Goal: Task Accomplishment & Management: Manage account settings

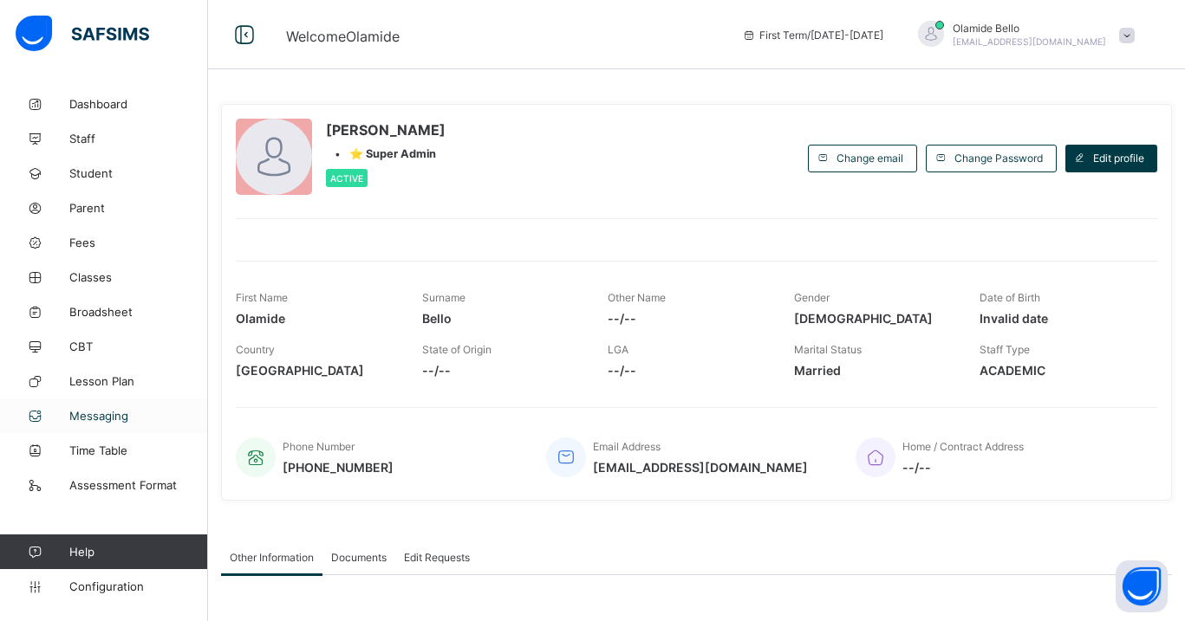
click at [108, 418] on span "Messaging" at bounding box center [138, 416] width 139 height 14
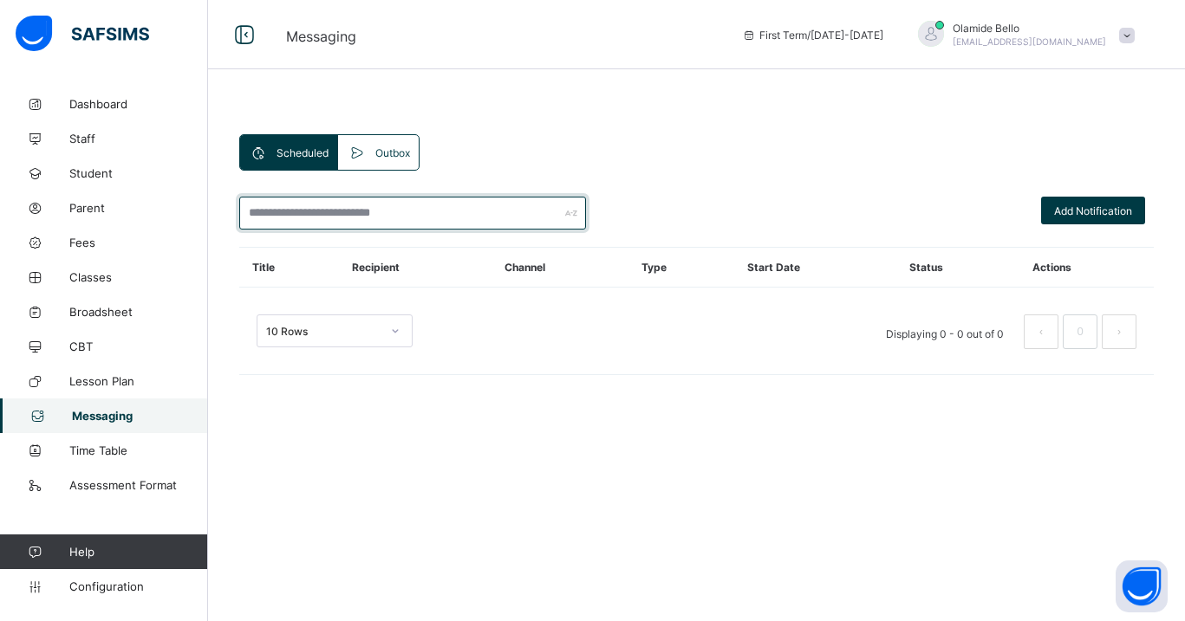
click at [384, 216] on input "text" at bounding box center [412, 213] width 347 height 33
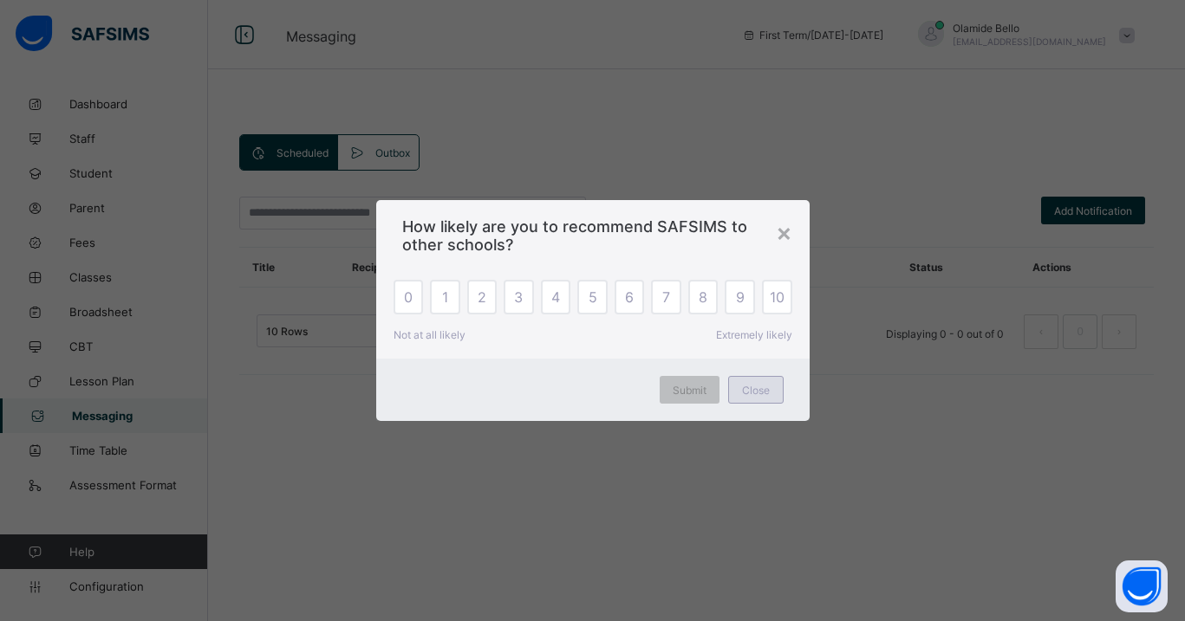
click at [751, 385] on span "Close" at bounding box center [756, 390] width 28 height 13
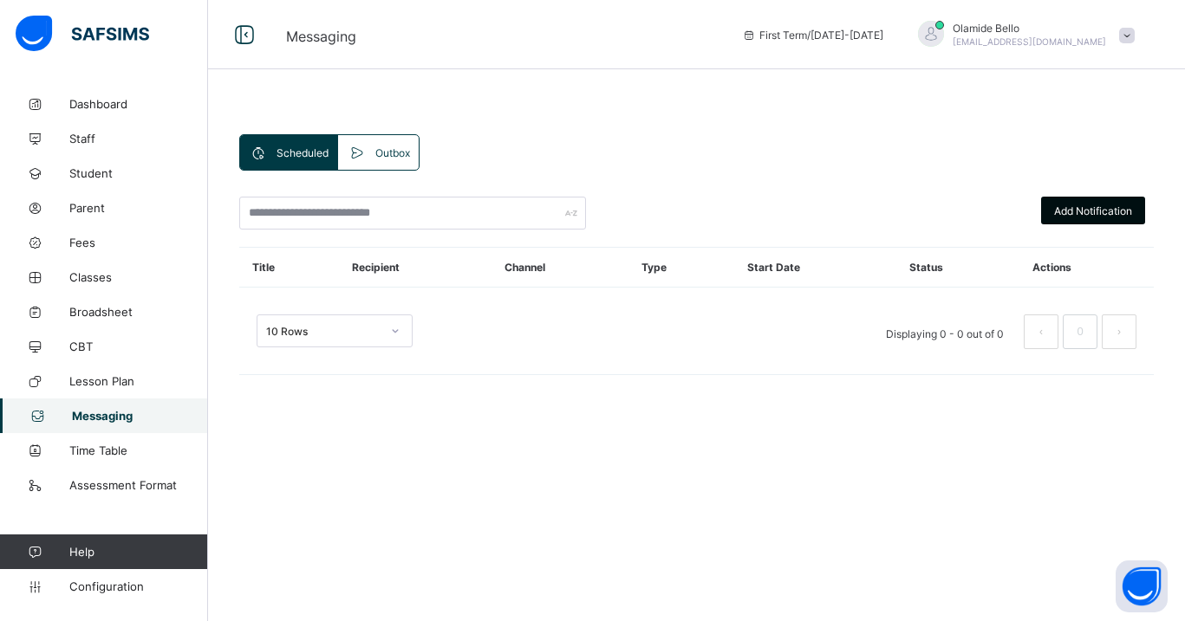
click at [1060, 217] on span "Add Notification" at bounding box center [1093, 211] width 78 height 13
select select "**"
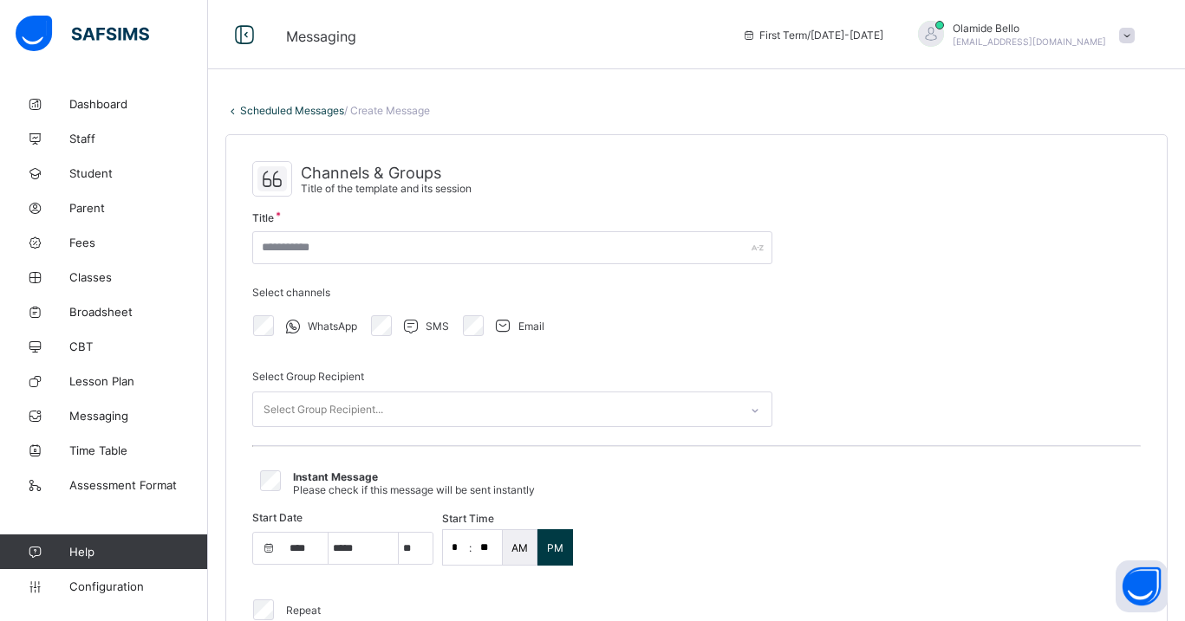
select select "****"
select select "*"
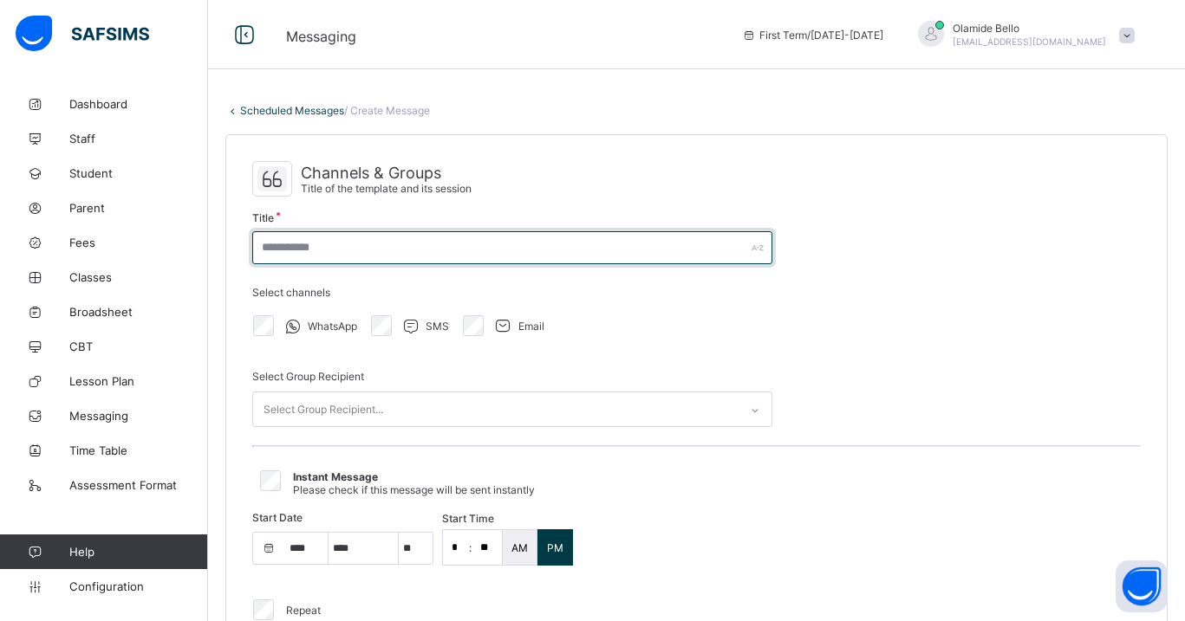
click at [559, 237] on input "text" at bounding box center [512, 247] width 520 height 33
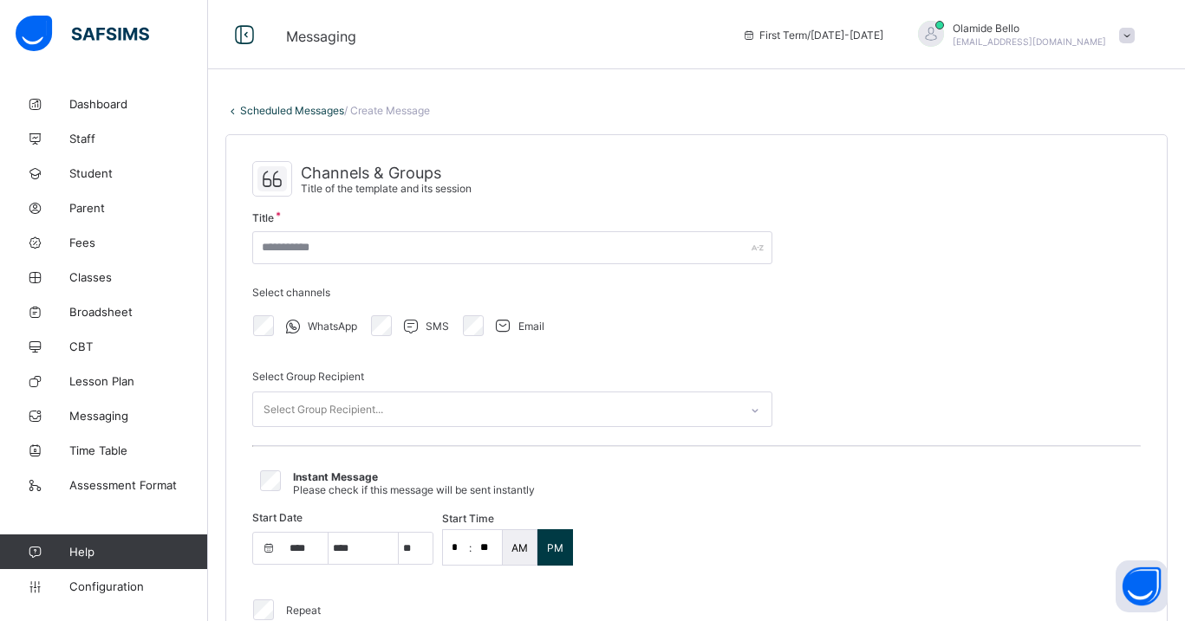
click at [876, 216] on div "Channels & Groups Title of the template and its session Title Select channels W…" at bounding box center [696, 417] width 940 height 565
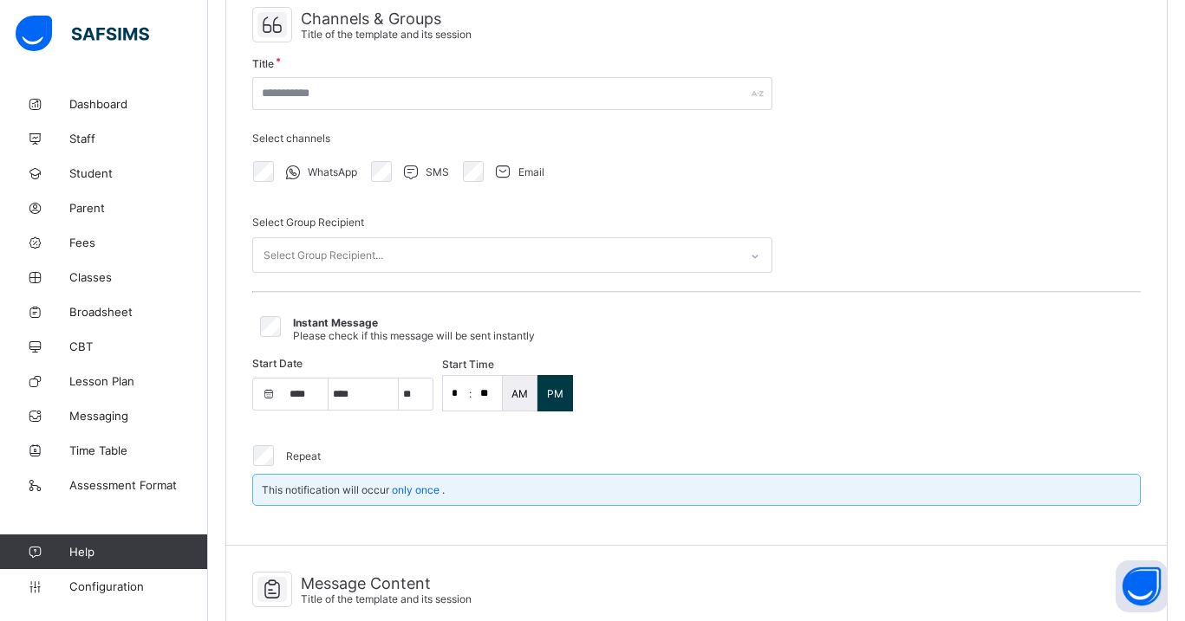
scroll to position [140, 0]
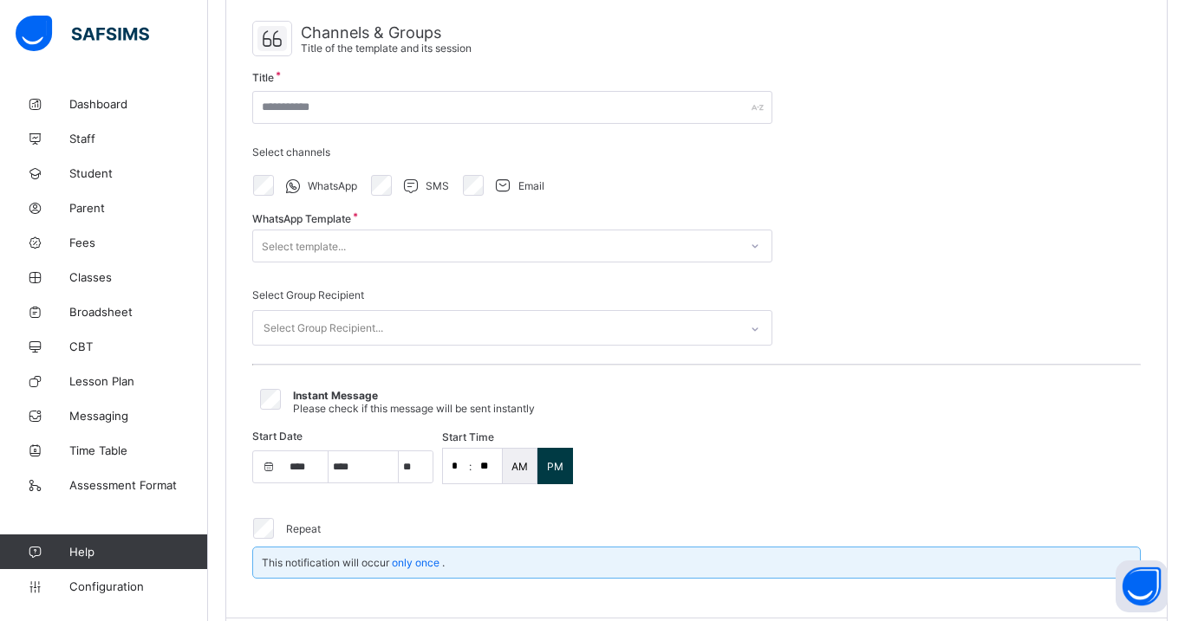
click at [377, 246] on div "Select template..." at bounding box center [495, 246] width 485 height 24
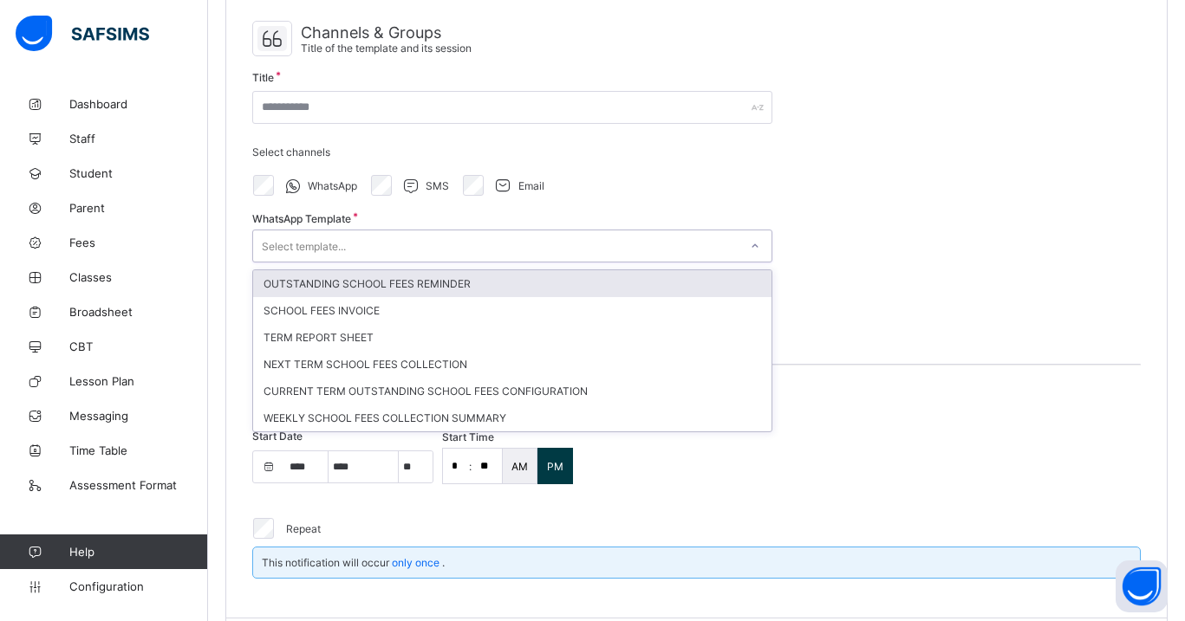
select select "**"
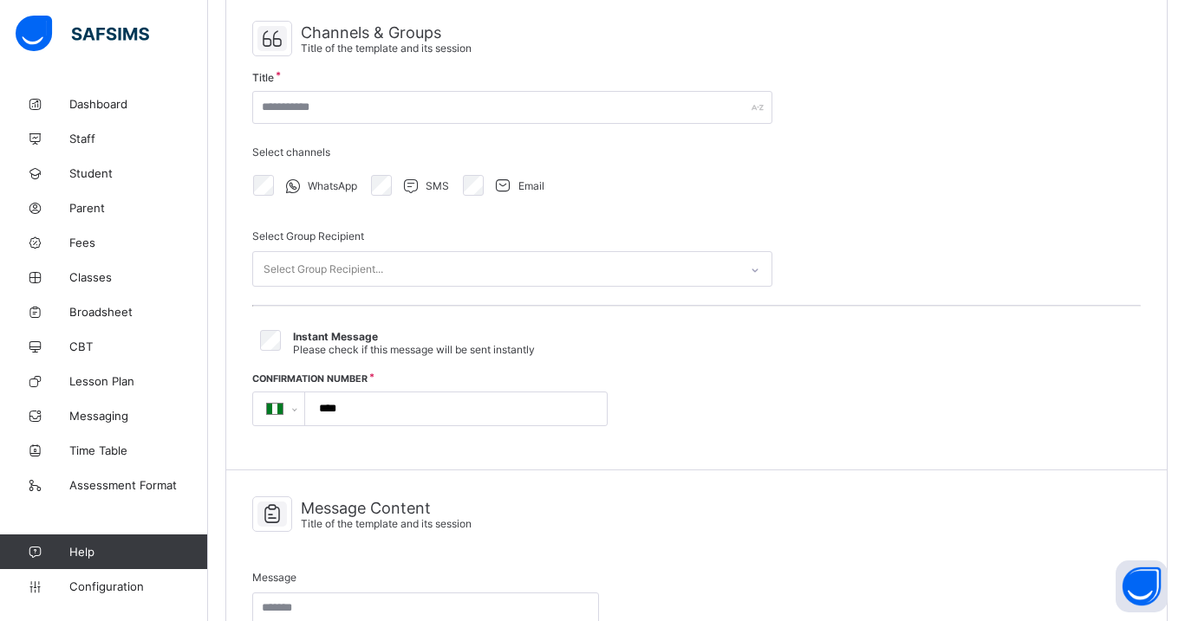
click at [433, 183] on span "SMS" at bounding box center [437, 185] width 23 height 13
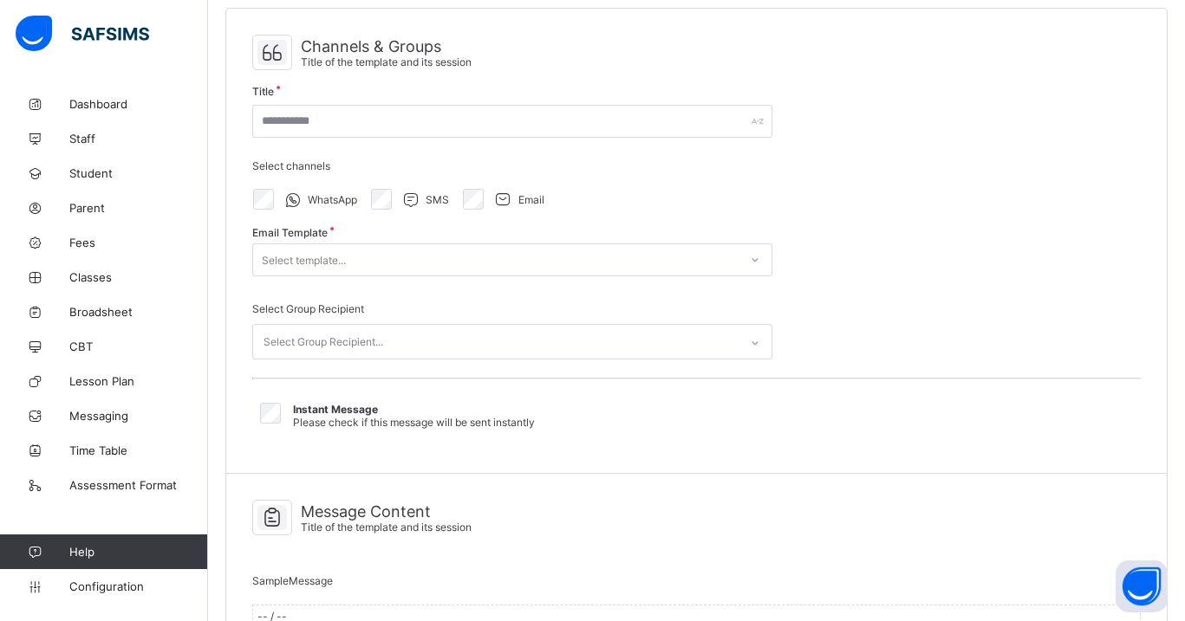
select select "**"
click at [576, 198] on div "WhatsApp SMS Email" at bounding box center [512, 199] width 520 height 36
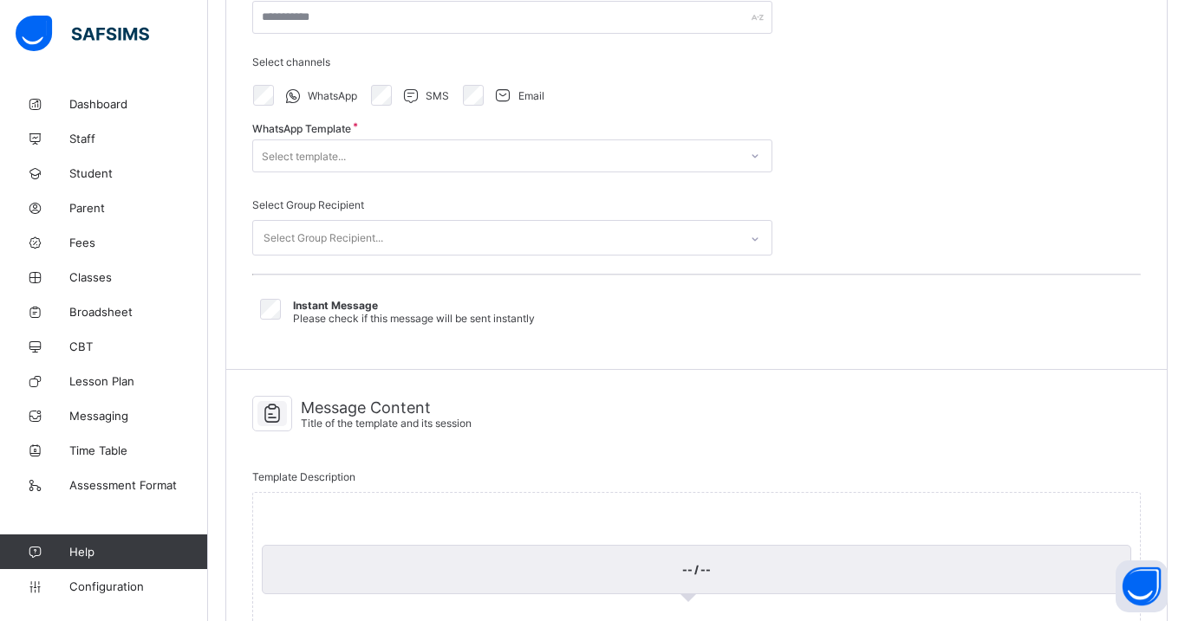
scroll to position [235, 0]
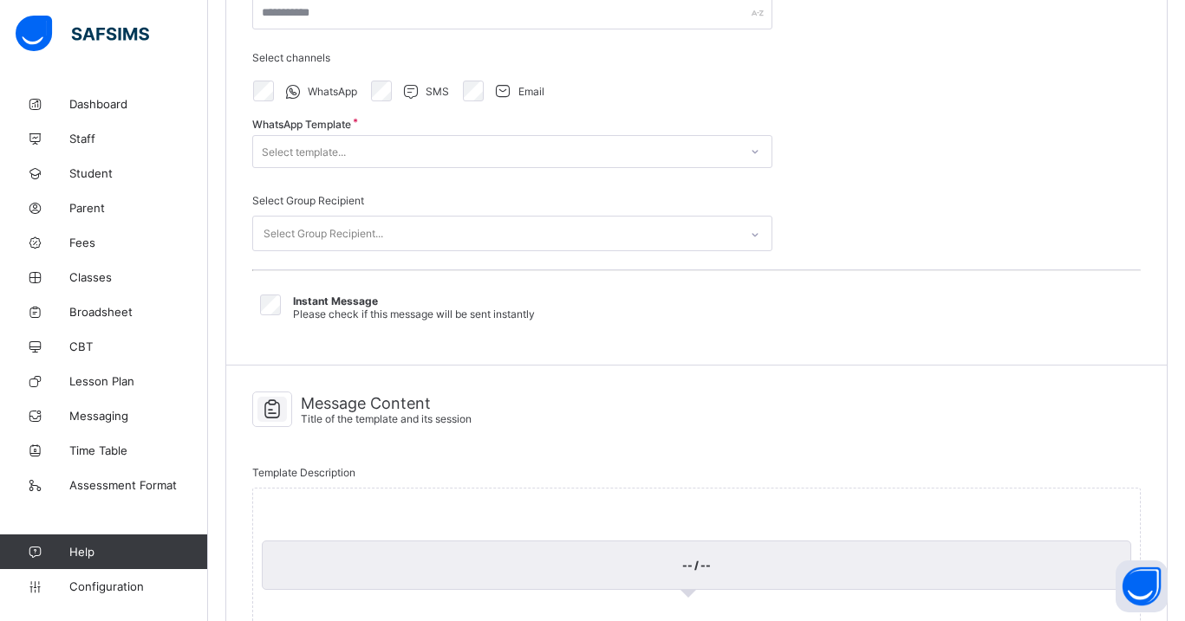
select select "**"
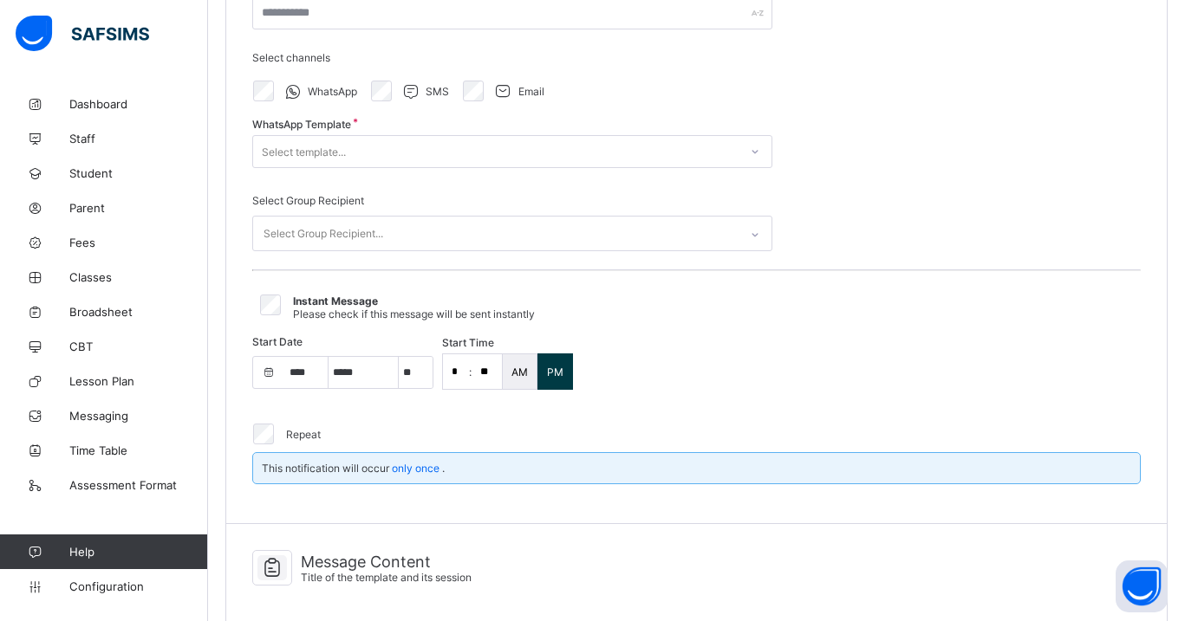
select select "****"
select select "*"
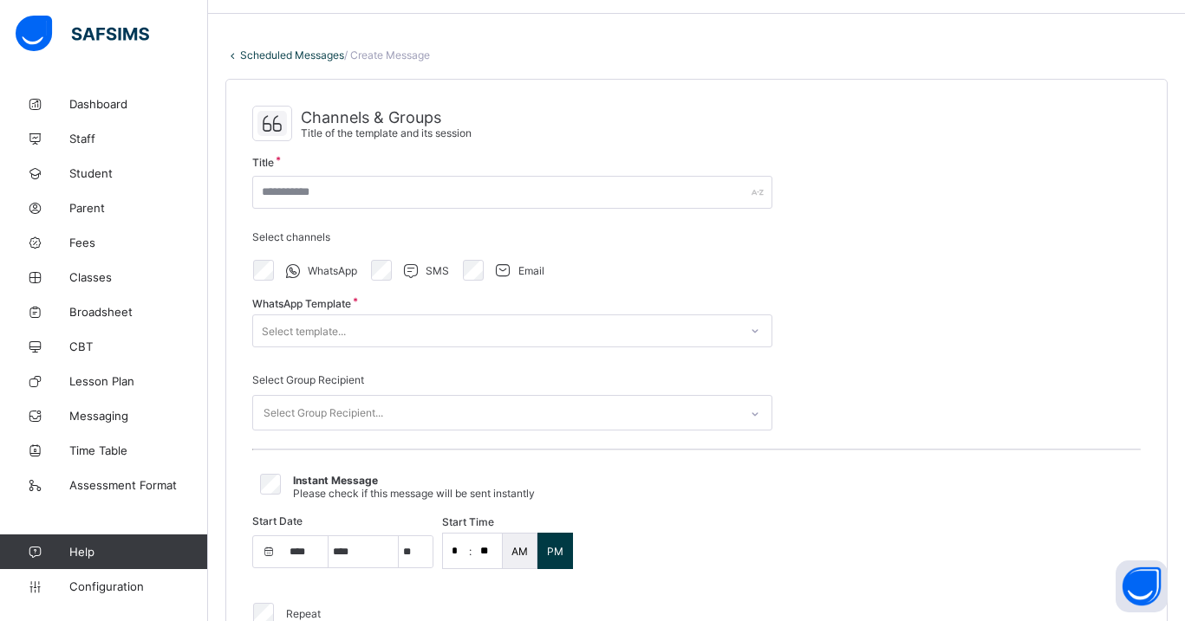
scroll to position [54, 0]
click at [103, 372] on link "Lesson Plan" at bounding box center [104, 381] width 208 height 35
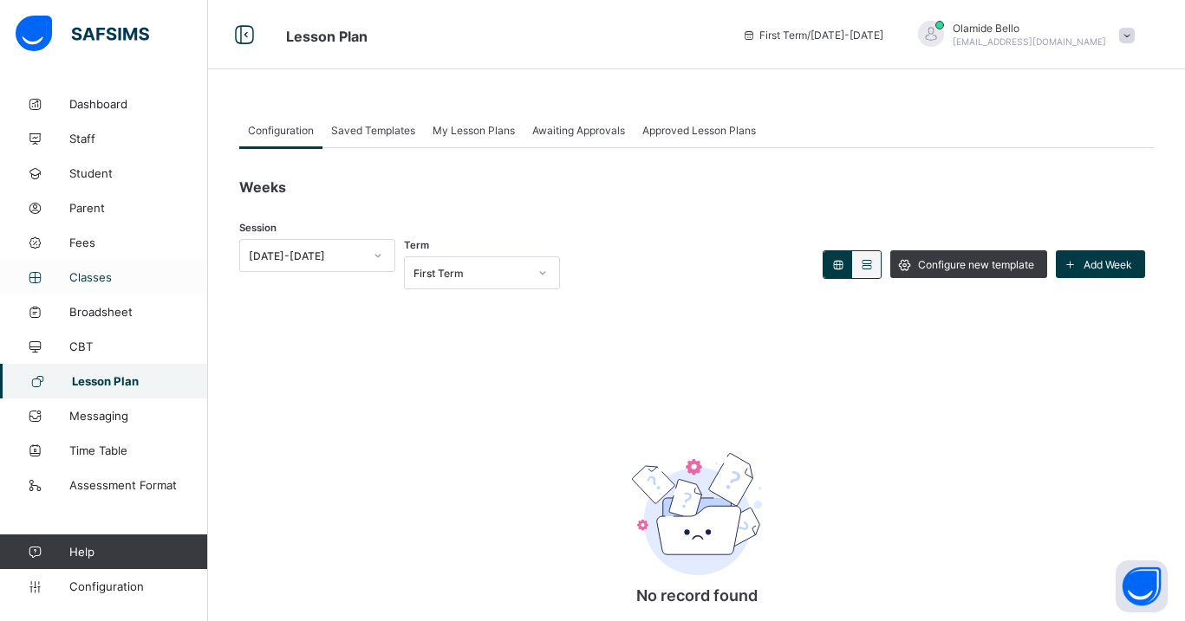
click at [107, 271] on span "Classes" at bounding box center [138, 277] width 139 height 14
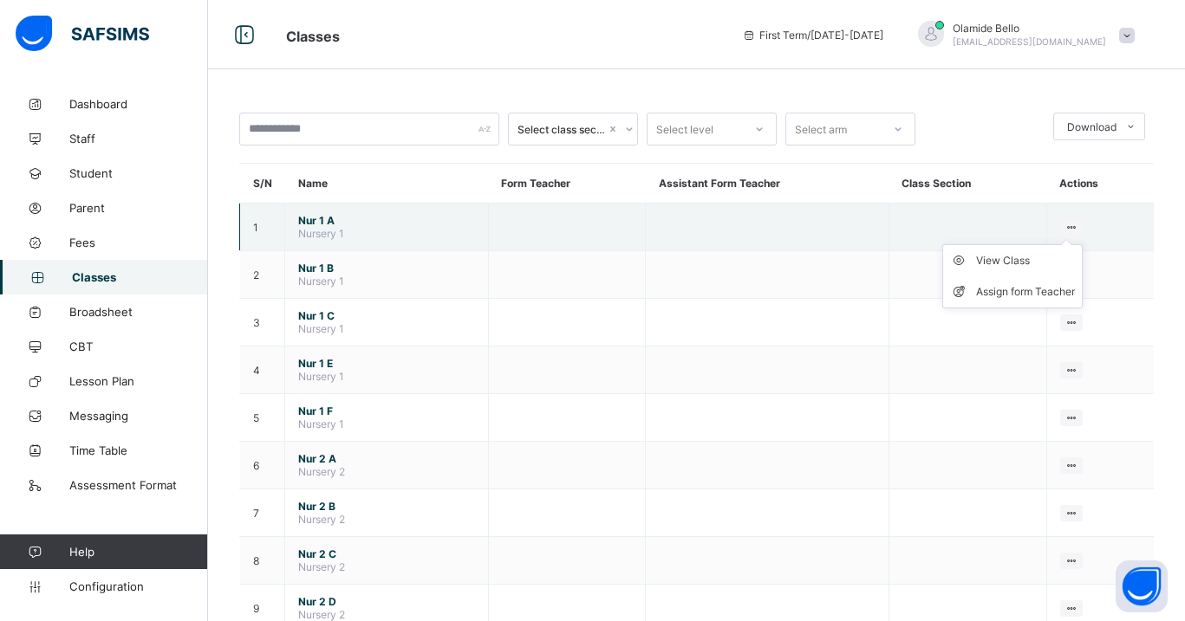
click at [1070, 244] on ul "View Class Assign form Teacher" at bounding box center [1012, 276] width 140 height 64
click at [1078, 222] on div at bounding box center [1071, 227] width 23 height 16
click at [1024, 281] on li "Assign form Teacher" at bounding box center [1012, 291] width 139 height 31
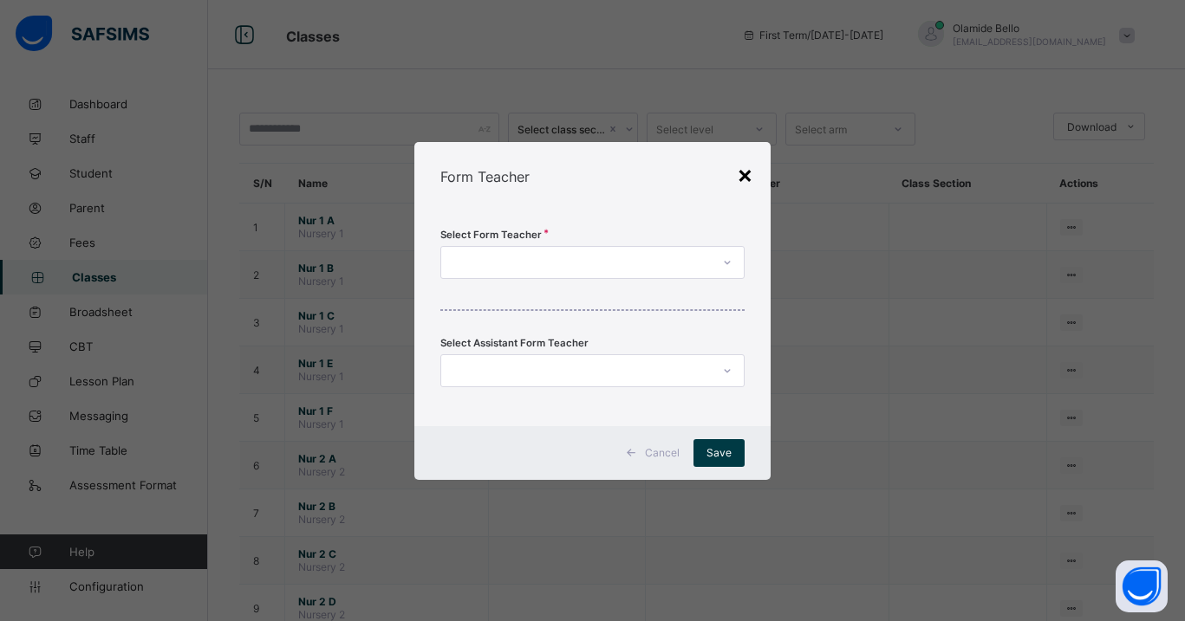
click at [743, 178] on div "×" at bounding box center [745, 173] width 16 height 29
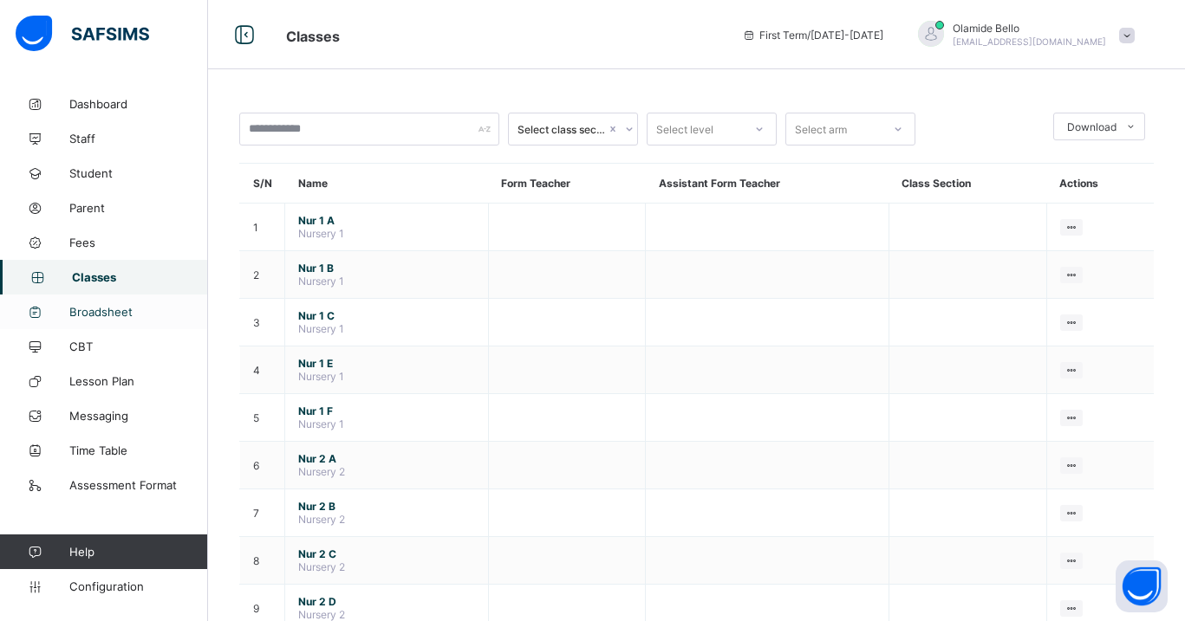
click at [135, 315] on span "Broadsheet" at bounding box center [138, 312] width 139 height 14
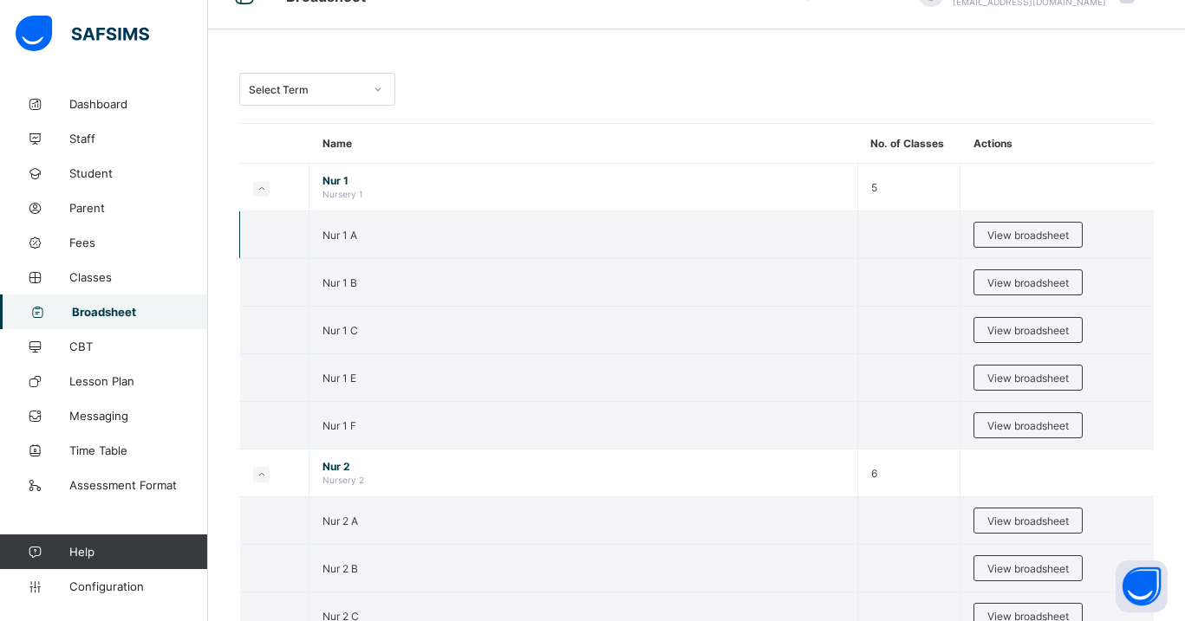
scroll to position [48, 0]
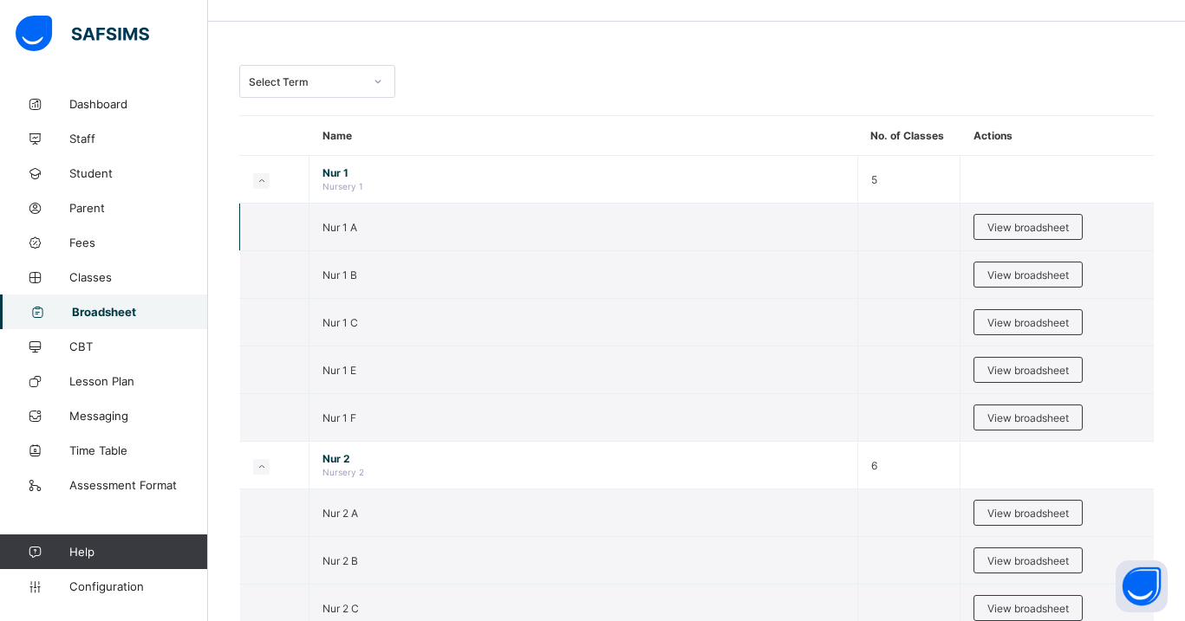
click at [1029, 204] on td "View broadsheet" at bounding box center [1056, 228] width 193 height 48
click at [1029, 211] on td "View broadsheet" at bounding box center [1056, 228] width 193 height 48
click at [1023, 238] on div "View broadsheet" at bounding box center [1027, 227] width 109 height 26
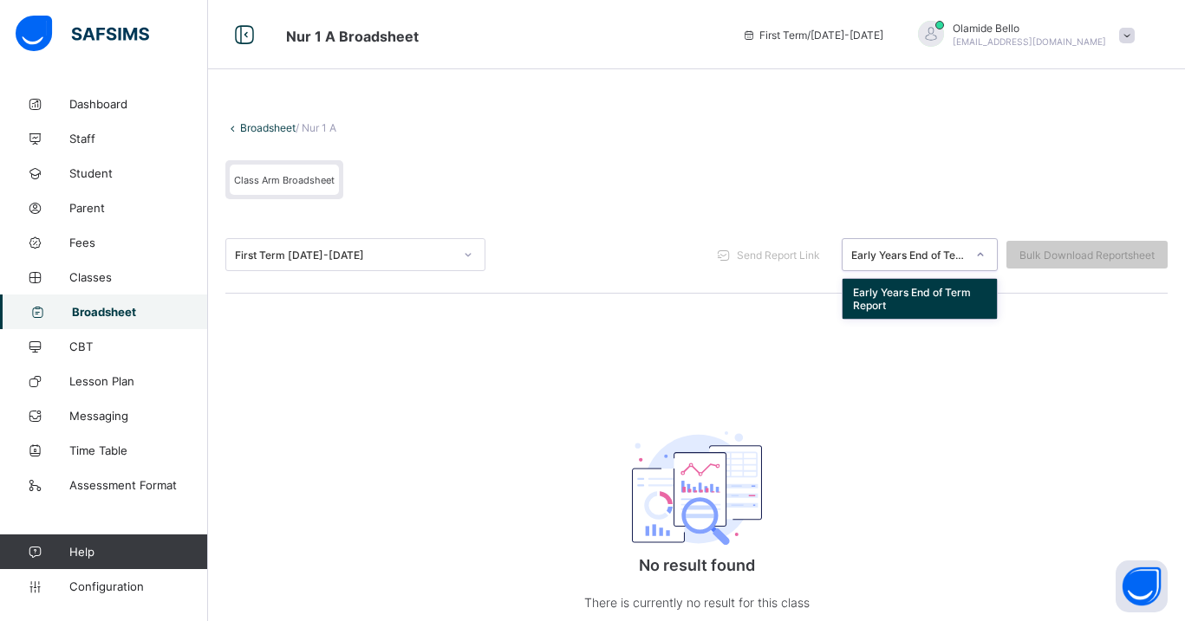
click at [943, 260] on div "Early Years End of Term Report" at bounding box center [902, 255] width 121 height 24
click at [689, 289] on div "First Term [DATE]-[DATE] Send Report Link Early Years End of Term Report Bulk D…" at bounding box center [696, 255] width 942 height 77
click at [882, 250] on div "Early Years End of Term Report" at bounding box center [908, 255] width 114 height 13
click at [755, 304] on div "Broadsheet / Nur 1 A Class Arm Broadsheet First Term [DATE]-[DATE] Send Report …" at bounding box center [696, 385] width 977 height 596
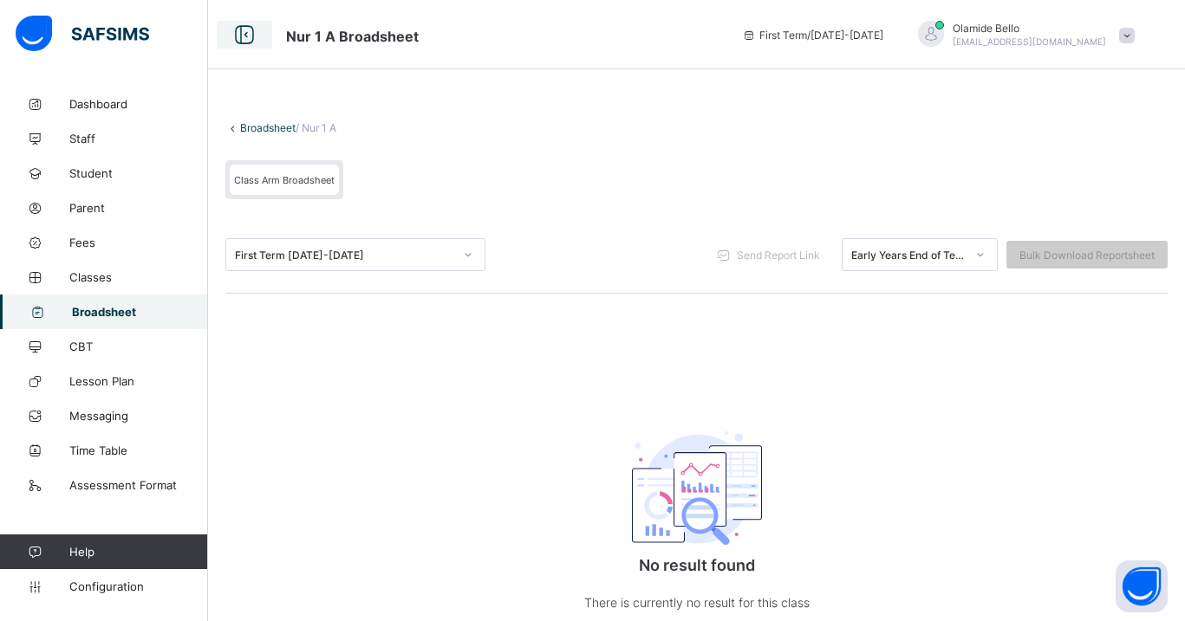
click at [239, 34] on icon at bounding box center [244, 35] width 29 height 25
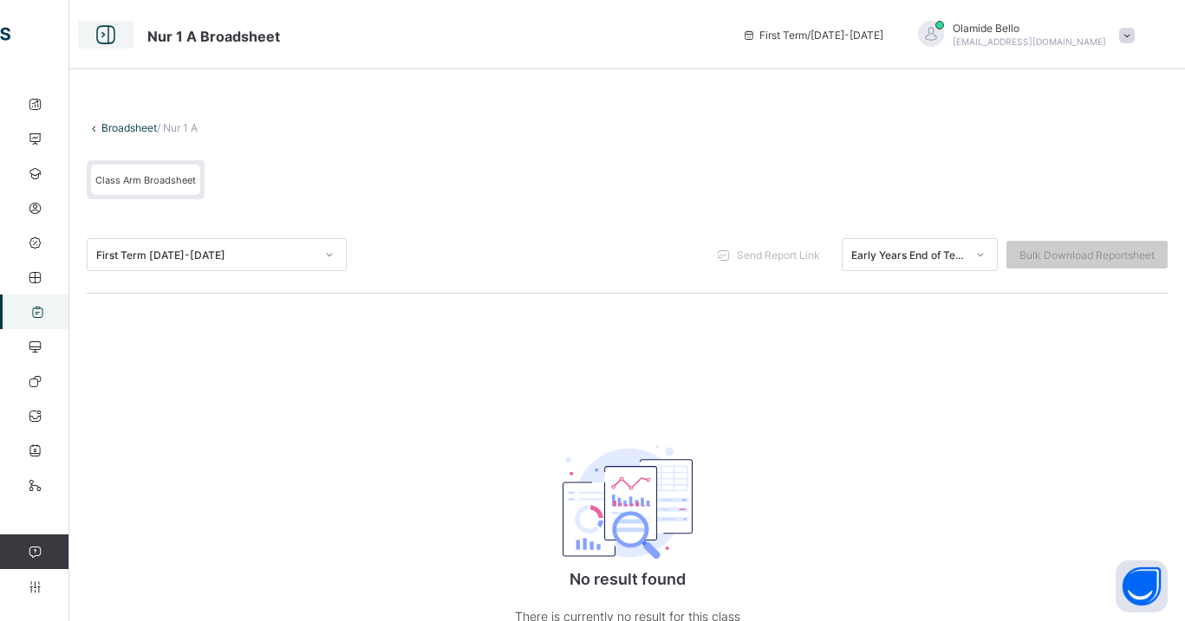
click at [112, 42] on icon at bounding box center [105, 35] width 29 height 25
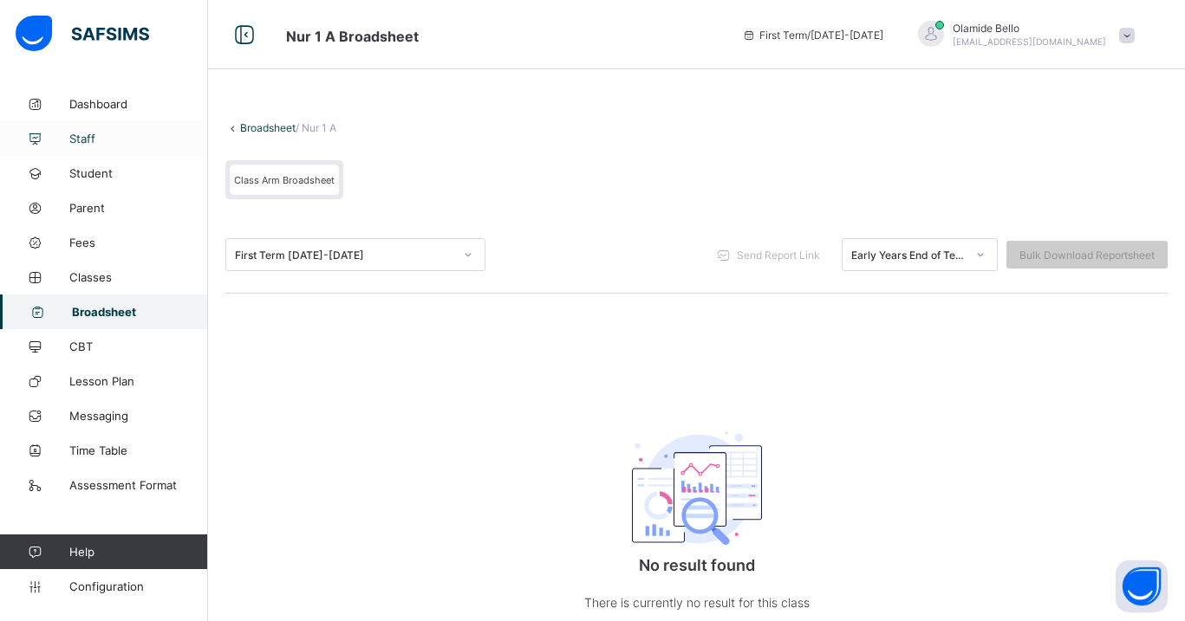
click at [92, 140] on span "Staff" at bounding box center [138, 139] width 139 height 14
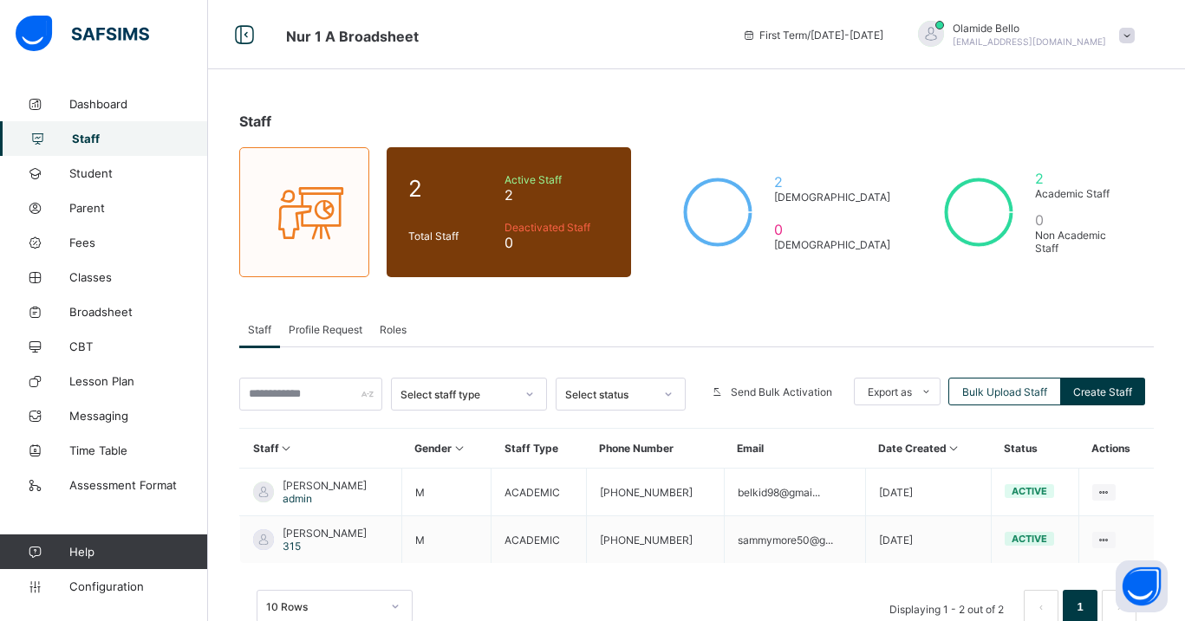
scroll to position [45, 0]
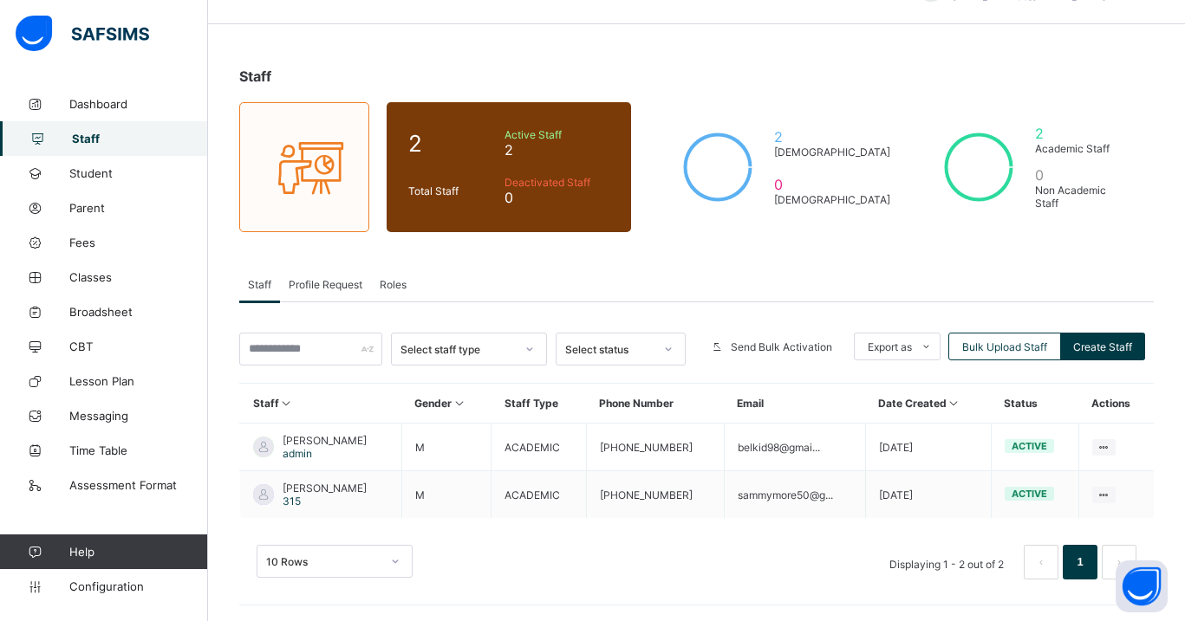
click at [317, 283] on span "Profile Request" at bounding box center [326, 284] width 74 height 13
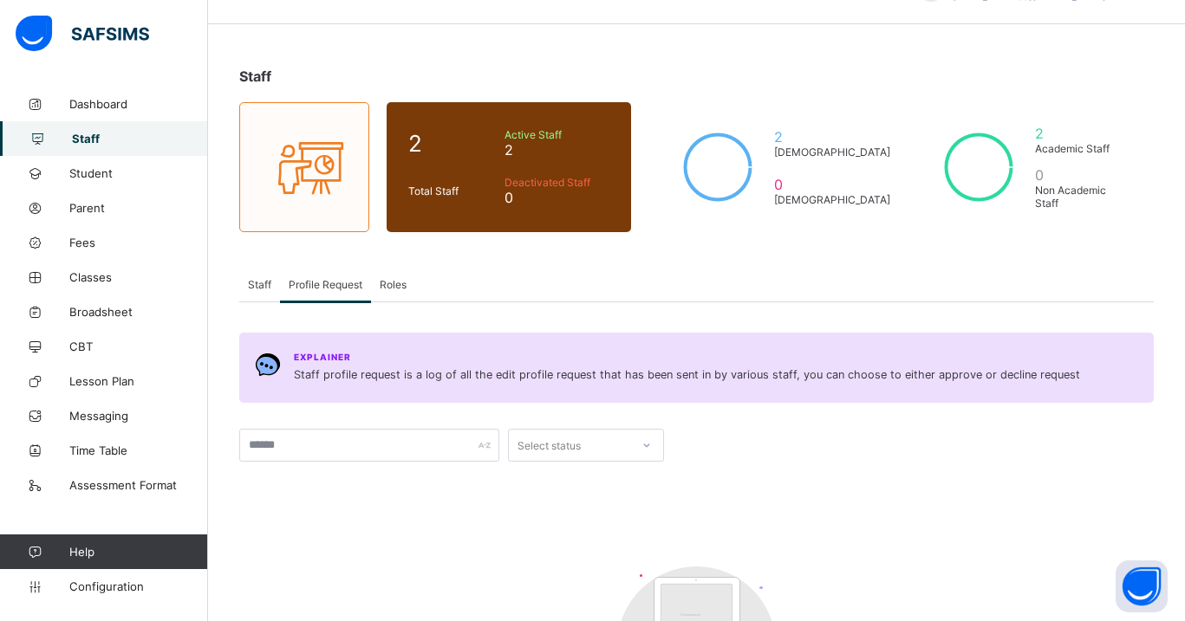
click at [387, 279] on span "Roles" at bounding box center [393, 284] width 27 height 13
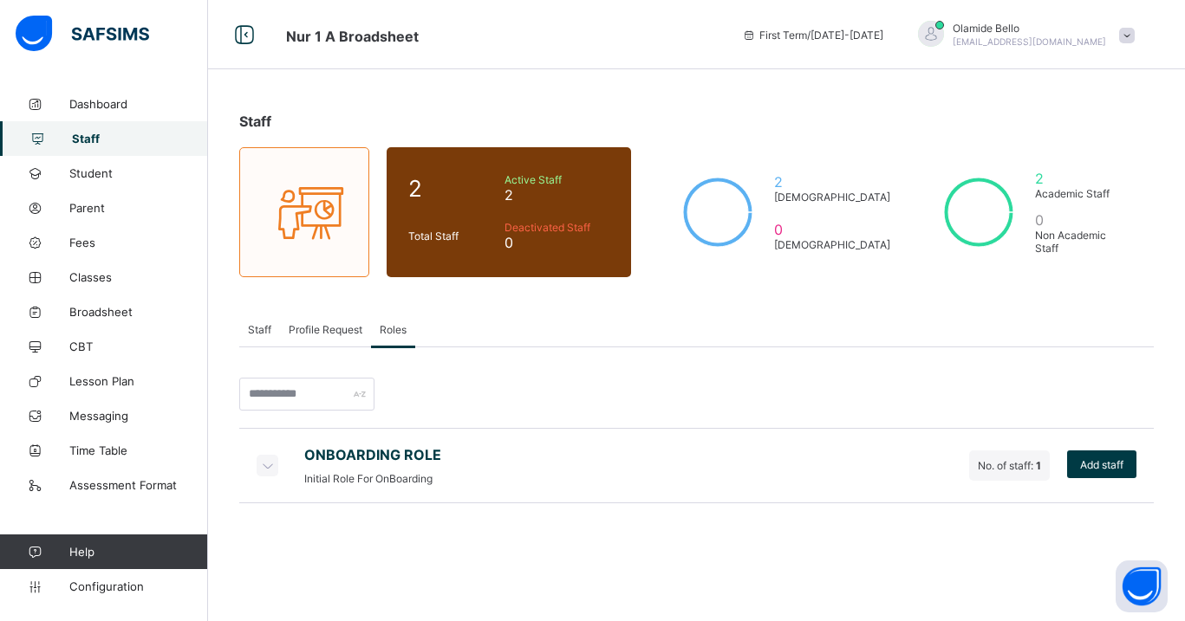
click at [263, 465] on icon at bounding box center [266, 465] width 19 height 17
click at [1083, 459] on span "Add staff" at bounding box center [1101, 465] width 43 height 13
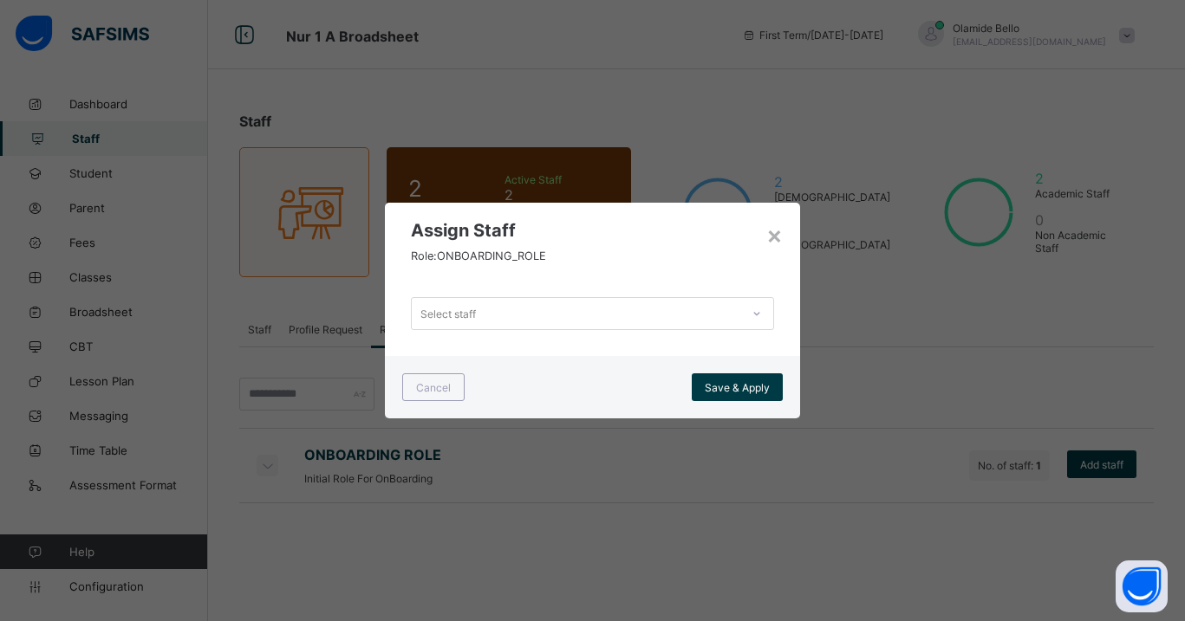
click at [641, 315] on div "Select staff" at bounding box center [576, 314] width 328 height 24
click at [677, 279] on div "Select staff" at bounding box center [592, 313] width 414 height 85
click at [442, 387] on span "Cancel" at bounding box center [433, 387] width 35 height 13
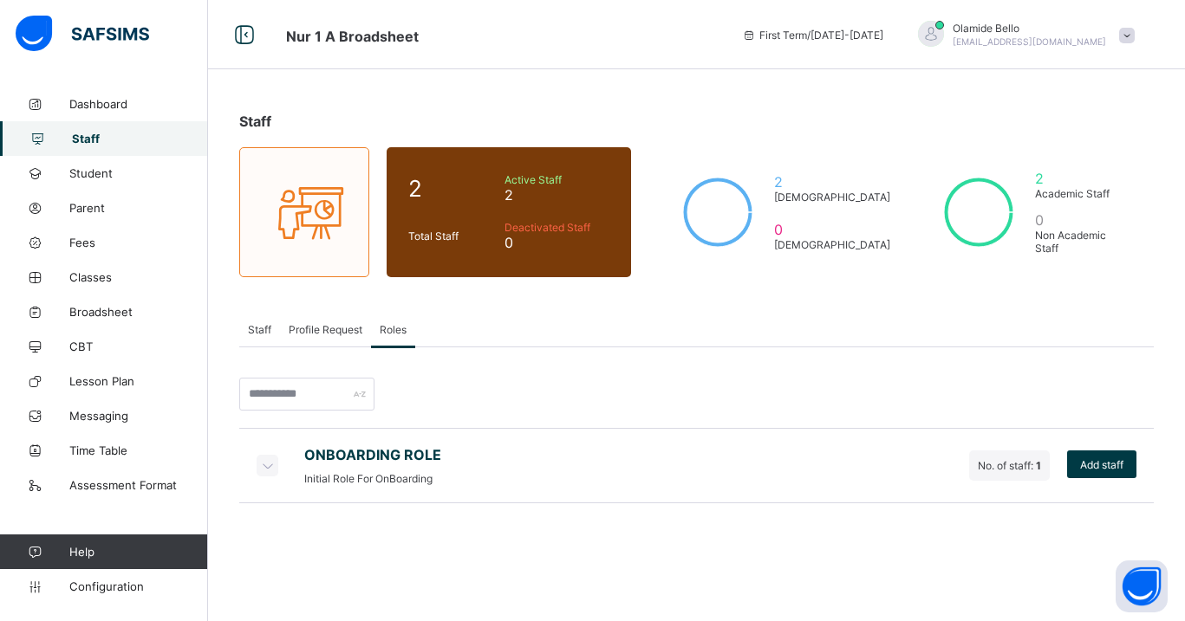
click at [259, 322] on div "Staff" at bounding box center [259, 329] width 41 height 35
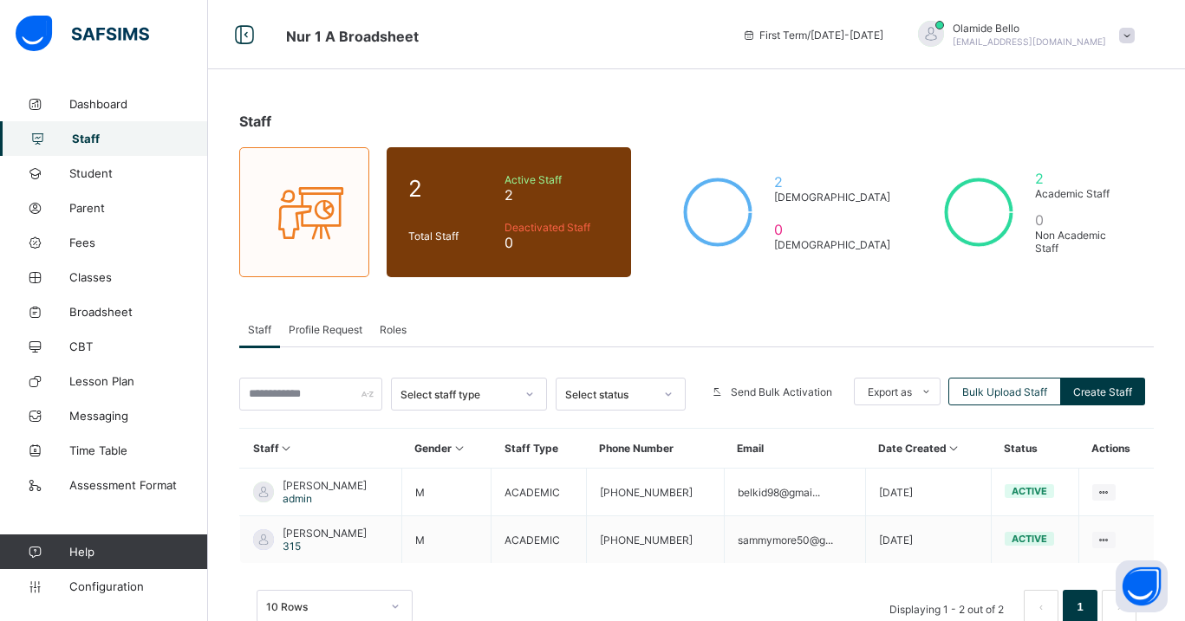
scroll to position [45, 0]
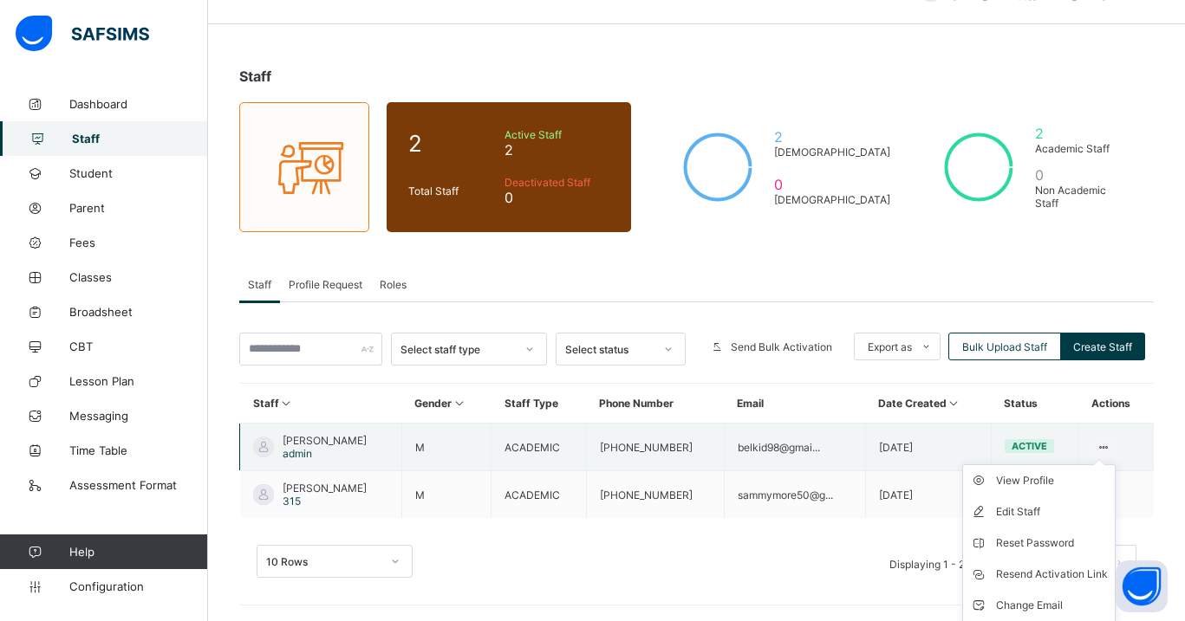
click at [1109, 465] on ul "View Profile Edit Staff Reset Password Resend Activation Link Change Email Dele…" at bounding box center [1038, 559] width 153 height 189
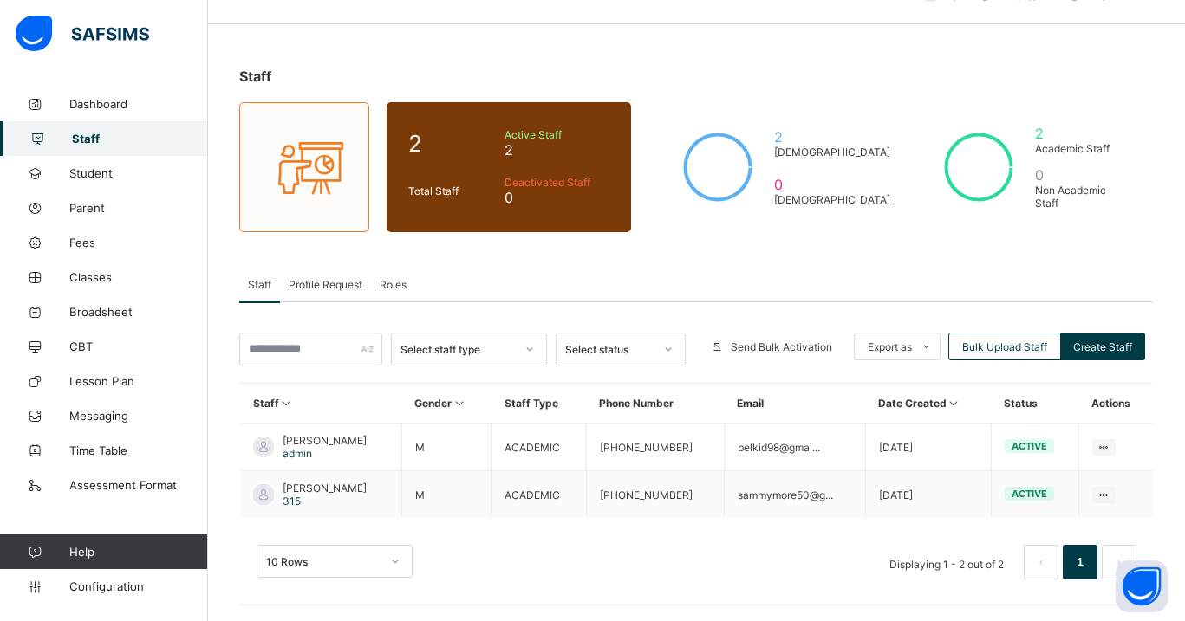
click at [637, 286] on div "Staff Profile Request Roles" at bounding box center [696, 285] width 914 height 36
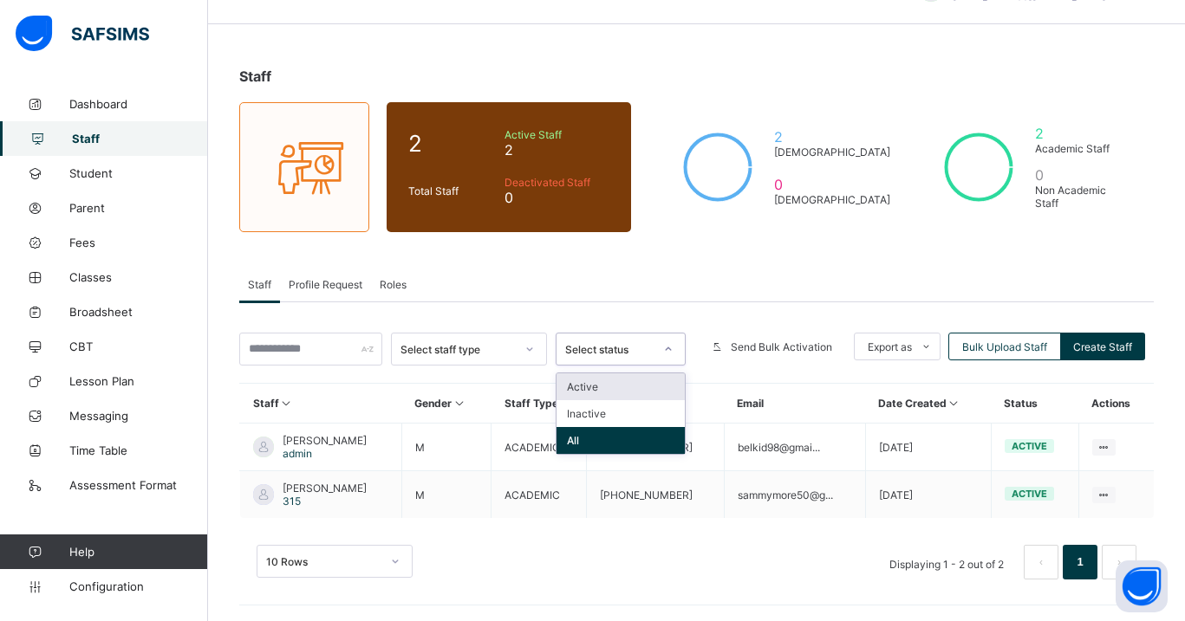
click at [621, 354] on div "Select status" at bounding box center [609, 349] width 88 height 13
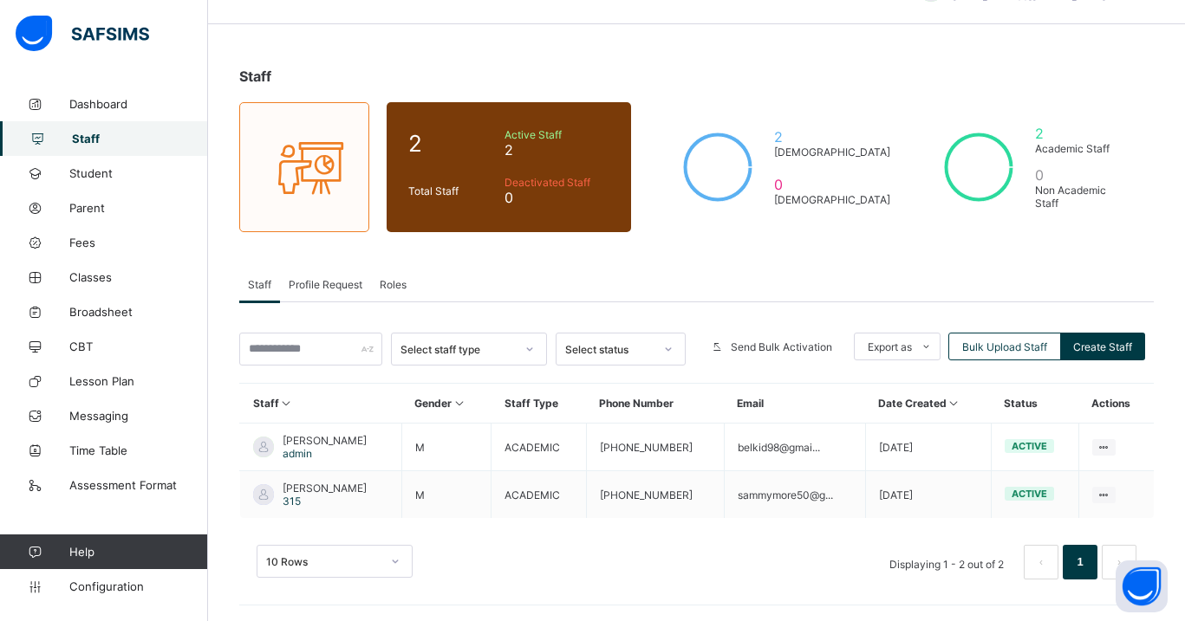
click at [647, 286] on div "Staff Profile Request Roles" at bounding box center [696, 285] width 914 height 36
click at [496, 351] on div "Select staff type" at bounding box center [457, 349] width 114 height 13
click at [608, 274] on div "Staff Profile Request Roles" at bounding box center [696, 285] width 914 height 36
click at [797, 353] on div "Send Bulk Activation" at bounding box center [774, 347] width 142 height 28
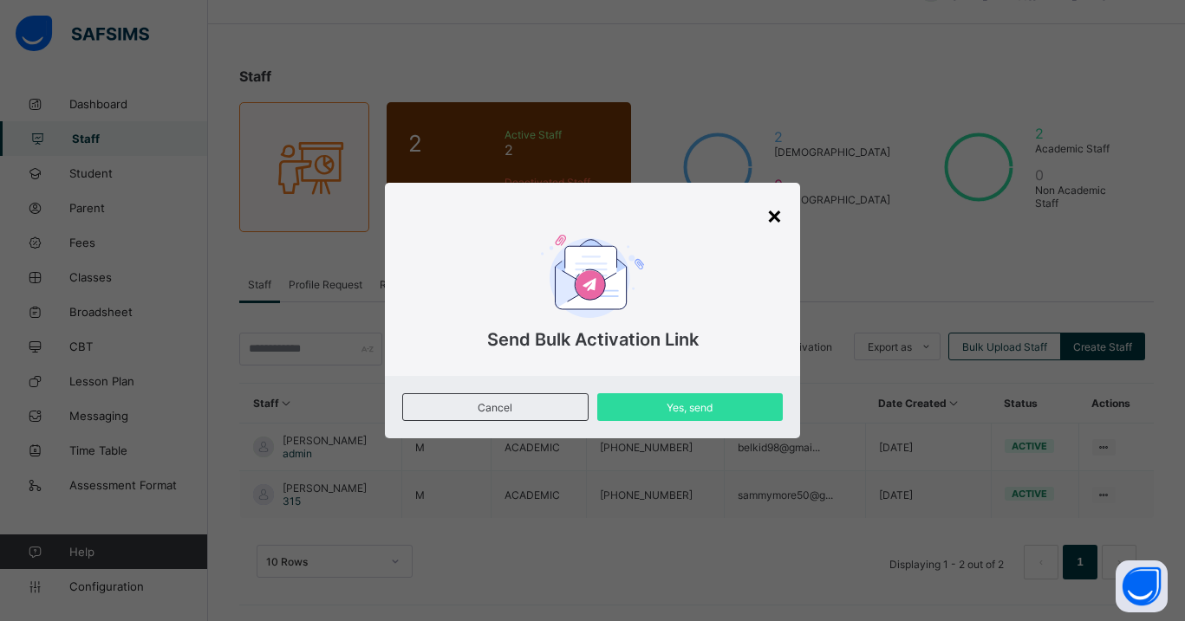
click at [772, 212] on div "×" at bounding box center [774, 214] width 16 height 29
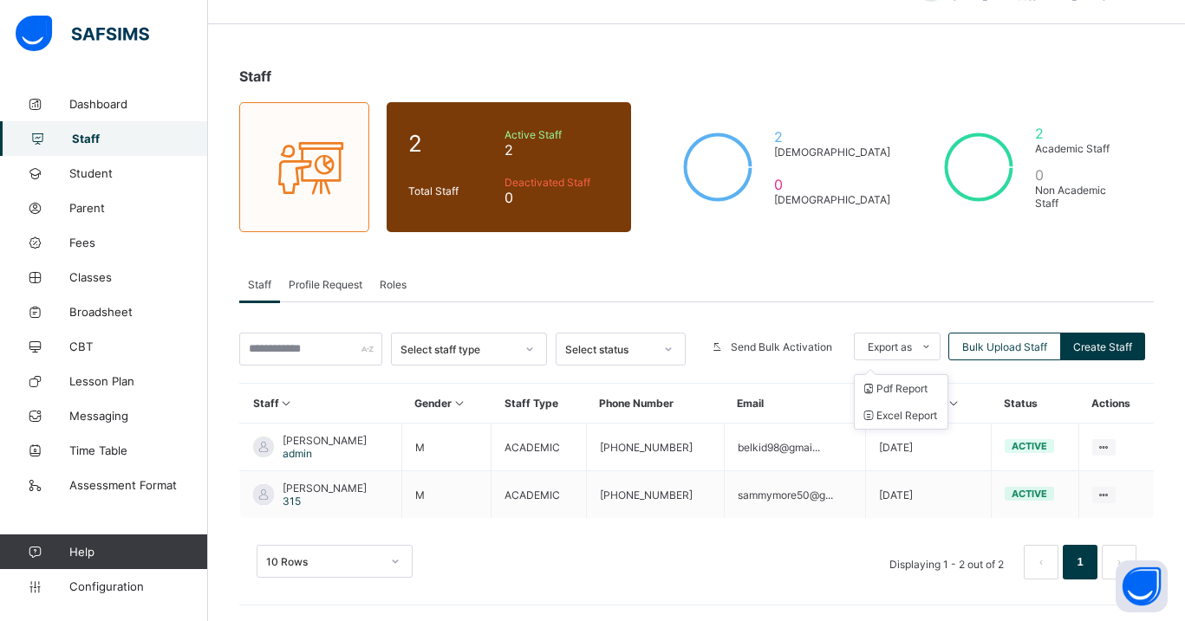
click at [912, 381] on ul "Pdf Report Excel Report" at bounding box center [901, 401] width 94 height 55
click at [906, 394] on li "Pdf Report" at bounding box center [901, 388] width 93 height 27
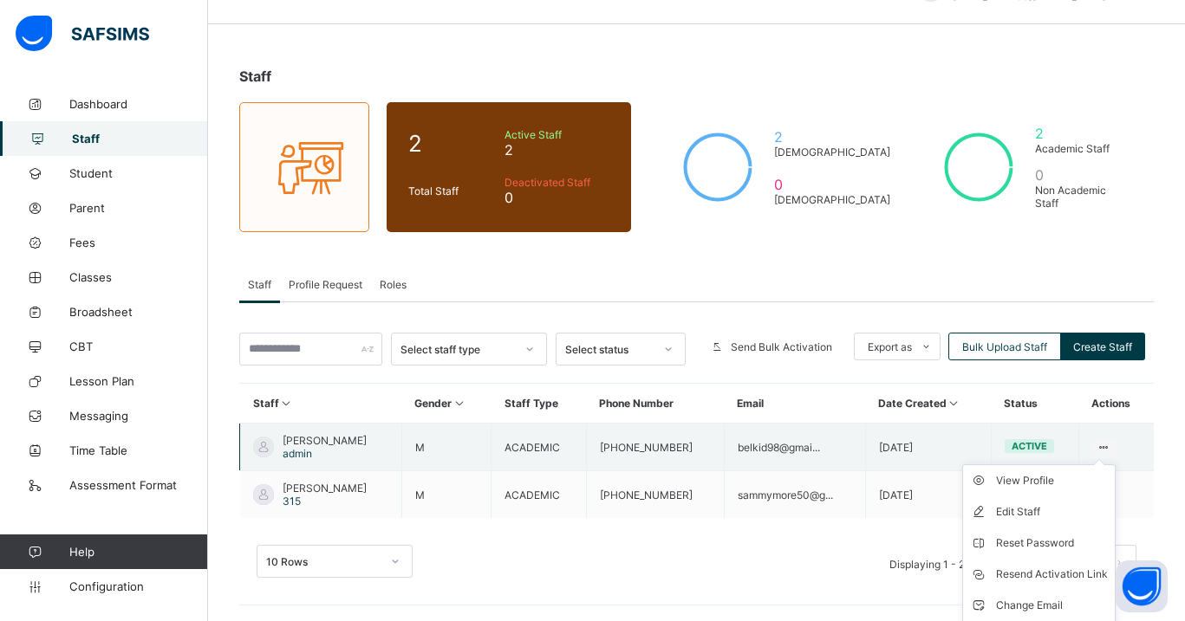
click at [1096, 465] on ul "View Profile Edit Staff Reset Password Resend Activation Link Change Email Dele…" at bounding box center [1038, 559] width 153 height 189
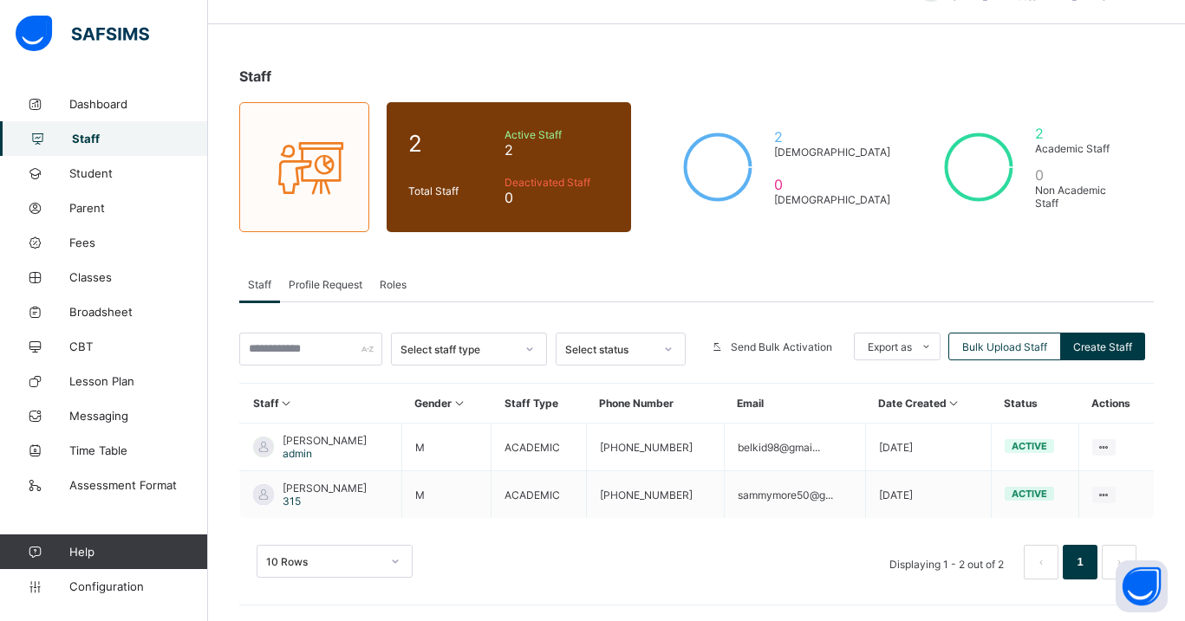
click at [829, 578] on div "10 Rows Displaying 1 - 2 out of 2 1" at bounding box center [696, 554] width 914 height 87
click at [355, 284] on span "Profile Request" at bounding box center [326, 284] width 74 height 13
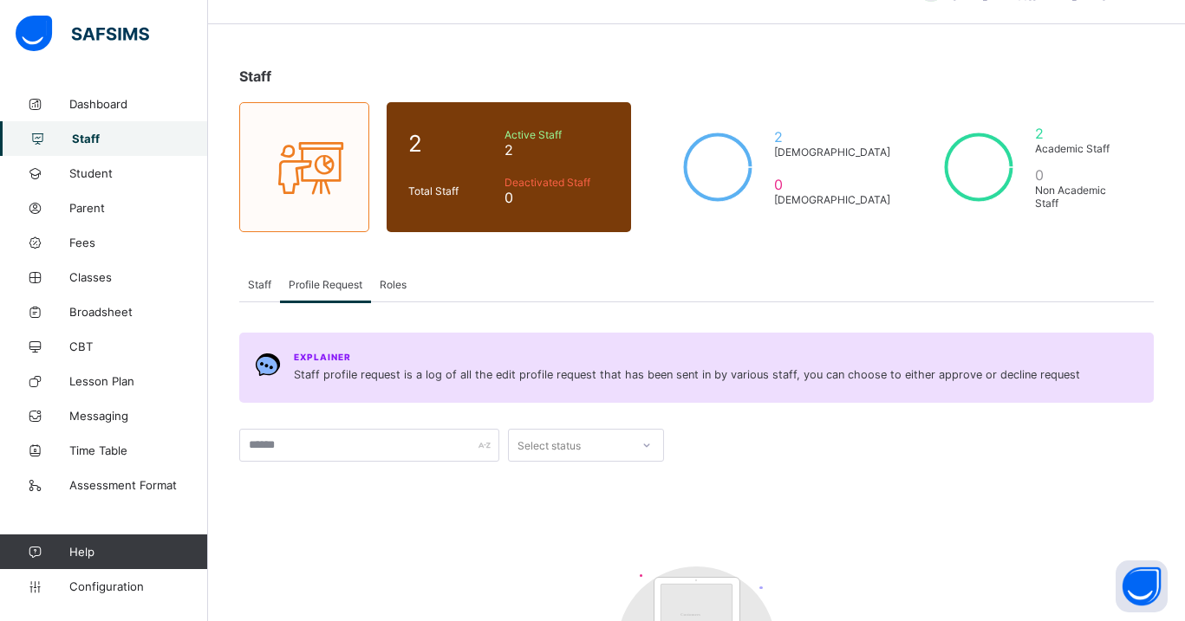
click at [400, 287] on span "Roles" at bounding box center [393, 284] width 27 height 13
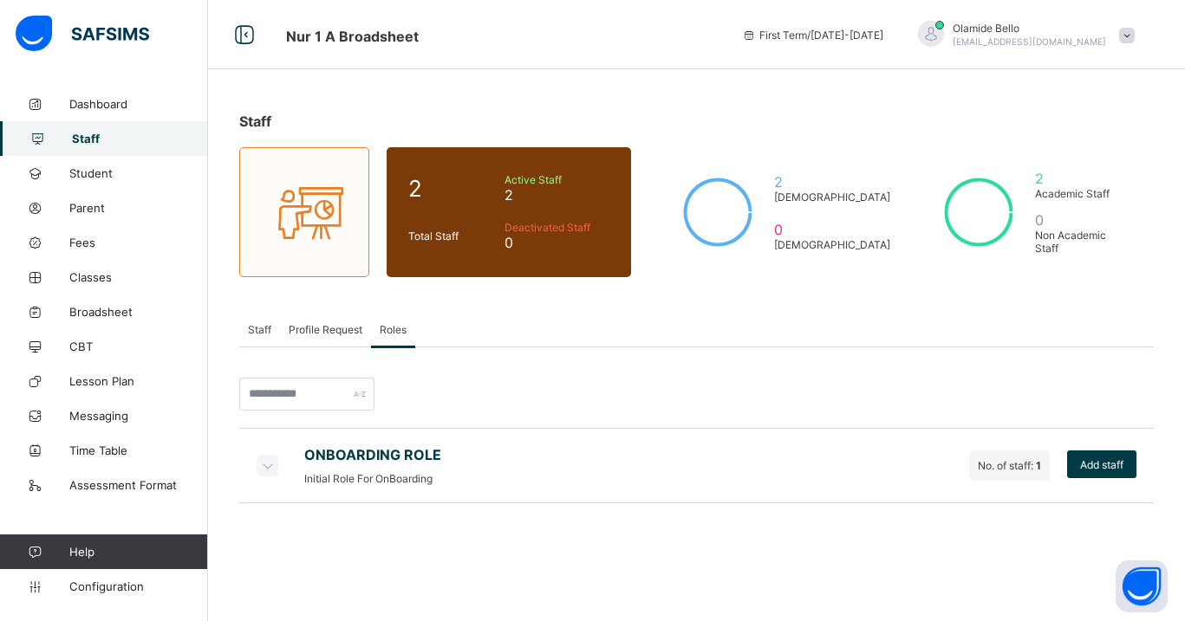
click at [263, 462] on icon at bounding box center [266, 465] width 19 height 17
click at [348, 405] on input "text" at bounding box center [306, 394] width 135 height 33
click at [527, 376] on div "ONBOARDING ROLE Initial Role For OnBoarding No. of staff: 1 Add staff × Assign …" at bounding box center [696, 426] width 914 height 156
click at [113, 587] on span "Configuration" at bounding box center [138, 587] width 138 height 14
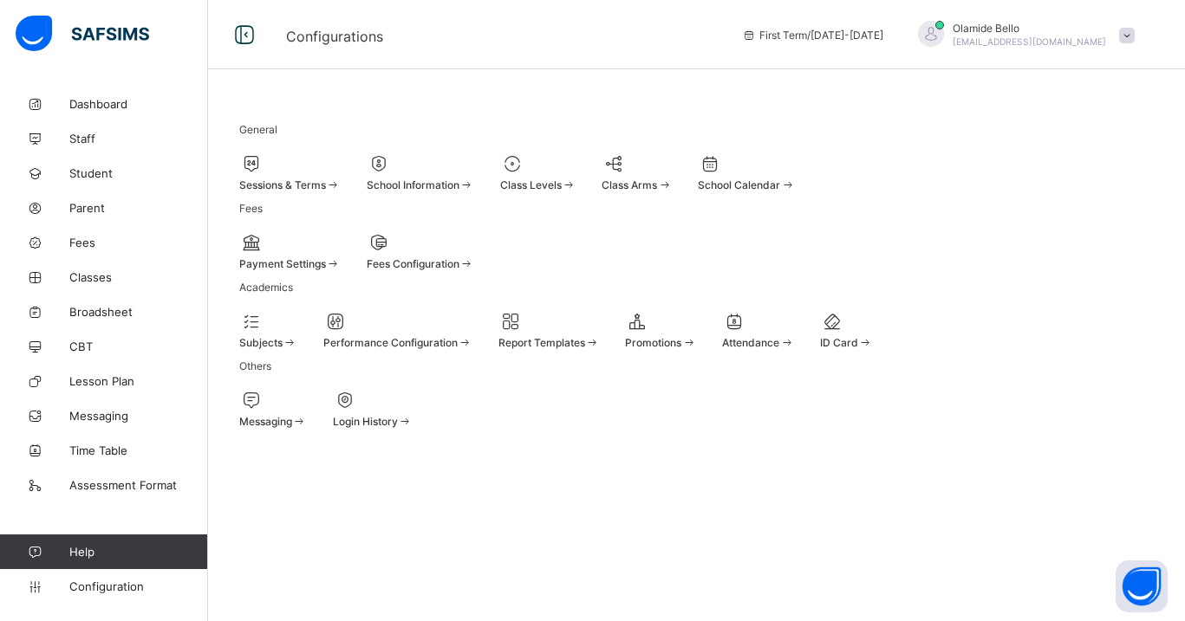
click at [795, 183] on div "School Calendar" at bounding box center [746, 172] width 97 height 38
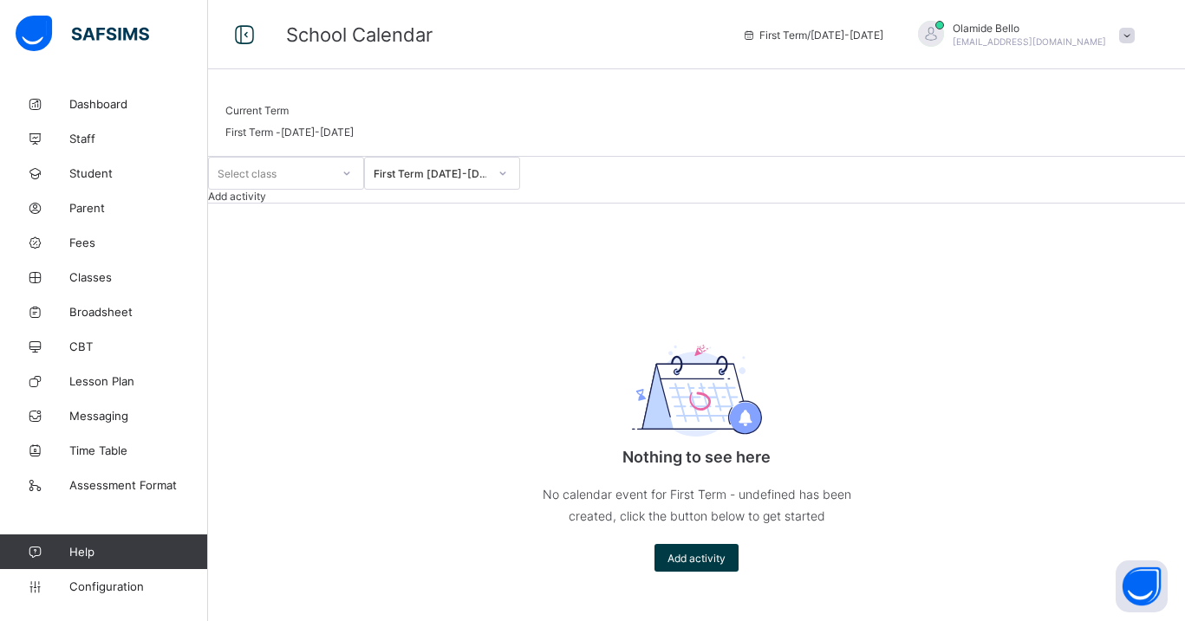
click at [1052, 203] on div "Add activity" at bounding box center [696, 196] width 977 height 13
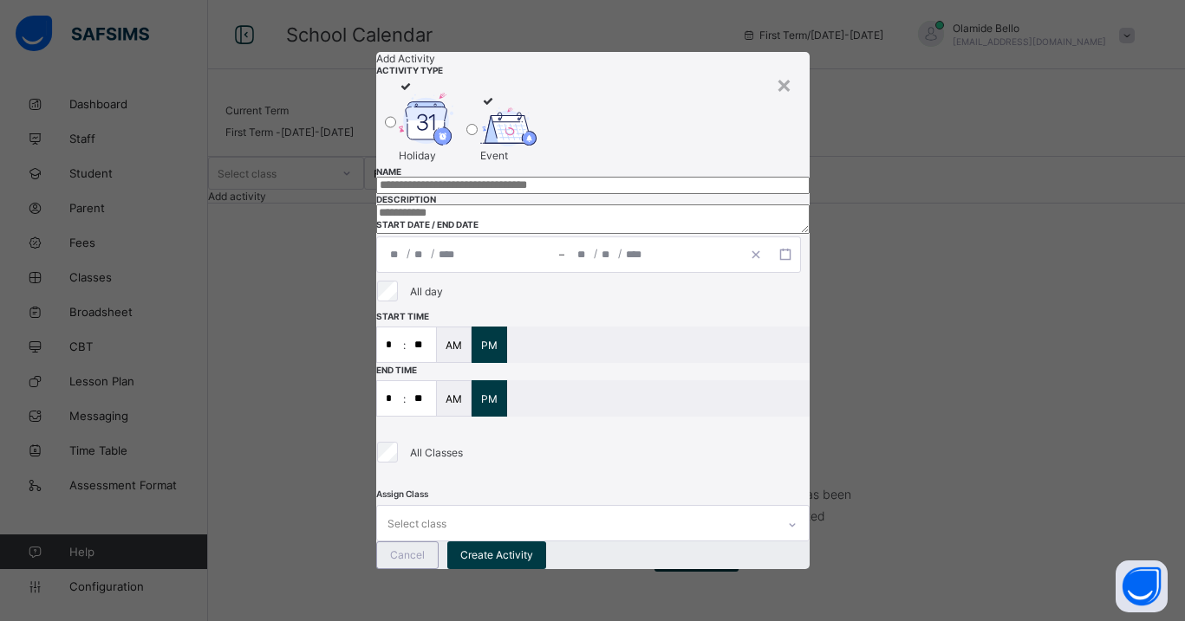
scroll to position [9, 0]
click at [784, 69] on div "×" at bounding box center [784, 83] width 16 height 29
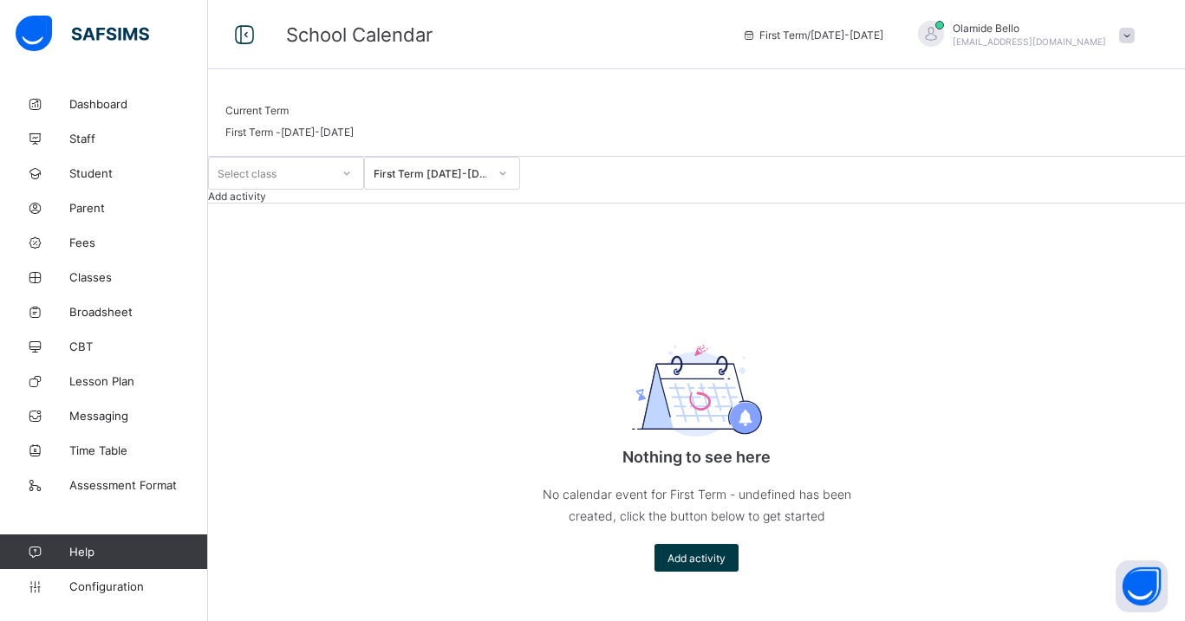
scroll to position [7, 0]
click at [707, 572] on div "Add activity" at bounding box center [696, 558] width 84 height 28
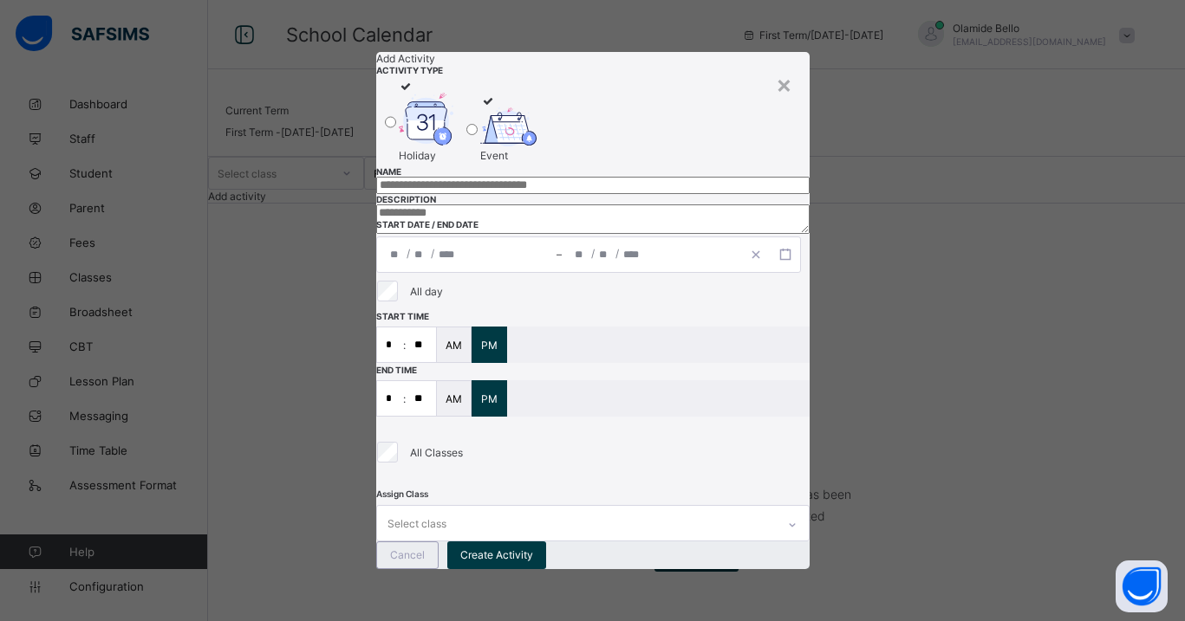
click at [454, 146] on img at bounding box center [426, 120] width 55 height 54
click at [537, 147] on img at bounding box center [508, 127] width 56 height 40
click at [454, 146] on img at bounding box center [426, 120] width 55 height 54
click at [784, 69] on div "×" at bounding box center [784, 83] width 16 height 29
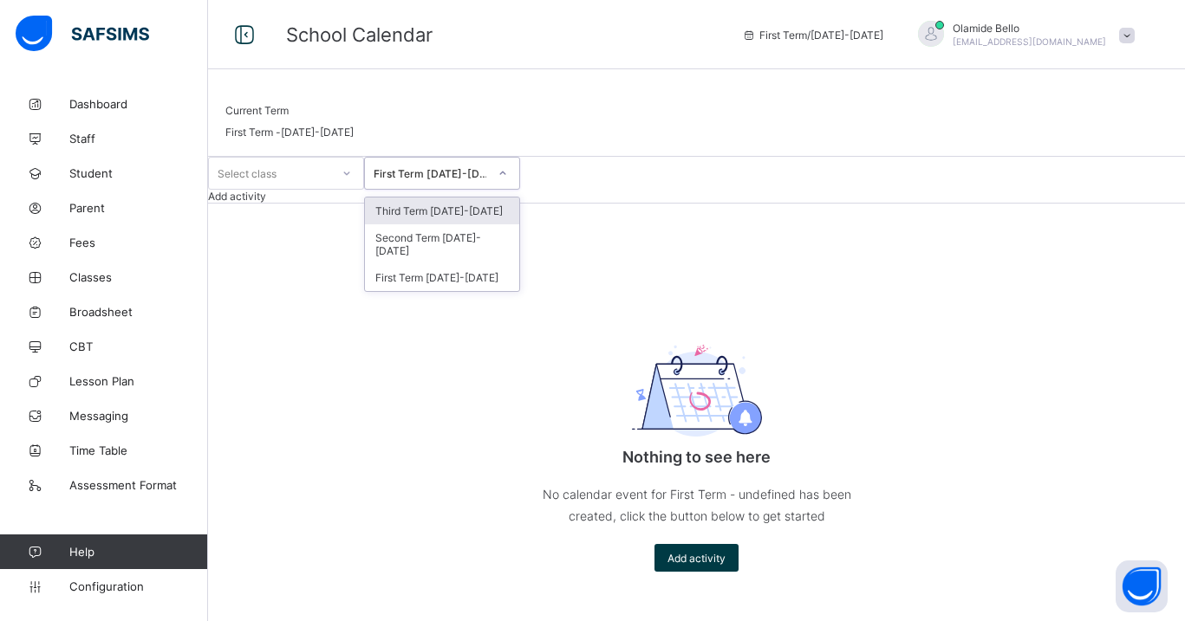
click at [517, 187] on div at bounding box center [502, 173] width 29 height 28
click at [503, 264] on div "Second Term [DATE]-[DATE]" at bounding box center [442, 244] width 154 height 40
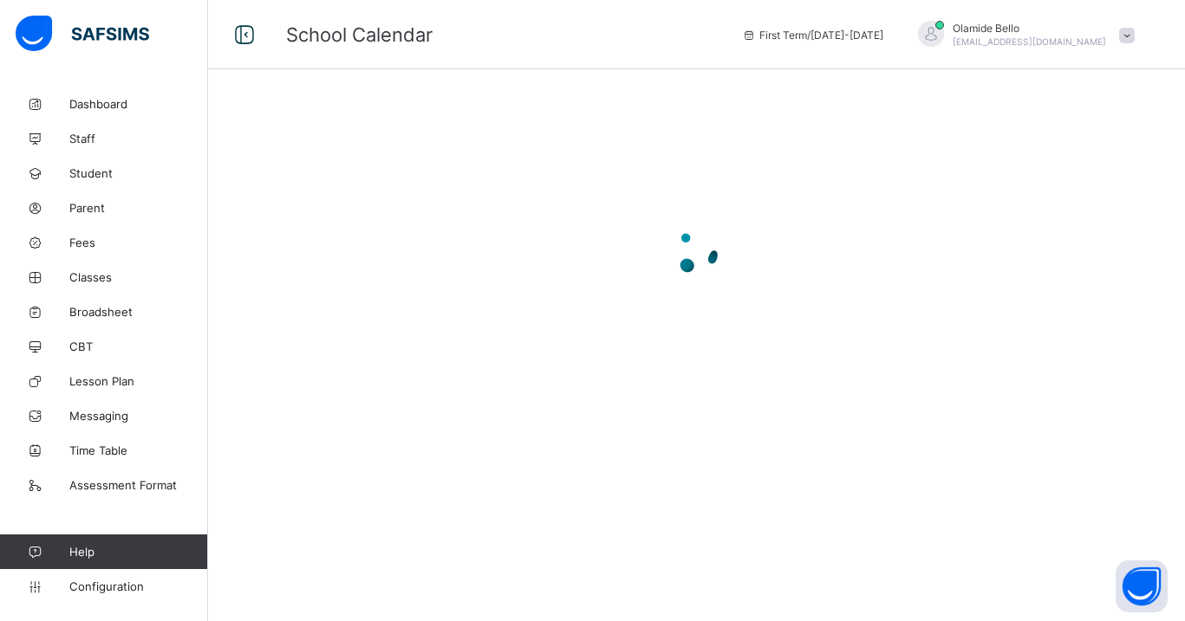
scroll to position [0, 0]
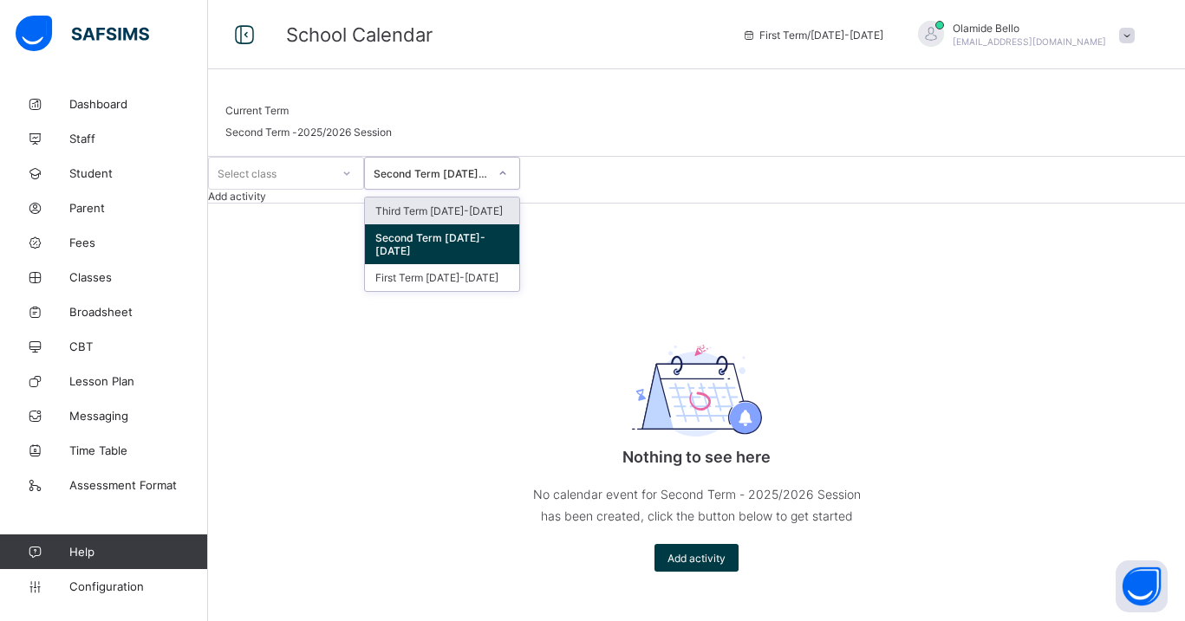
click at [488, 180] on div "Second Term [DATE]-[DATE]" at bounding box center [431, 173] width 114 height 13
click at [472, 291] on div "First Term [DATE]-[DATE]" at bounding box center [442, 277] width 154 height 27
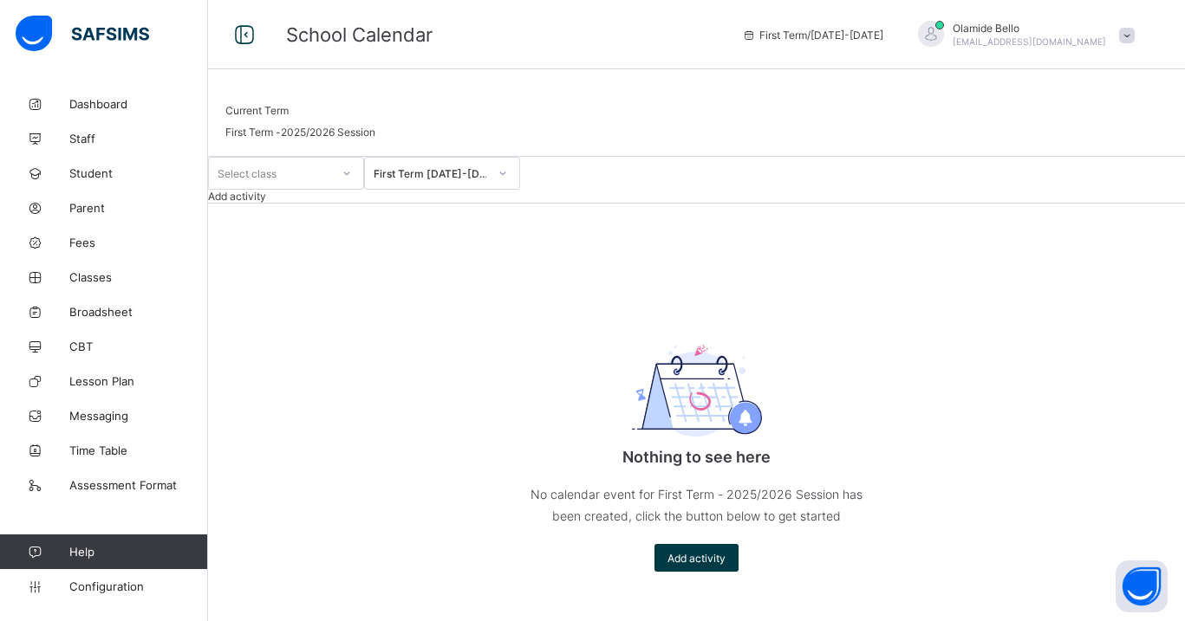
click at [89, 546] on span "Help" at bounding box center [138, 552] width 138 height 14
click at [94, 582] on span "Configuration" at bounding box center [138, 587] width 138 height 14
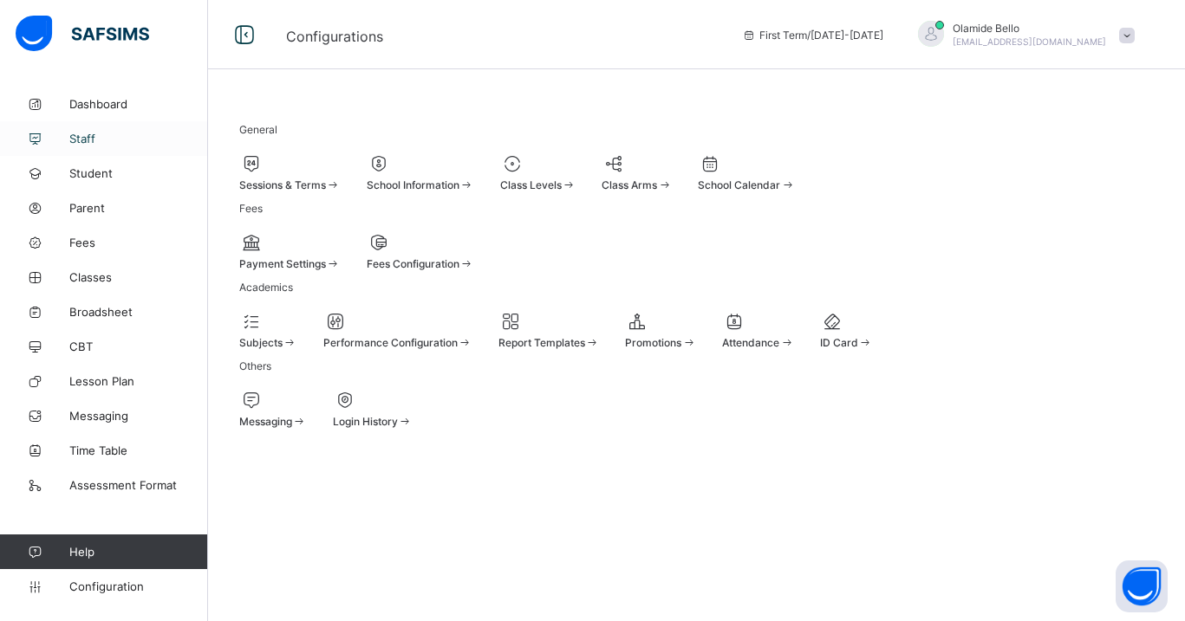
click at [93, 135] on span "Staff" at bounding box center [138, 139] width 139 height 14
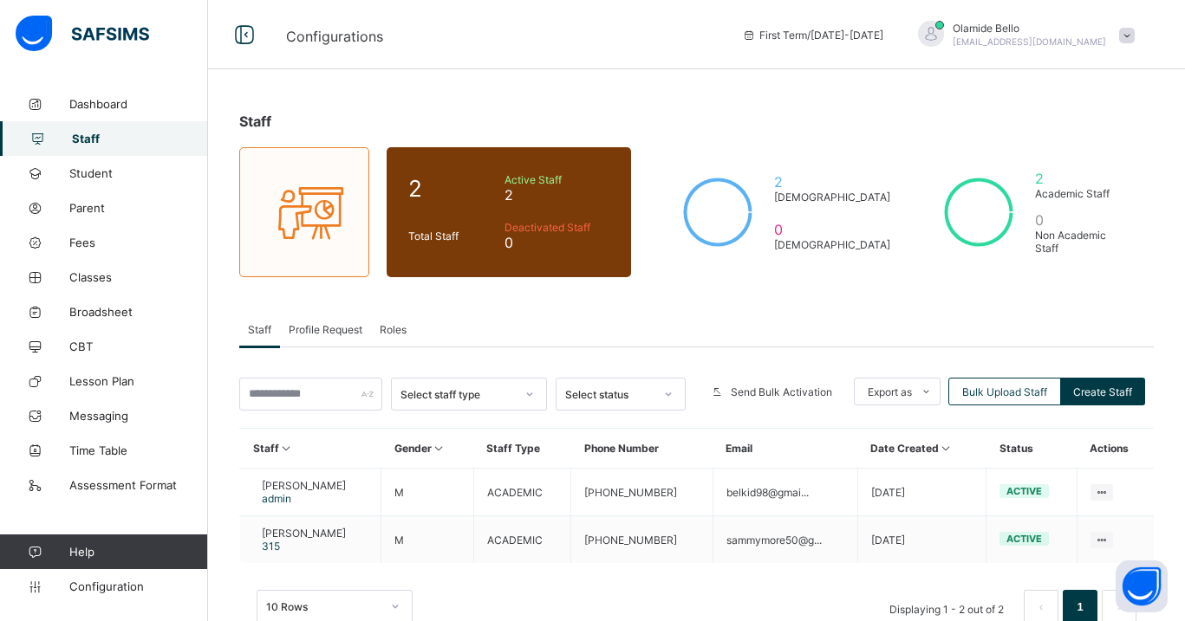
scroll to position [45, 0]
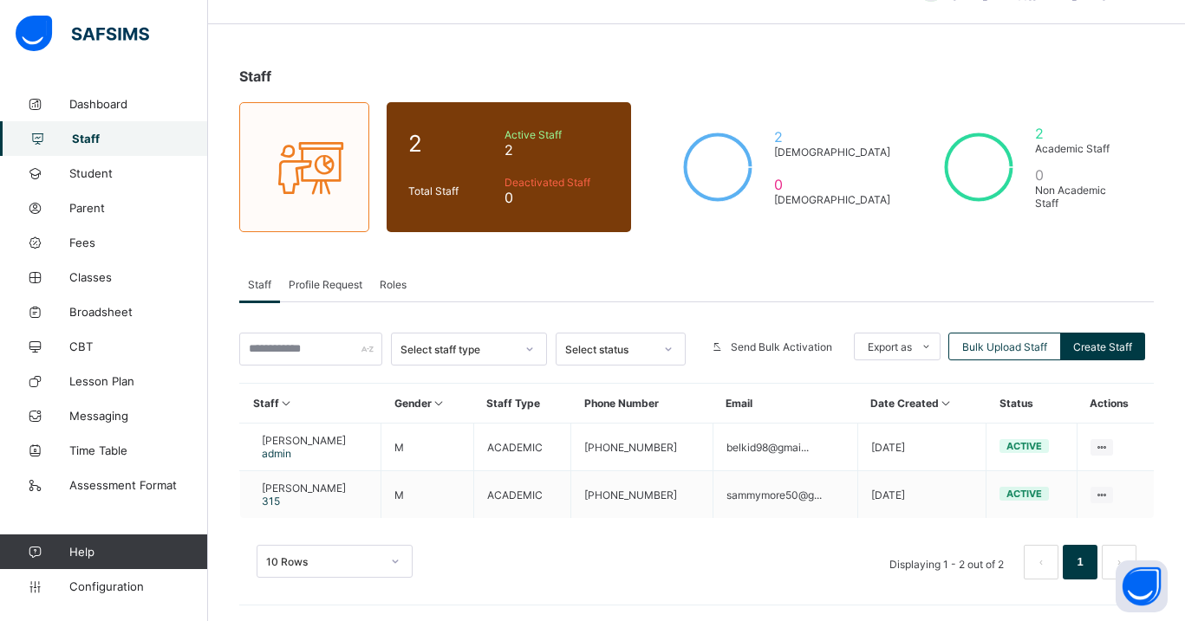
click at [389, 282] on span "Roles" at bounding box center [393, 284] width 27 height 13
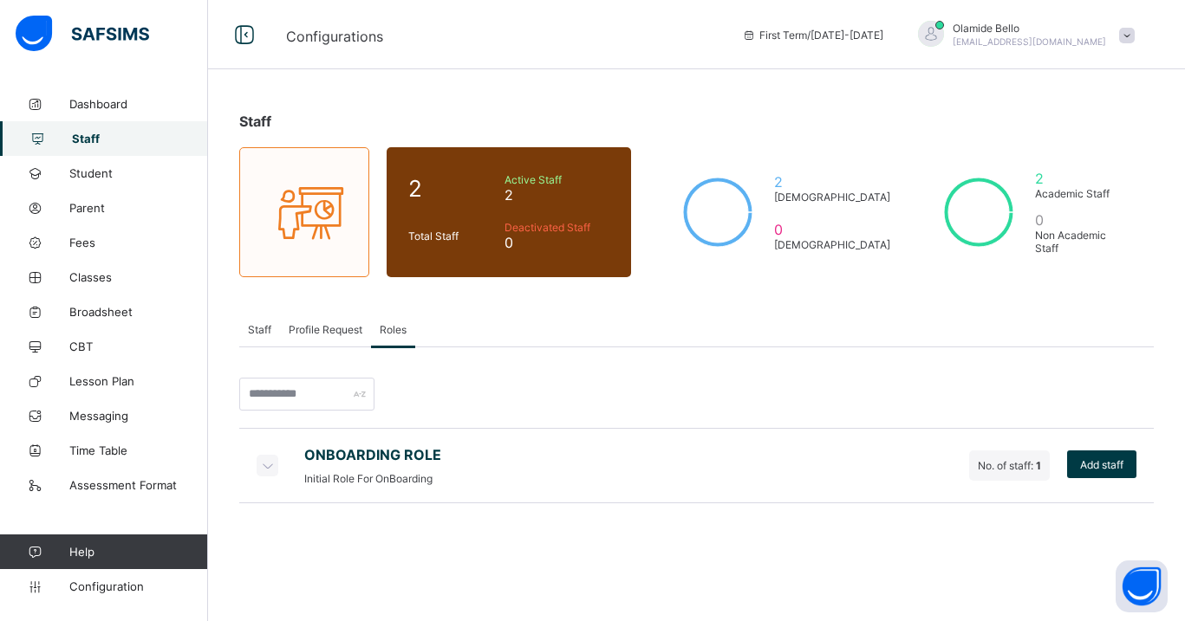
click at [320, 330] on span "Profile Request" at bounding box center [326, 329] width 74 height 13
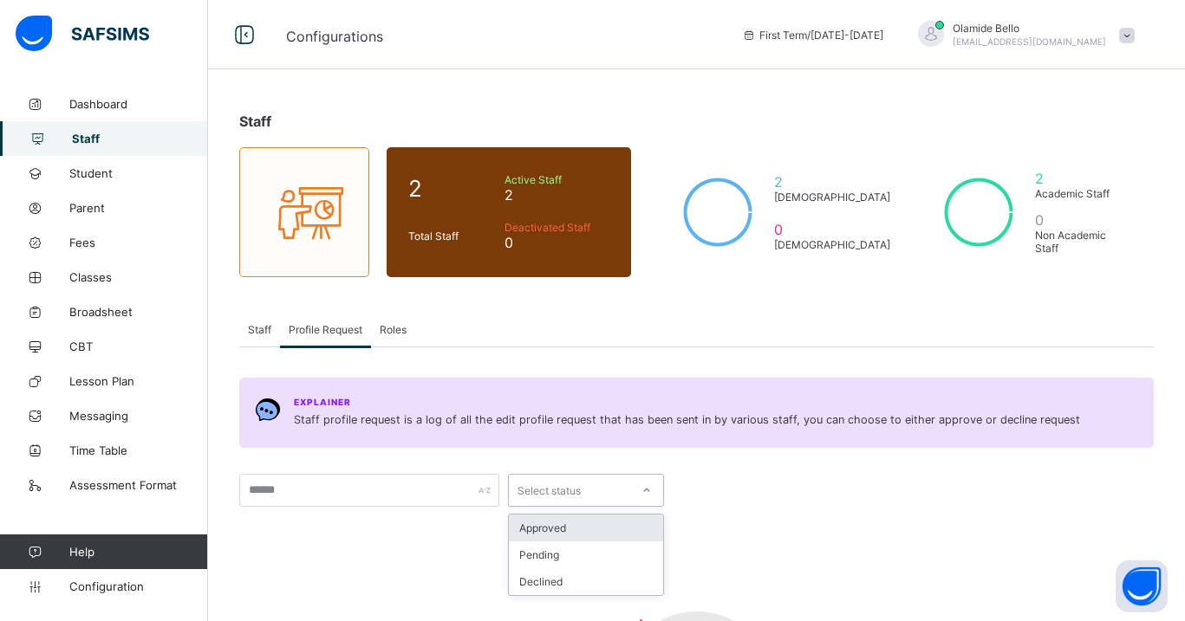
click at [600, 487] on div "Select status" at bounding box center [569, 490] width 121 height 24
click at [695, 506] on div "Explainer Staff profile request is a log of all the edit profile request that h…" at bounding box center [696, 612] width 914 height 468
click at [259, 319] on div "Staff" at bounding box center [259, 329] width 41 height 35
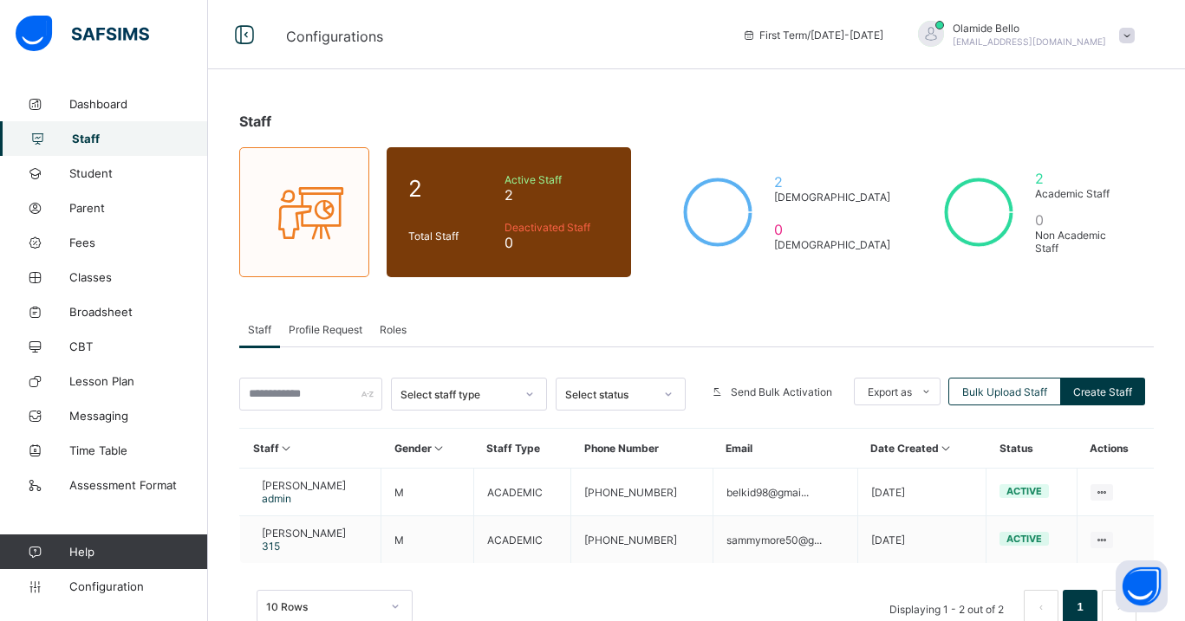
scroll to position [45, 0]
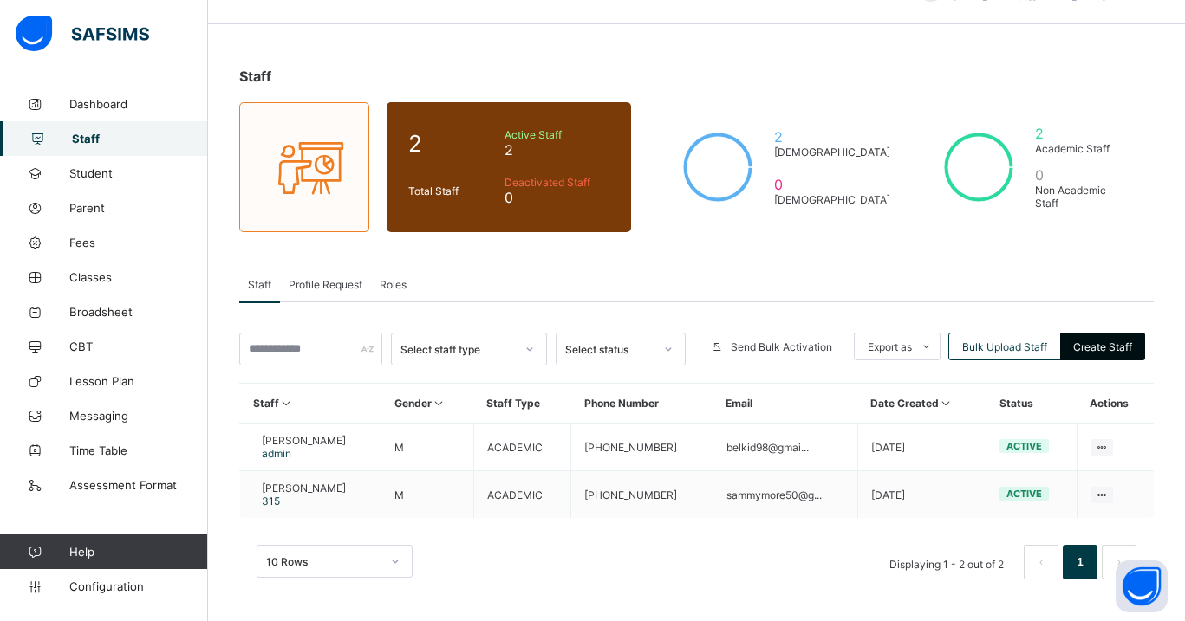
click at [1094, 349] on span "Create Staff" at bounding box center [1102, 347] width 59 height 13
select select "**"
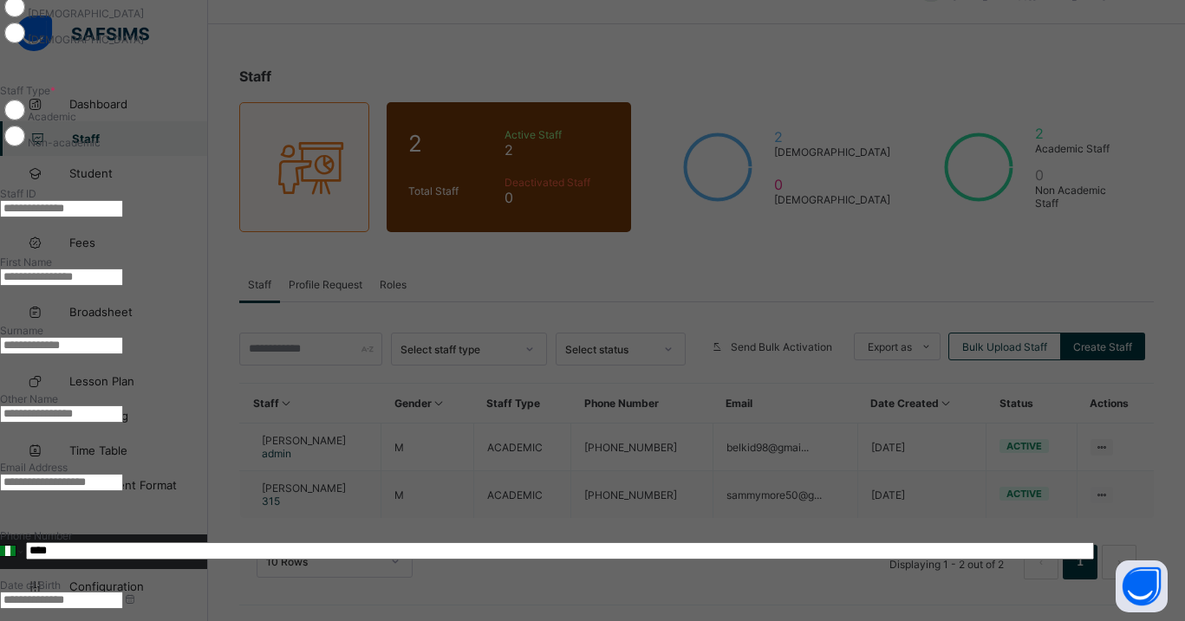
scroll to position [403, 0]
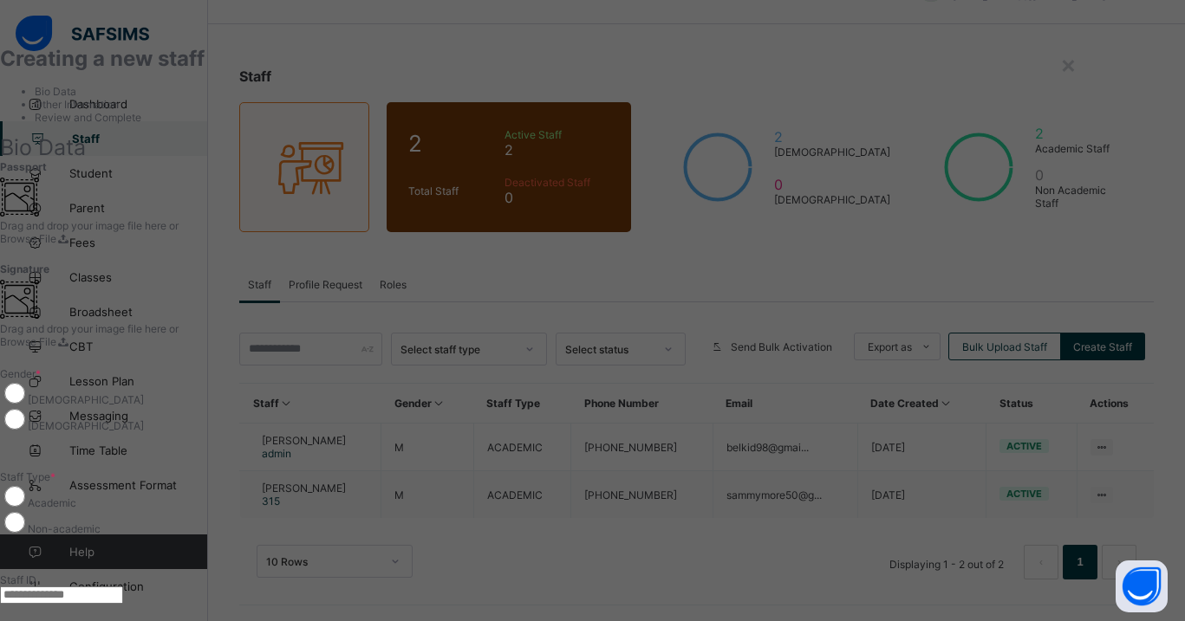
scroll to position [0, 0]
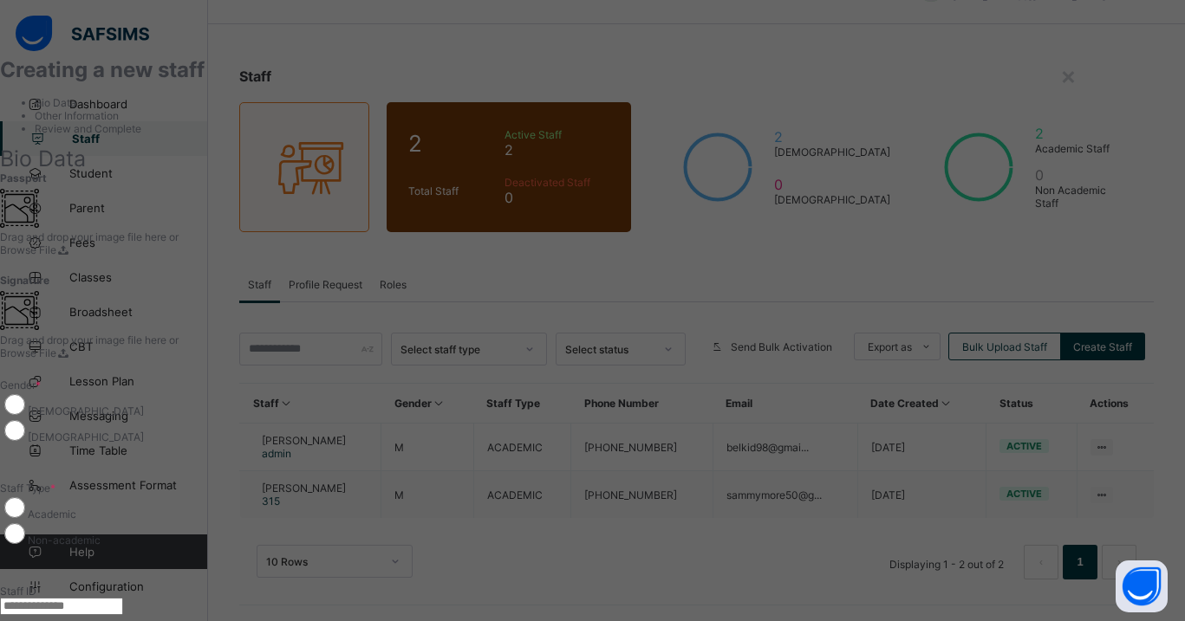
click at [793, 360] on div "Gender * [DEMOGRAPHIC_DATA] [DEMOGRAPHIC_DATA]" at bounding box center [547, 411] width 1094 height 103
click at [680, 418] on div "[DEMOGRAPHIC_DATA]" at bounding box center [547, 431] width 1094 height 26
click at [75, 82] on div "Creating a new staff" at bounding box center [547, 69] width 1094 height 25
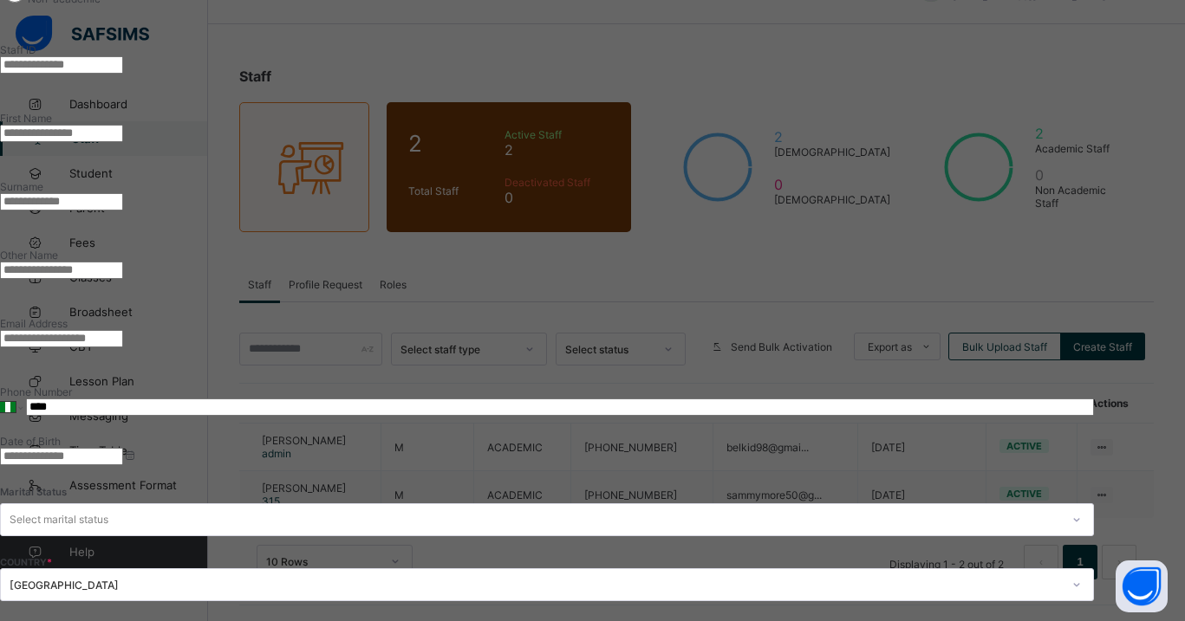
scroll to position [591, 0]
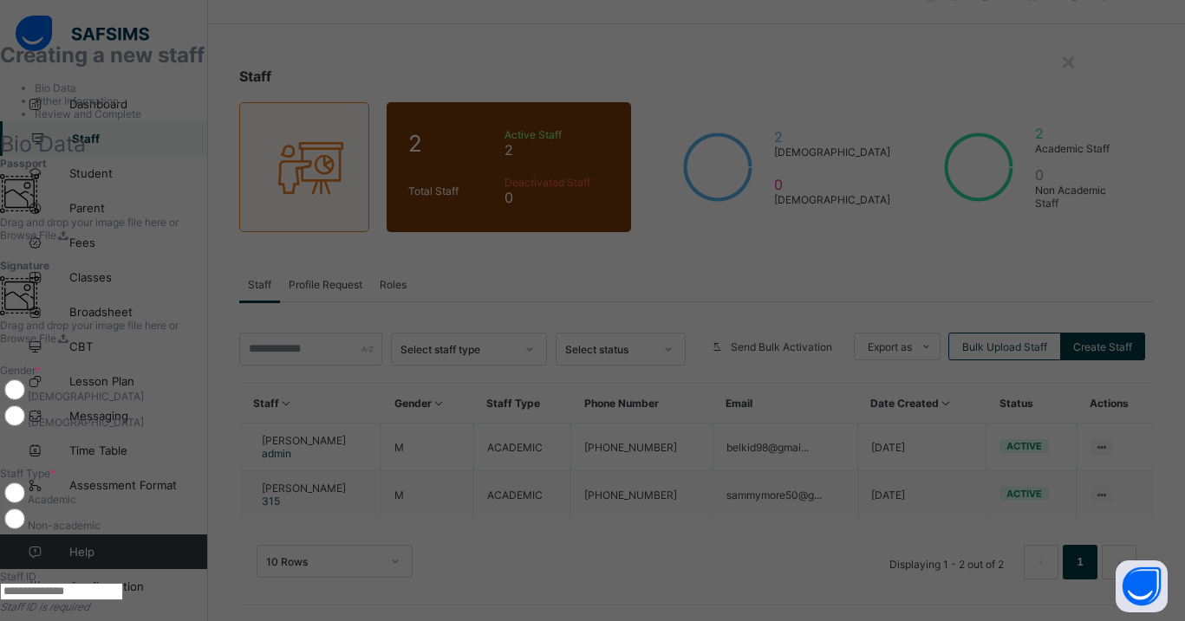
scroll to position [11, 0]
click at [1077, 57] on div "×" at bounding box center [1068, 63] width 16 height 29
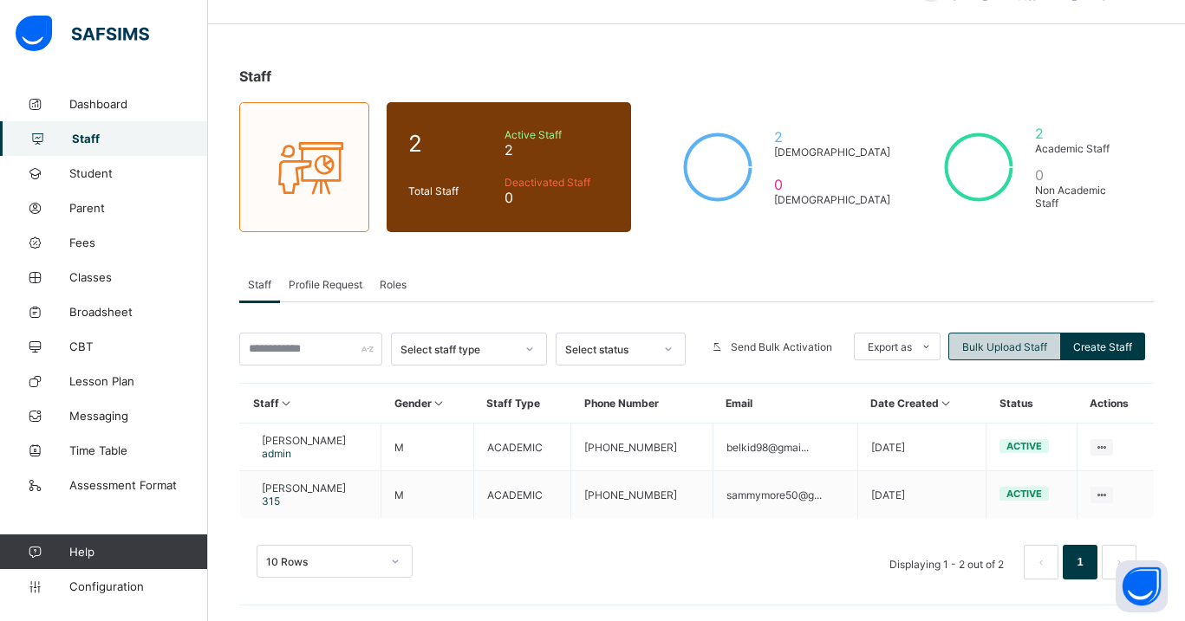
click at [1042, 347] on span "Bulk Upload Staff" at bounding box center [1004, 347] width 85 height 13
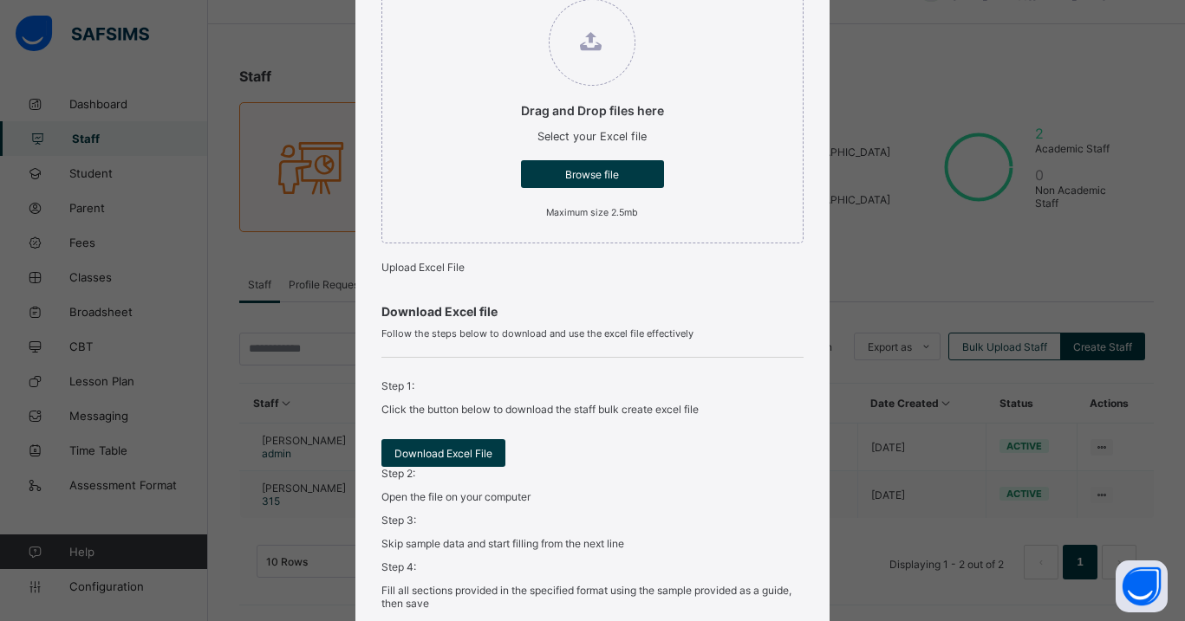
scroll to position [195, 0]
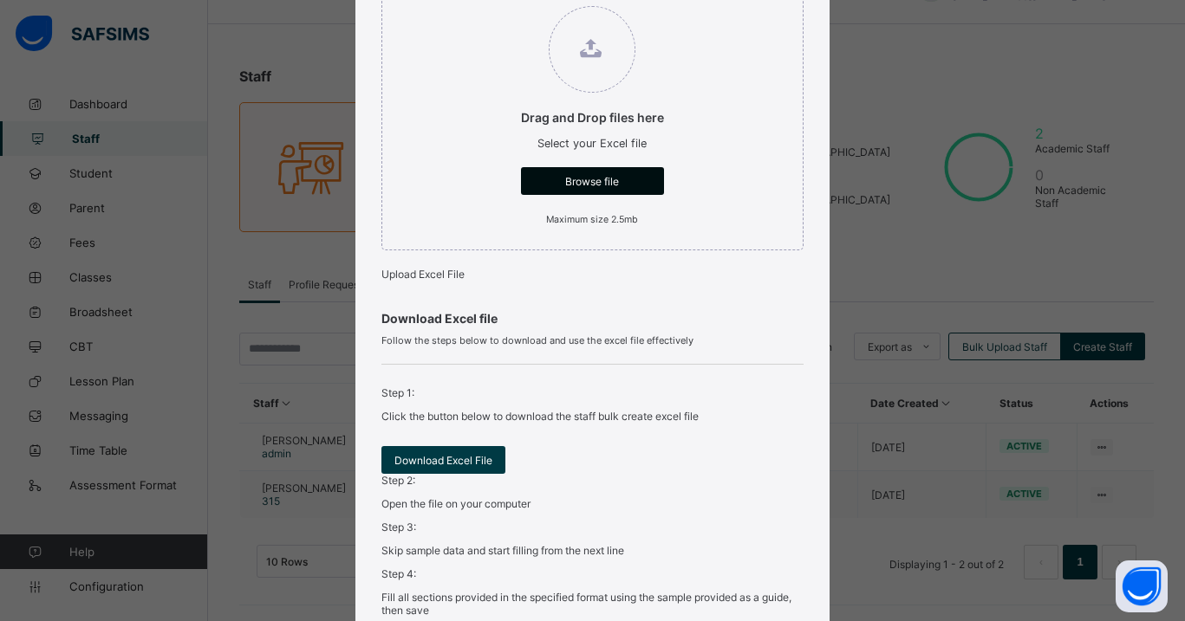
click at [596, 188] on span "Browse file" at bounding box center [592, 181] width 117 height 13
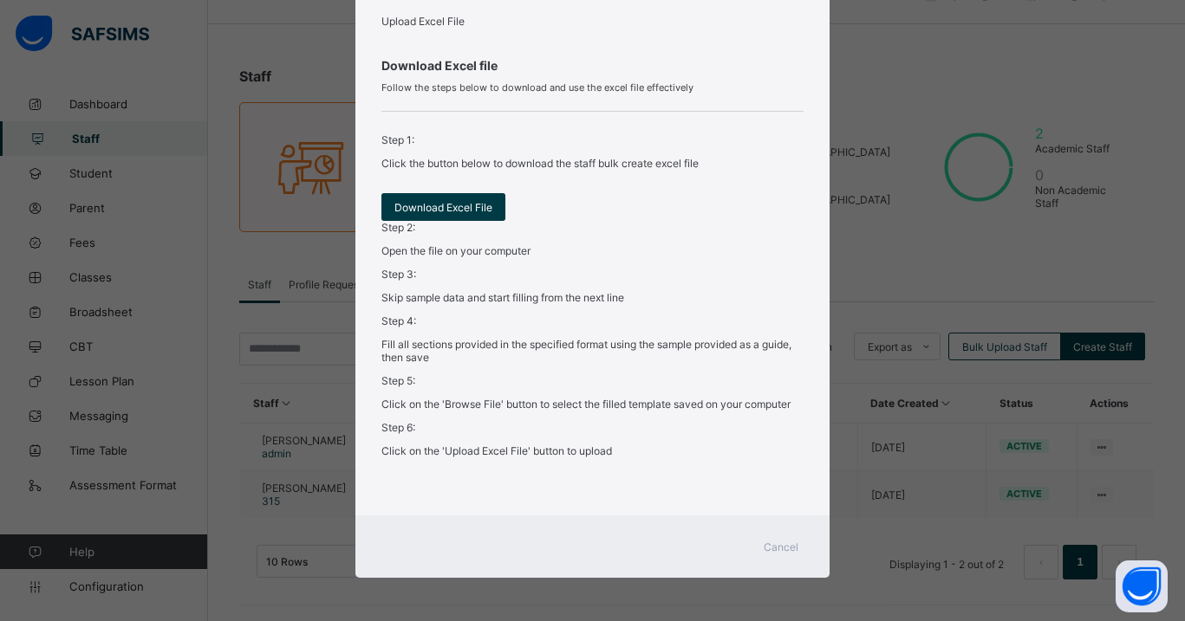
scroll to position [481, 0]
click at [475, 221] on div "Download Excel File" at bounding box center [443, 207] width 124 height 28
click at [770, 544] on span "Cancel" at bounding box center [781, 547] width 35 height 13
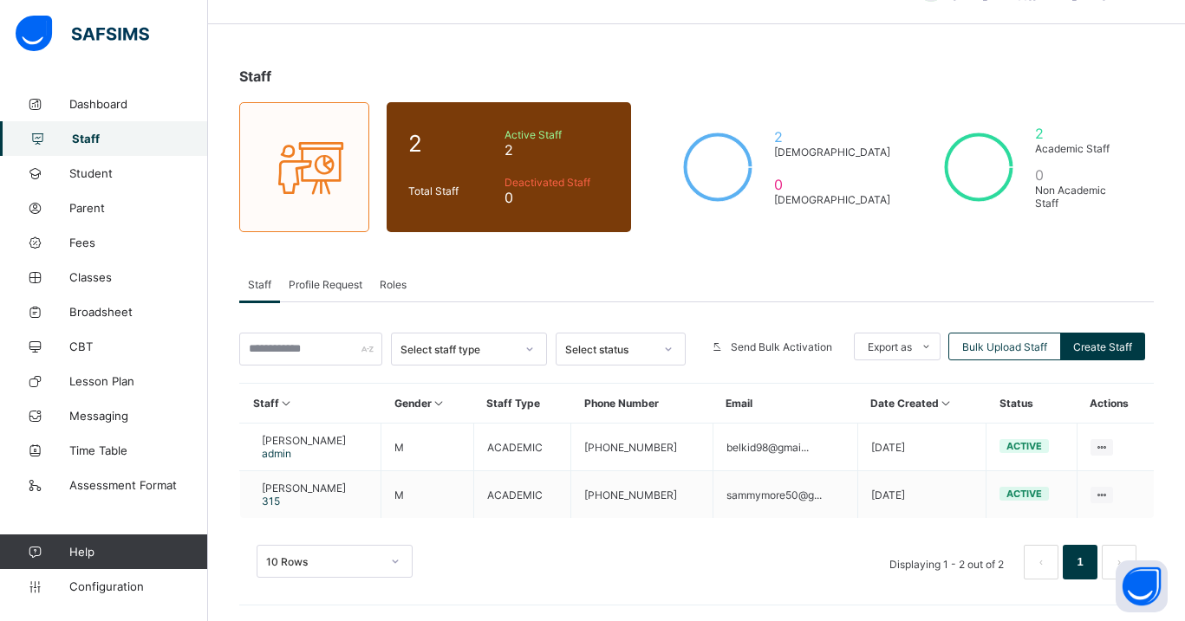
click at [381, 287] on span "Roles" at bounding box center [393, 284] width 27 height 13
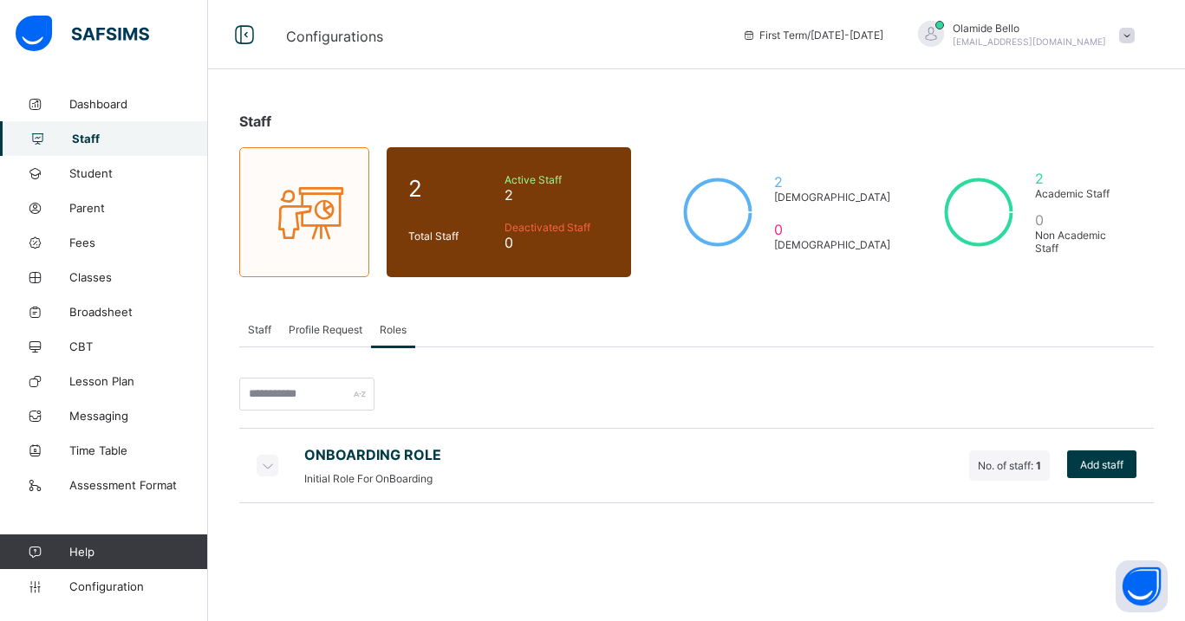
click at [334, 323] on span "Profile Request" at bounding box center [326, 329] width 74 height 13
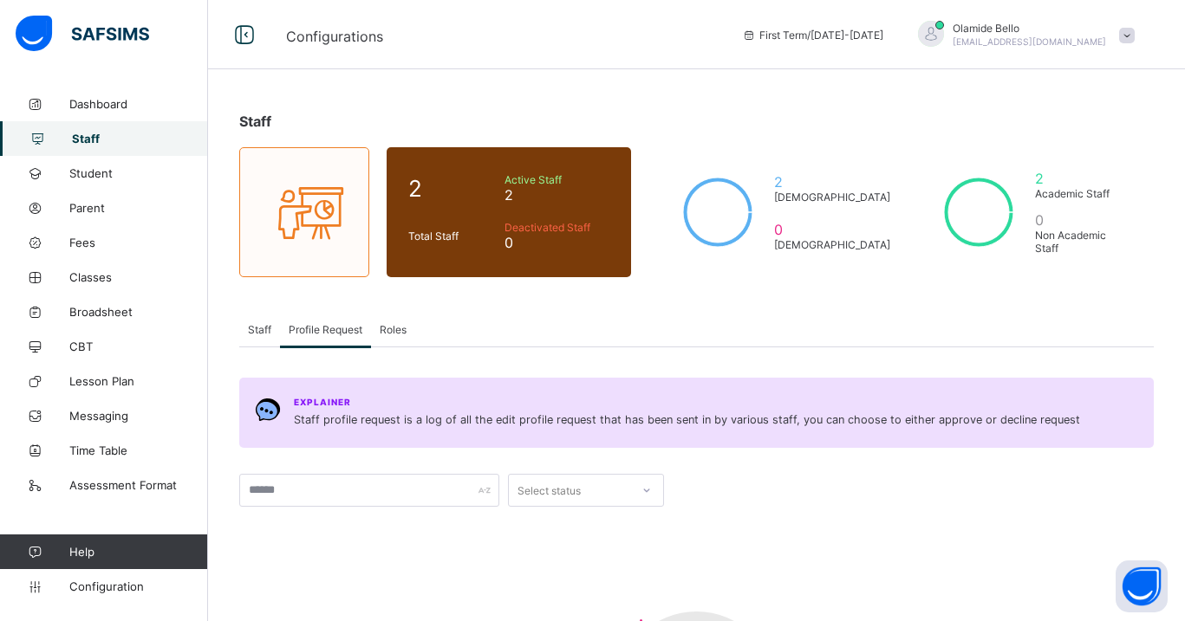
click at [394, 328] on span "Roles" at bounding box center [393, 329] width 27 height 13
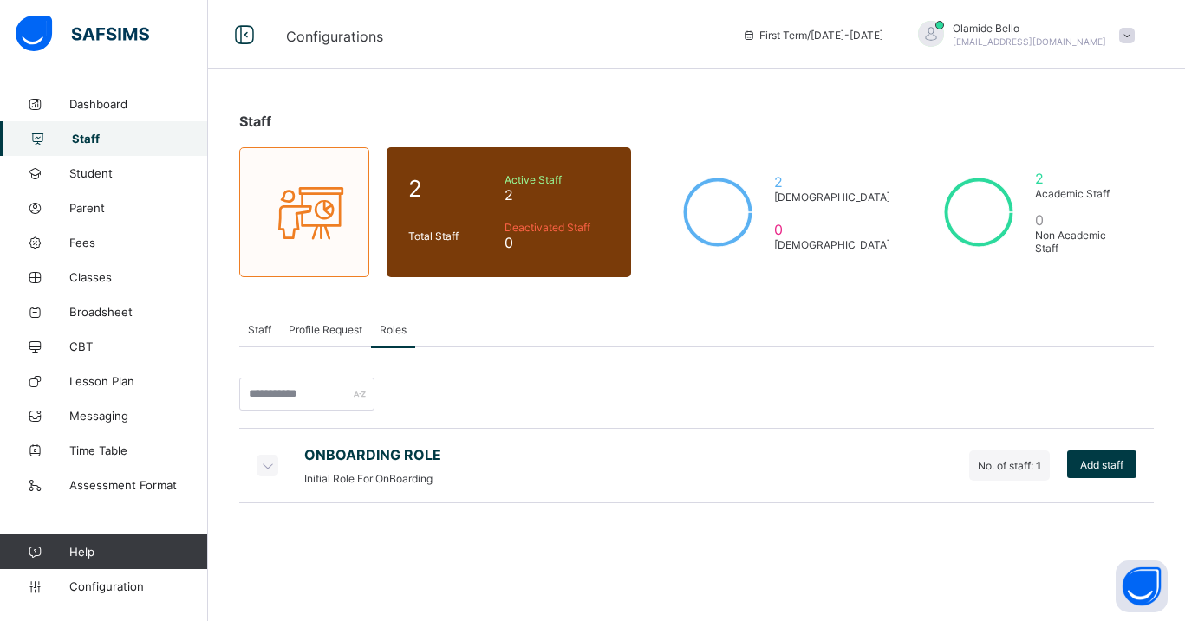
click at [92, 141] on span "Staff" at bounding box center [140, 139] width 136 height 14
click at [263, 460] on icon at bounding box center [266, 465] width 19 height 17
click at [1069, 537] on span "Reassign" at bounding box center [1065, 536] width 44 height 13
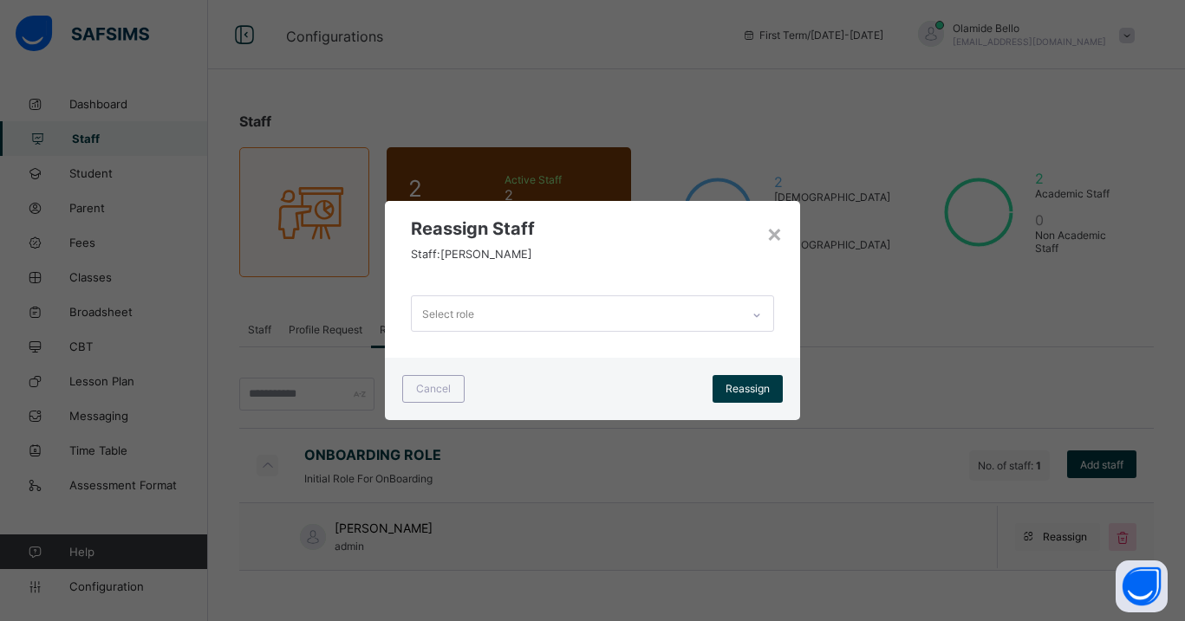
click at [718, 309] on div "Select role" at bounding box center [576, 313] width 328 height 34
click at [660, 270] on div "Select role" at bounding box center [592, 314] width 414 height 88
click at [743, 387] on span "Reassign" at bounding box center [747, 388] width 44 height 13
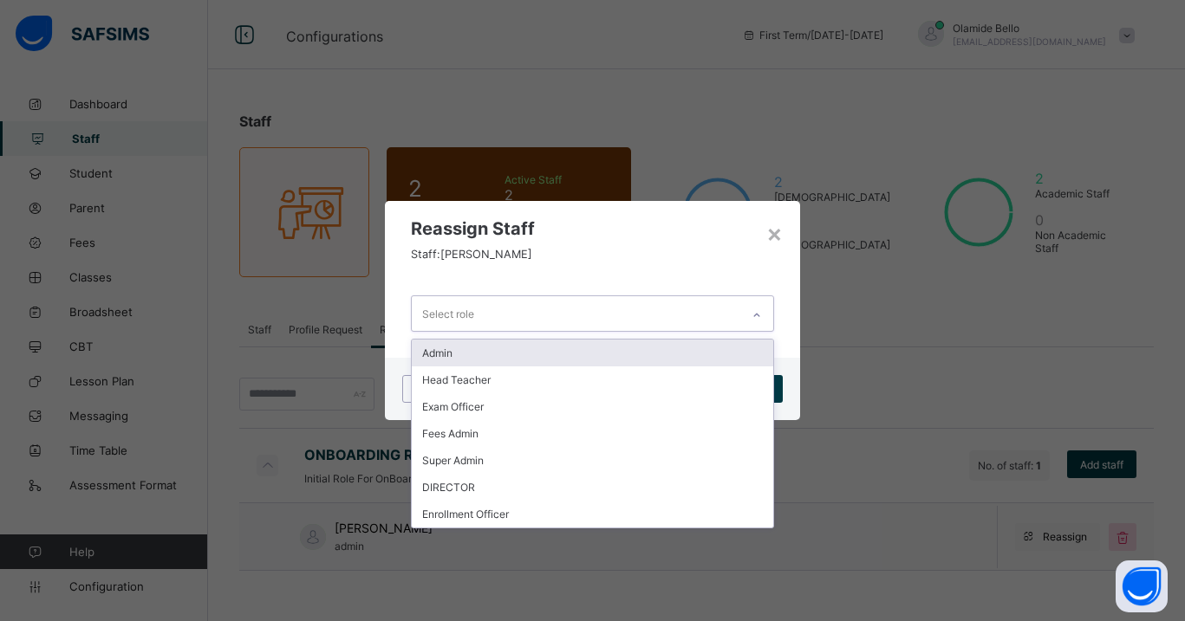
click at [724, 310] on div "Select role" at bounding box center [576, 313] width 328 height 34
click at [723, 280] on div "option Admin focused, 1 of 7. 7 results available. Use Up and Down to choose op…" at bounding box center [592, 314] width 414 height 88
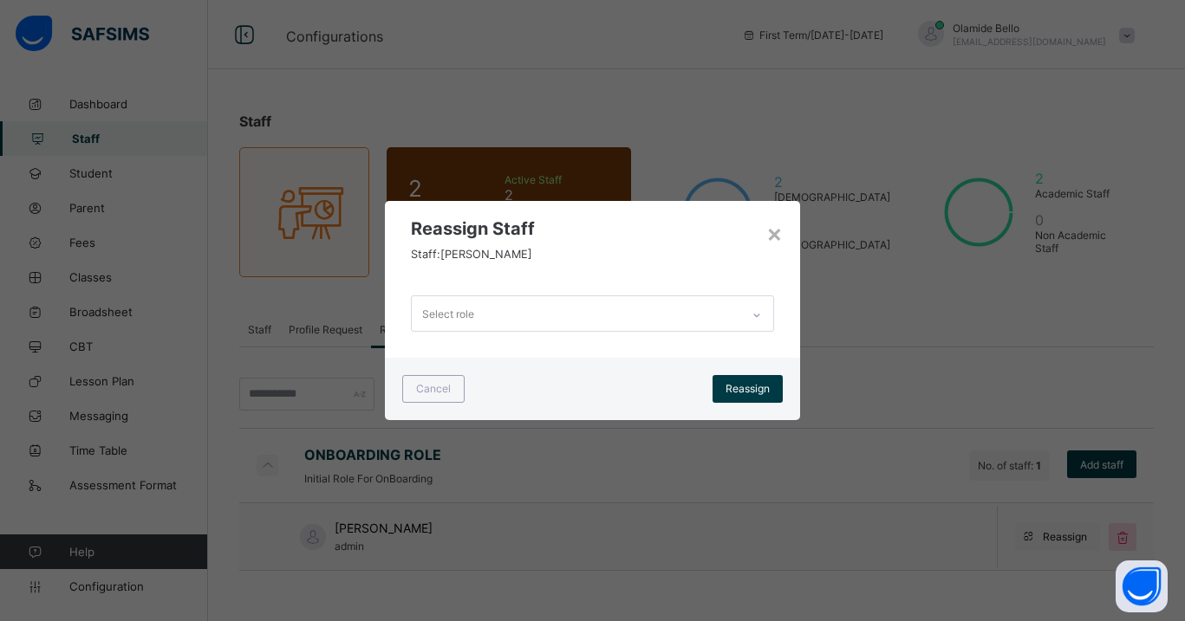
click at [769, 251] on div "Reassign Staff Staff: [PERSON_NAME]" at bounding box center [592, 235] width 414 height 68
click at [773, 229] on div "×" at bounding box center [774, 232] width 16 height 29
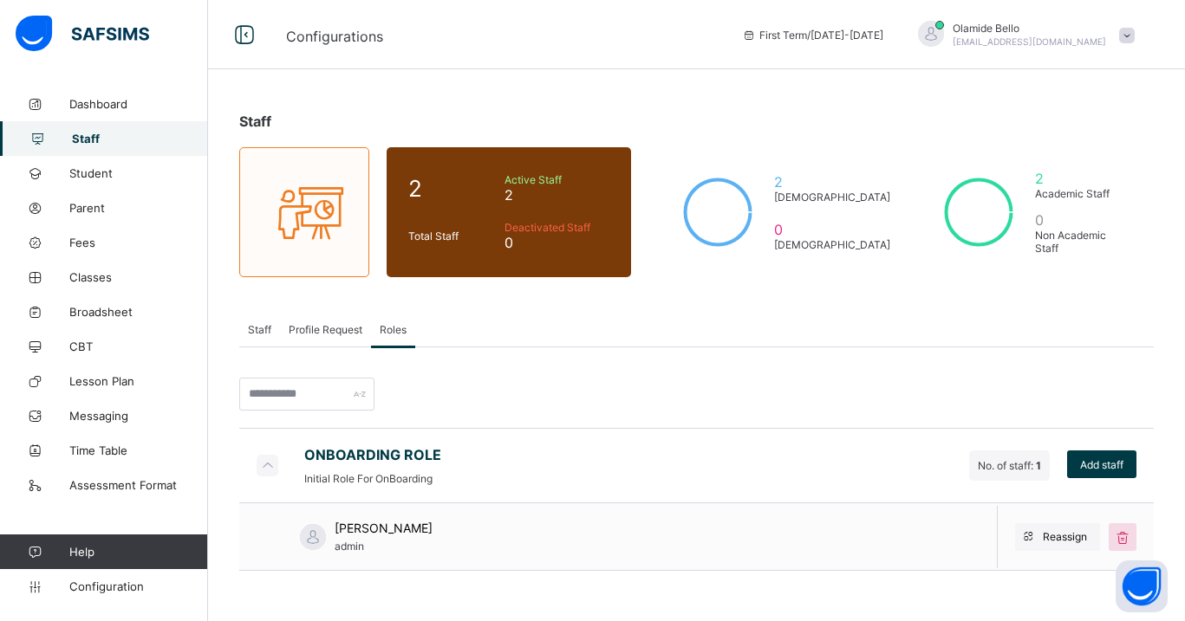
click at [1021, 459] on span "No. of staff: 1" at bounding box center [1009, 465] width 63 height 13
click at [1081, 459] on span "Add staff" at bounding box center [1101, 465] width 43 height 13
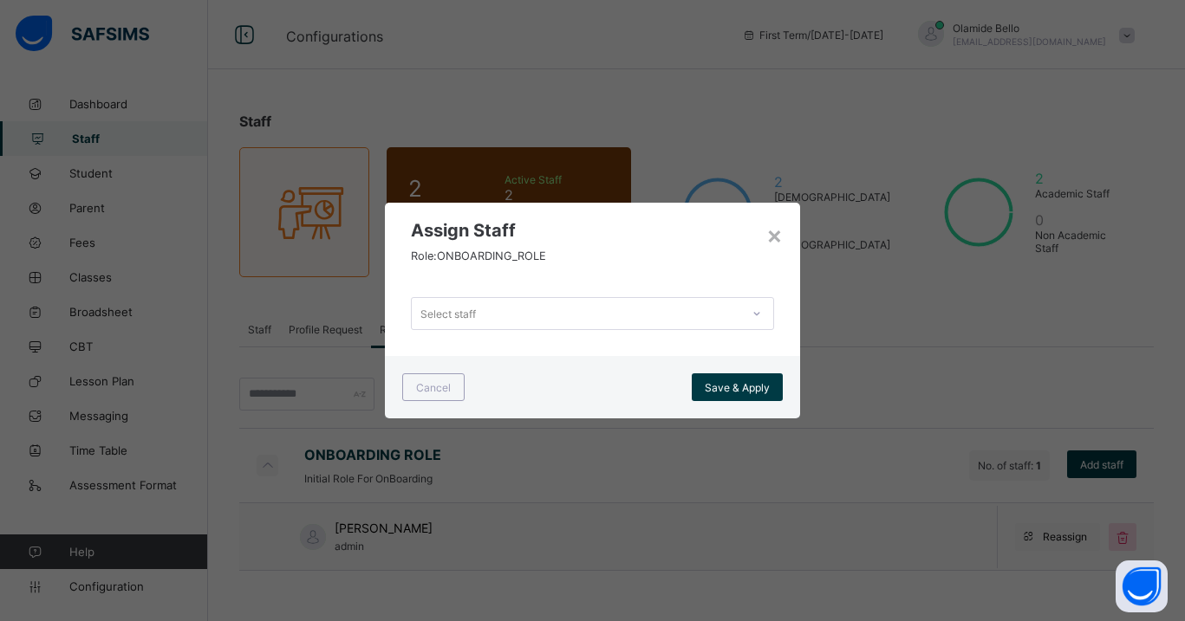
click at [689, 299] on div "Select staff" at bounding box center [592, 313] width 362 height 33
click at [693, 269] on div "Assign Staff Role: ONBOARDING_ROLE" at bounding box center [592, 237] width 414 height 68
click at [780, 240] on div "×" at bounding box center [774, 234] width 16 height 29
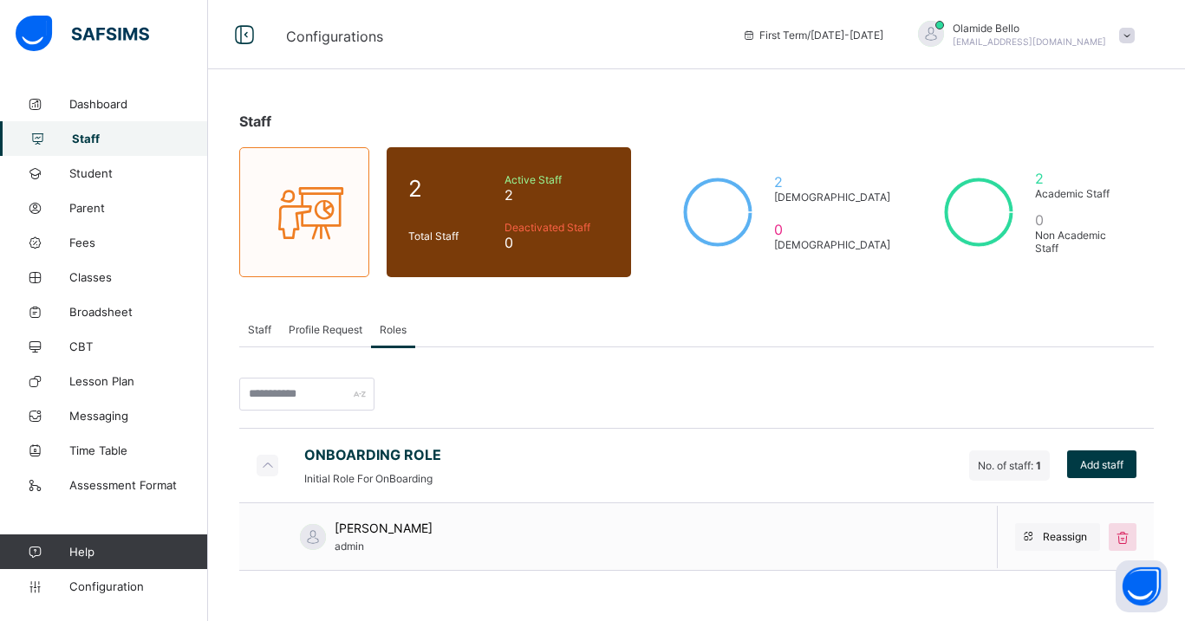
click at [351, 331] on span "Profile Request" at bounding box center [326, 329] width 74 height 13
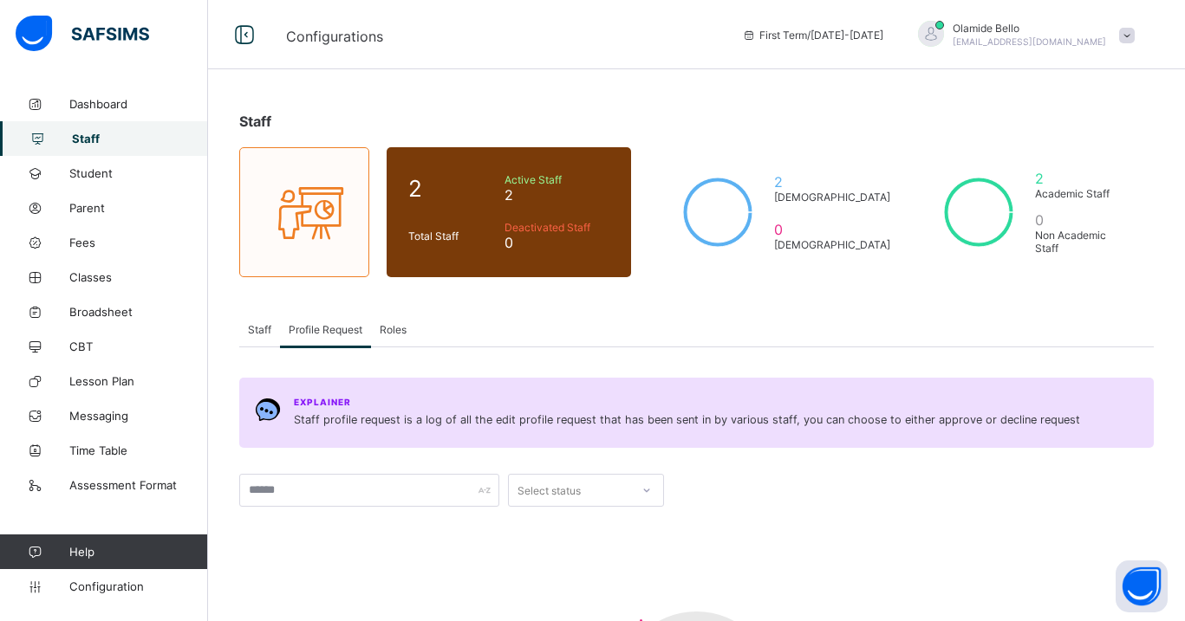
click at [267, 329] on span "Staff" at bounding box center [259, 329] width 23 height 13
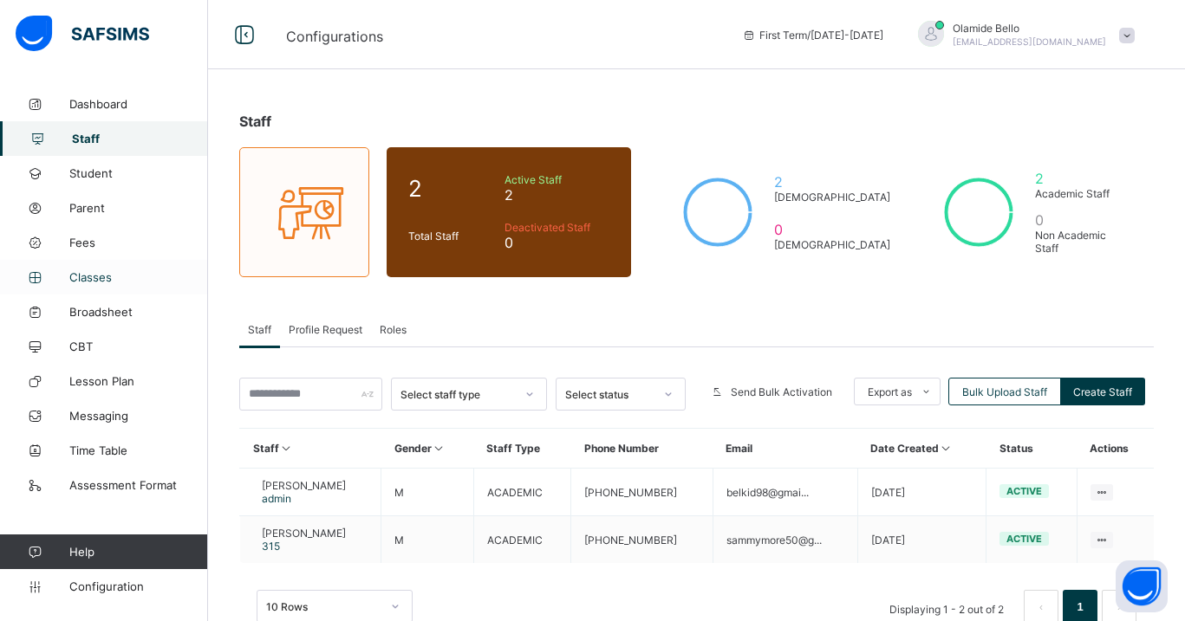
scroll to position [45, 0]
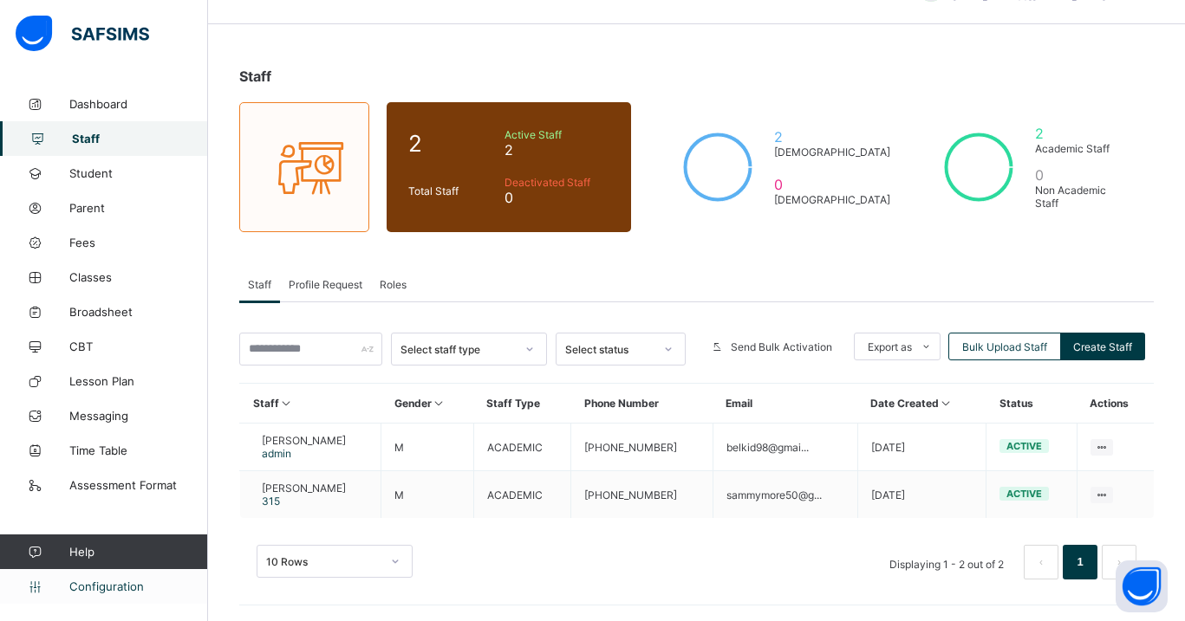
click at [124, 591] on span "Configuration" at bounding box center [138, 587] width 138 height 14
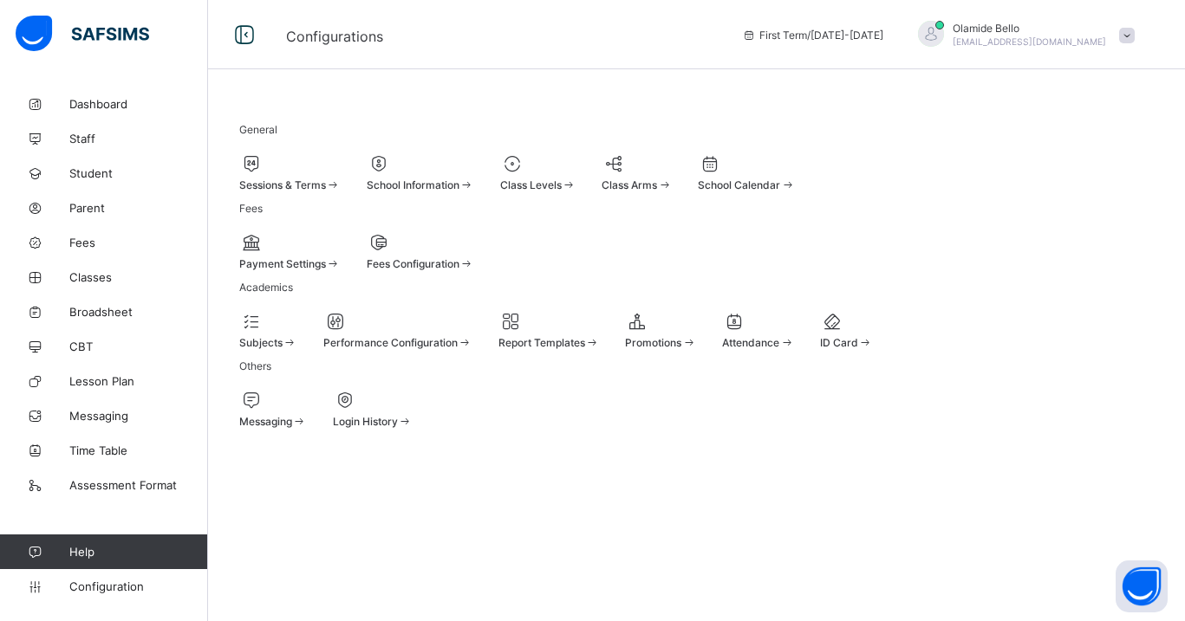
click at [474, 184] on div "School Information" at bounding box center [420, 185] width 107 height 13
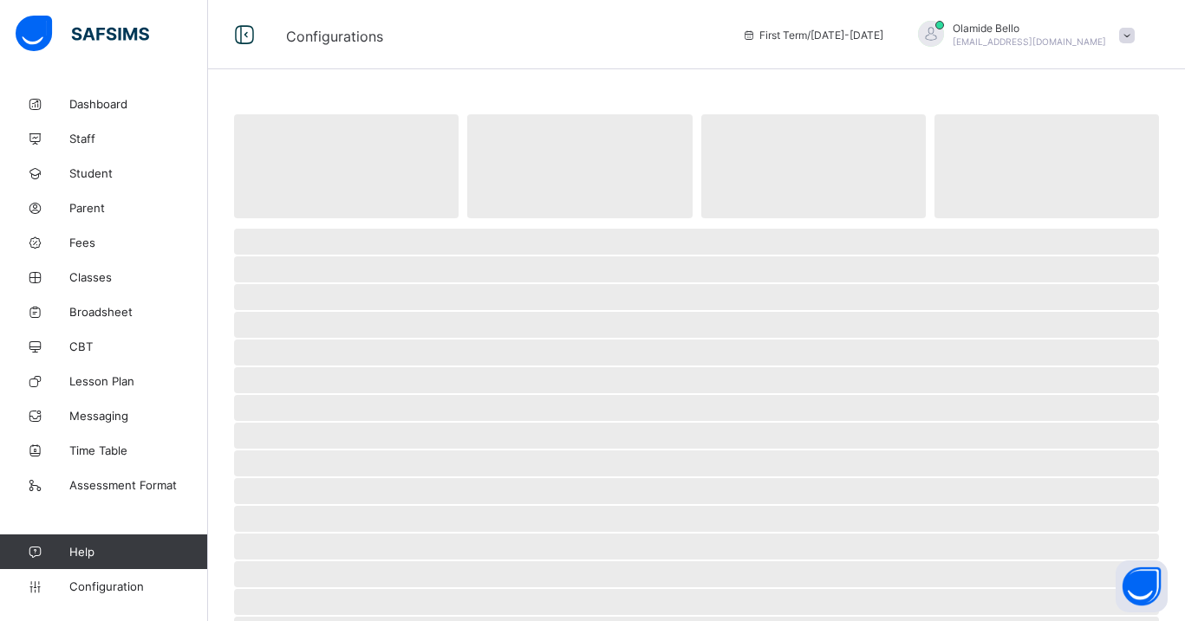
select select "**"
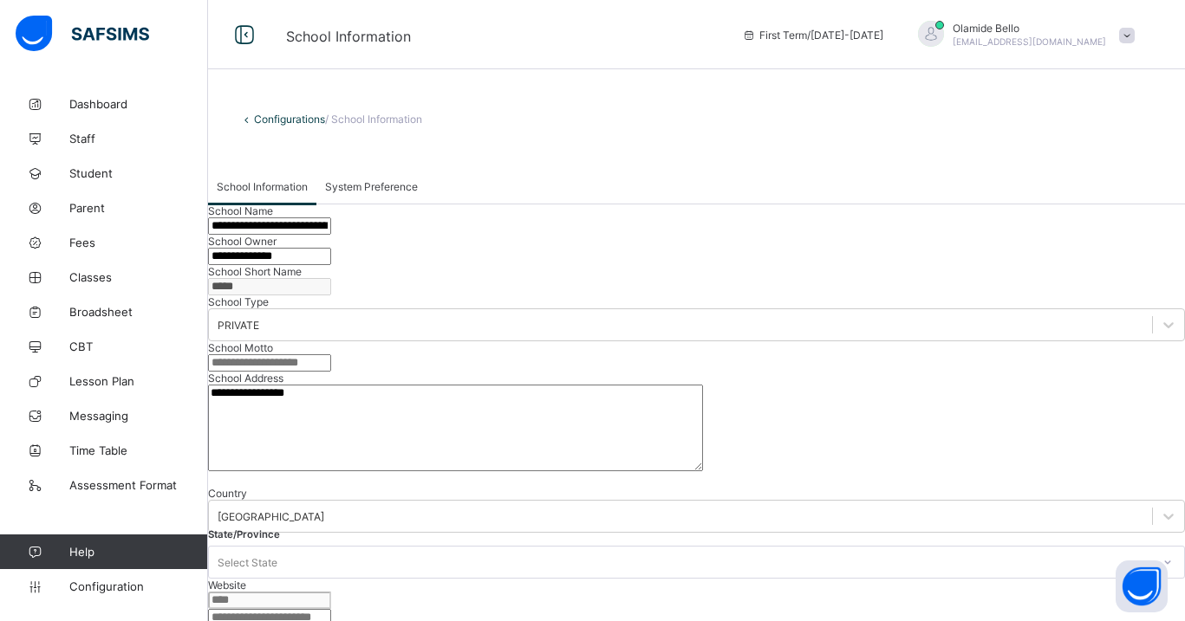
click at [244, 120] on icon at bounding box center [246, 119] width 15 height 13
click at [249, 120] on icon at bounding box center [246, 119] width 15 height 13
click at [265, 120] on link "Configurations" at bounding box center [289, 119] width 71 height 13
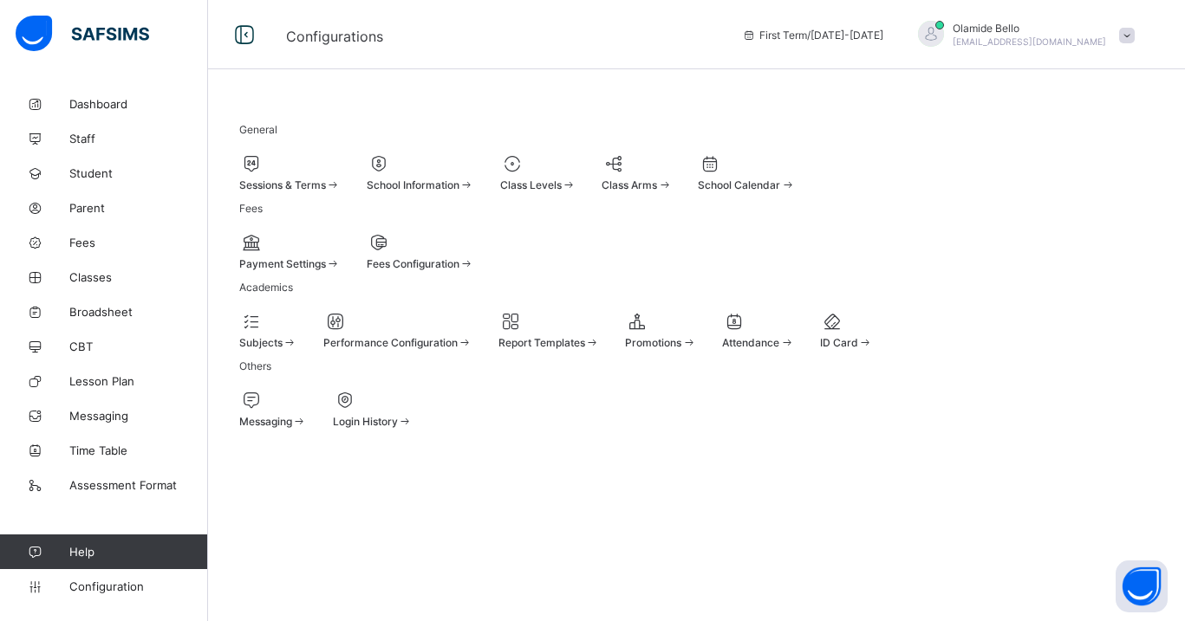
click at [576, 181] on span at bounding box center [569, 185] width 15 height 13
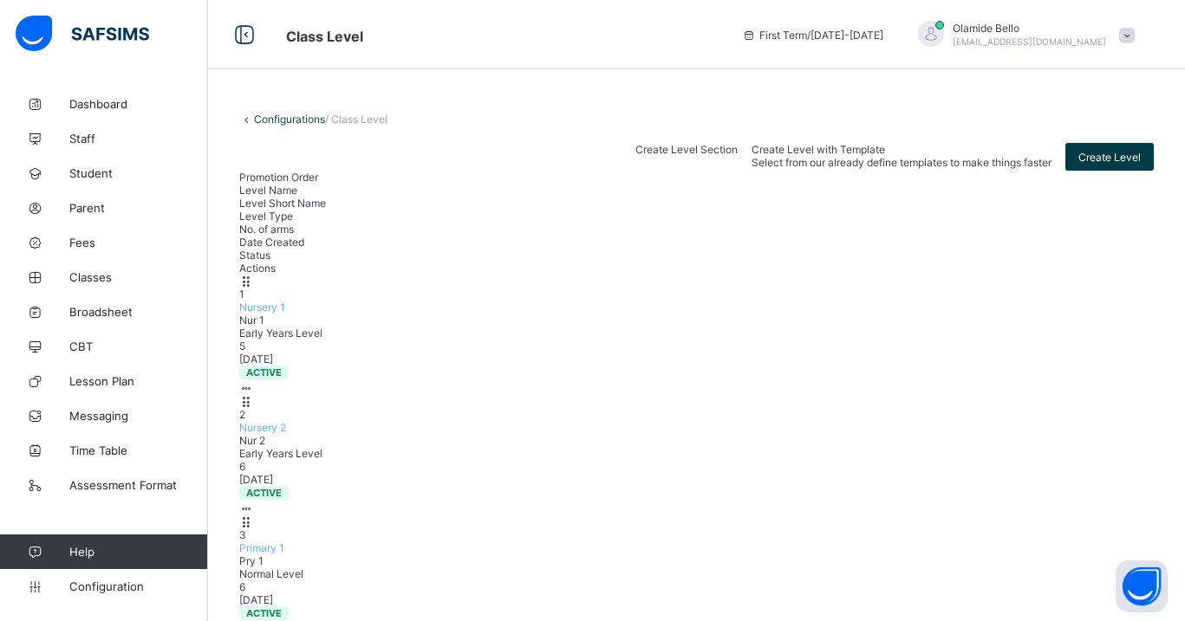
click at [291, 118] on link "Configurations" at bounding box center [289, 119] width 71 height 13
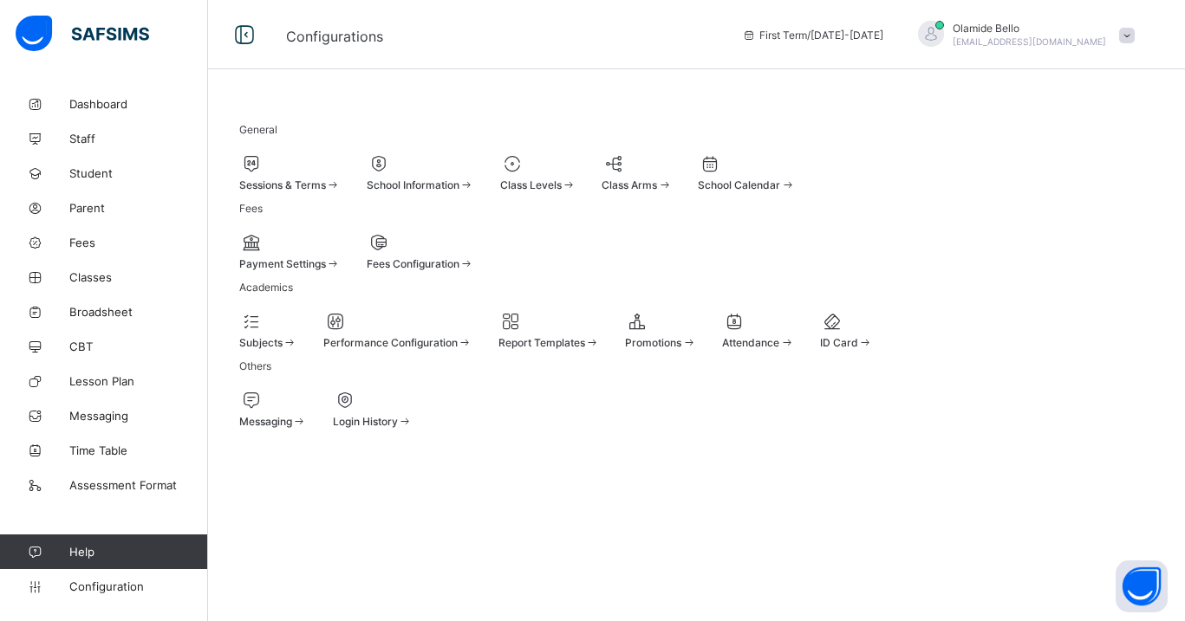
click at [780, 183] on span "School Calendar" at bounding box center [739, 185] width 82 height 13
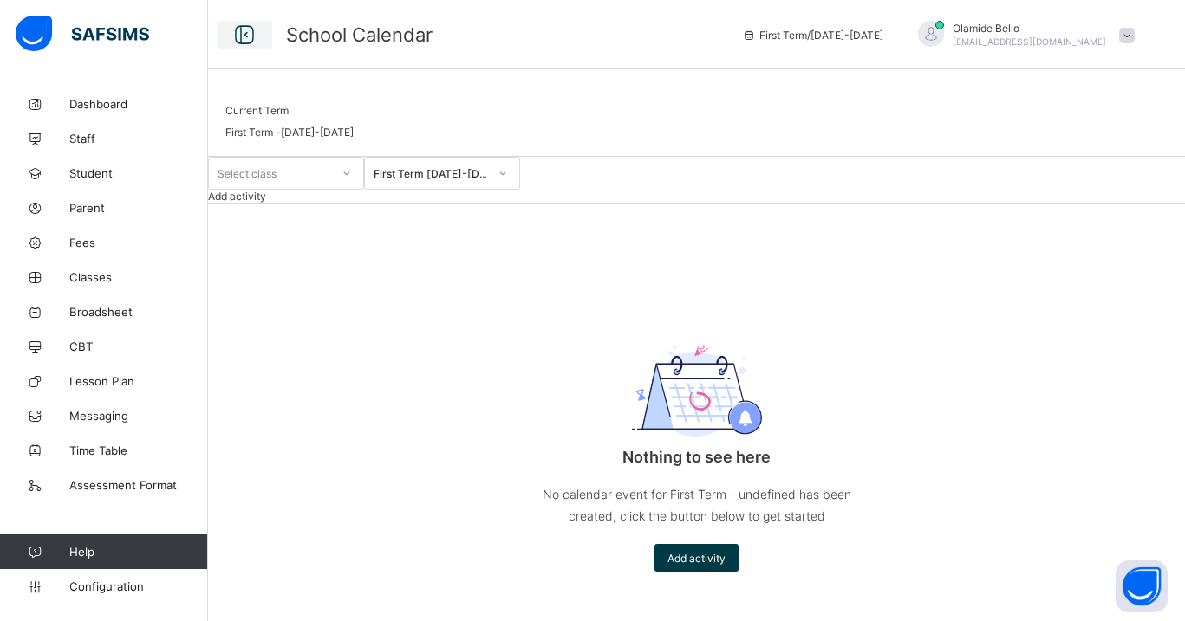
click at [246, 41] on icon at bounding box center [244, 35] width 29 height 25
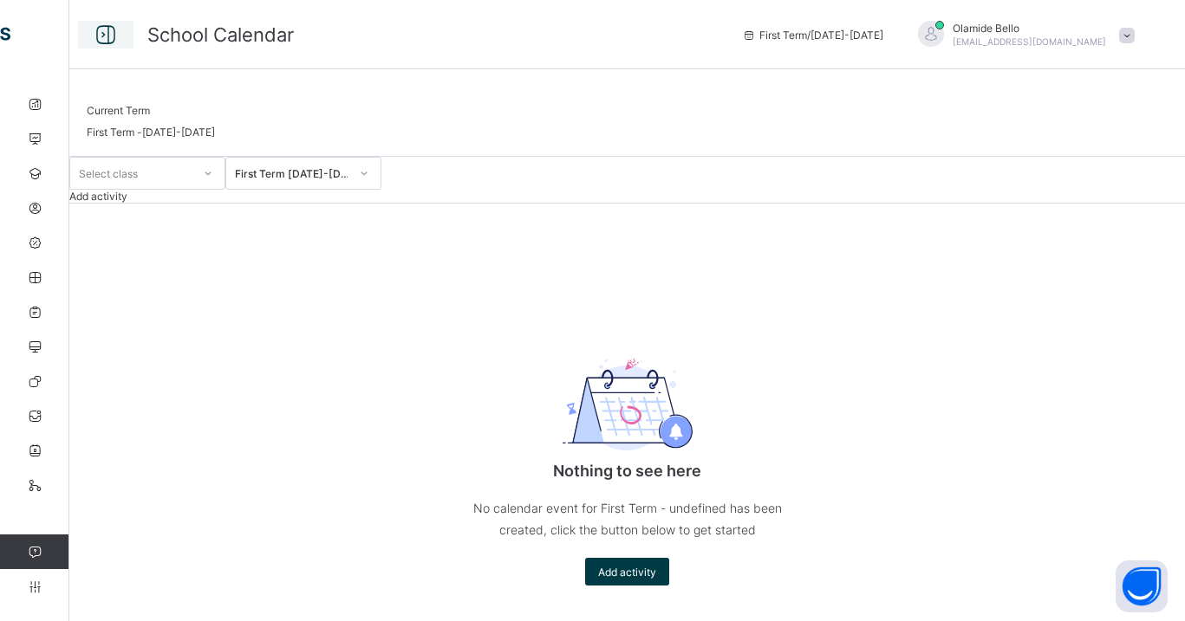
click at [121, 35] on div at bounding box center [105, 35] width 55 height 28
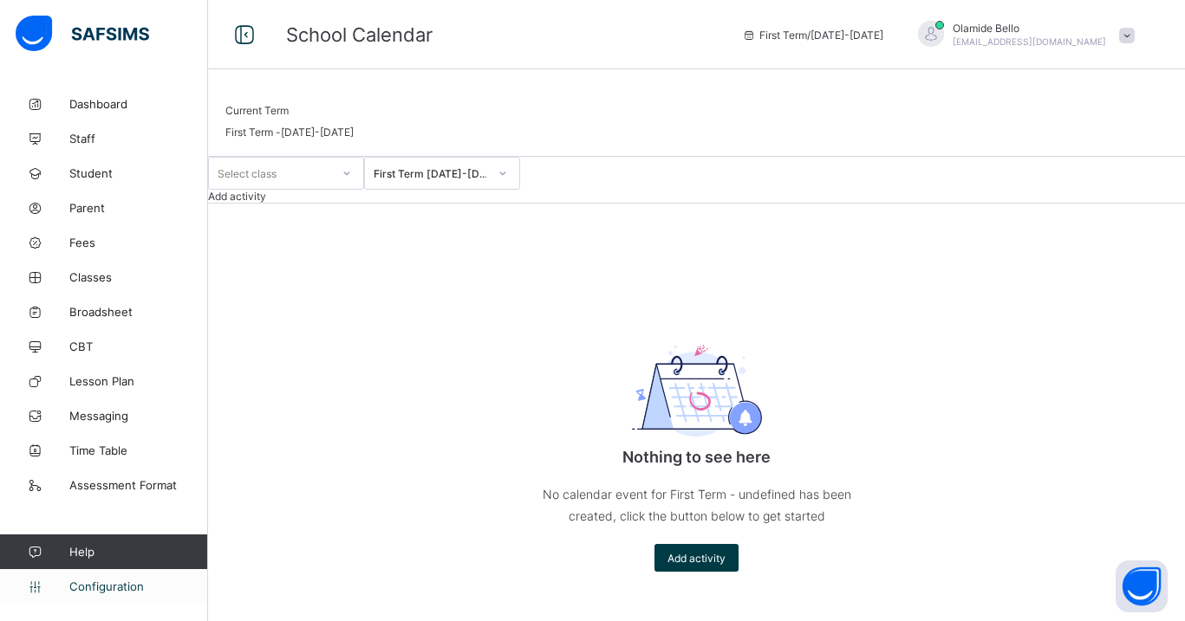
click at [128, 584] on span "Configuration" at bounding box center [138, 587] width 138 height 14
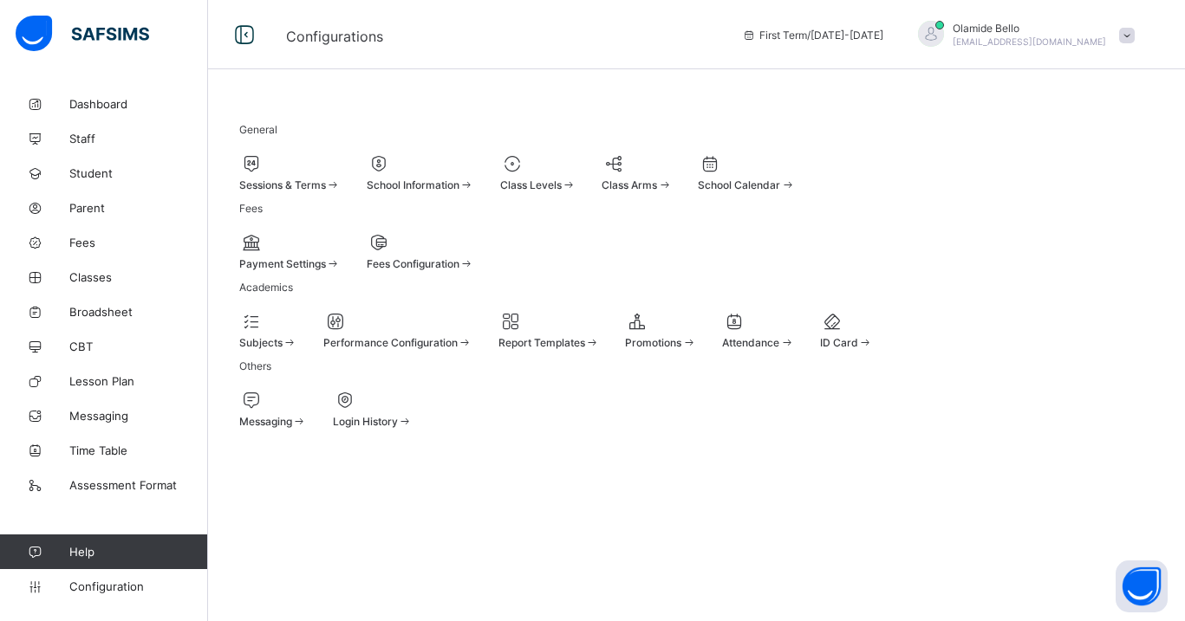
scroll to position [59, 0]
click at [696, 349] on div "Promotions" at bounding box center [660, 330] width 71 height 38
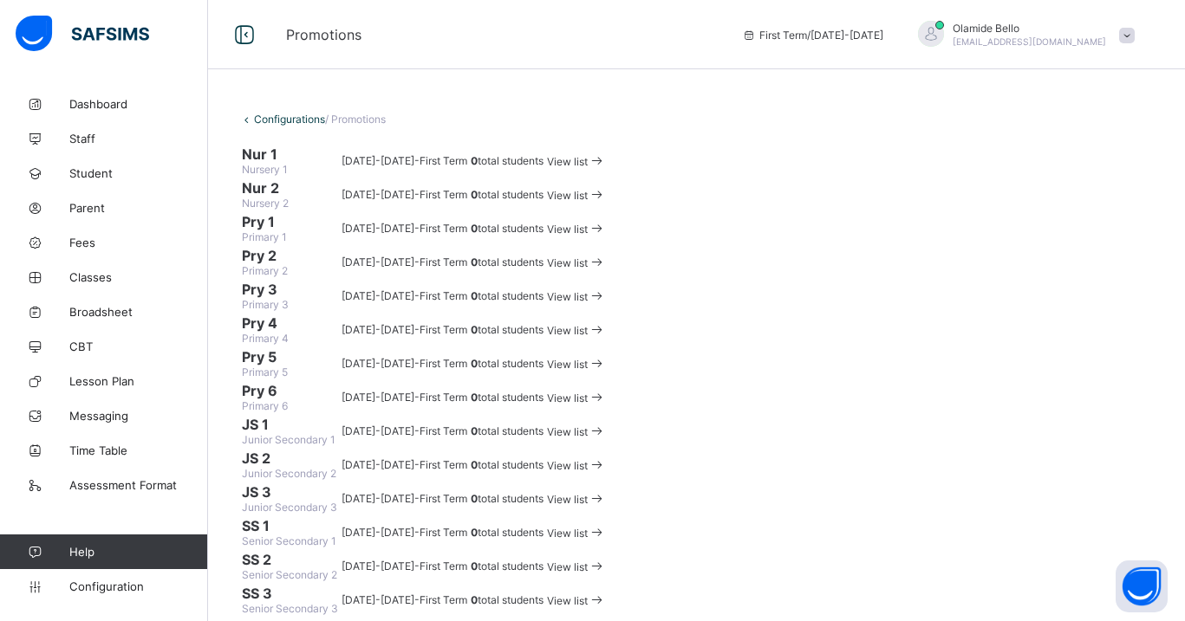
click at [262, 120] on link "Configurations" at bounding box center [289, 119] width 71 height 13
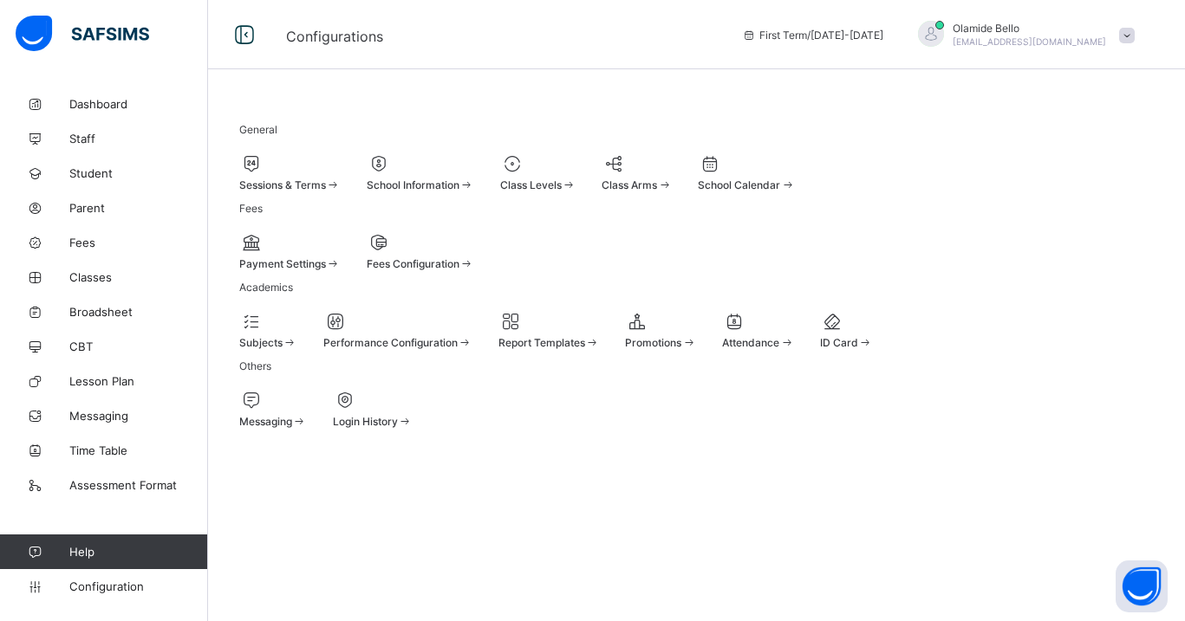
click at [472, 332] on div at bounding box center [397, 321] width 149 height 21
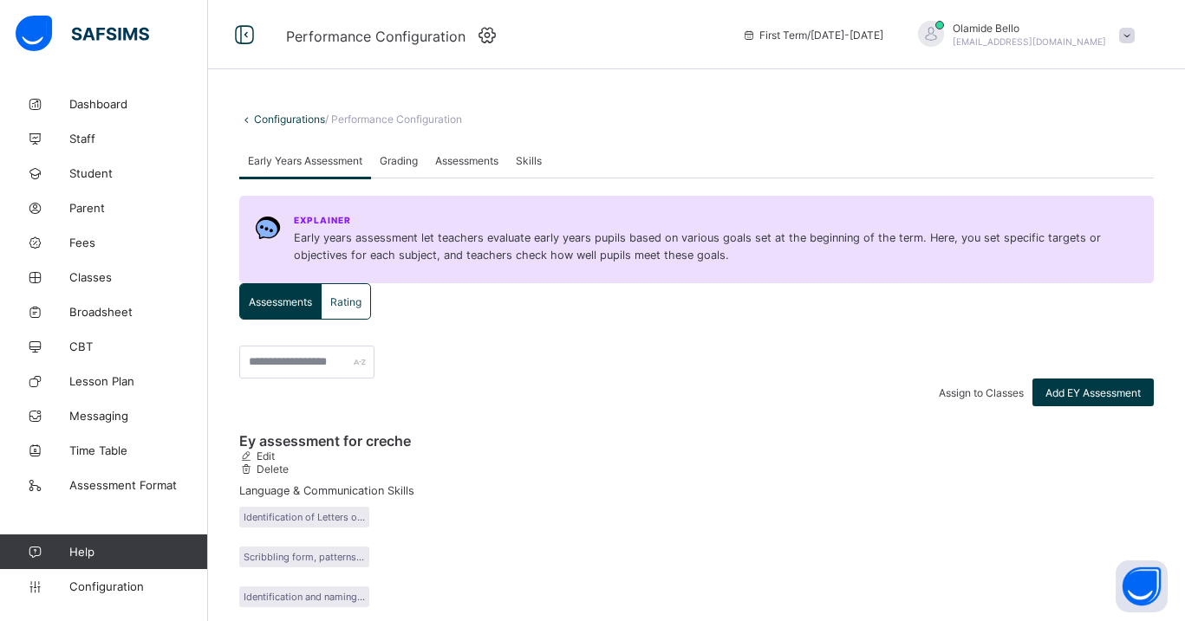
click at [400, 167] on span "Grading" at bounding box center [399, 160] width 38 height 13
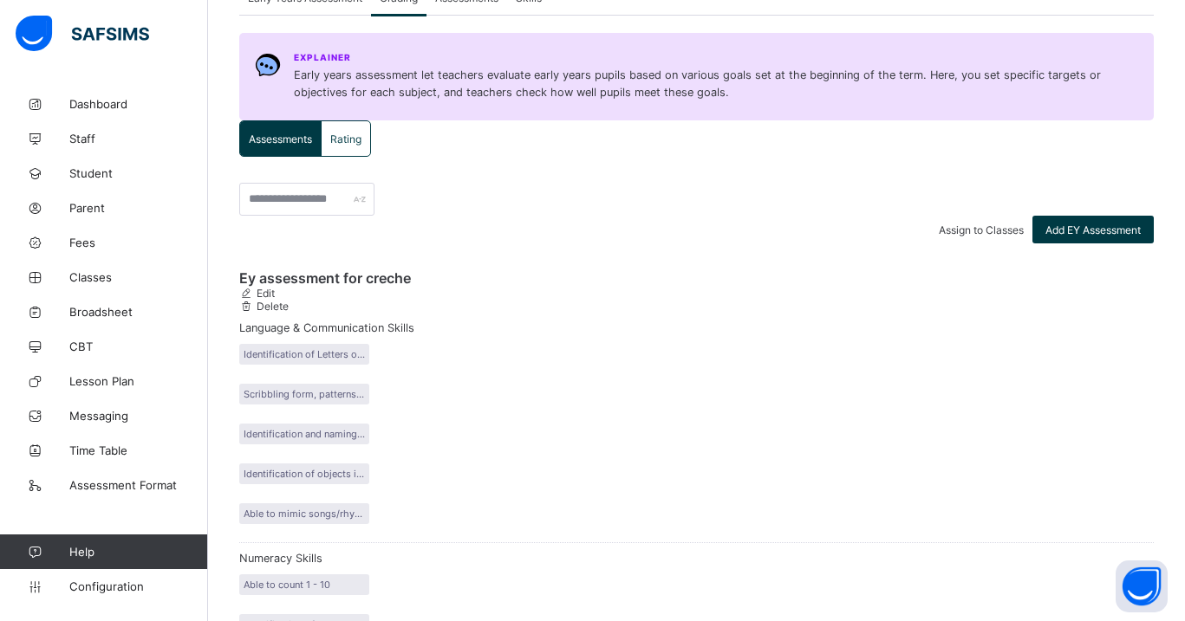
scroll to position [247, 0]
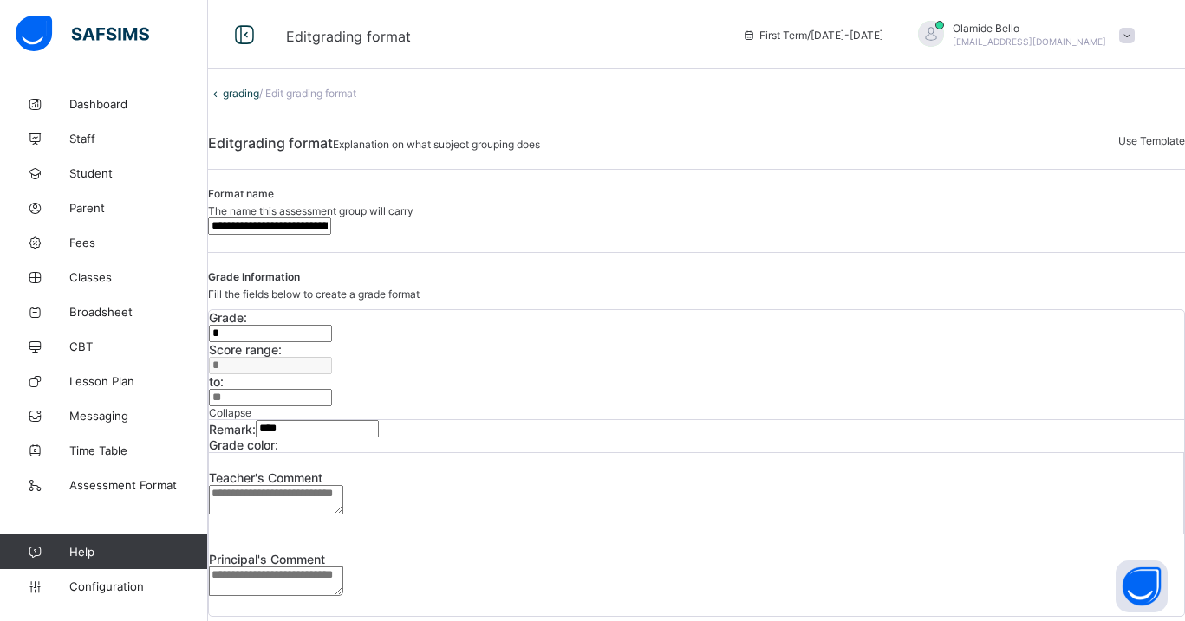
click at [331, 235] on input "**********" at bounding box center [269, 226] width 123 height 17
click at [623, 235] on div "**********" at bounding box center [696, 211] width 977 height 48
click at [239, 100] on link "grading" at bounding box center [241, 93] width 36 height 13
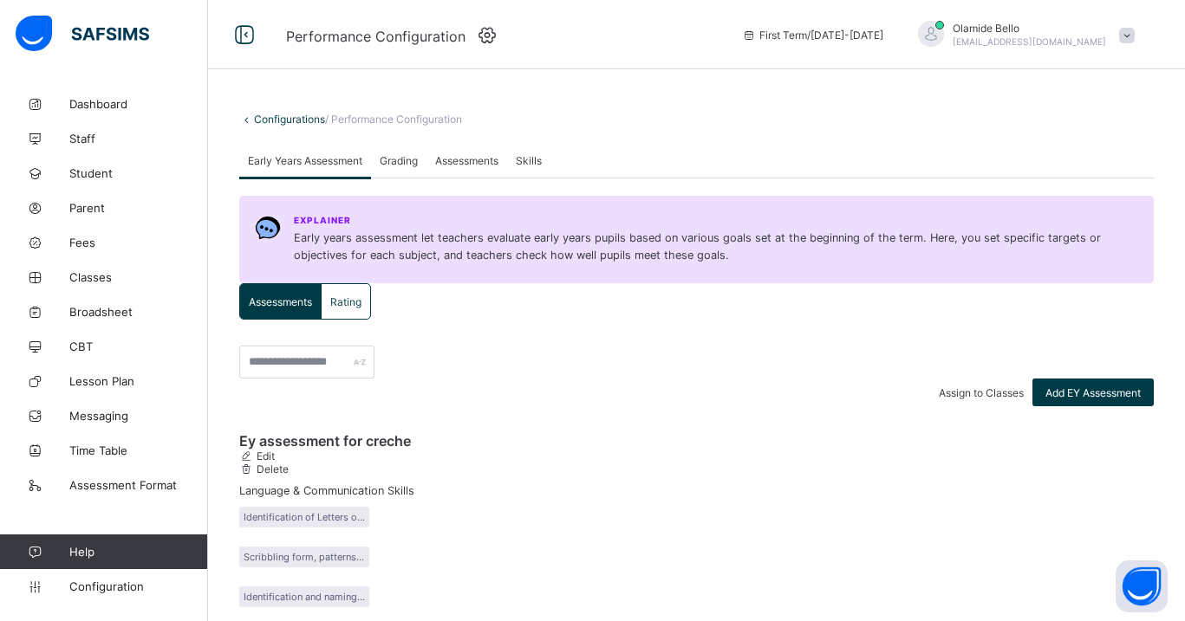
click at [408, 167] on span "Grading" at bounding box center [399, 160] width 38 height 13
click at [467, 167] on span "Assessments" at bounding box center [466, 160] width 63 height 13
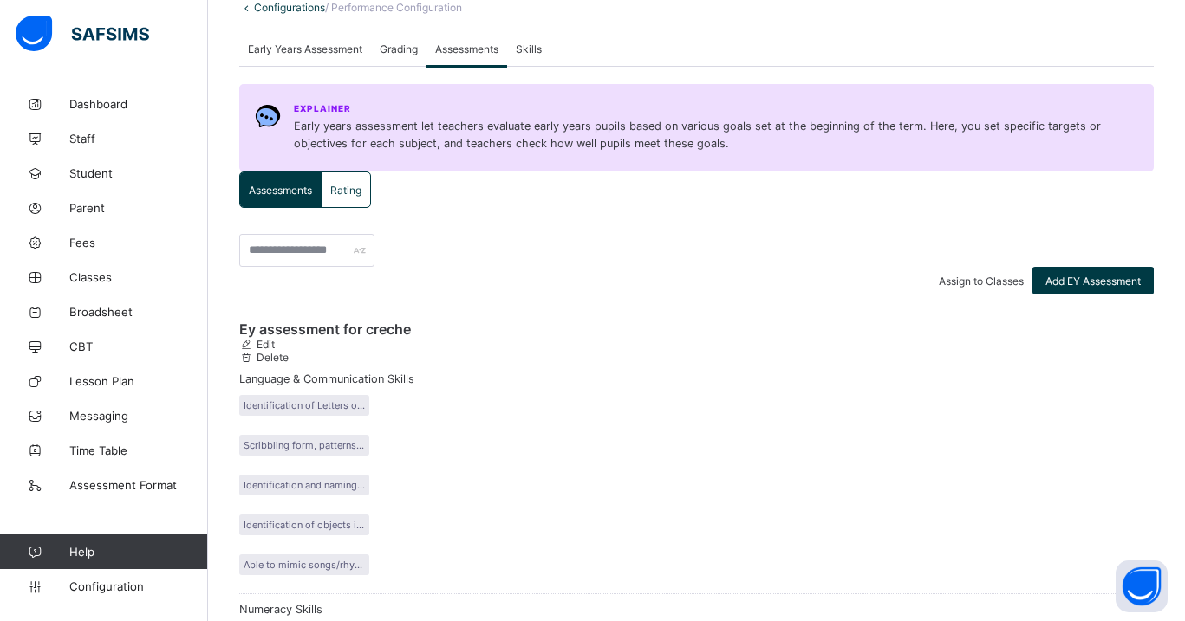
scroll to position [153, 0]
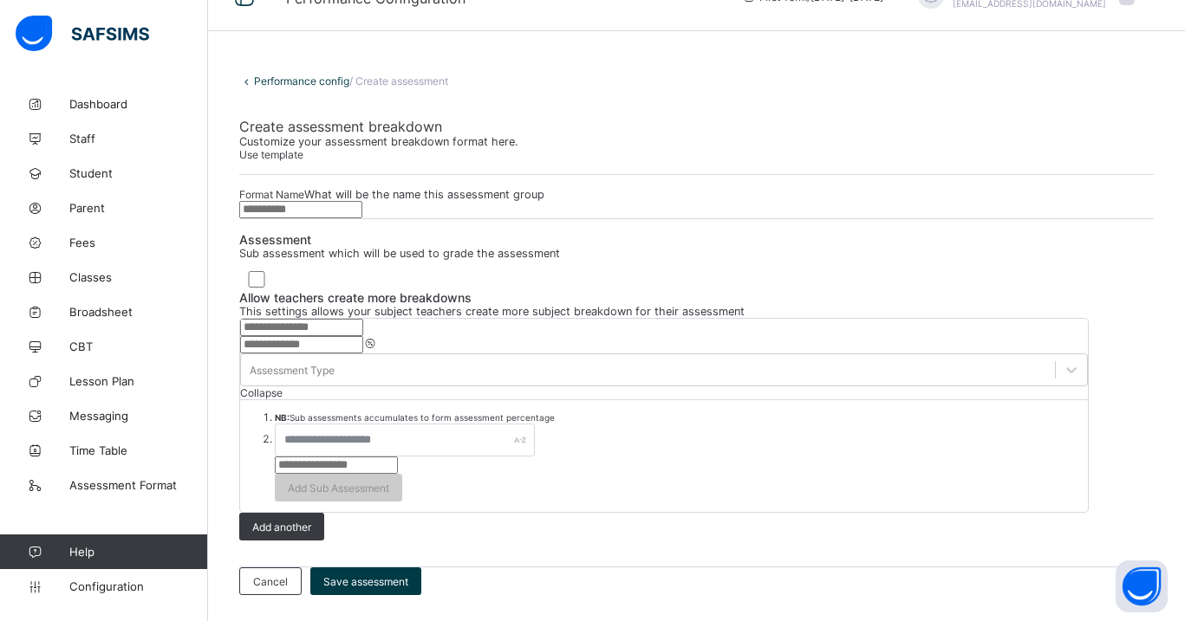
scroll to position [380, 0]
click at [288, 576] on span "Cancel" at bounding box center [270, 582] width 35 height 13
click at [847, 513] on div "Add another" at bounding box center [663, 527] width 849 height 28
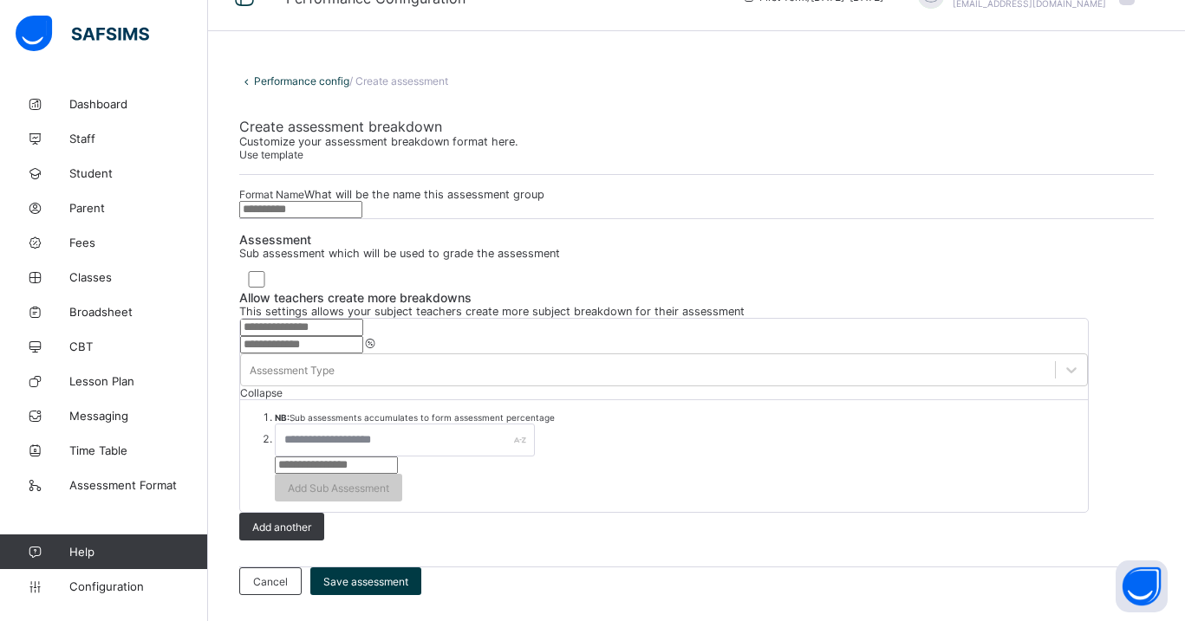
scroll to position [0, 0]
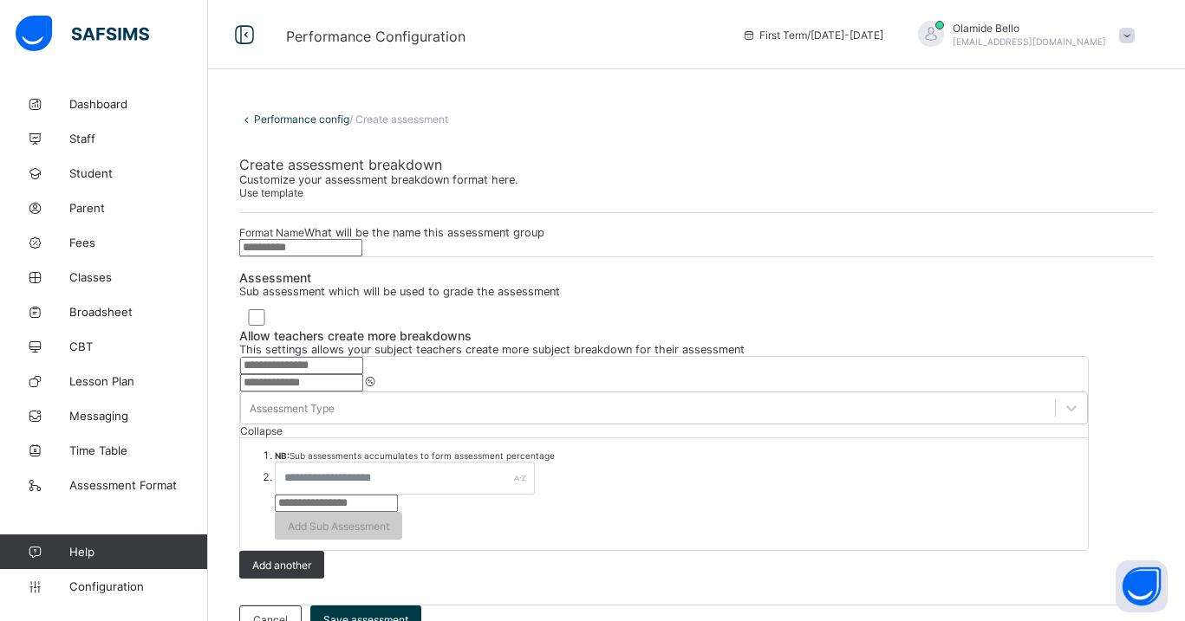
click at [295, 114] on link "Performance config" at bounding box center [301, 119] width 95 height 13
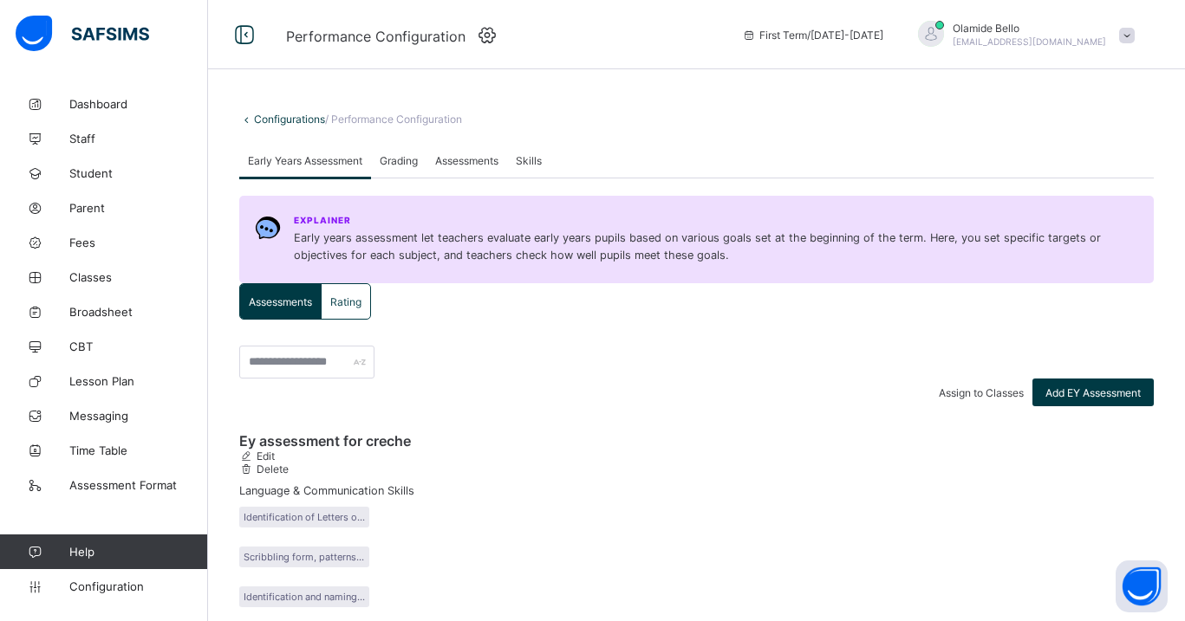
click at [335, 319] on div "Rating" at bounding box center [346, 301] width 49 height 35
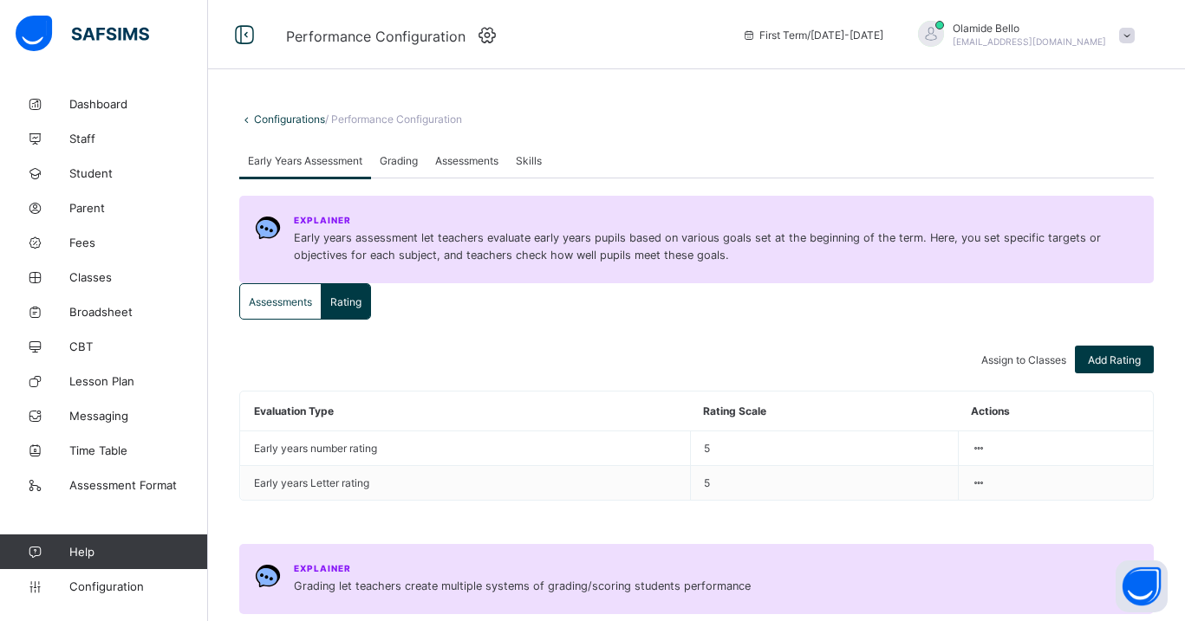
scroll to position [81, 0]
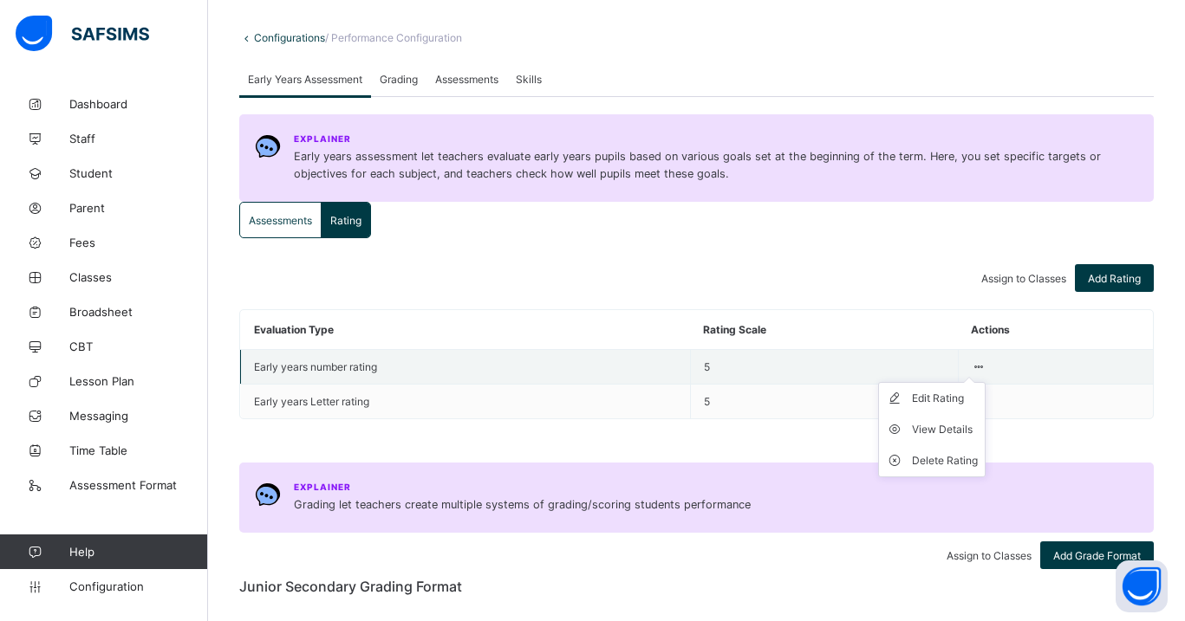
click at [986, 459] on ul "Edit Rating View Details Delete Rating" at bounding box center [931, 429] width 107 height 95
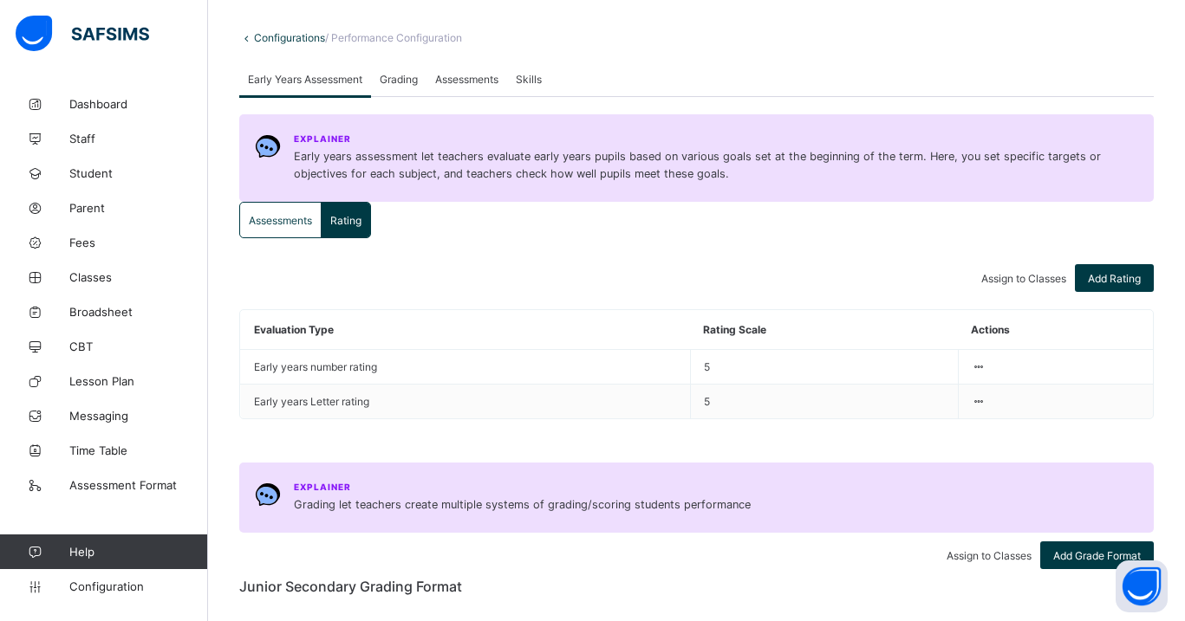
click at [834, 292] on div "Assign to Classes Add Rating" at bounding box center [696, 278] width 914 height 28
click at [91, 146] on link "Staff" at bounding box center [104, 138] width 208 height 35
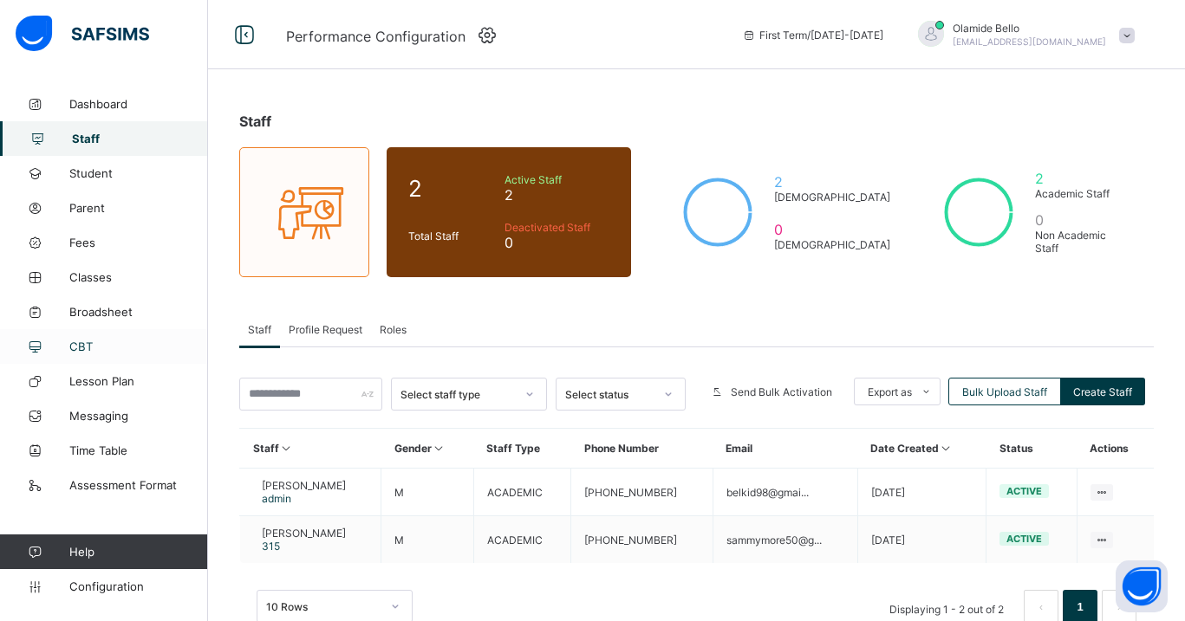
click at [87, 353] on span "CBT" at bounding box center [138, 347] width 139 height 14
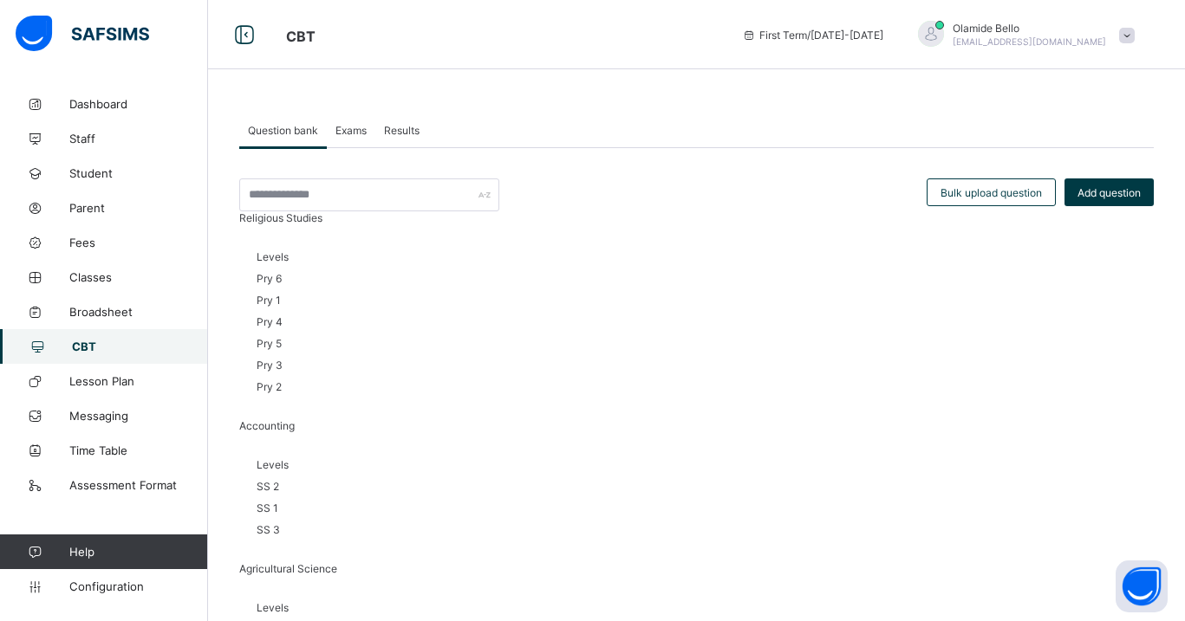
click at [322, 224] on span "Religious Studies" at bounding box center [280, 217] width 83 height 13
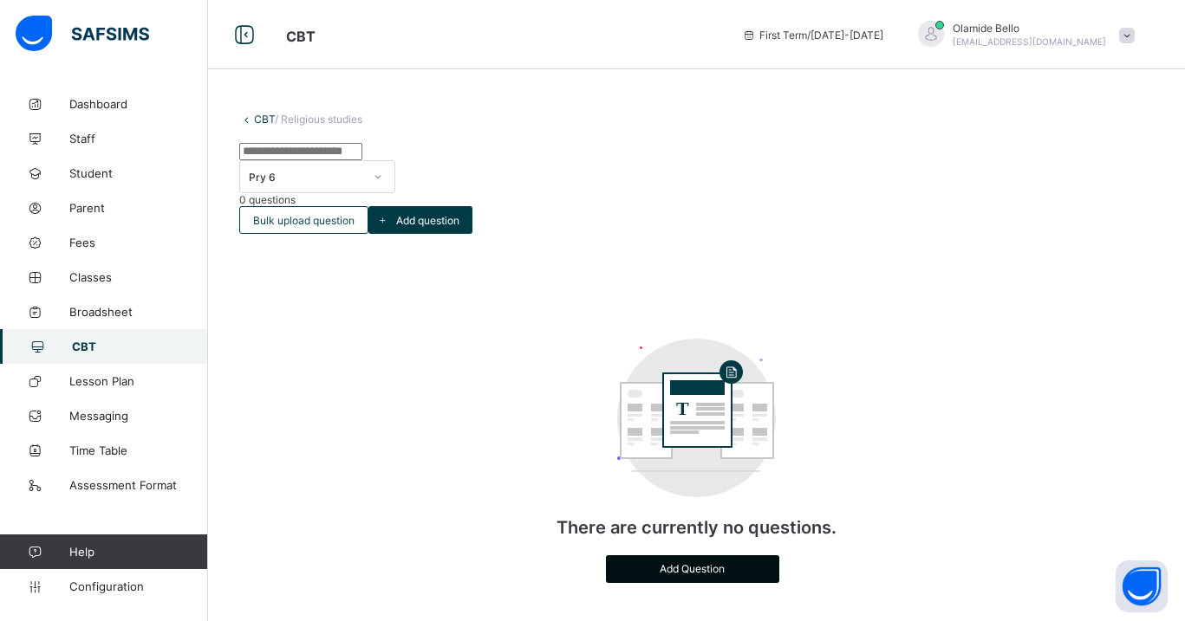
click at [728, 556] on div "Add Question" at bounding box center [692, 570] width 173 height 28
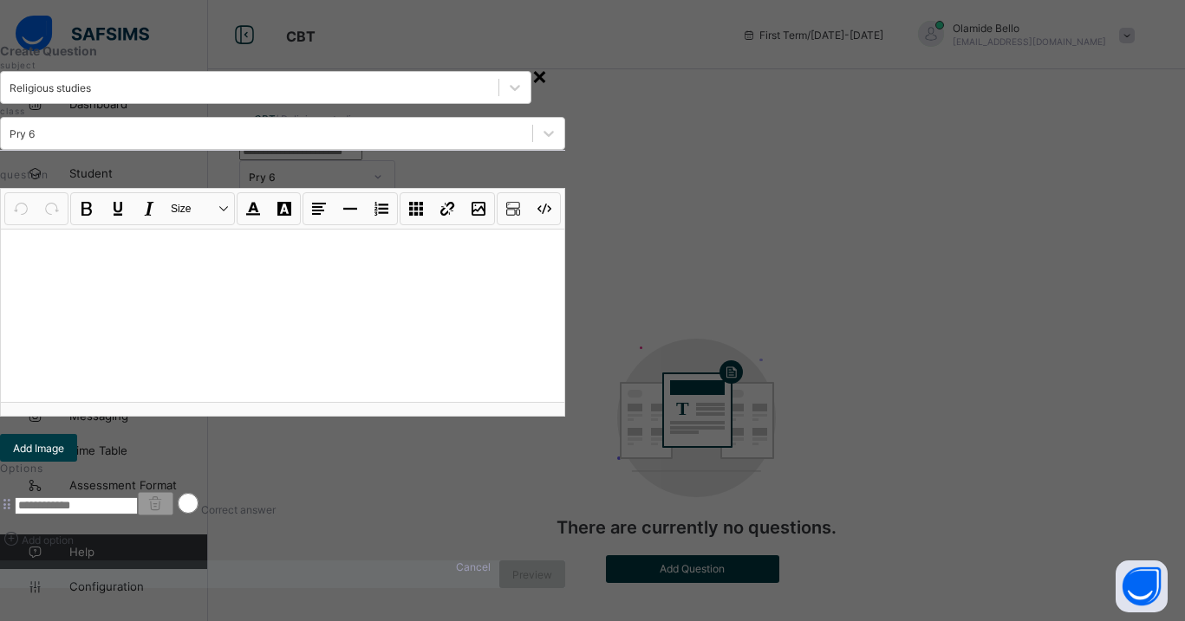
click at [548, 80] on div "×" at bounding box center [539, 75] width 16 height 29
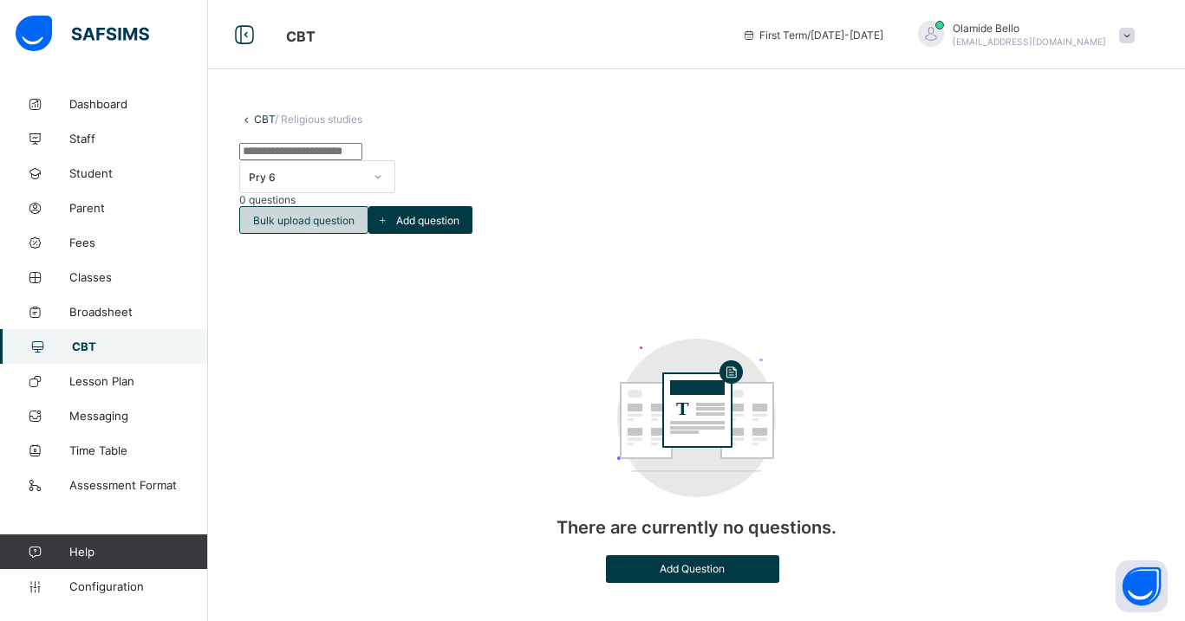
click at [368, 206] on div "Bulk upload question" at bounding box center [303, 220] width 129 height 28
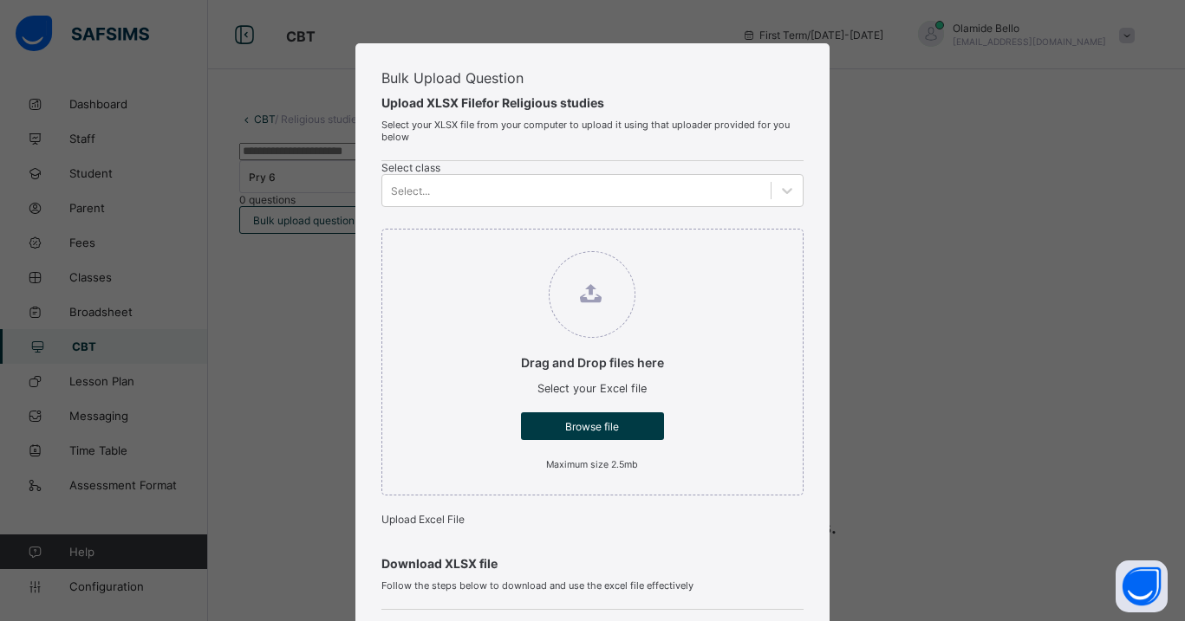
click at [908, 253] on div "Bulk Upload Question Upload XLSX File for Religious studies Select your XLSX fi…" at bounding box center [592, 310] width 1185 height 621
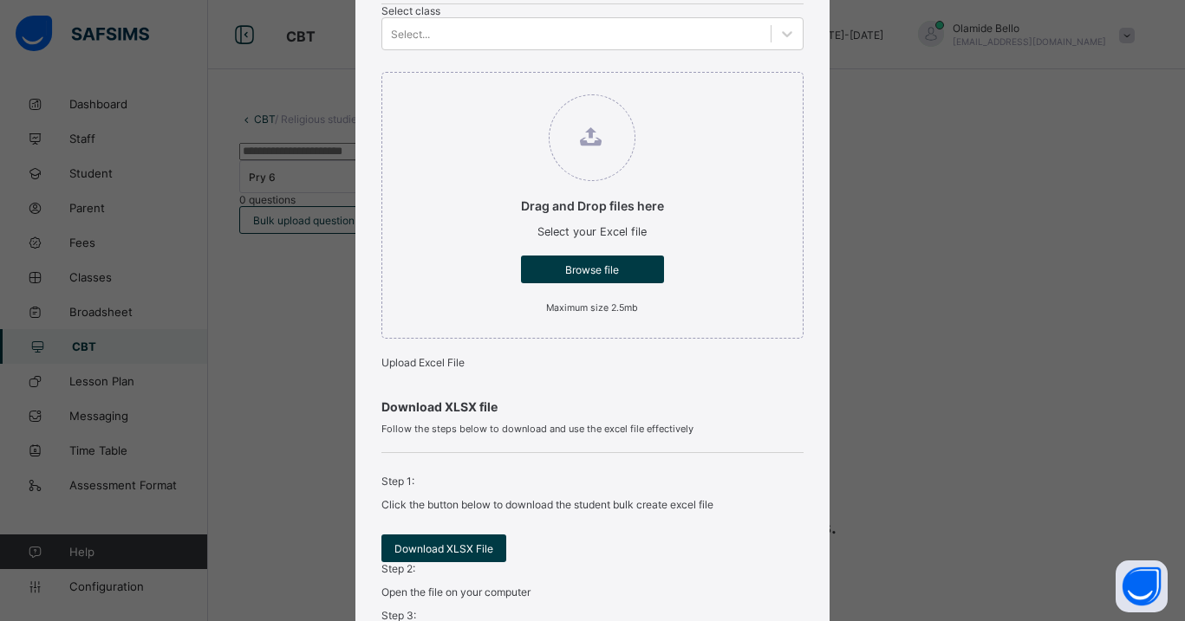
scroll to position [602, 0]
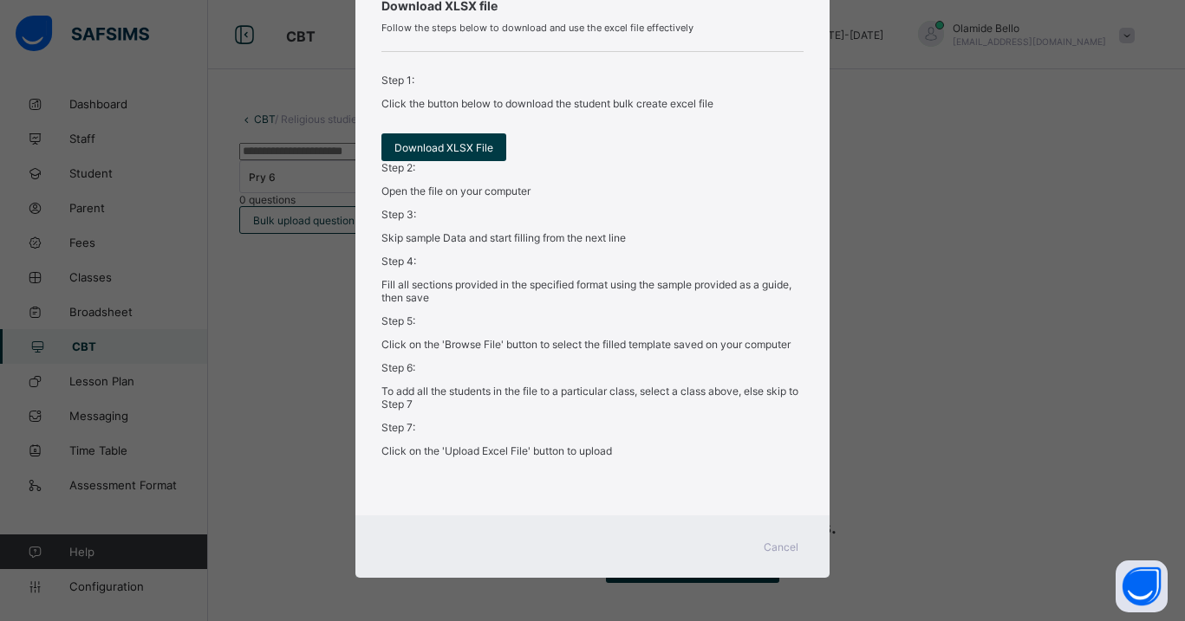
click at [777, 547] on span "Cancel" at bounding box center [781, 547] width 35 height 13
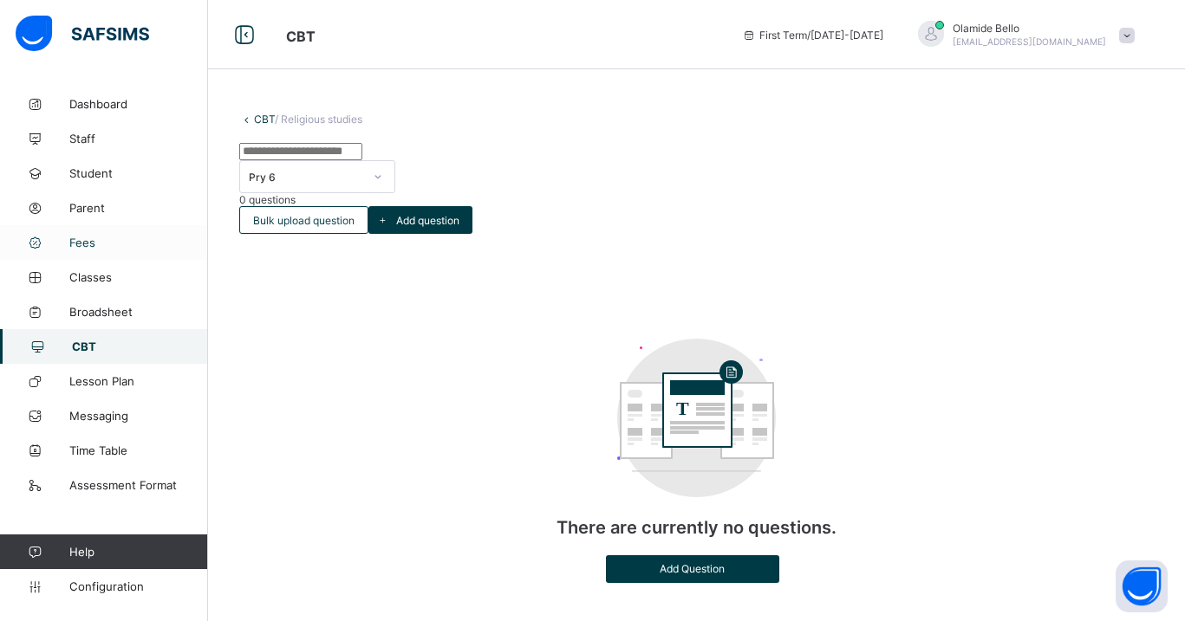
click at [94, 238] on span "Fees" at bounding box center [138, 243] width 139 height 14
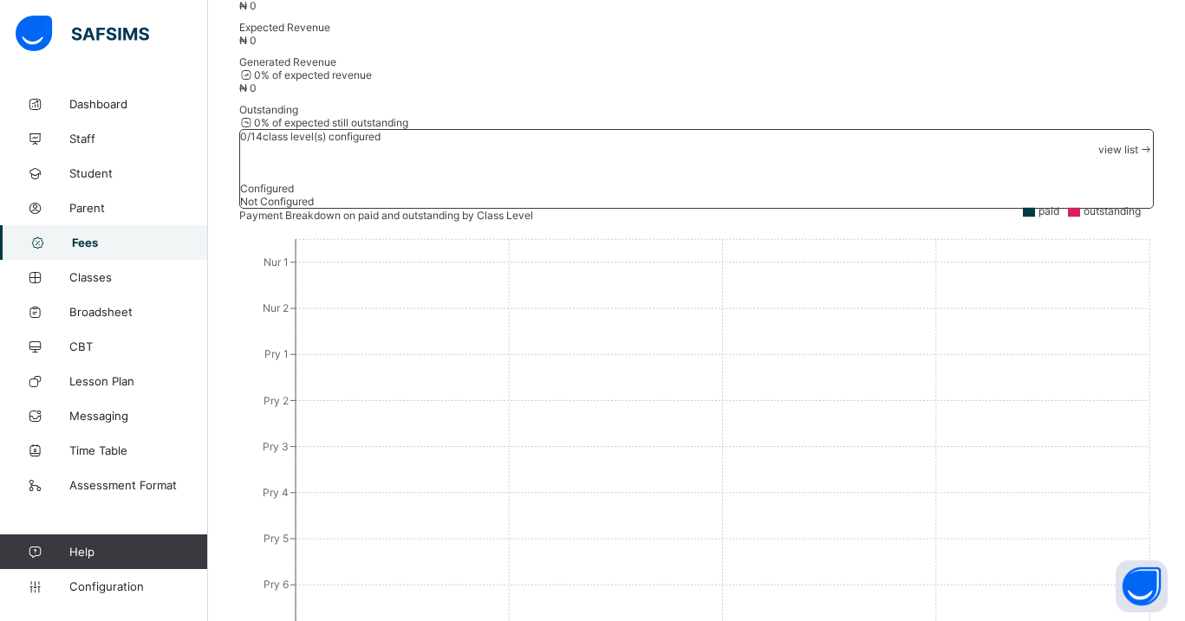
scroll to position [290, 0]
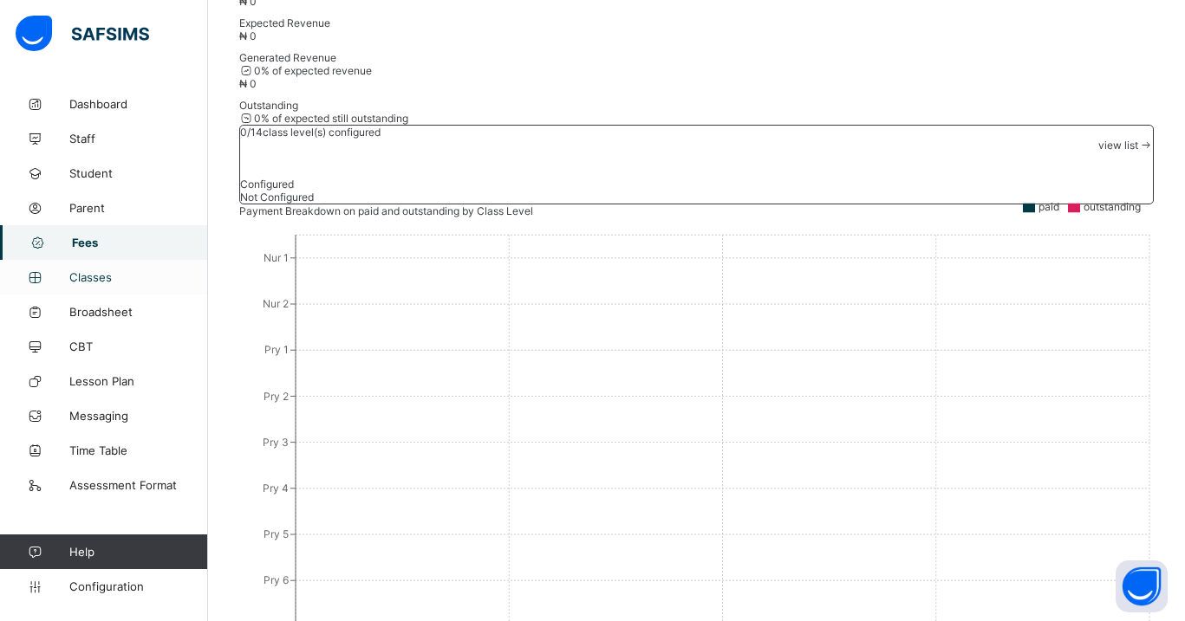
click at [113, 276] on span "Classes" at bounding box center [138, 277] width 139 height 14
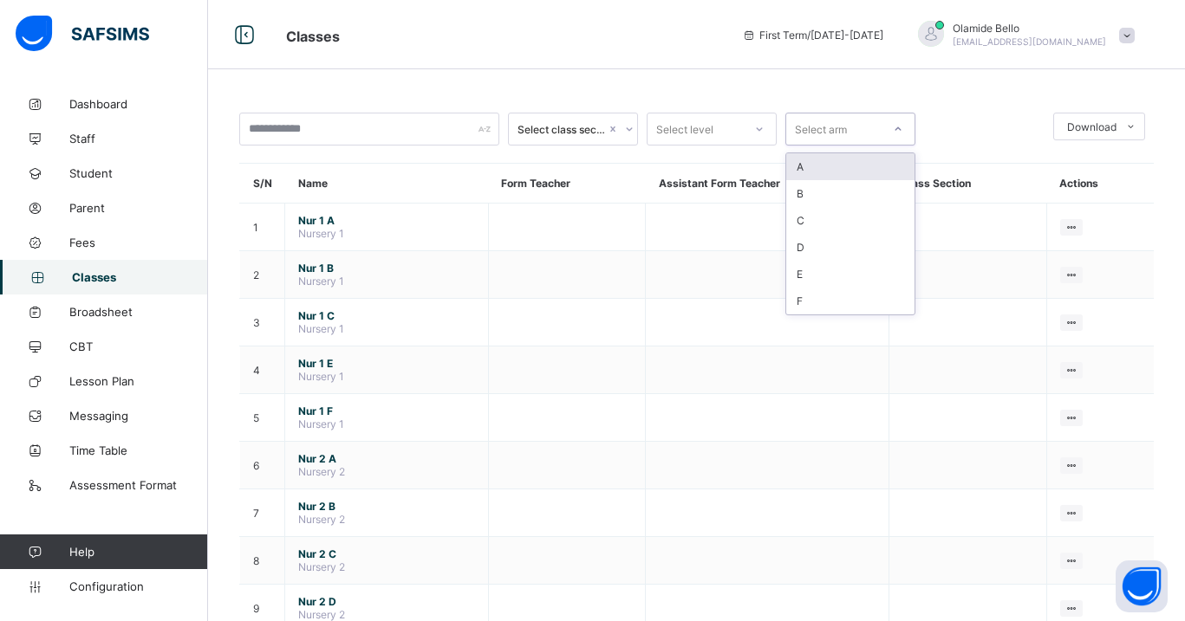
click at [854, 139] on div "Select arm" at bounding box center [833, 129] width 95 height 24
click at [965, 125] on div at bounding box center [984, 129] width 120 height 33
click at [879, 123] on div "Select arm" at bounding box center [833, 129] width 95 height 24
click at [732, 127] on div "Select level" at bounding box center [694, 129] width 95 height 24
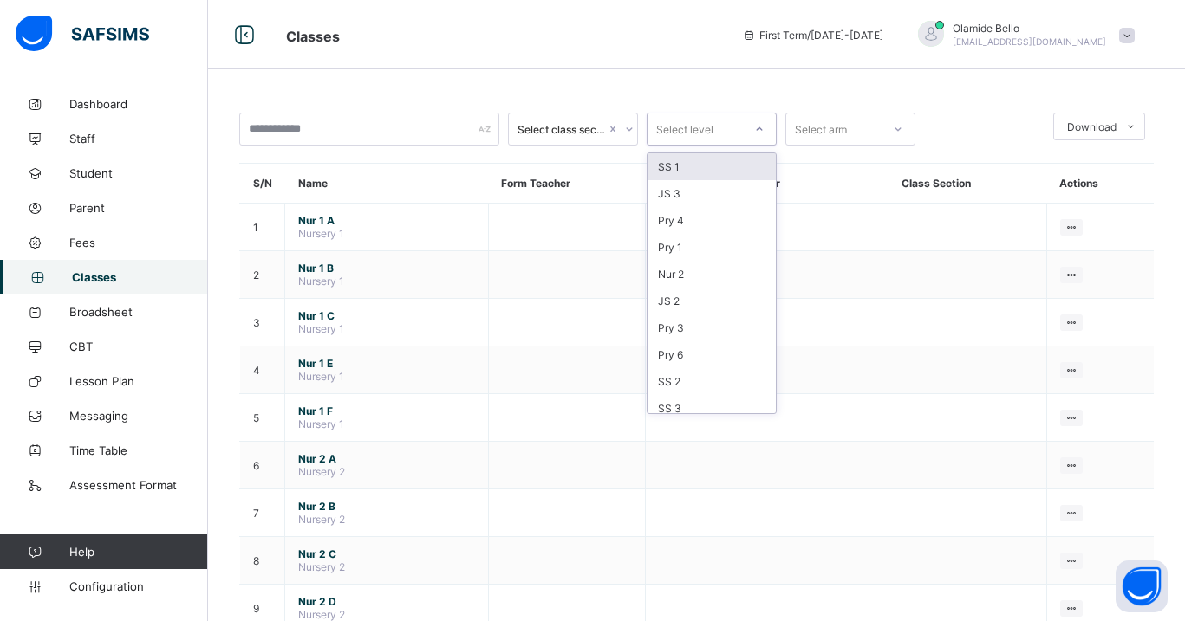
click at [584, 133] on div "Select class section" at bounding box center [561, 129] width 88 height 13
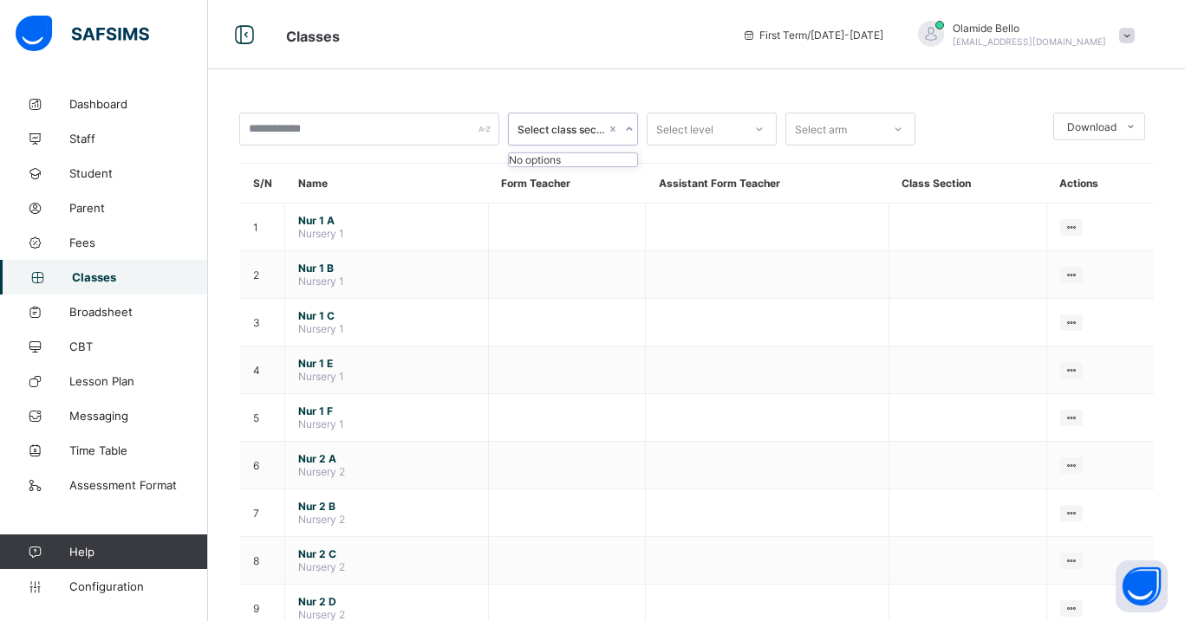
click at [102, 139] on span "Staff" at bounding box center [138, 139] width 139 height 14
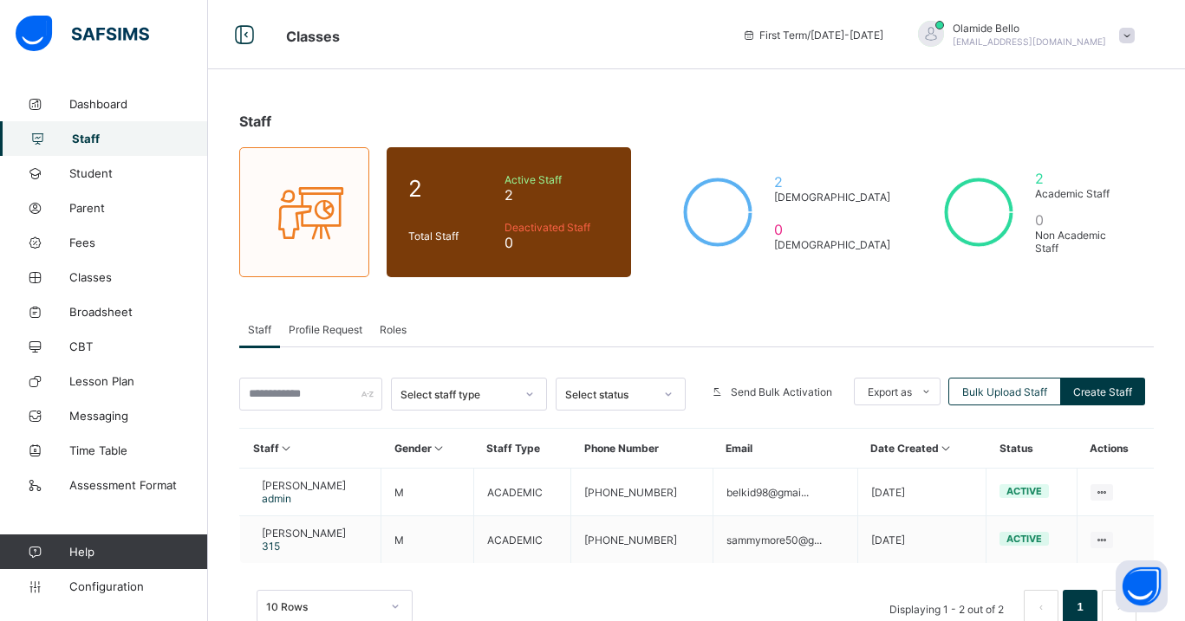
click at [400, 329] on span "Roles" at bounding box center [393, 329] width 27 height 13
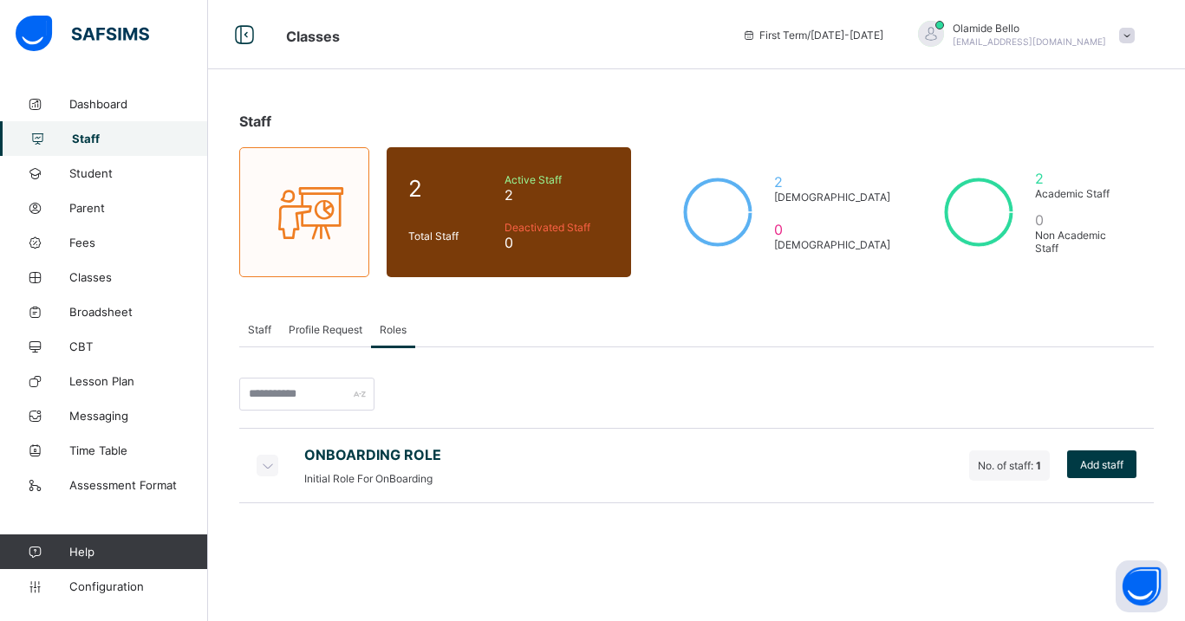
click at [1006, 472] on div "No. of staff: 1" at bounding box center [1009, 466] width 81 height 30
click at [1079, 473] on div "Add staff" at bounding box center [1101, 465] width 69 height 28
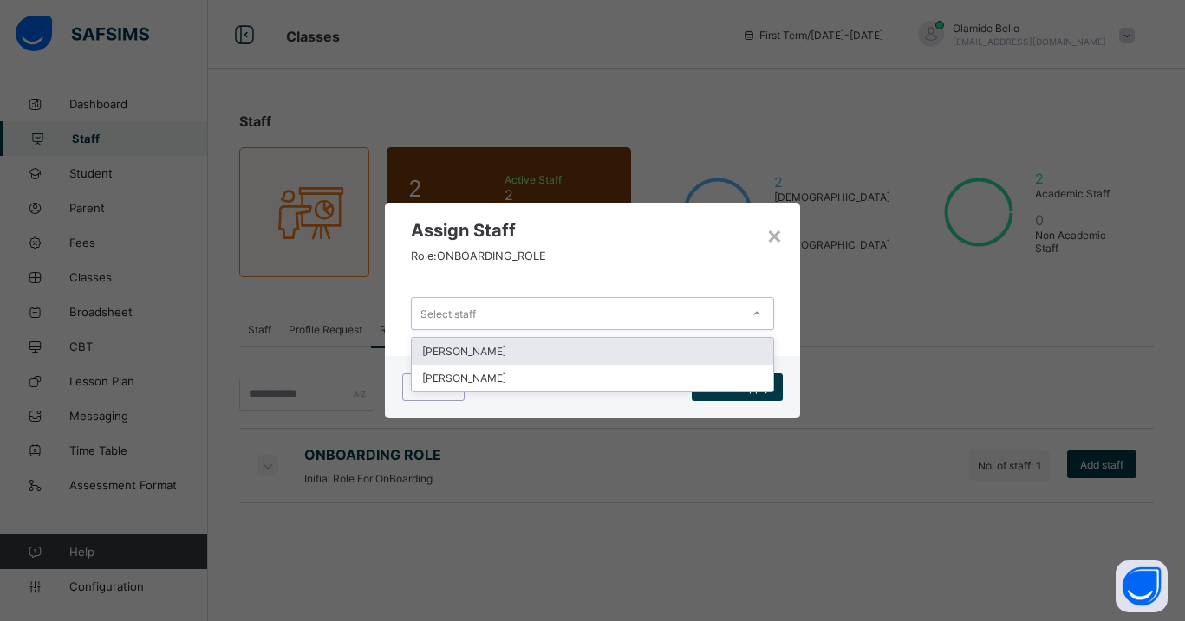
click at [635, 319] on div "Select staff" at bounding box center [576, 314] width 328 height 24
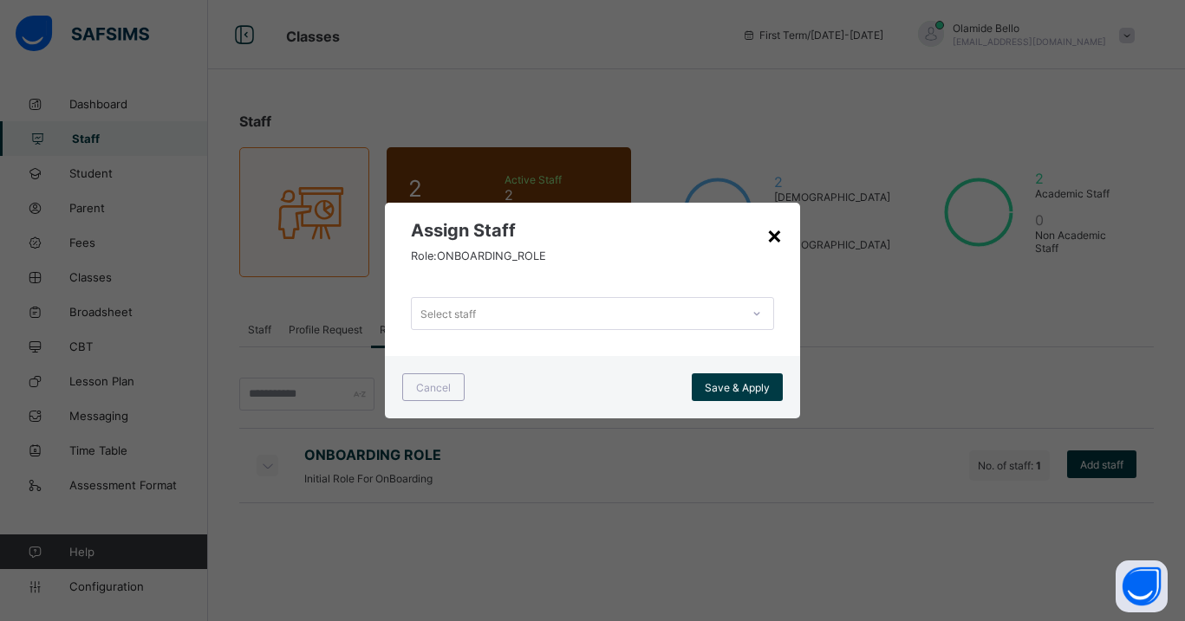
click at [777, 237] on div "×" at bounding box center [774, 234] width 16 height 29
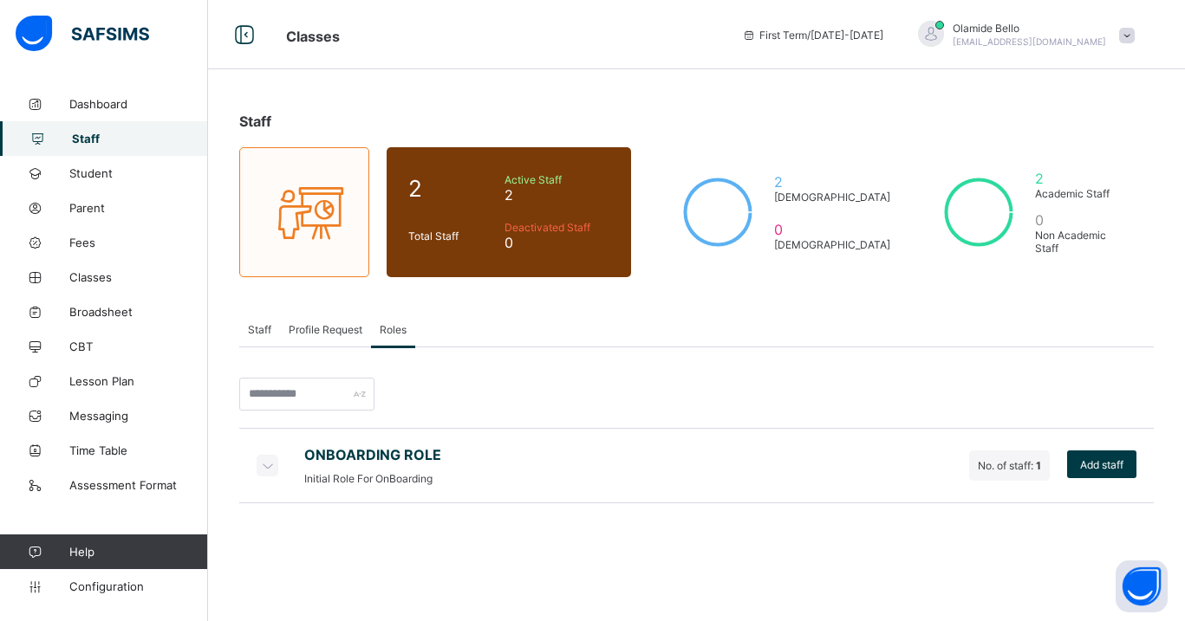
click at [270, 465] on icon at bounding box center [266, 465] width 19 height 17
click at [1038, 533] on span at bounding box center [1029, 538] width 28 height 28
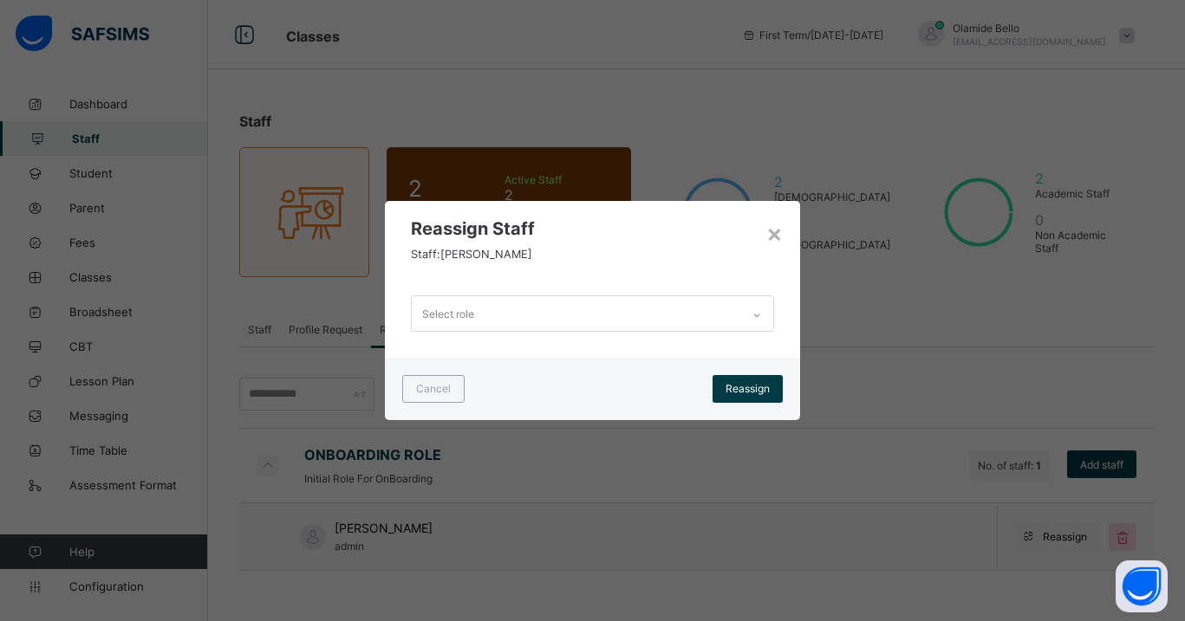
click at [668, 307] on div "Select role" at bounding box center [576, 313] width 328 height 34
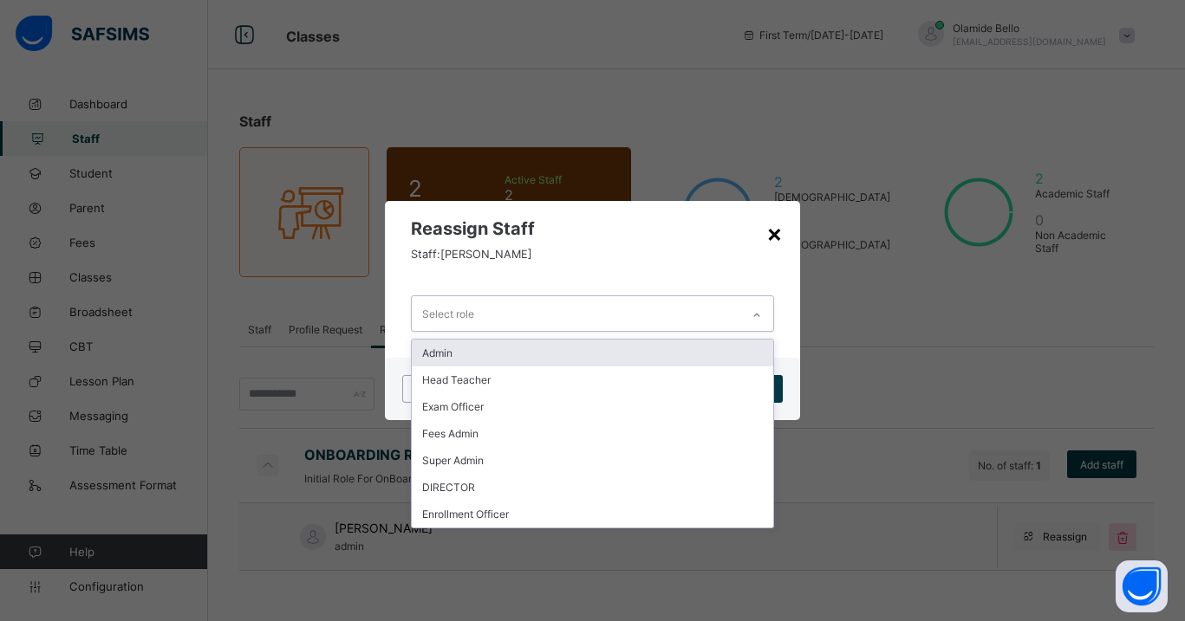
click at [777, 236] on div "×" at bounding box center [774, 232] width 16 height 29
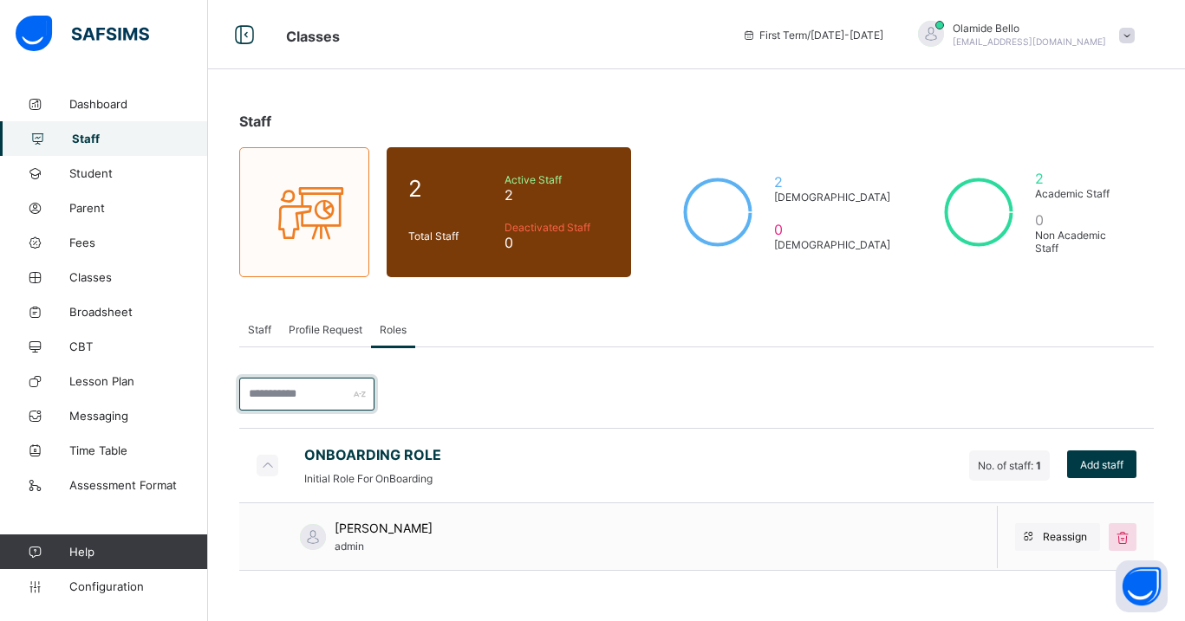
click at [320, 382] on input "text" at bounding box center [306, 394] width 135 height 33
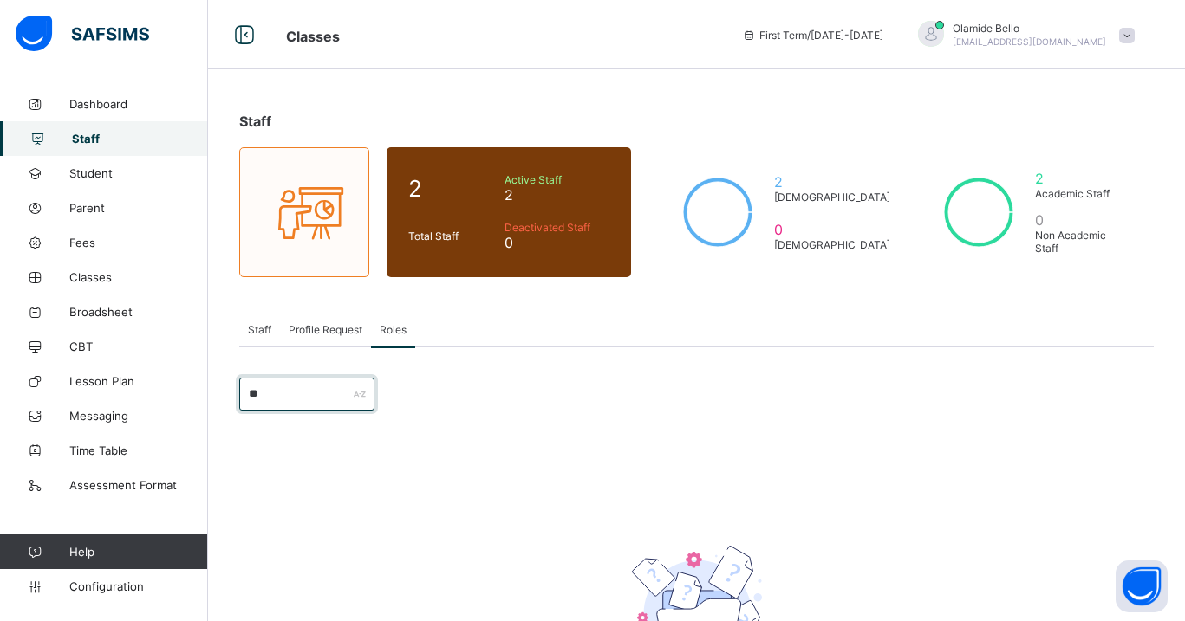
type input "*"
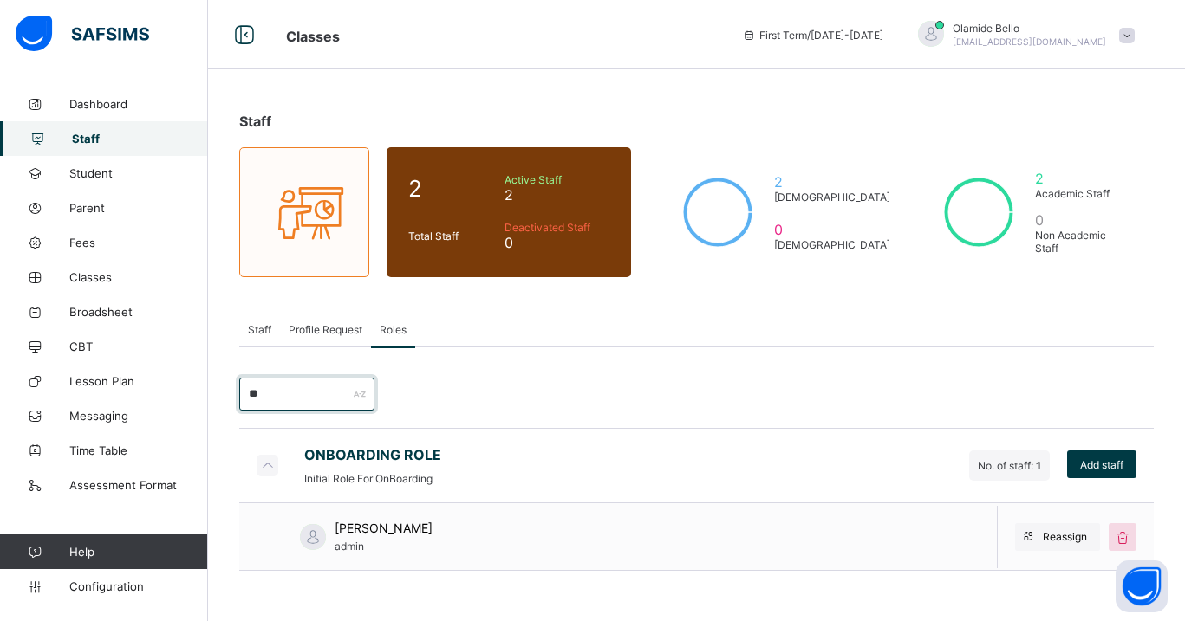
type input "*"
click at [275, 457] on icon at bounding box center [266, 465] width 19 height 17
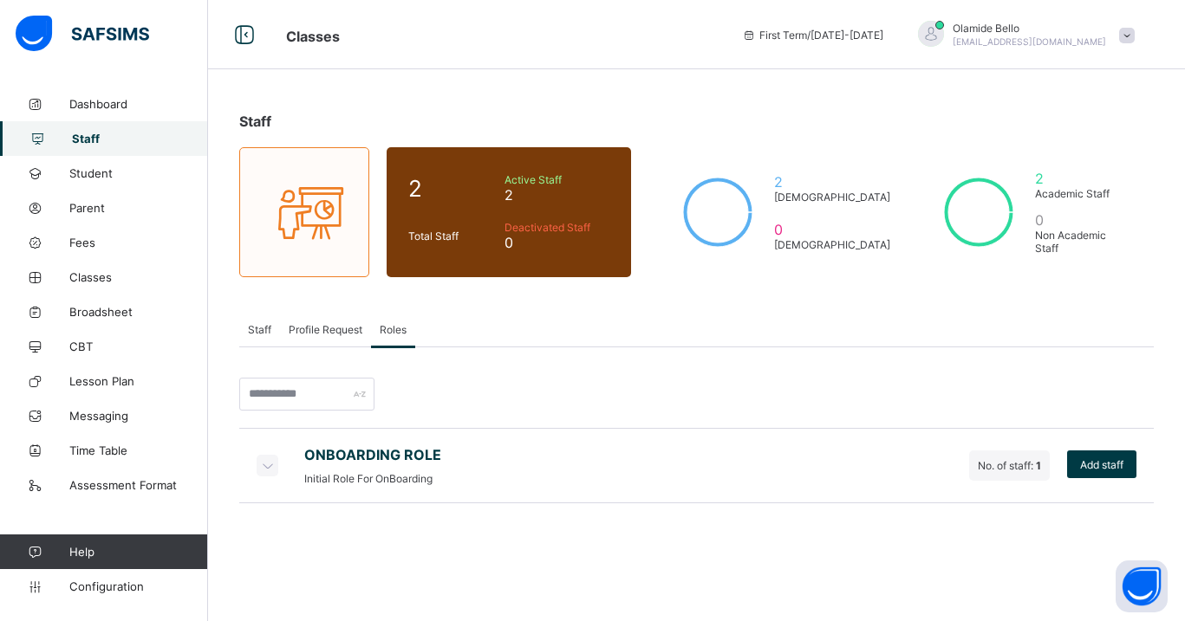
click at [255, 330] on span "Staff" at bounding box center [259, 329] width 23 height 13
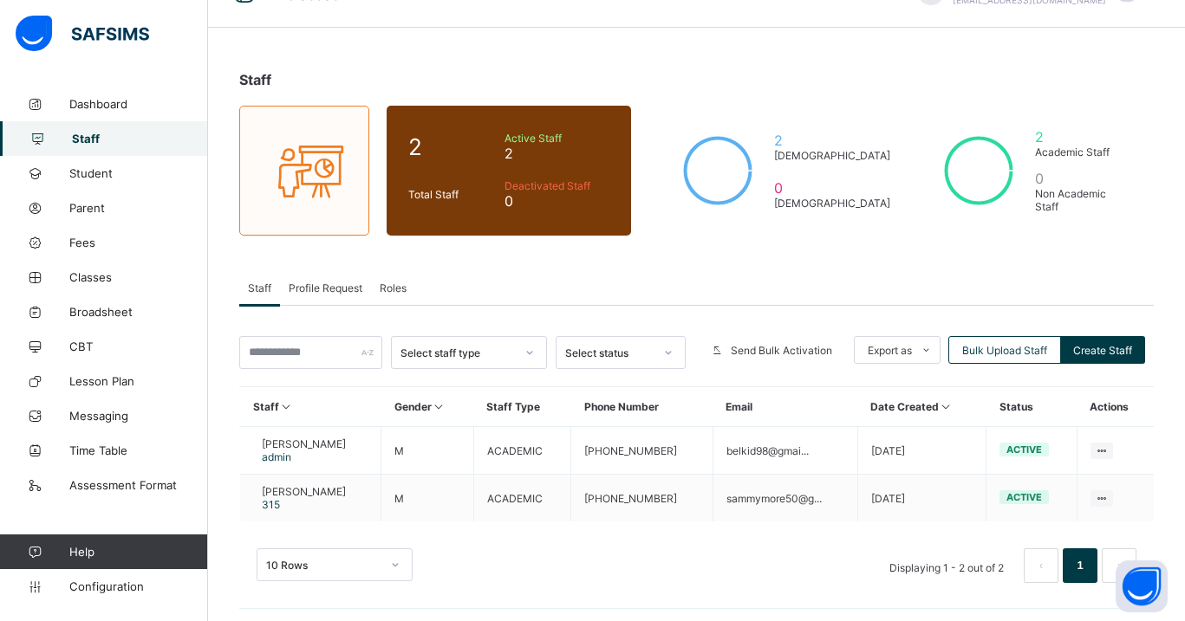
scroll to position [45, 0]
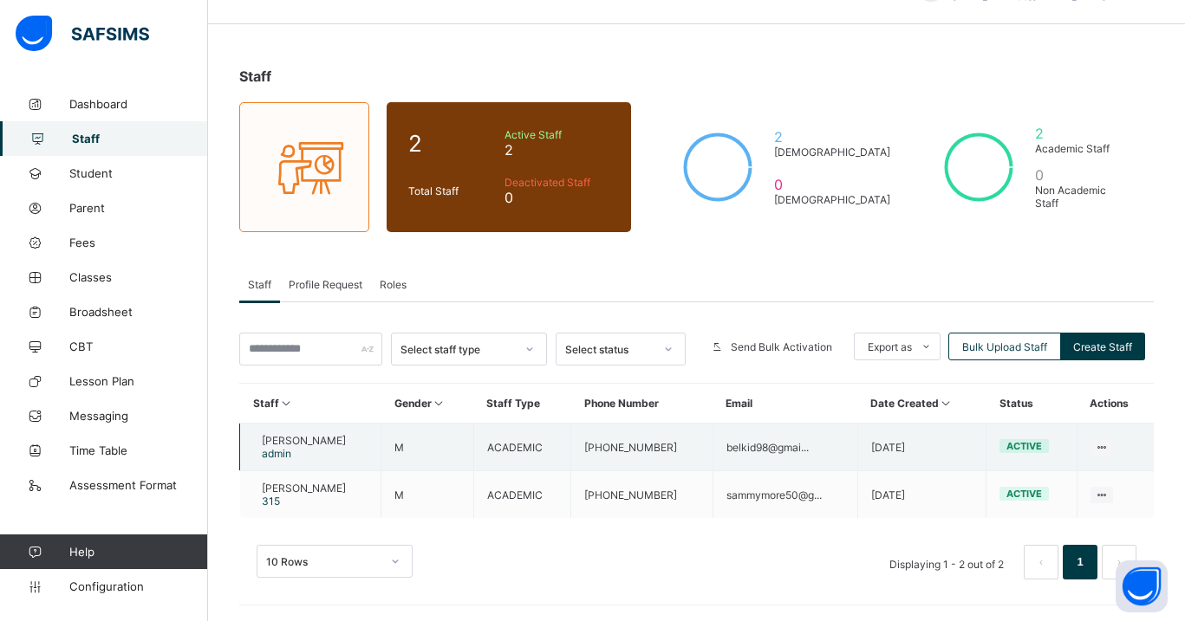
click at [1102, 437] on td "View Profile Edit Staff Reset Password Resend Activation Link Change Email Dele…" at bounding box center [1115, 448] width 77 height 48
click at [1103, 465] on ul "View Profile Edit Staff Reset Password Resend Activation Link Change Email Dele…" at bounding box center [1036, 559] width 153 height 189
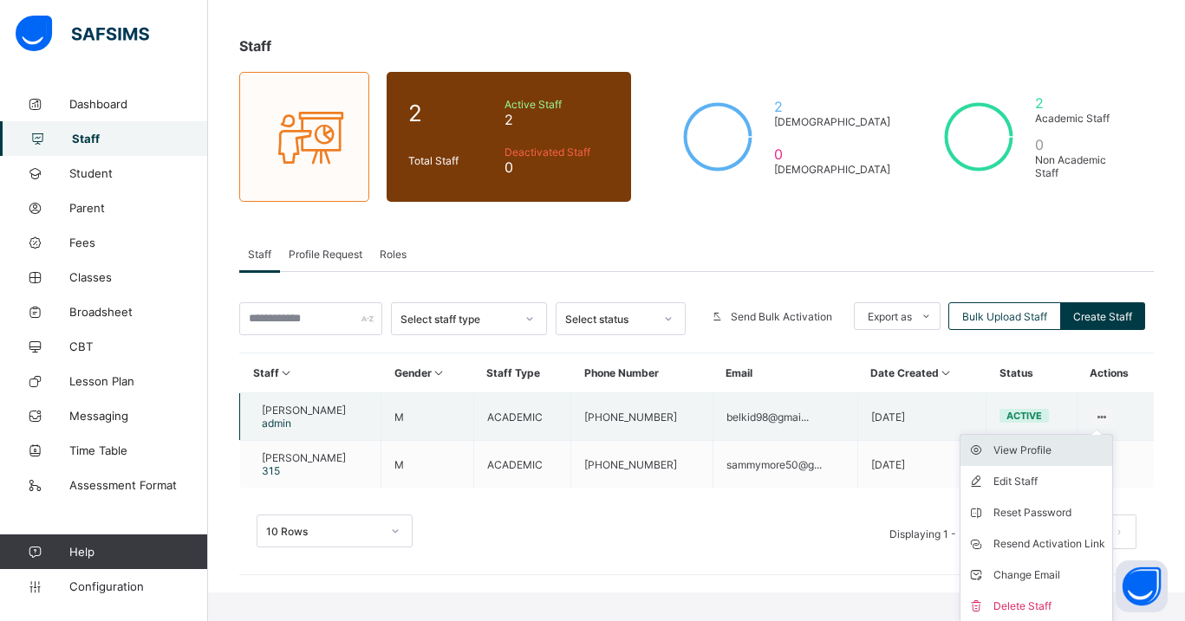
click at [1050, 447] on div "View Profile" at bounding box center [1049, 450] width 112 height 17
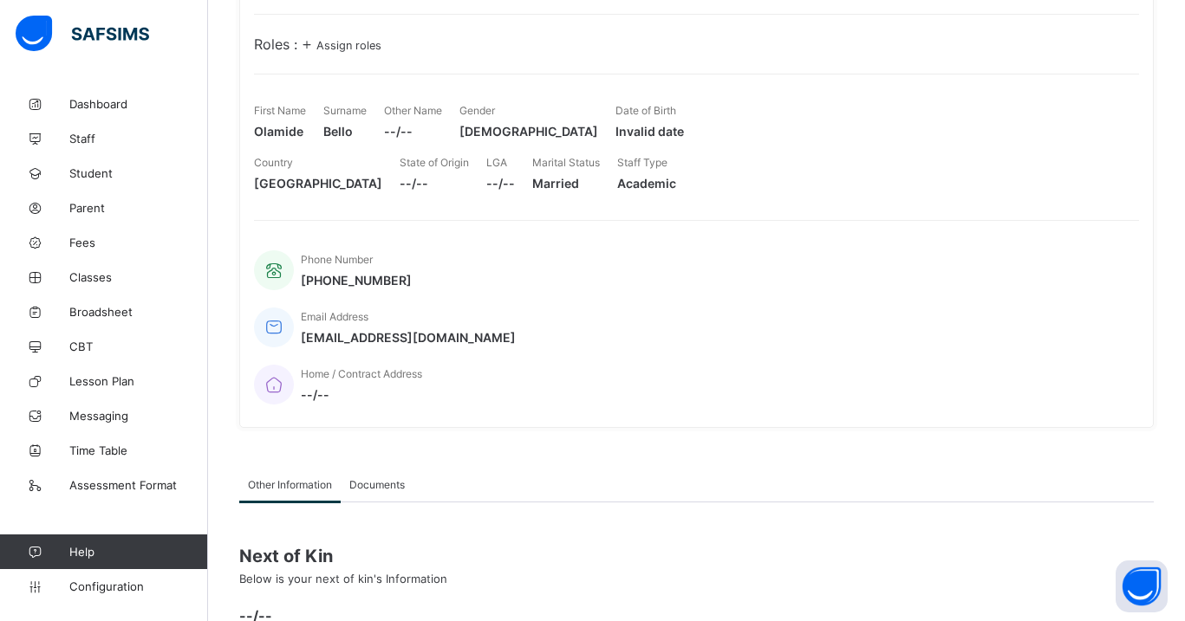
scroll to position [329, 0]
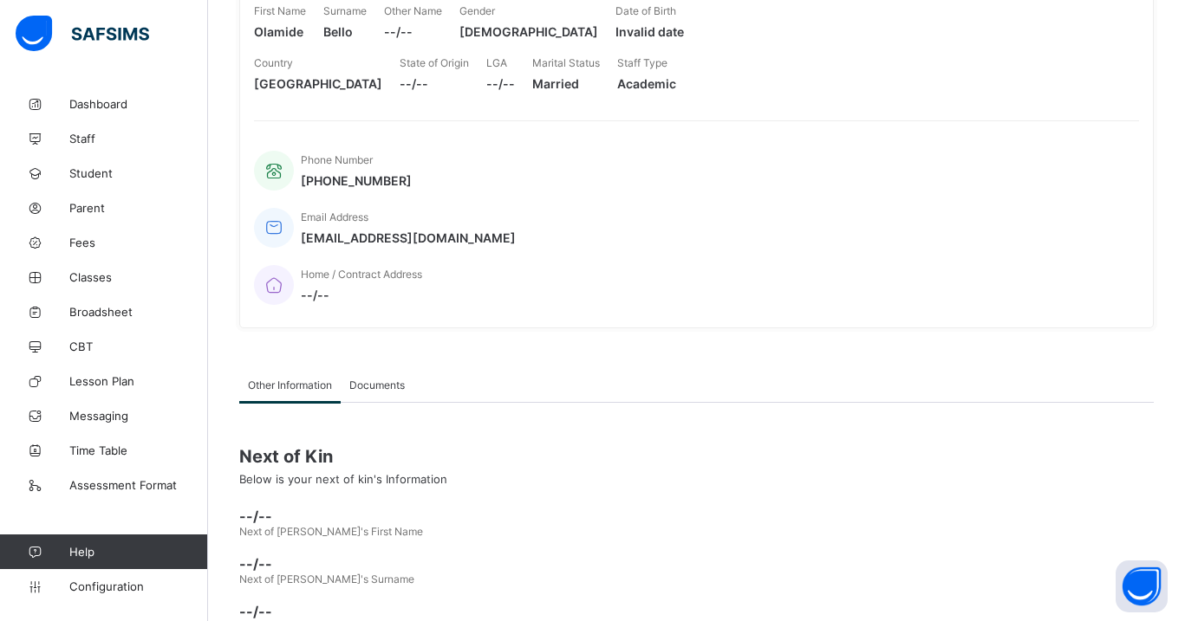
click at [381, 379] on span "Documents" at bounding box center [376, 385] width 55 height 13
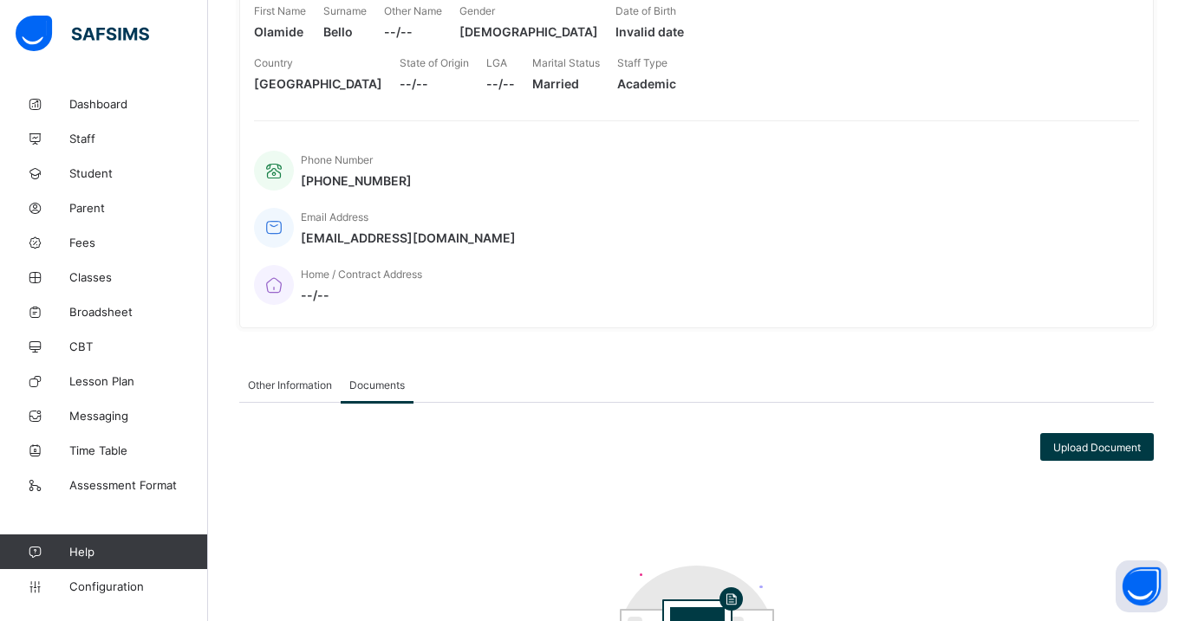
scroll to position [509, 0]
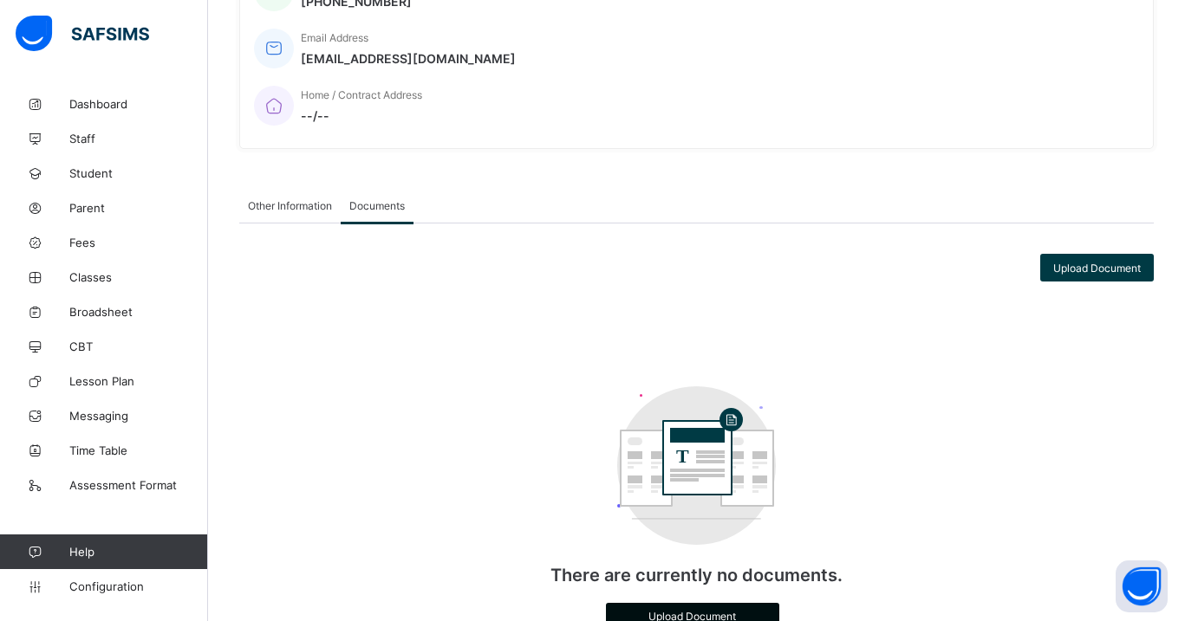
click at [723, 610] on span "Upload Document" at bounding box center [692, 616] width 147 height 13
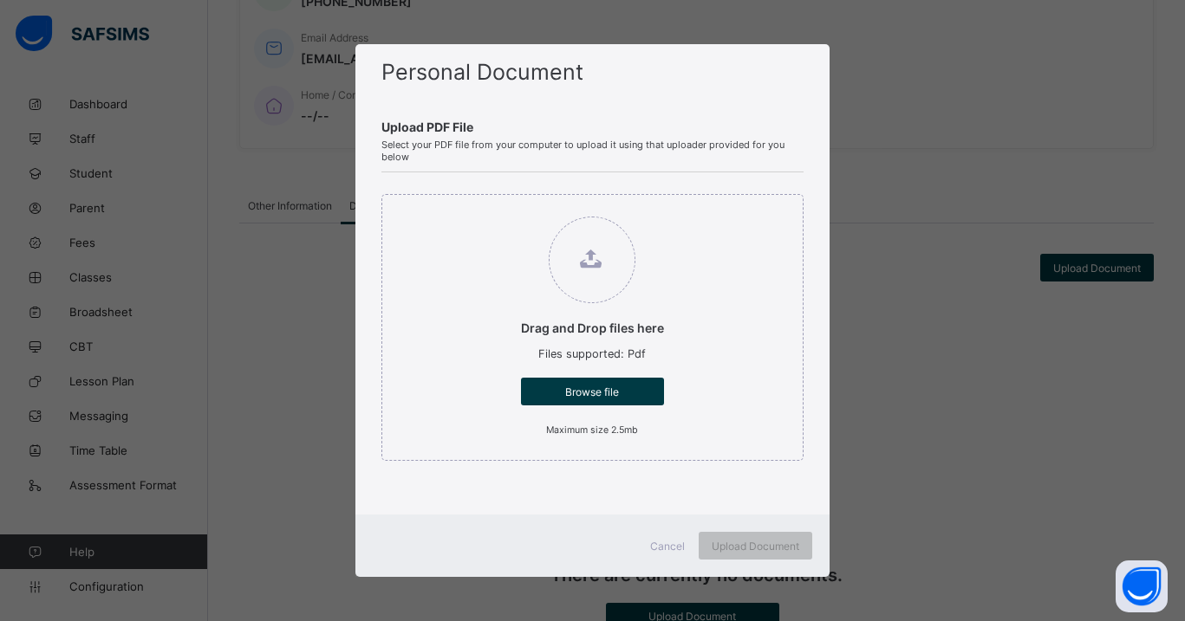
click at [661, 550] on span "Cancel" at bounding box center [667, 546] width 35 height 13
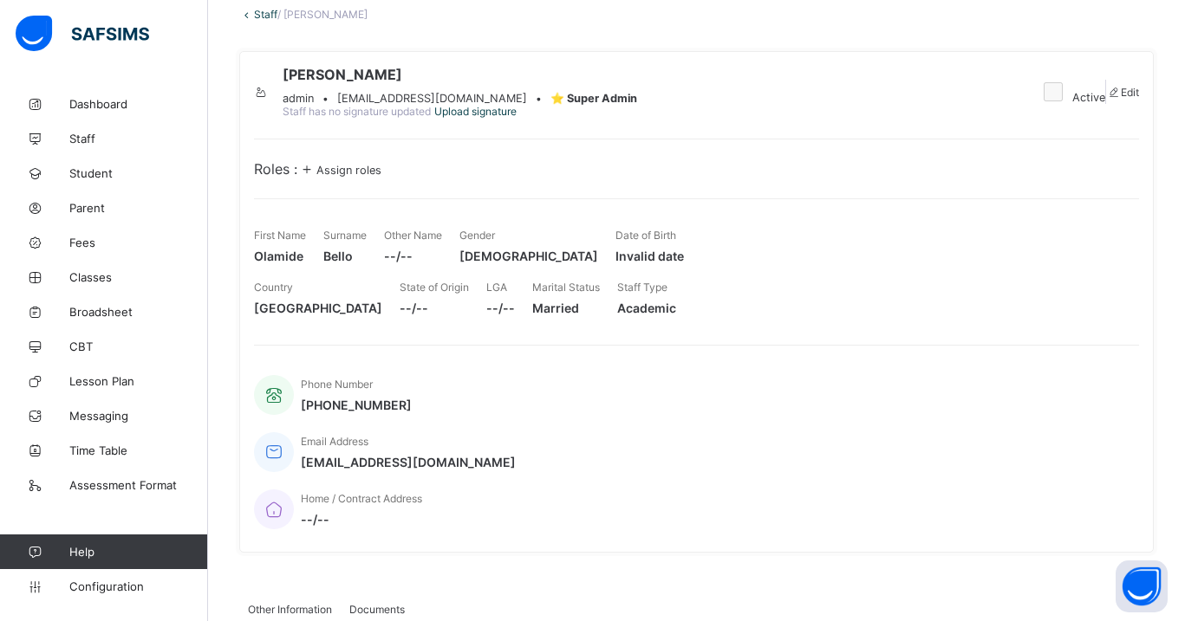
scroll to position [0, 0]
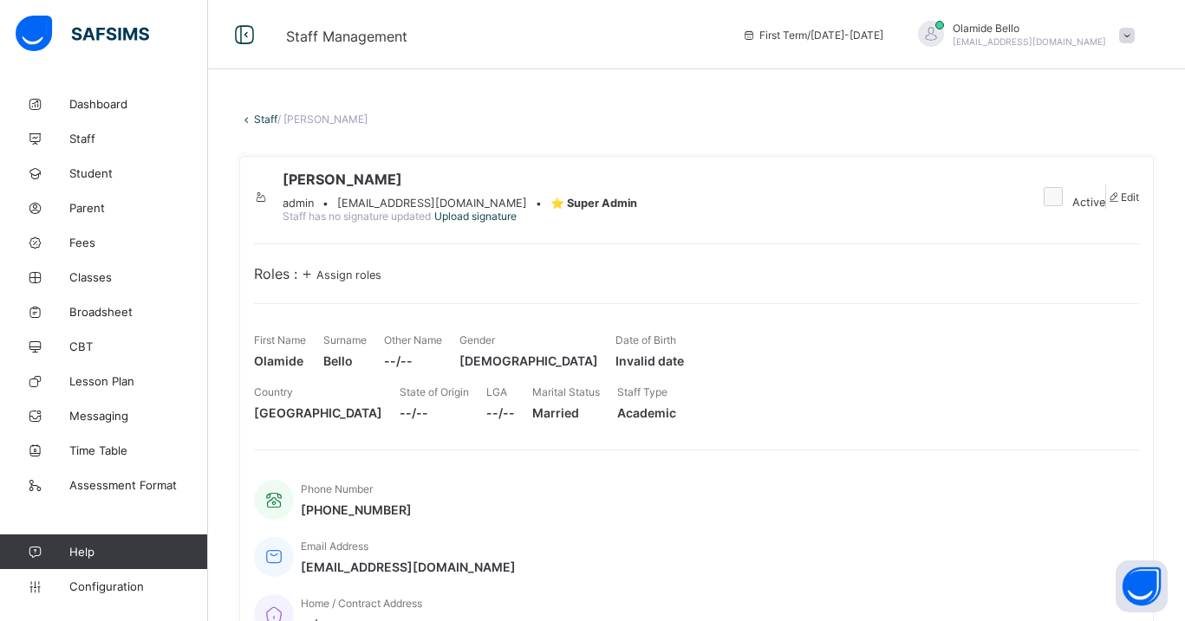
click at [343, 283] on div "Assign roles" at bounding box center [339, 273] width 84 height 17
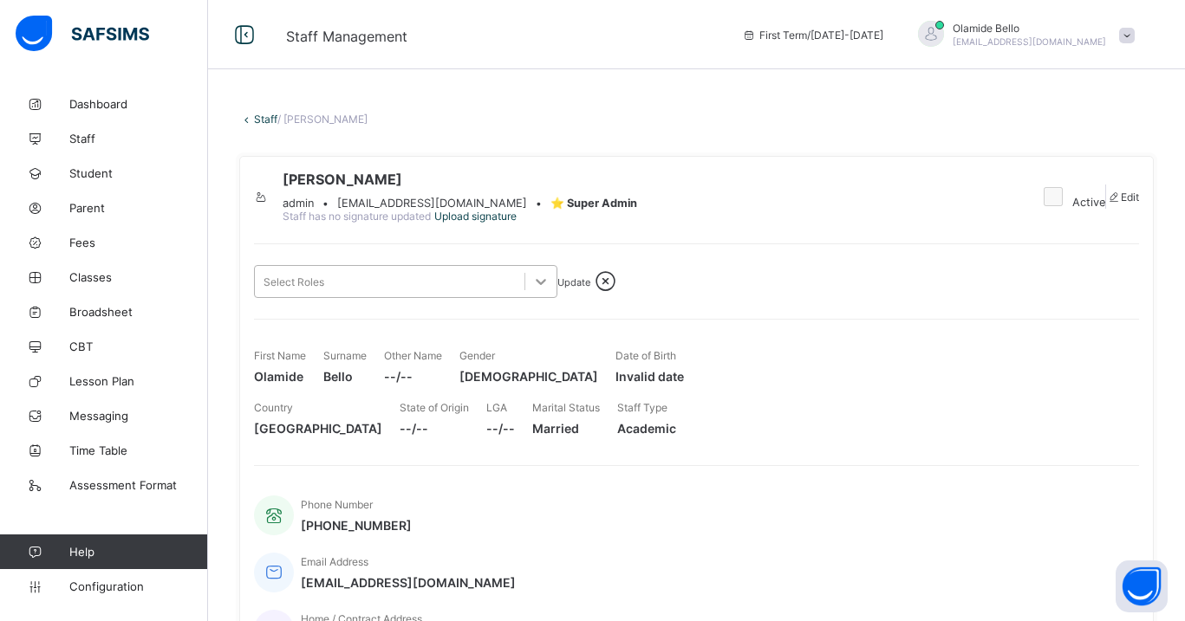
click at [540, 297] on div at bounding box center [540, 281] width 31 height 31
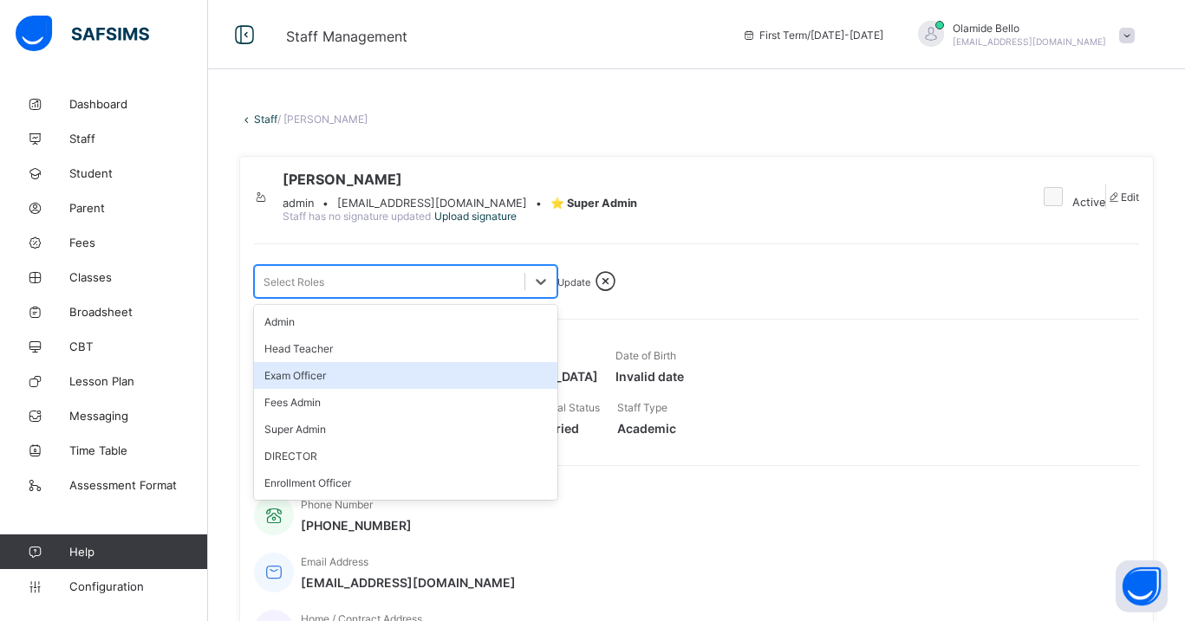
click at [621, 295] on icon at bounding box center [605, 282] width 30 height 26
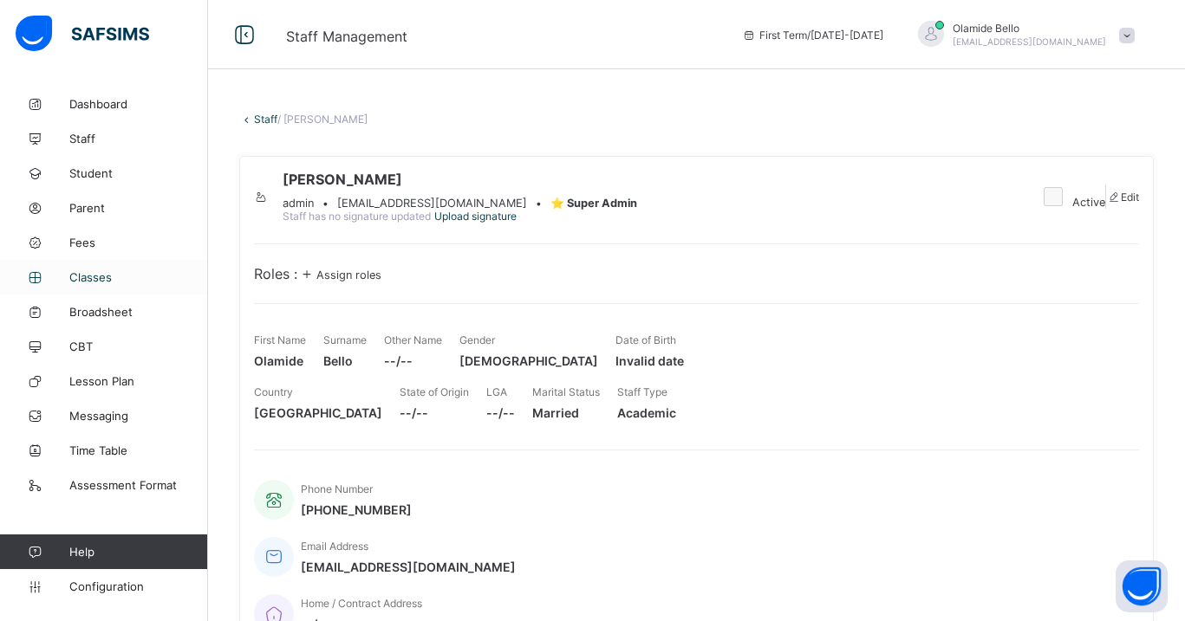
click at [101, 276] on span "Classes" at bounding box center [138, 277] width 139 height 14
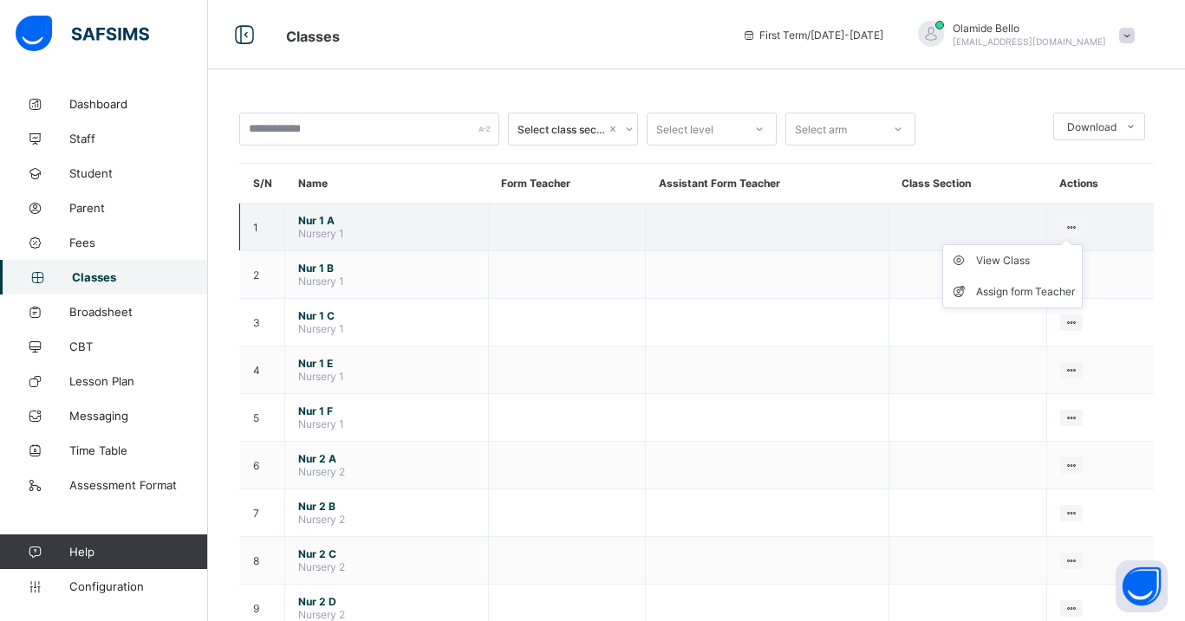
click at [1063, 244] on ul "View Class Assign form Teacher" at bounding box center [1012, 276] width 140 height 64
click at [1002, 293] on div "Assign form Teacher" at bounding box center [1025, 291] width 99 height 17
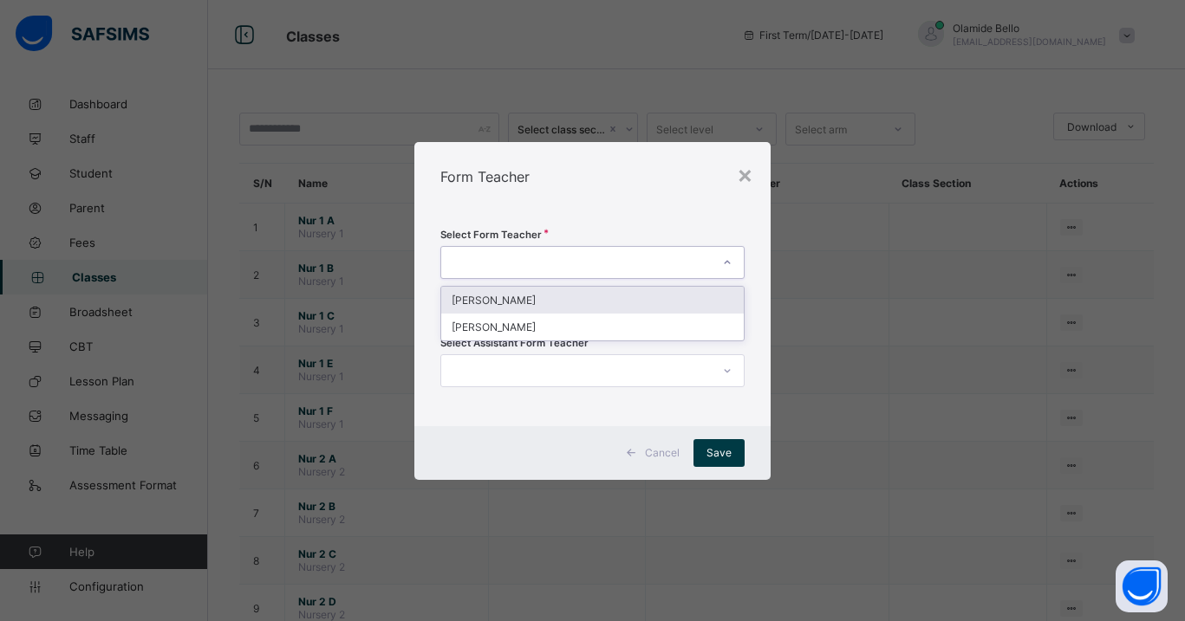
click at [650, 266] on div at bounding box center [575, 262] width 269 height 24
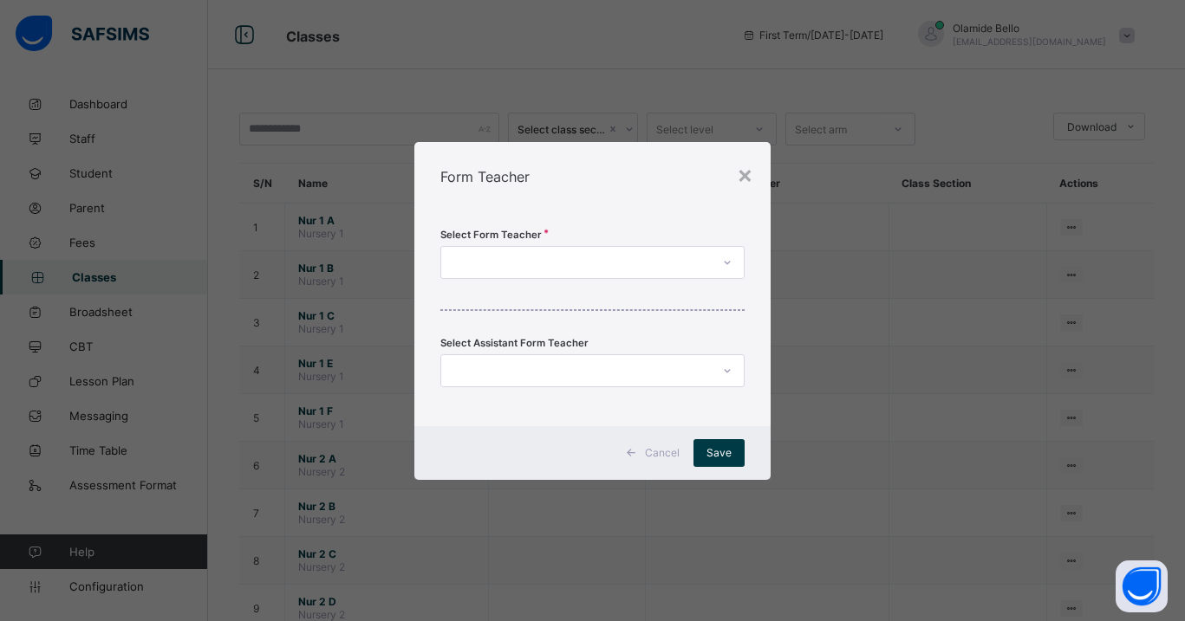
click at [670, 222] on div "Select Form Teacher Select Assistant Form Teacher" at bounding box center [591, 318] width 355 height 215
click at [609, 360] on div at bounding box center [575, 371] width 269 height 24
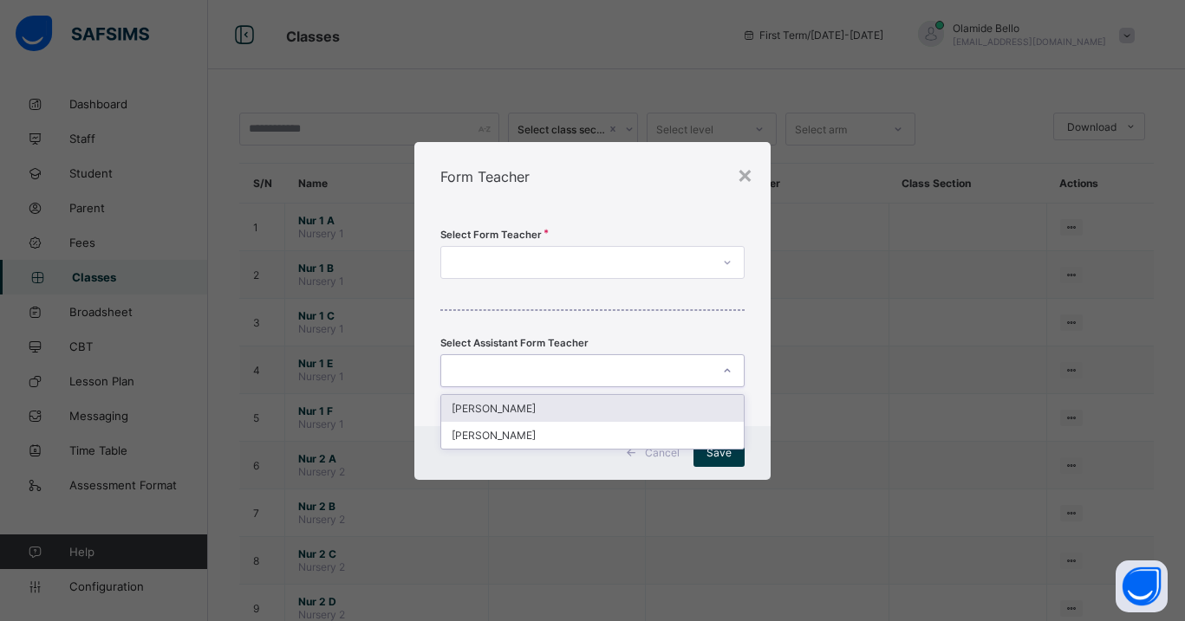
click at [663, 205] on div "Form Teacher" at bounding box center [591, 176] width 355 height 69
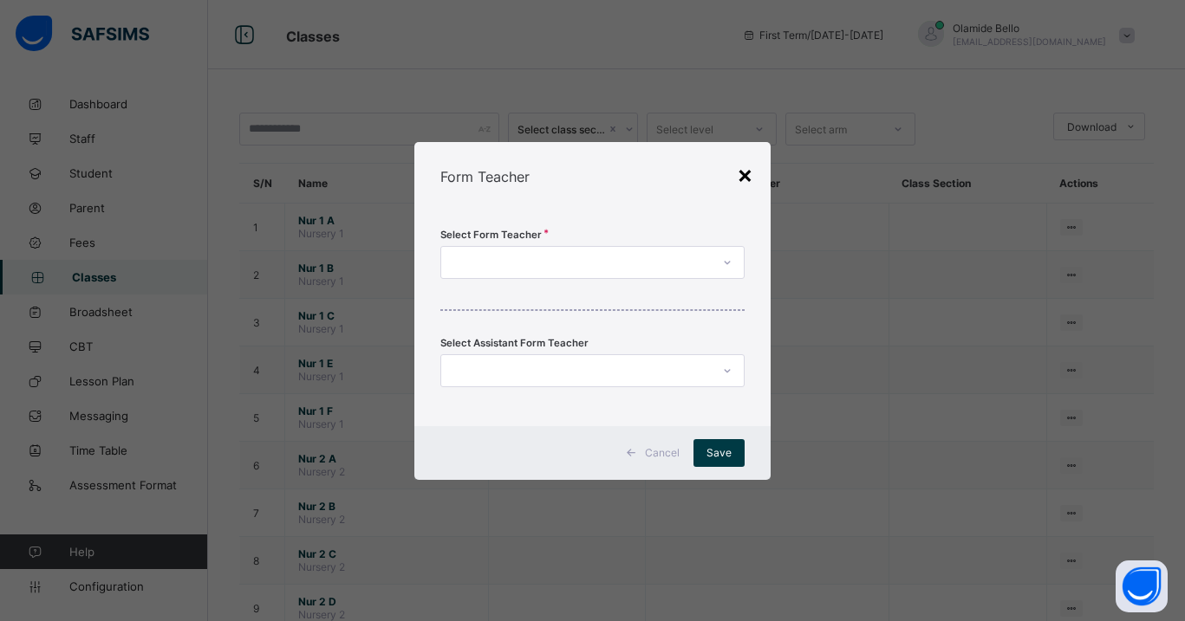
click at [751, 173] on div "×" at bounding box center [745, 173] width 16 height 29
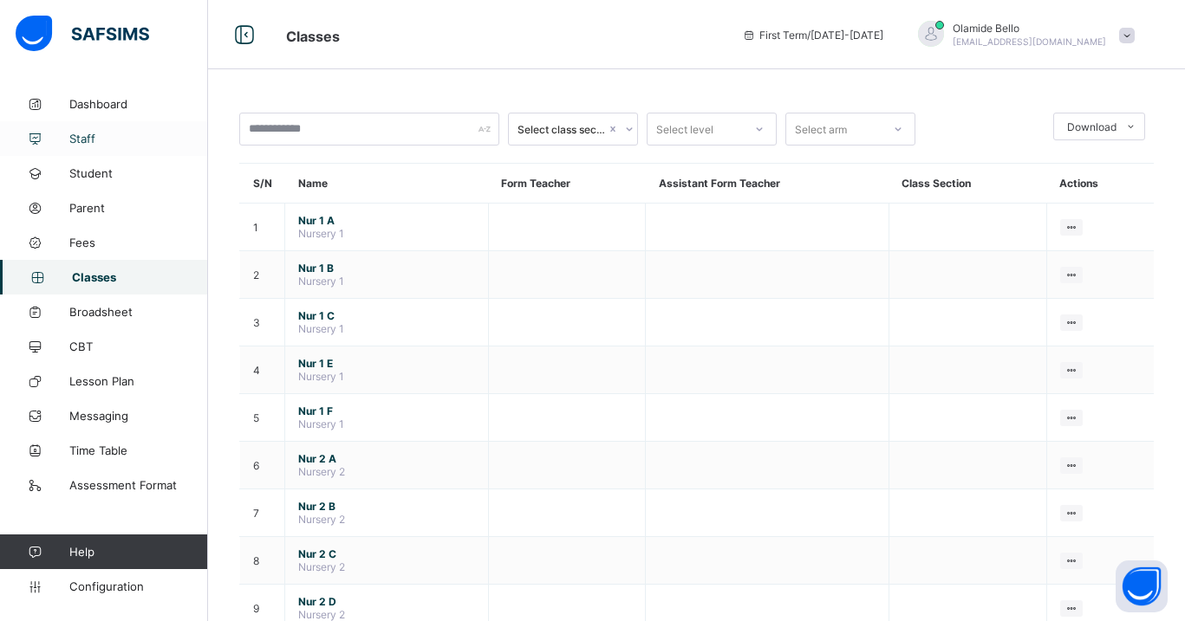
click at [107, 140] on span "Staff" at bounding box center [138, 139] width 139 height 14
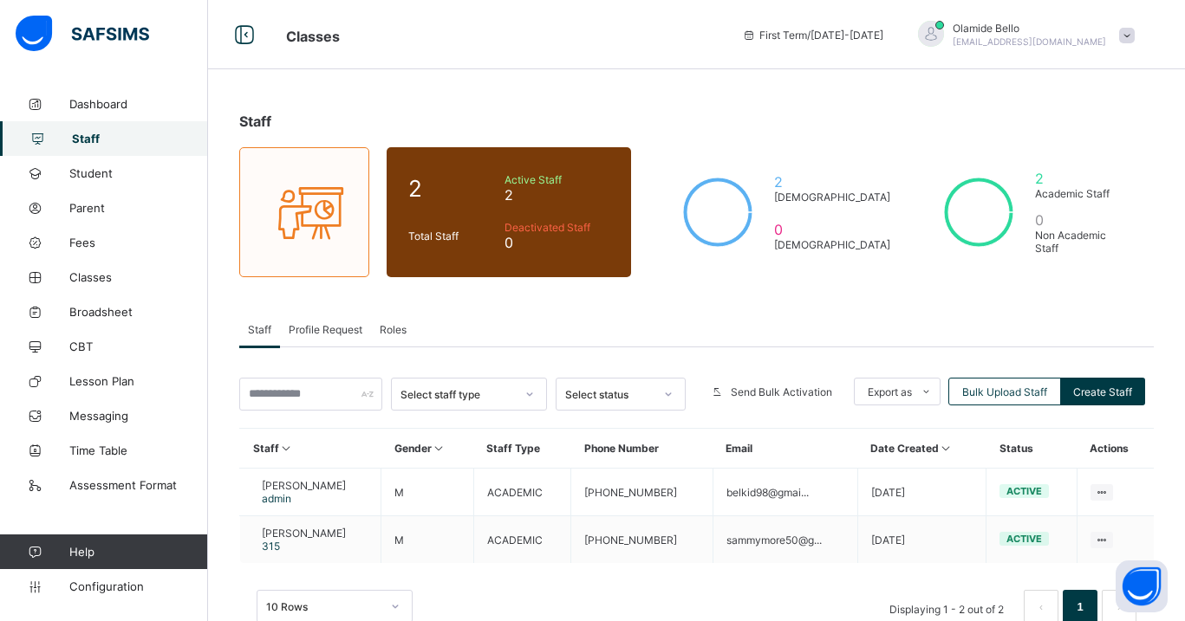
scroll to position [45, 0]
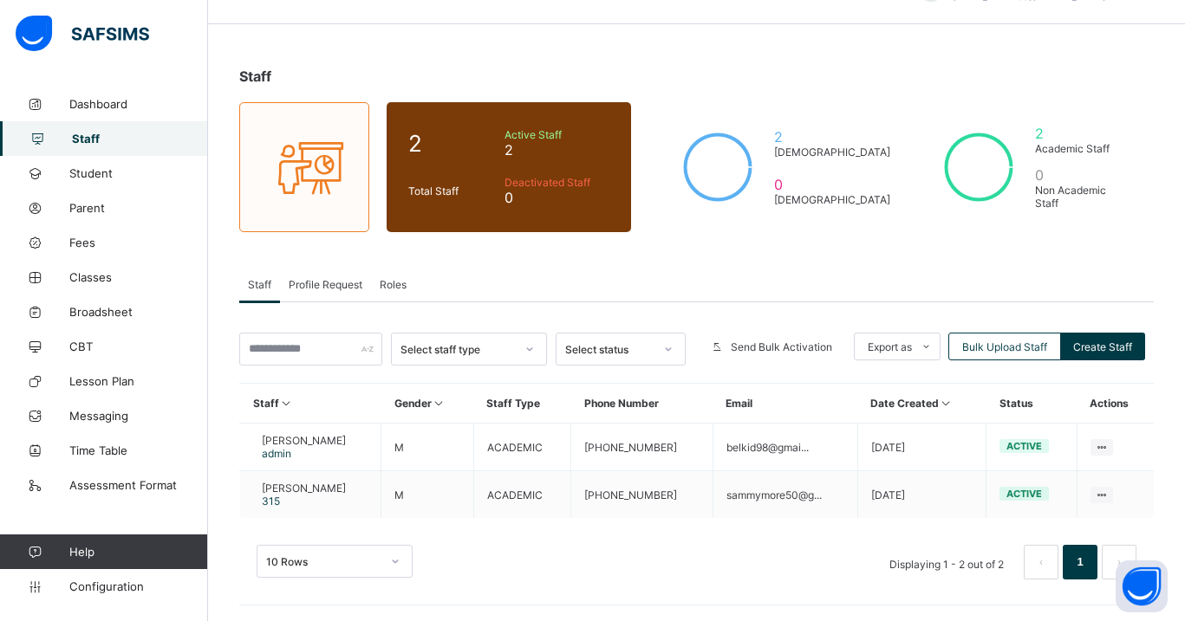
click at [394, 280] on span "Roles" at bounding box center [393, 284] width 27 height 13
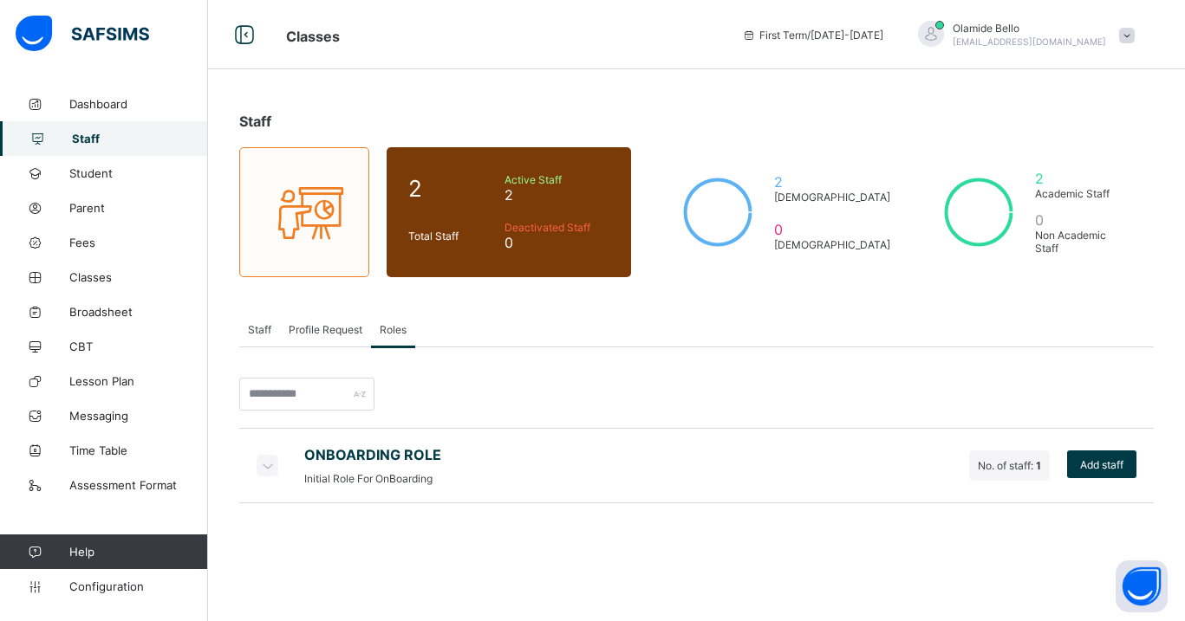
click at [265, 468] on icon at bounding box center [266, 465] width 19 height 17
click at [265, 467] on icon at bounding box center [266, 465] width 19 height 17
click at [1044, 532] on span "Reassign" at bounding box center [1065, 536] width 44 height 13
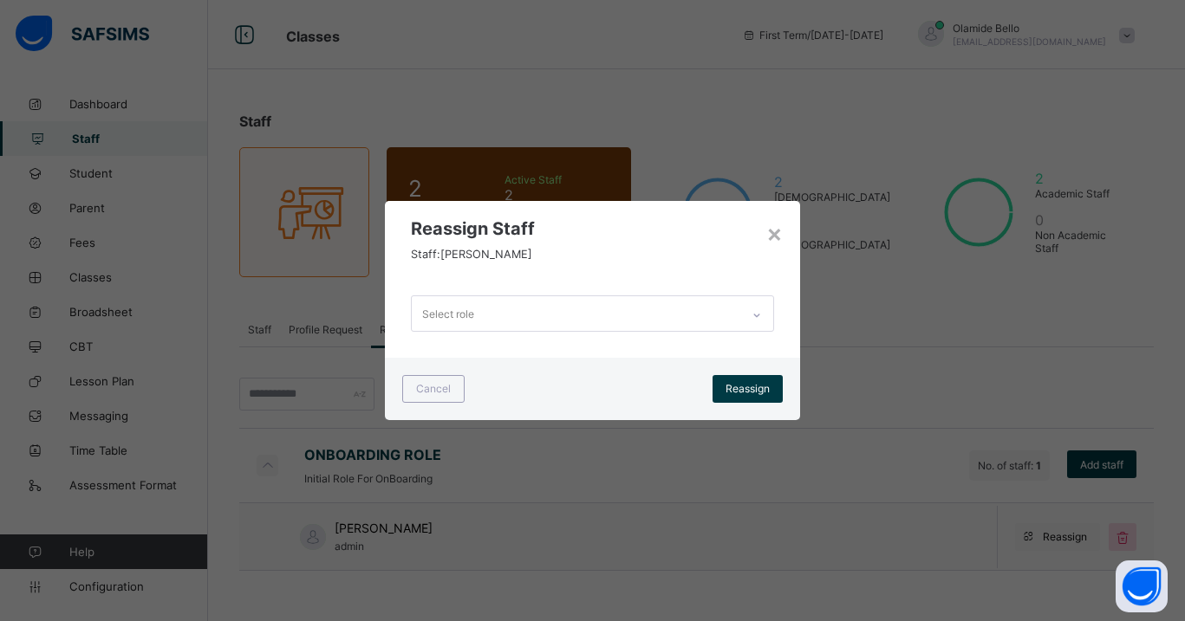
click at [712, 310] on div "Select role" at bounding box center [576, 313] width 328 height 34
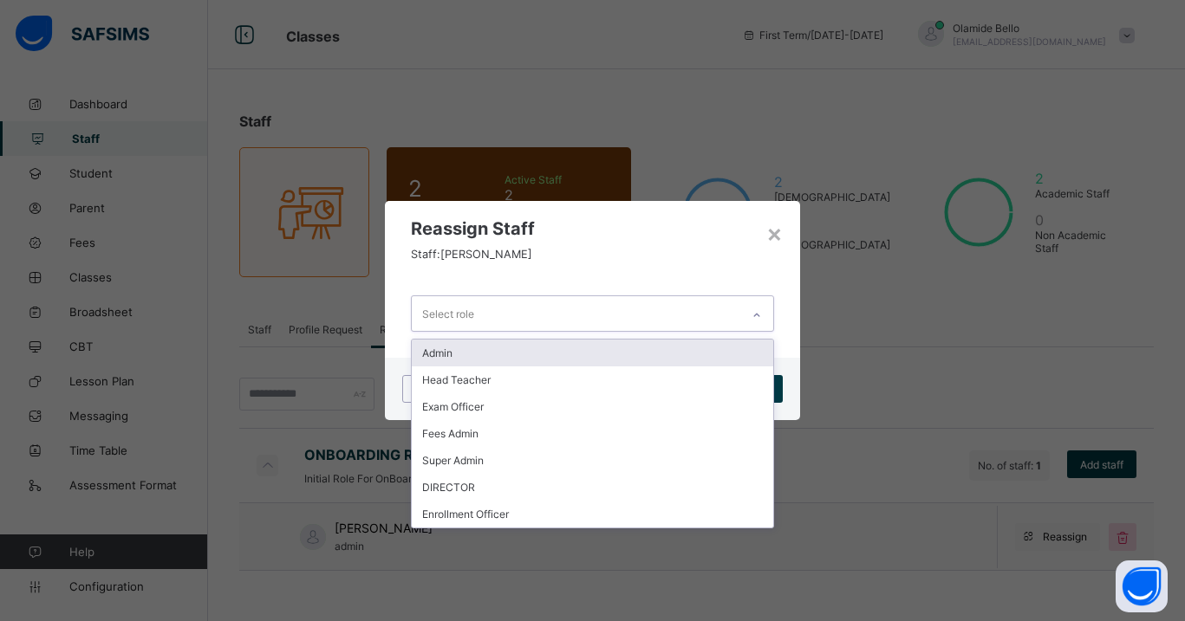
click at [750, 250] on div "Reassign Staff Staff: [PERSON_NAME]" at bounding box center [592, 235] width 414 height 68
click at [686, 325] on div "Select role" at bounding box center [576, 313] width 328 height 34
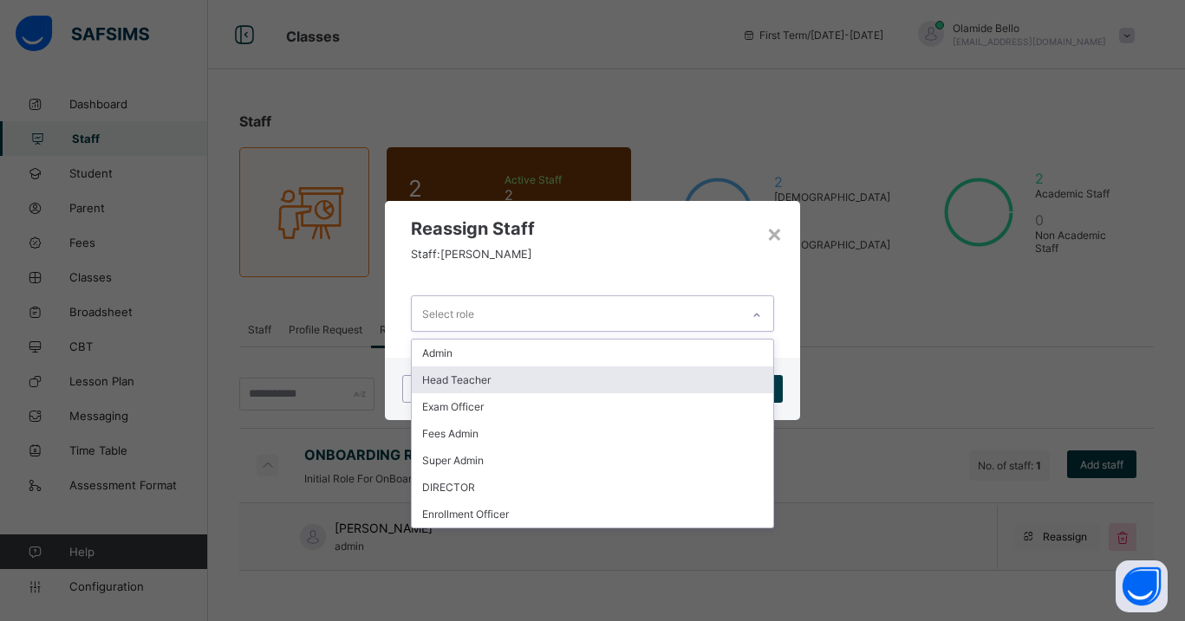
click at [567, 377] on div "Head Teacher" at bounding box center [592, 380] width 361 height 27
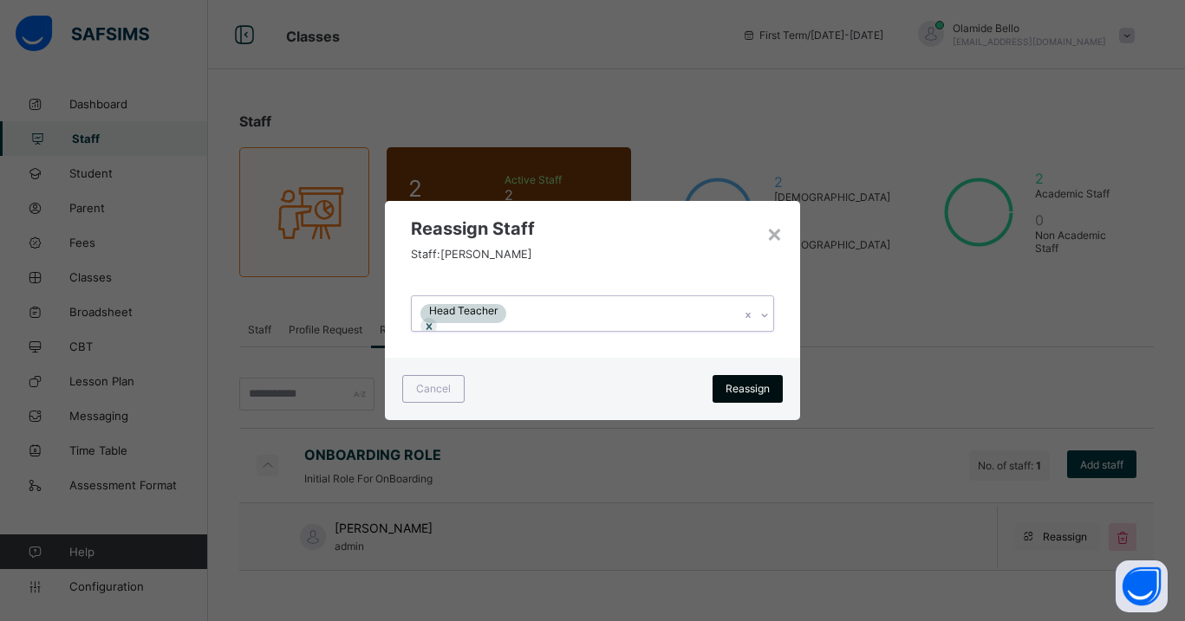
click at [722, 388] on div "Reassign" at bounding box center [747, 389] width 70 height 28
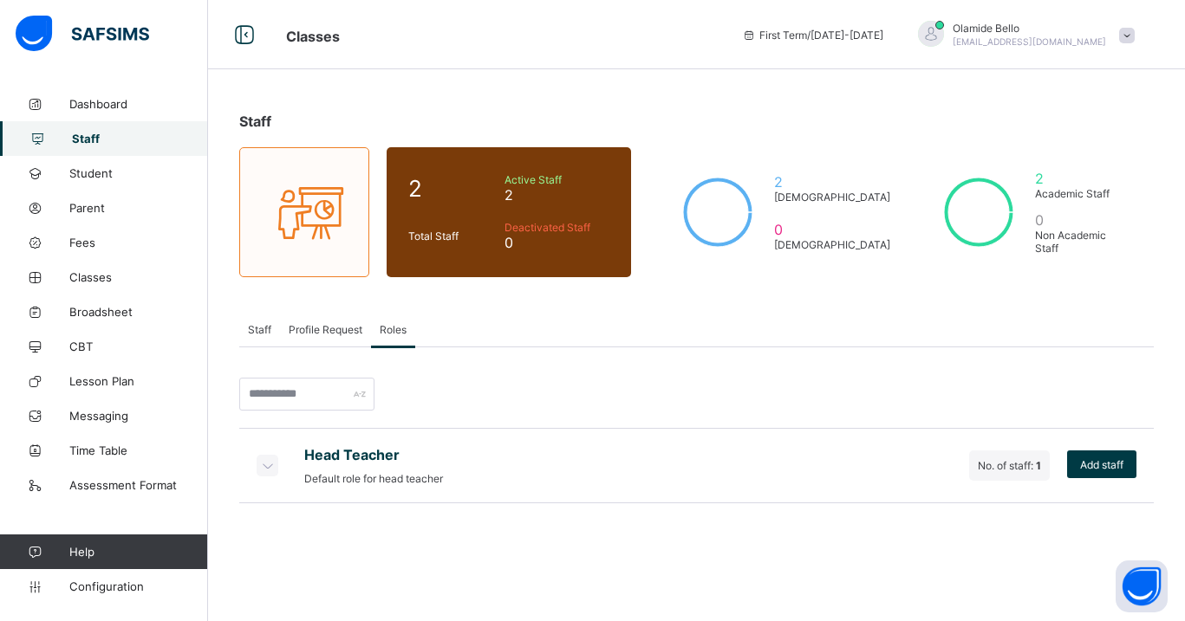
click at [258, 465] on icon at bounding box center [266, 465] width 19 height 17
click at [267, 464] on icon at bounding box center [266, 465] width 19 height 17
click at [1128, 540] on icon at bounding box center [1122, 537] width 19 height 17
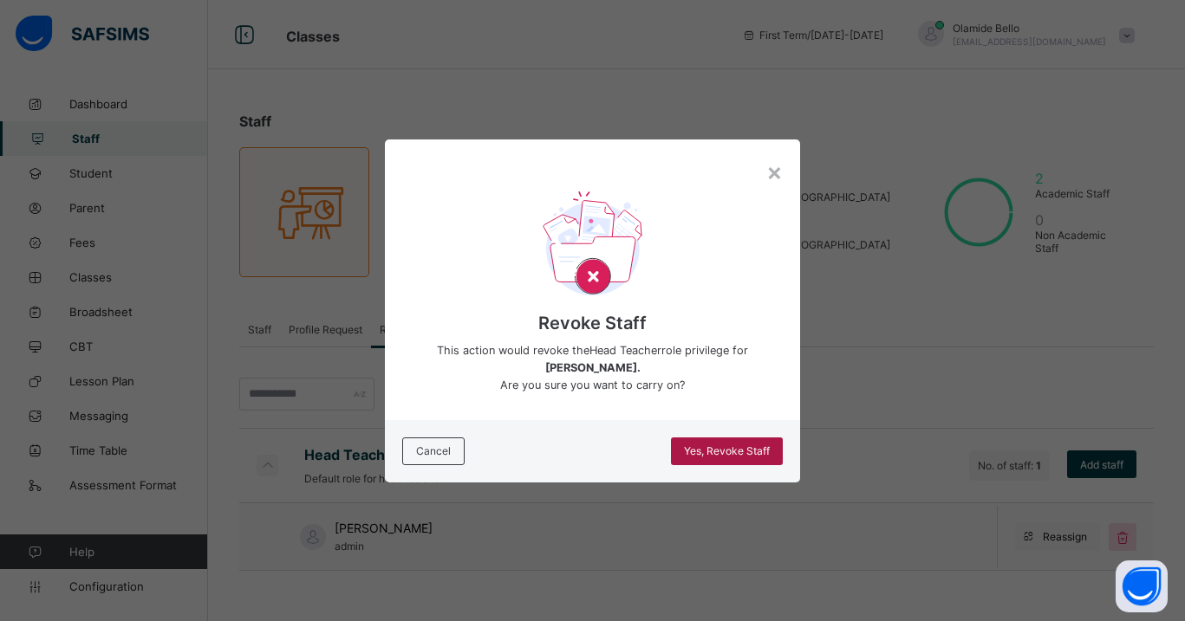
click at [755, 449] on span "Yes, Revoke Staff" at bounding box center [727, 451] width 86 height 13
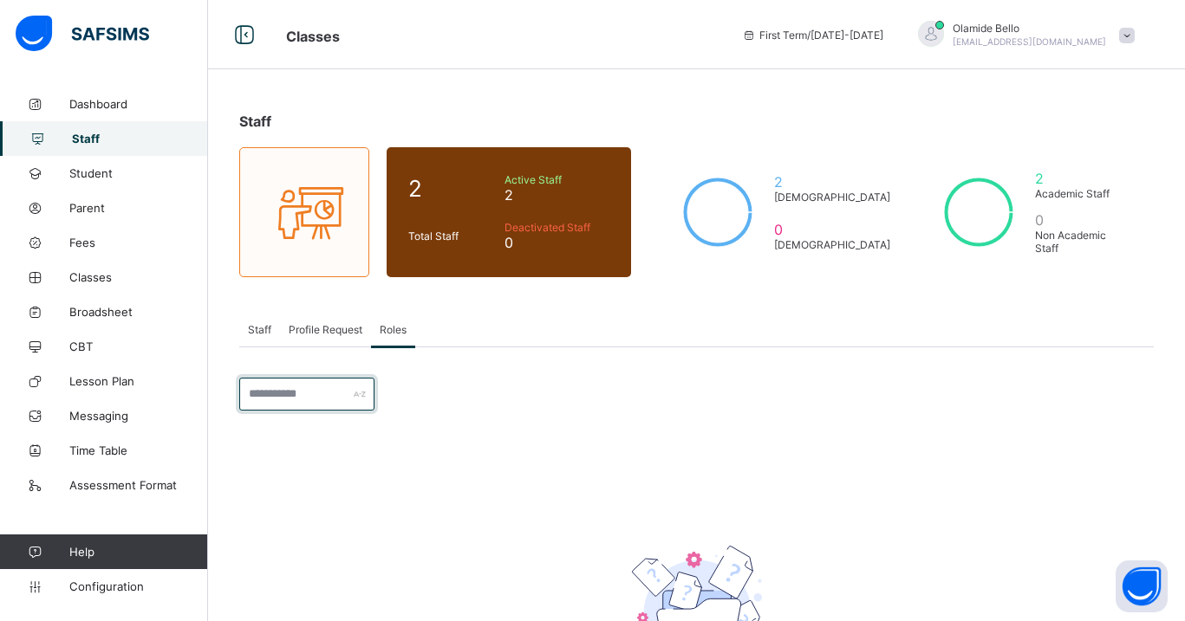
click at [331, 387] on input "text" at bounding box center [306, 394] width 135 height 33
click at [1126, 36] on span at bounding box center [1127, 36] width 16 height 16
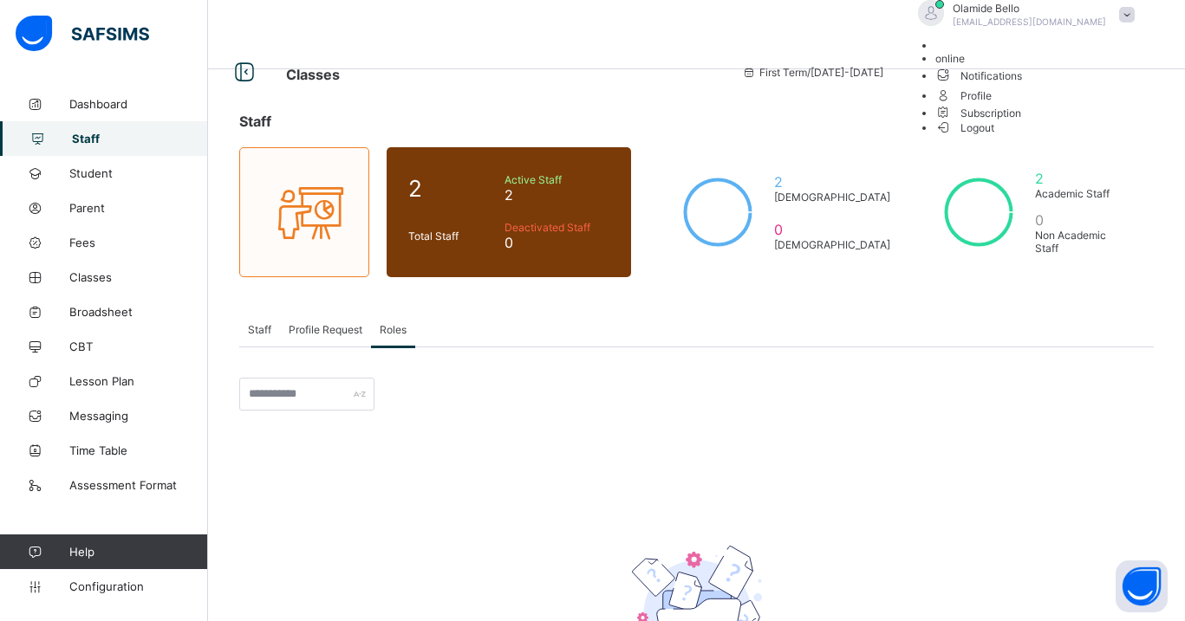
click at [1073, 105] on span "Profile" at bounding box center [1039, 95] width 208 height 20
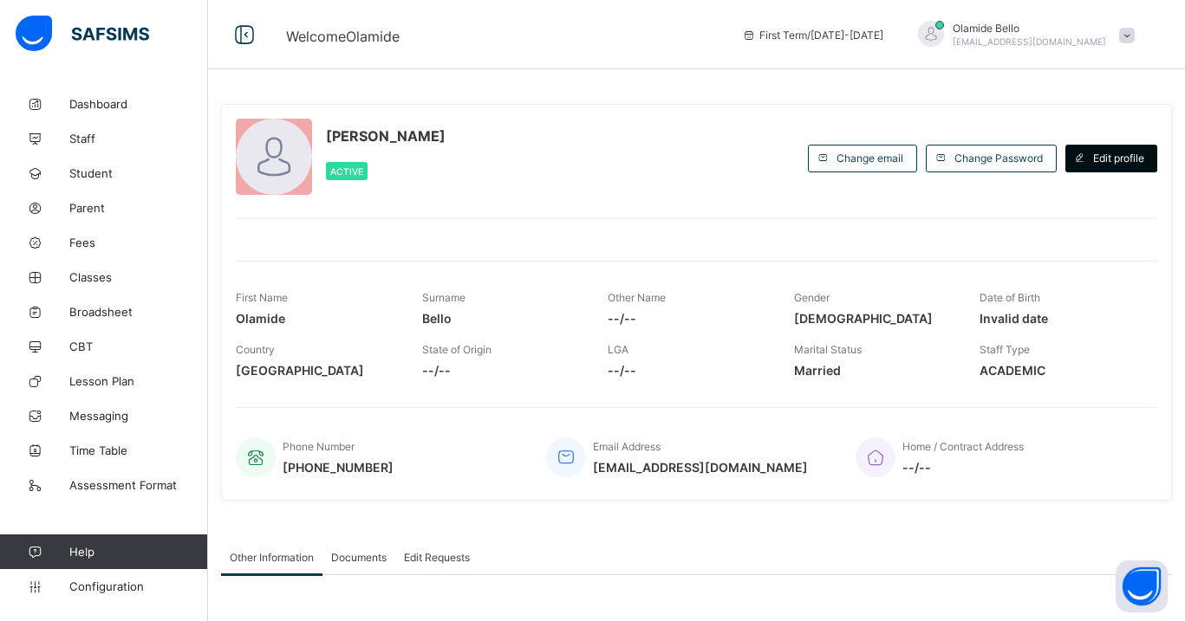
click at [1088, 163] on span at bounding box center [1079, 159] width 28 height 28
select select "**"
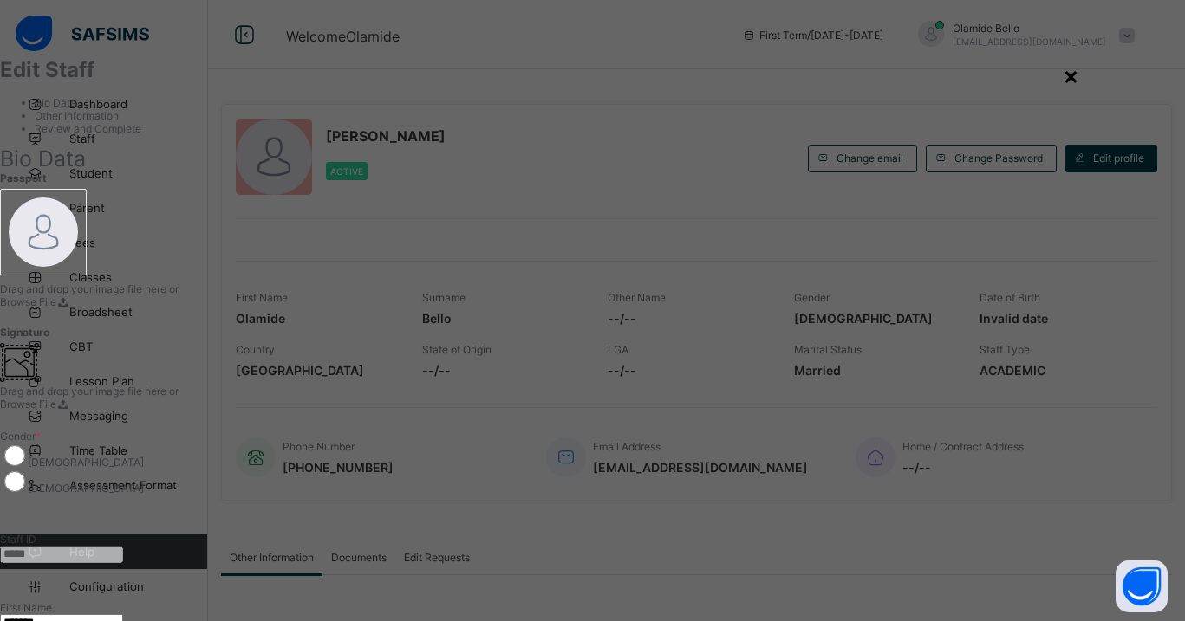
click at [1079, 80] on div "×" at bounding box center [1071, 75] width 16 height 29
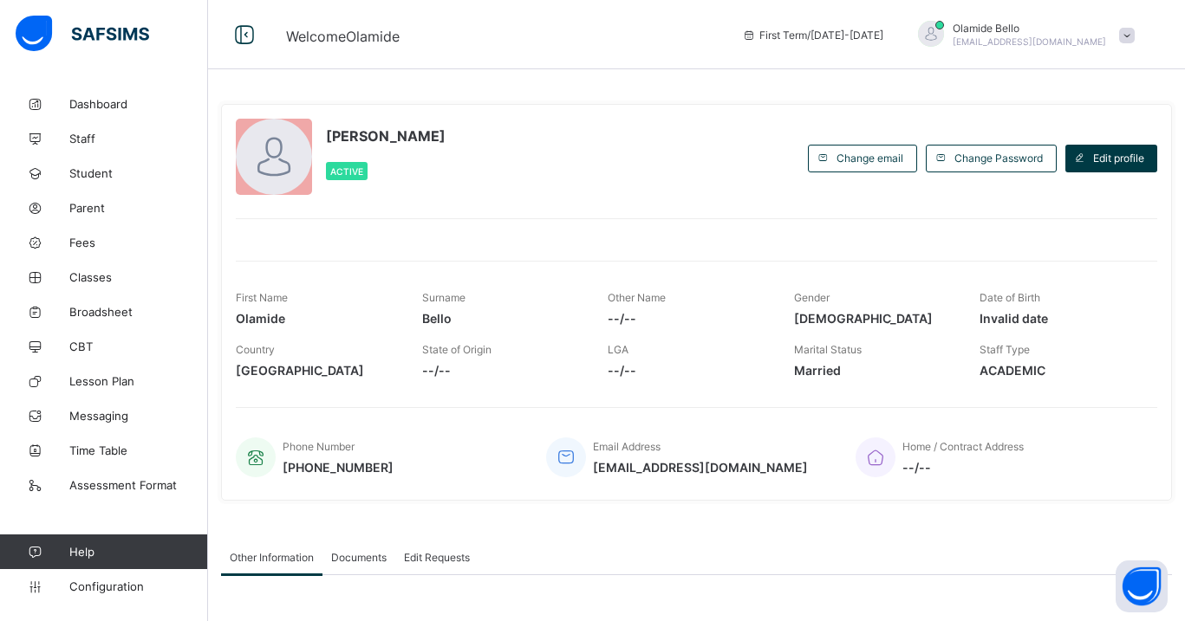
click at [1133, 37] on span at bounding box center [1127, 36] width 16 height 16
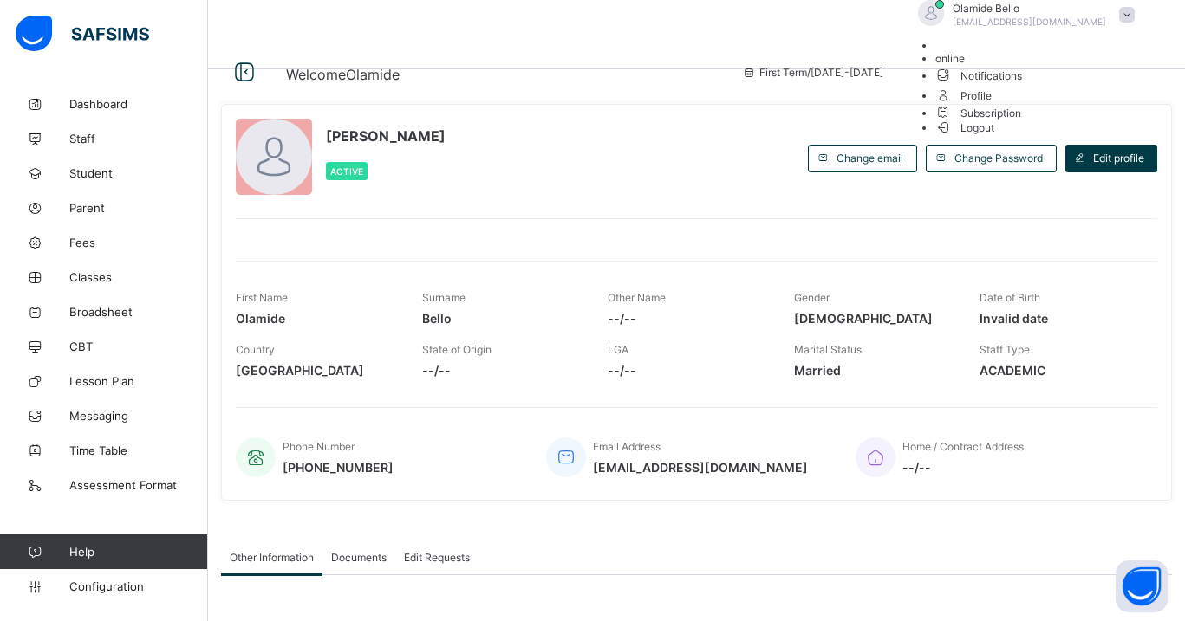
click at [1077, 85] on span "Notifications" at bounding box center [1039, 75] width 208 height 20
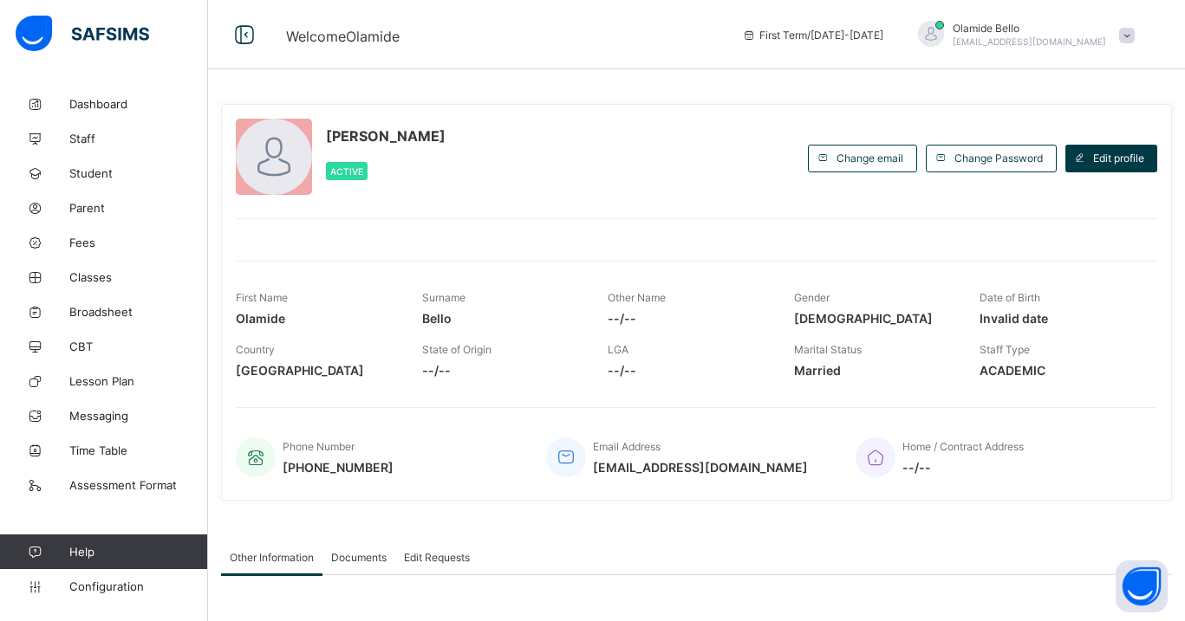
click at [1125, 36] on span at bounding box center [1127, 36] width 16 height 16
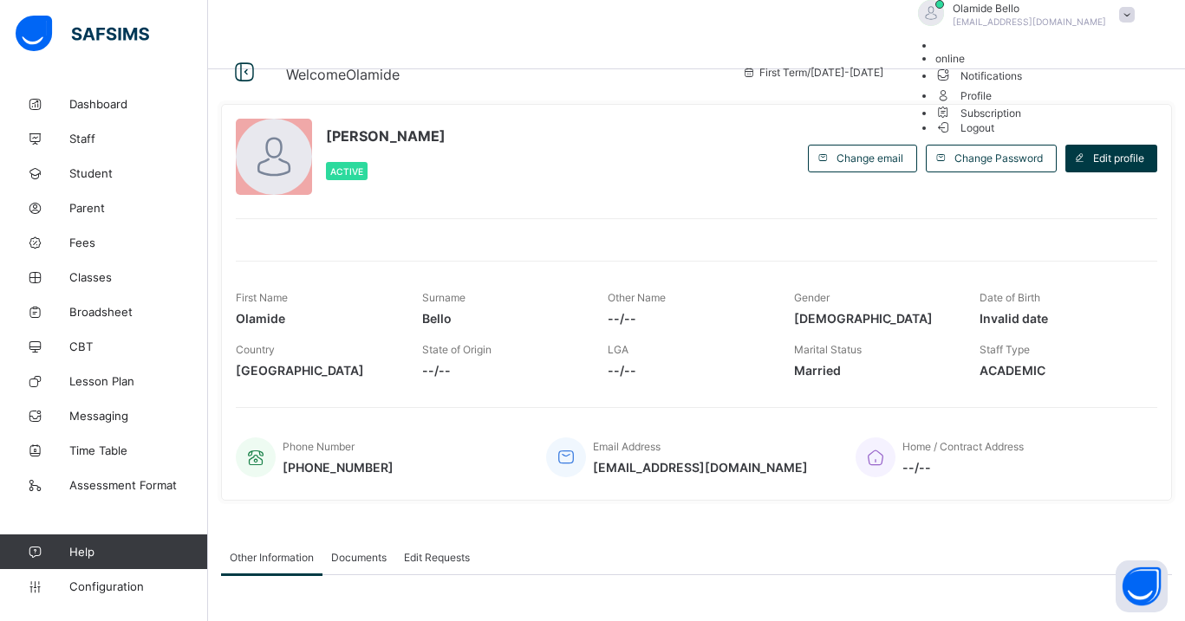
click at [1077, 85] on span "Notifications" at bounding box center [1039, 75] width 208 height 20
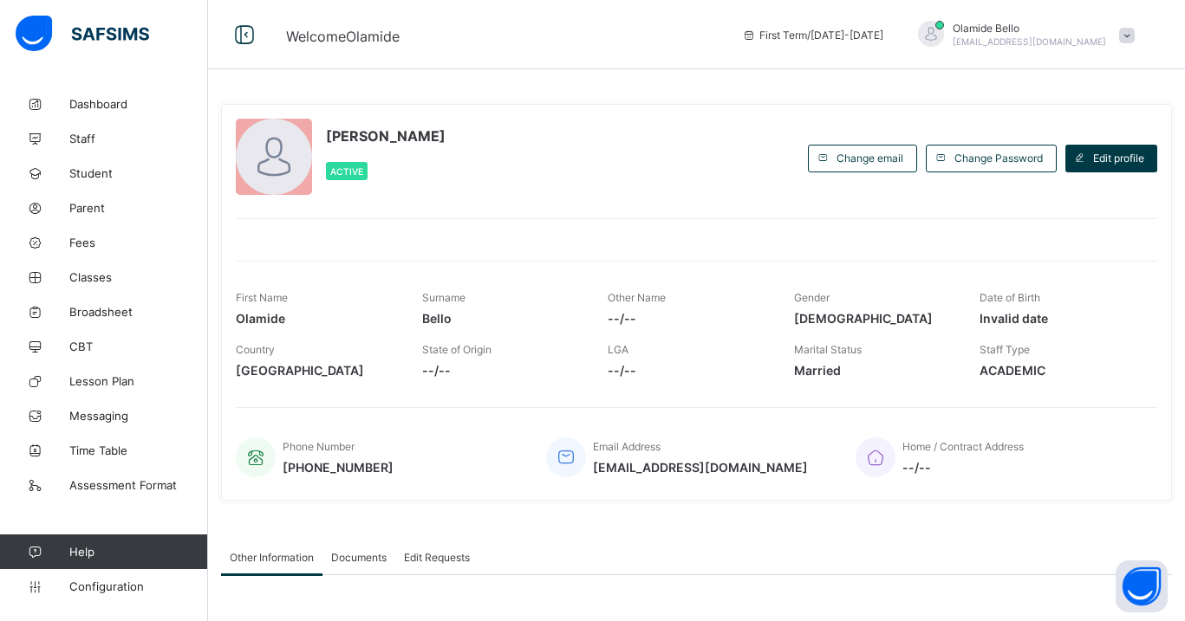
click at [1122, 40] on span at bounding box center [1127, 36] width 16 height 16
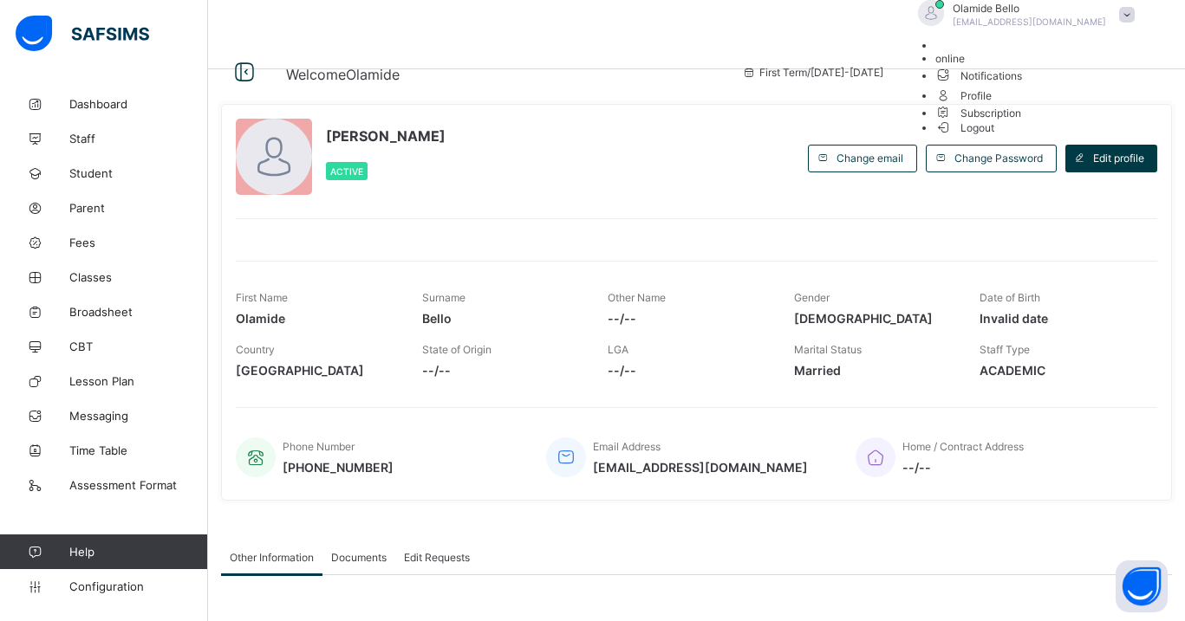
click at [1086, 120] on li "Subscription" at bounding box center [1039, 112] width 208 height 15
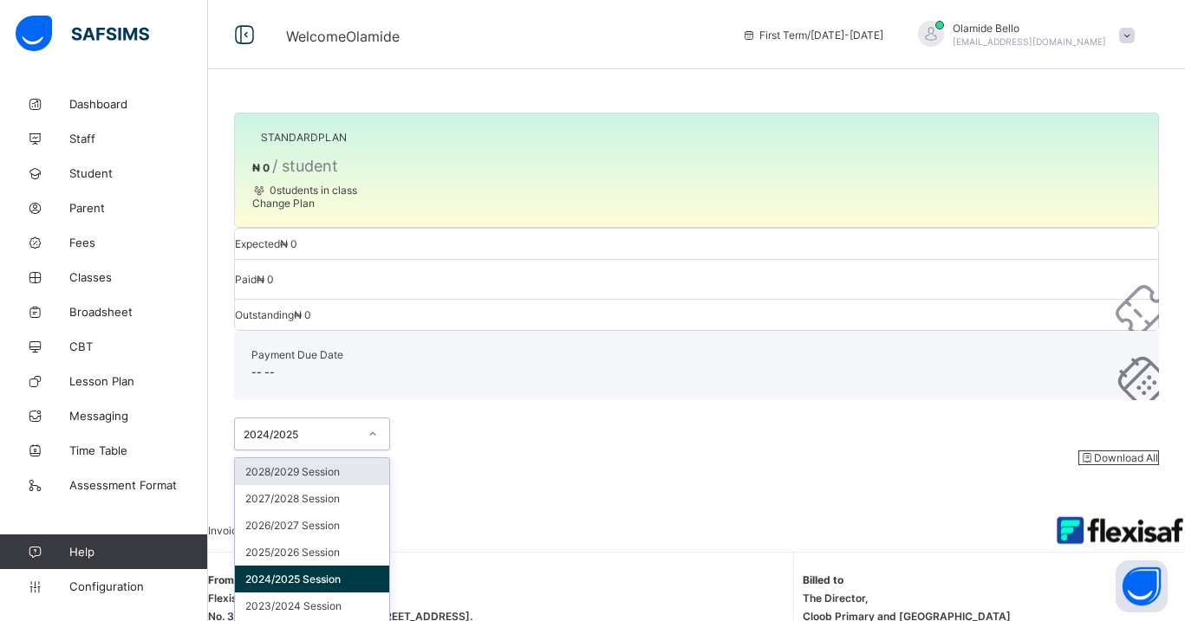
click at [345, 422] on div "2024/2025" at bounding box center [295, 434] width 121 height 24
click at [511, 443] on div "STANDARD PLAN ₦ 0 / student 0 students in class Change Plan Expected ₦ 0 Paid ₦…" at bounding box center [696, 501] width 977 height 1003
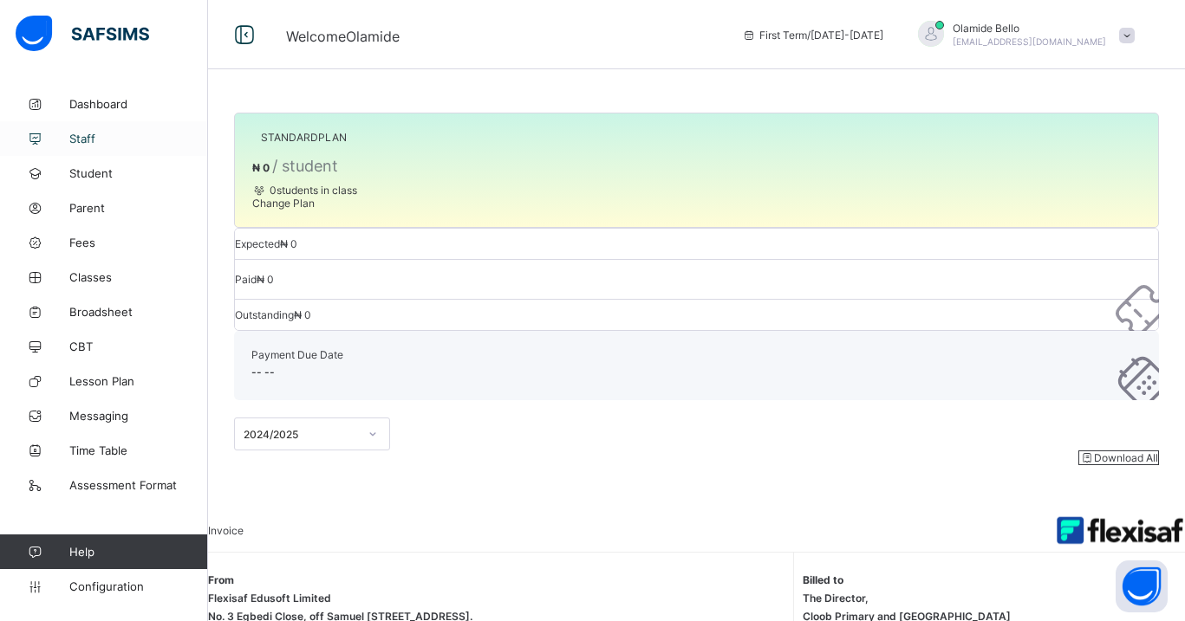
click at [87, 146] on link "Staff" at bounding box center [104, 138] width 208 height 35
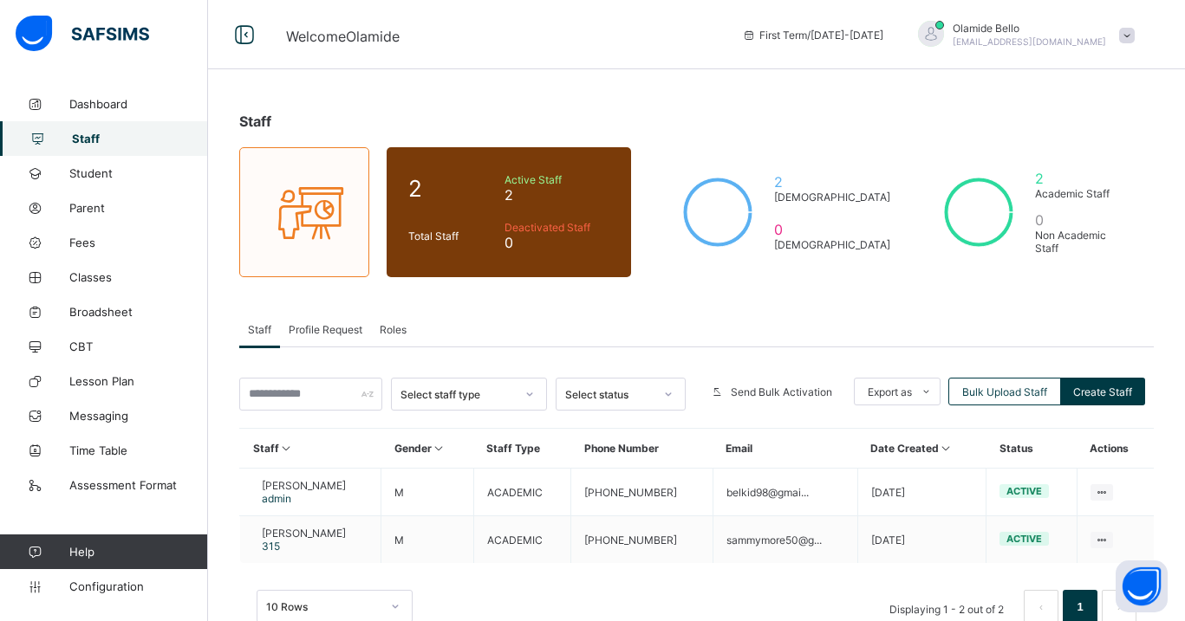
scroll to position [45, 0]
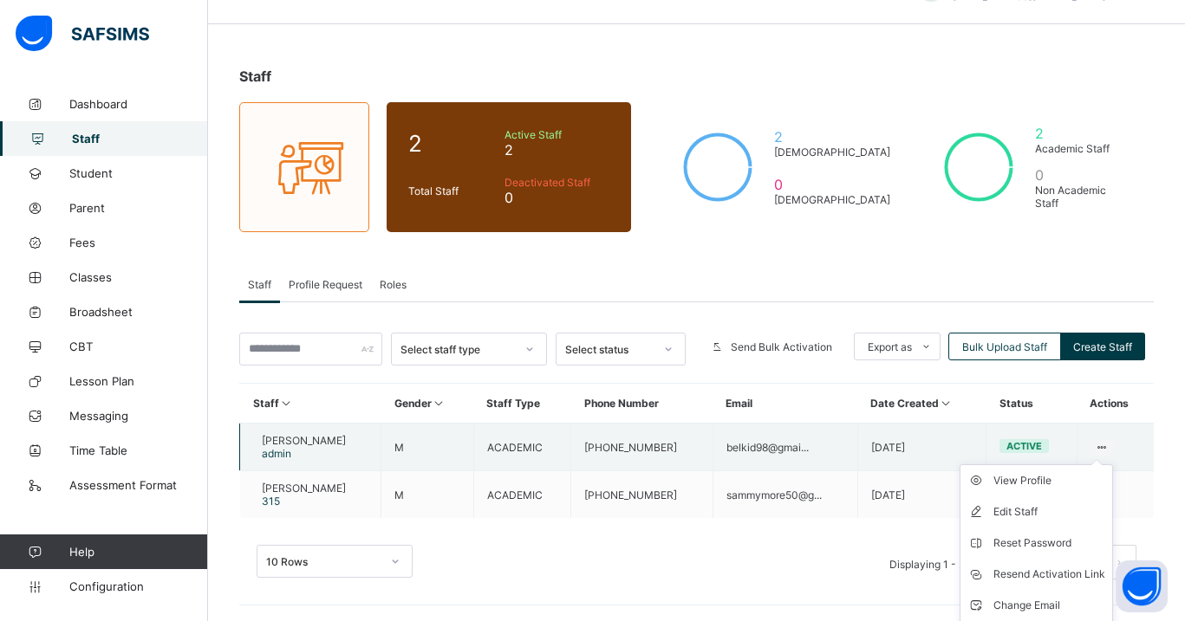
click at [1100, 443] on icon at bounding box center [1102, 447] width 15 height 13
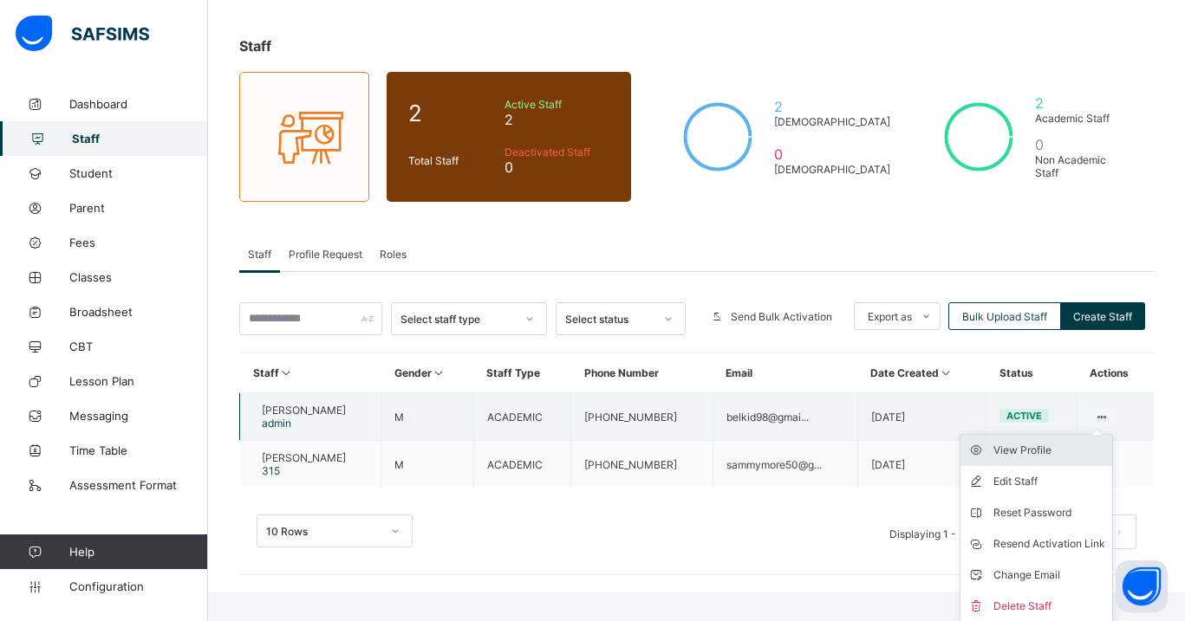
click at [1054, 447] on div "View Profile" at bounding box center [1049, 450] width 112 height 17
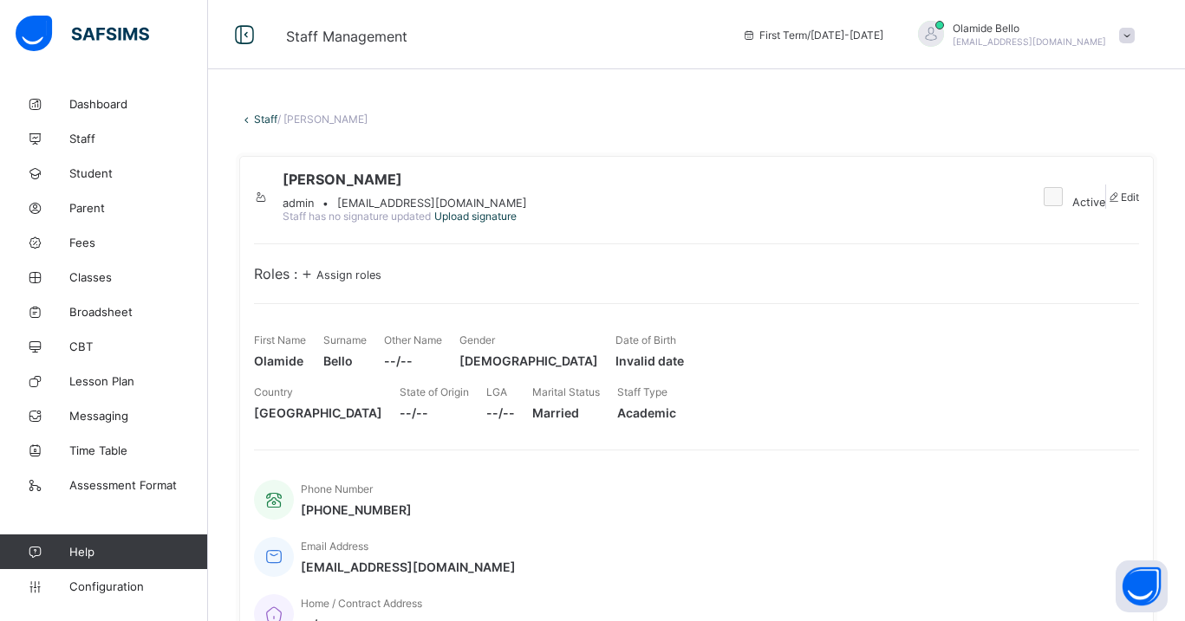
click at [345, 282] on span "Assign roles" at bounding box center [348, 275] width 65 height 13
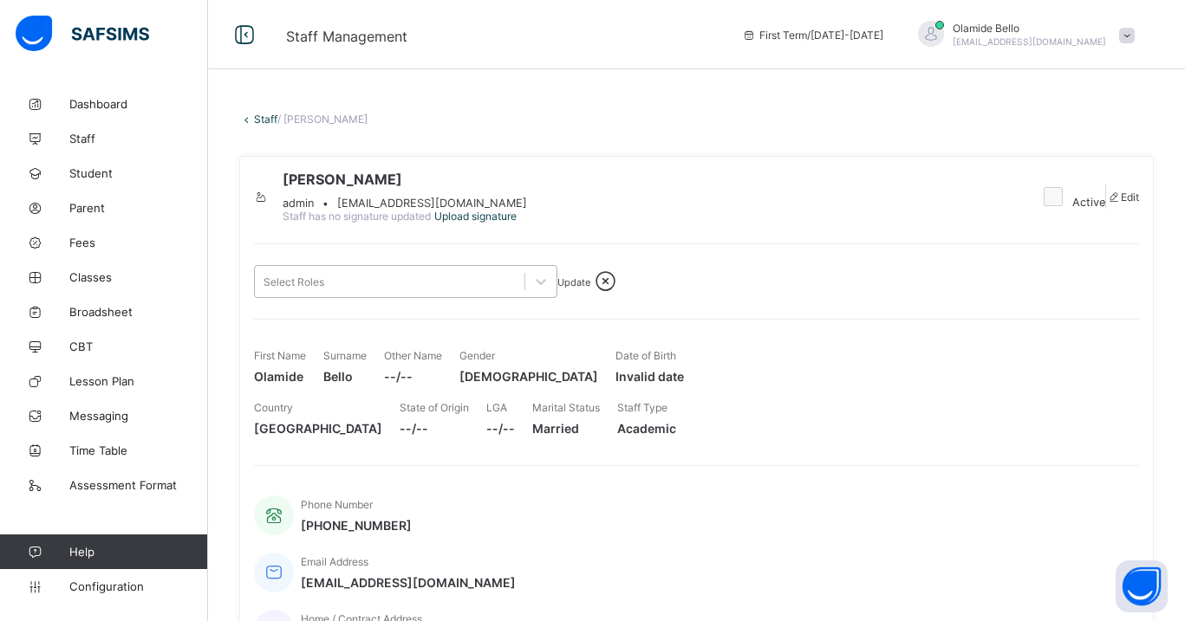
click at [519, 294] on div "Select Roles" at bounding box center [390, 282] width 270 height 24
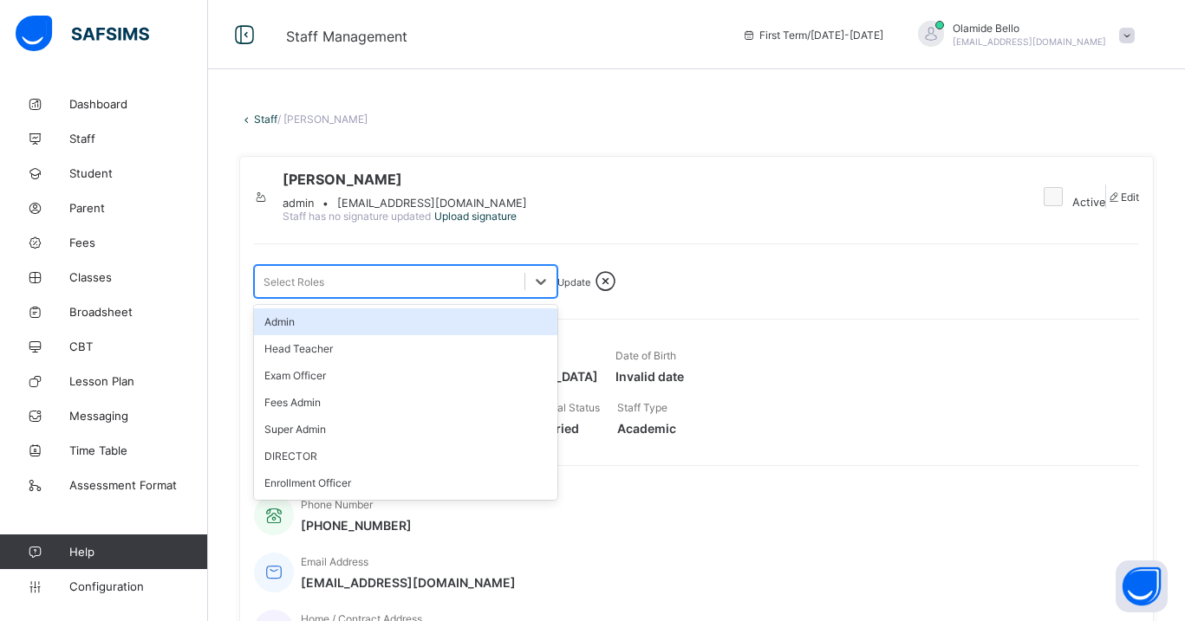
click at [475, 335] on div "Admin" at bounding box center [405, 322] width 303 height 27
click at [590, 289] on span "Update" at bounding box center [573, 282] width 33 height 12
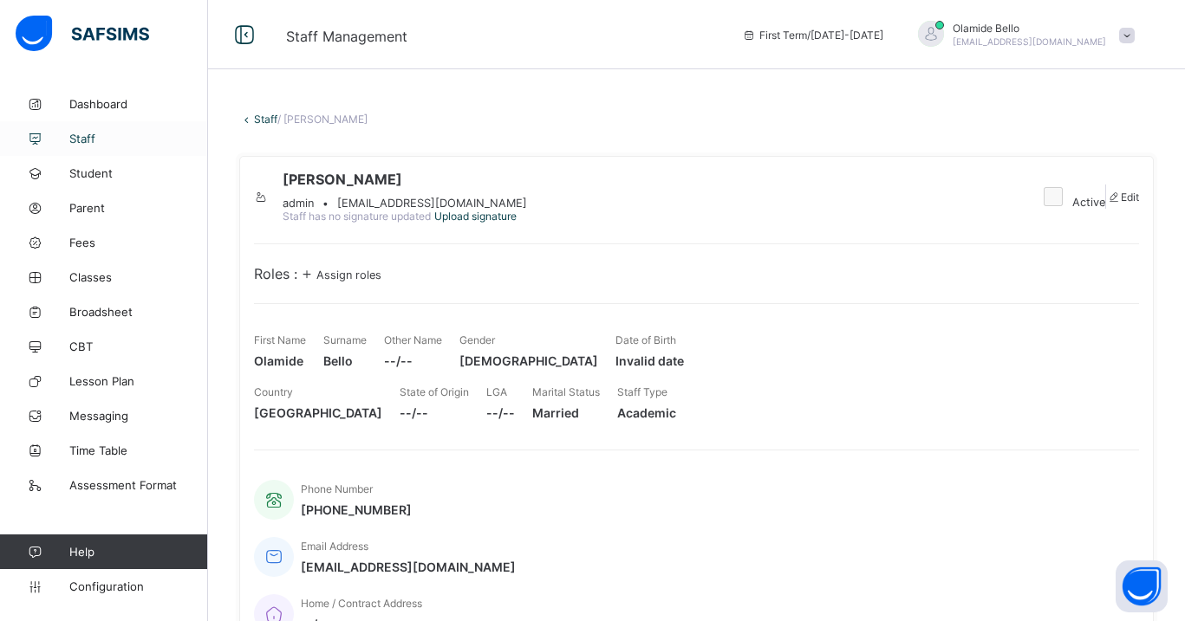
click at [94, 132] on span "Staff" at bounding box center [138, 139] width 139 height 14
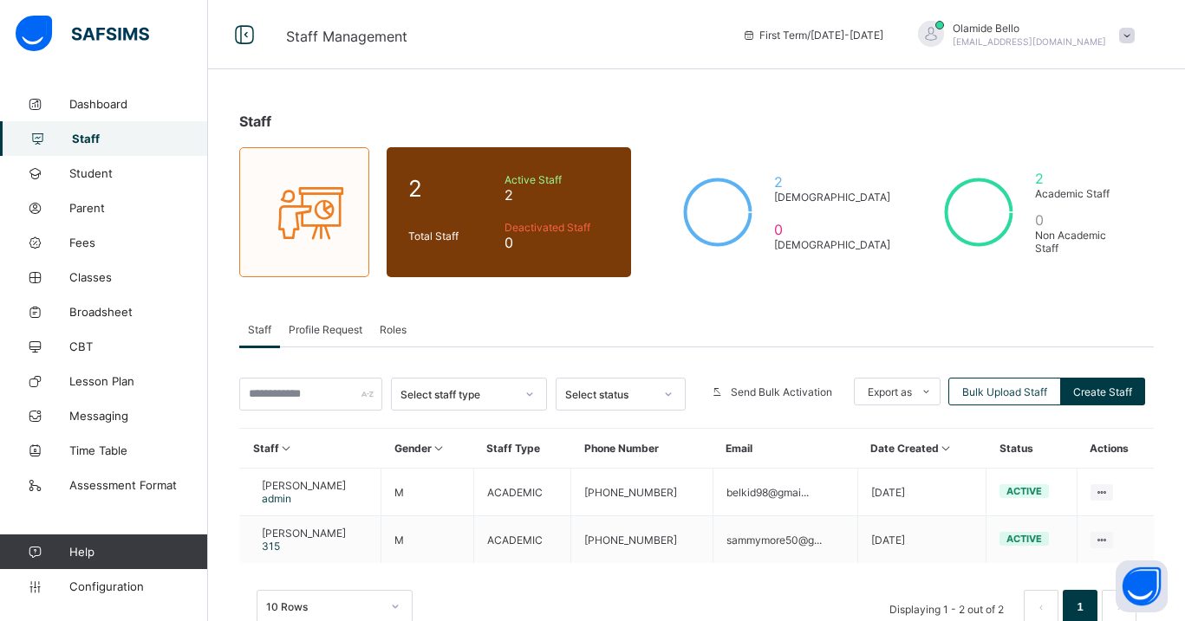
click at [381, 324] on span "Roles" at bounding box center [393, 329] width 27 height 13
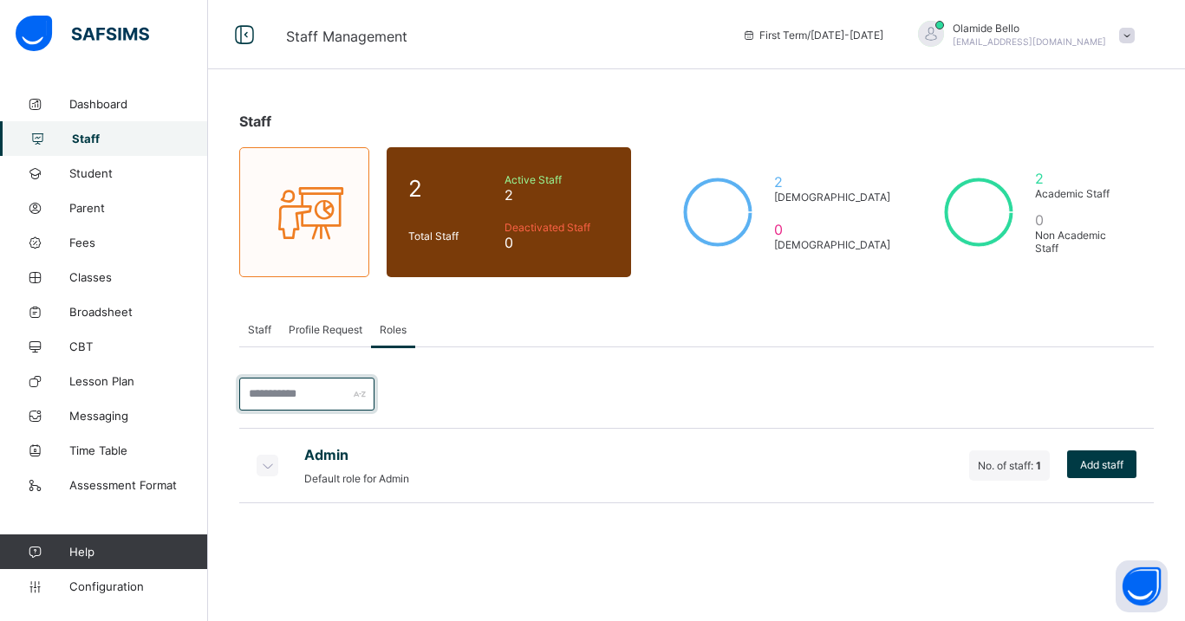
click at [332, 384] on input "text" at bounding box center [306, 394] width 135 height 33
click at [266, 326] on span "Staff" at bounding box center [259, 329] width 23 height 13
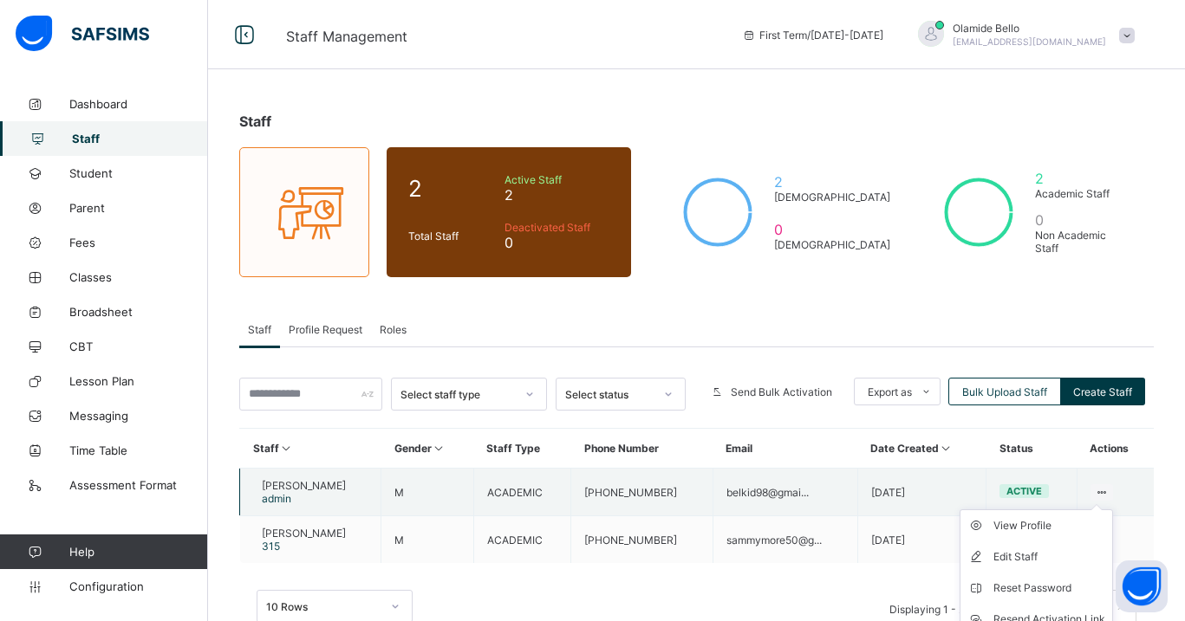
click at [1096, 487] on icon at bounding box center [1102, 492] width 15 height 13
click at [1054, 515] on ul "View Profile Edit Staff Reset Password Resend Activation Link Change Email Dele…" at bounding box center [1036, 604] width 153 height 189
click at [1040, 517] on div "View Profile" at bounding box center [1049, 525] width 112 height 17
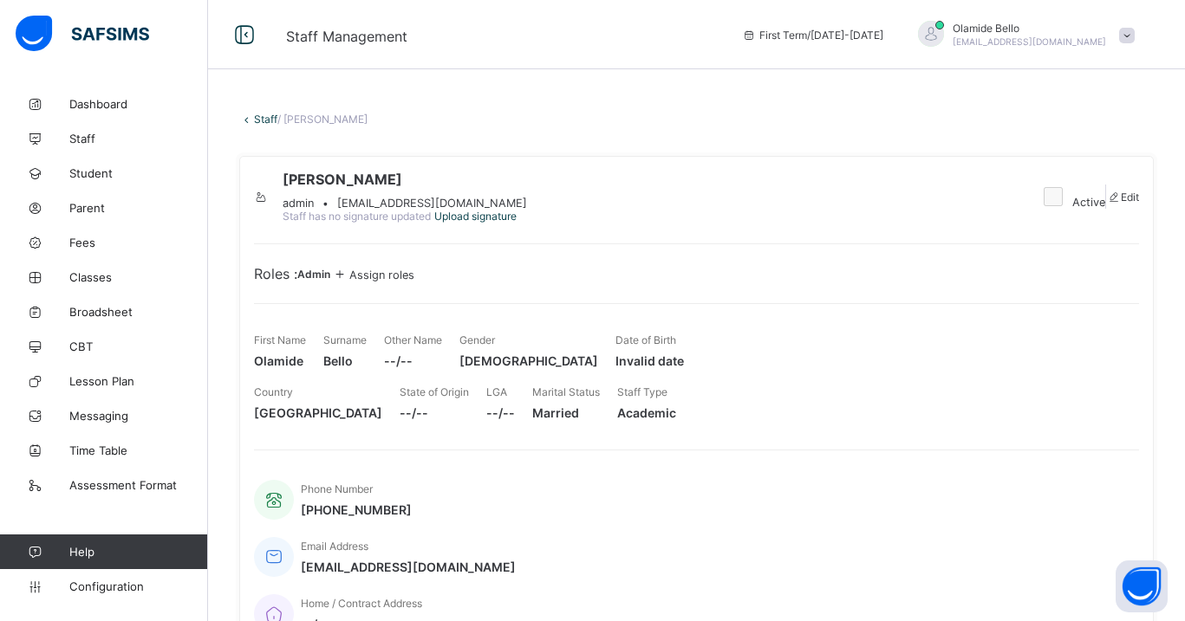
click at [414, 282] on span "Assign roles" at bounding box center [381, 275] width 65 height 13
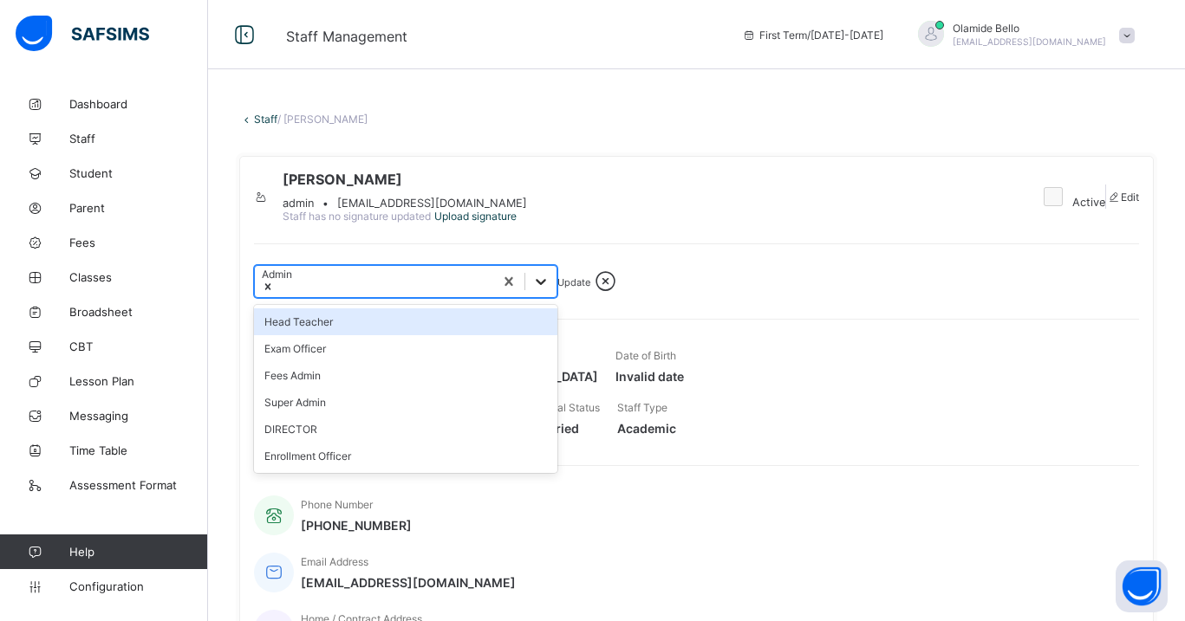
click at [547, 290] on icon at bounding box center [540, 281] width 17 height 17
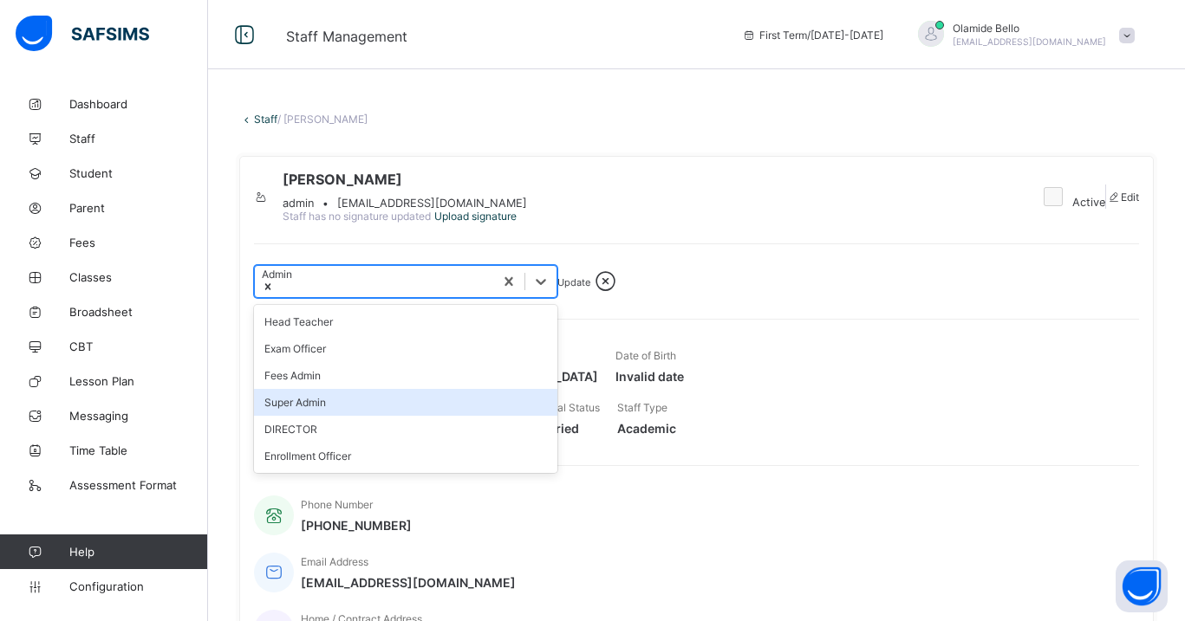
click at [302, 416] on div "Super Admin" at bounding box center [405, 402] width 303 height 27
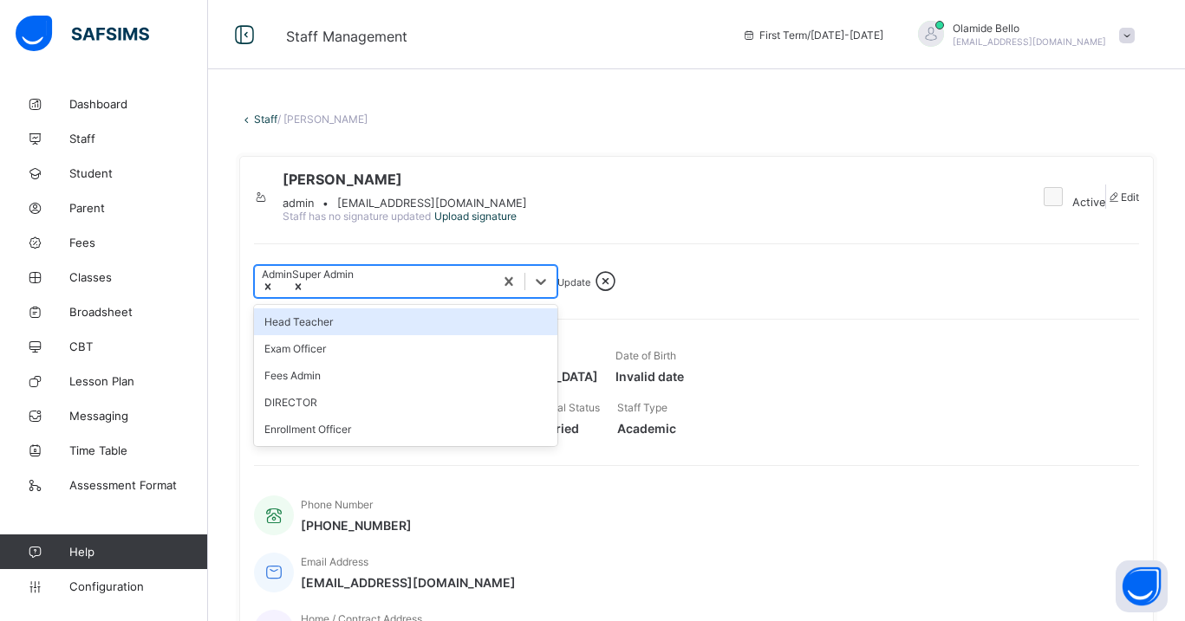
click at [580, 289] on div "Update" at bounding box center [573, 282] width 33 height 13
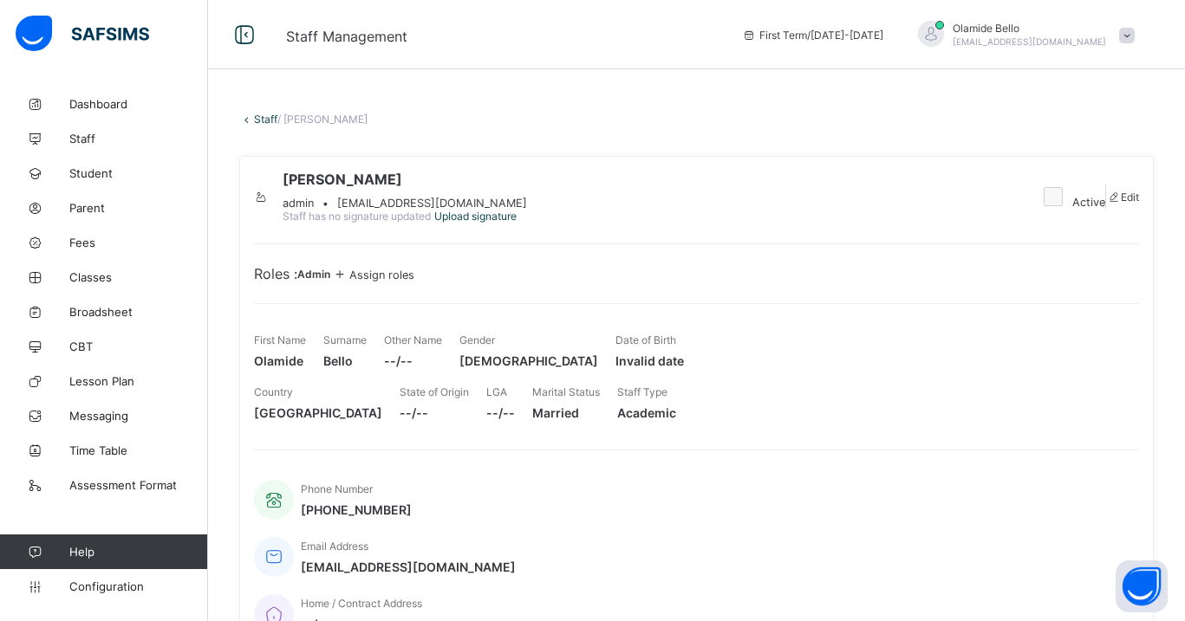
click at [400, 282] on span "Assign roles" at bounding box center [381, 275] width 65 height 13
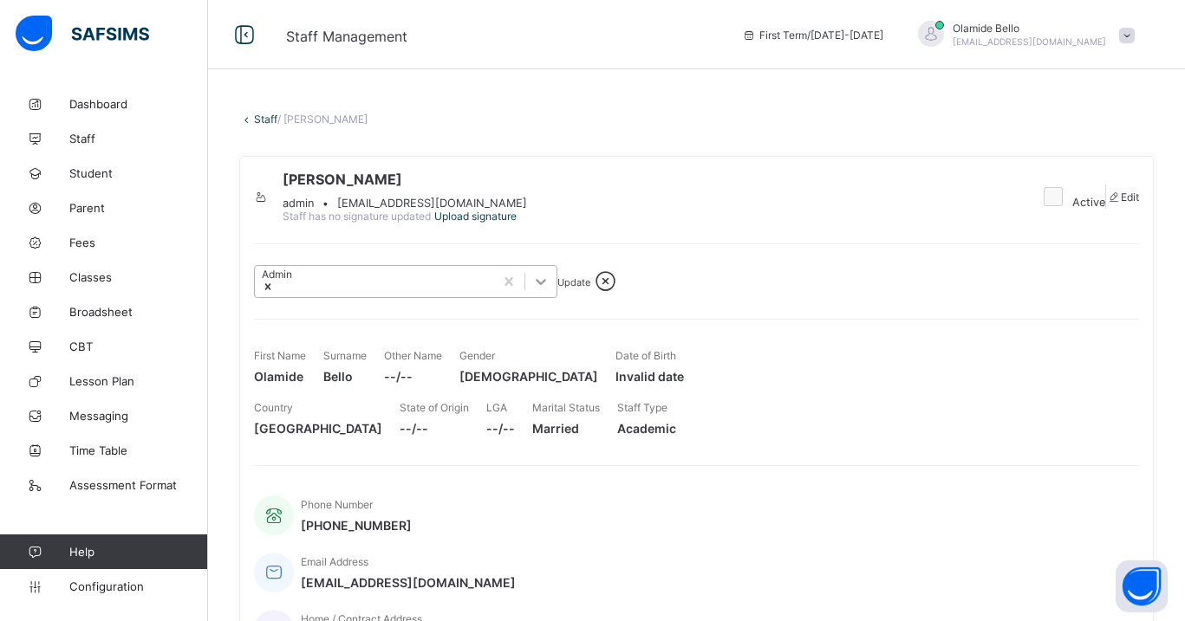
click at [543, 290] on icon at bounding box center [540, 281] width 17 height 17
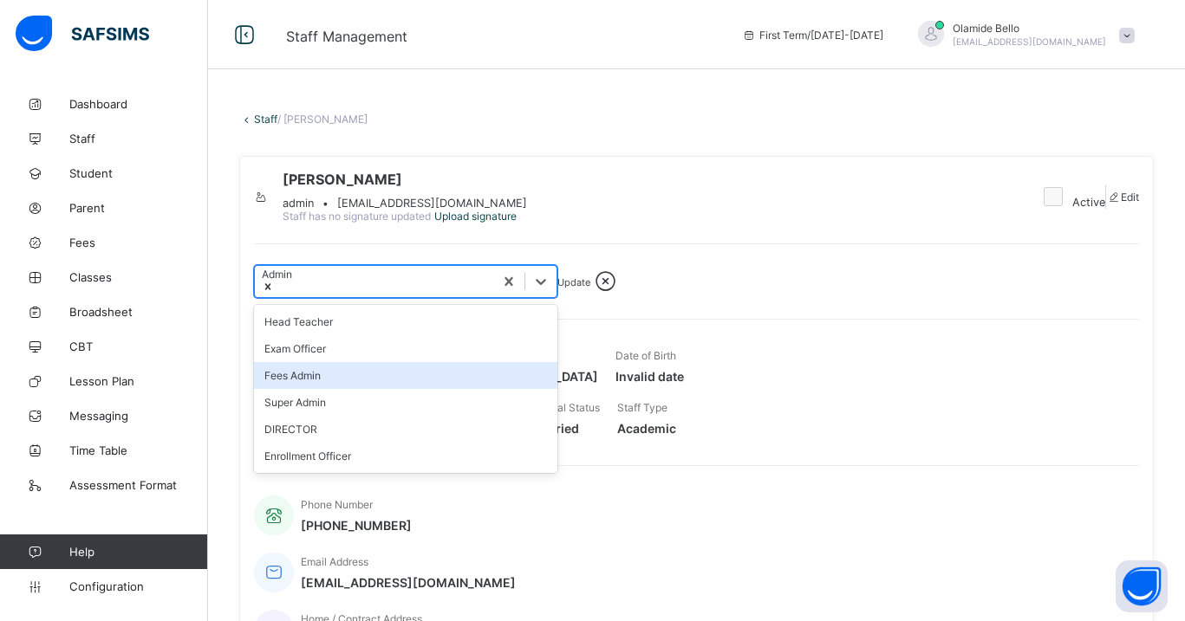
click at [322, 389] on div "Fees Admin" at bounding box center [405, 375] width 303 height 27
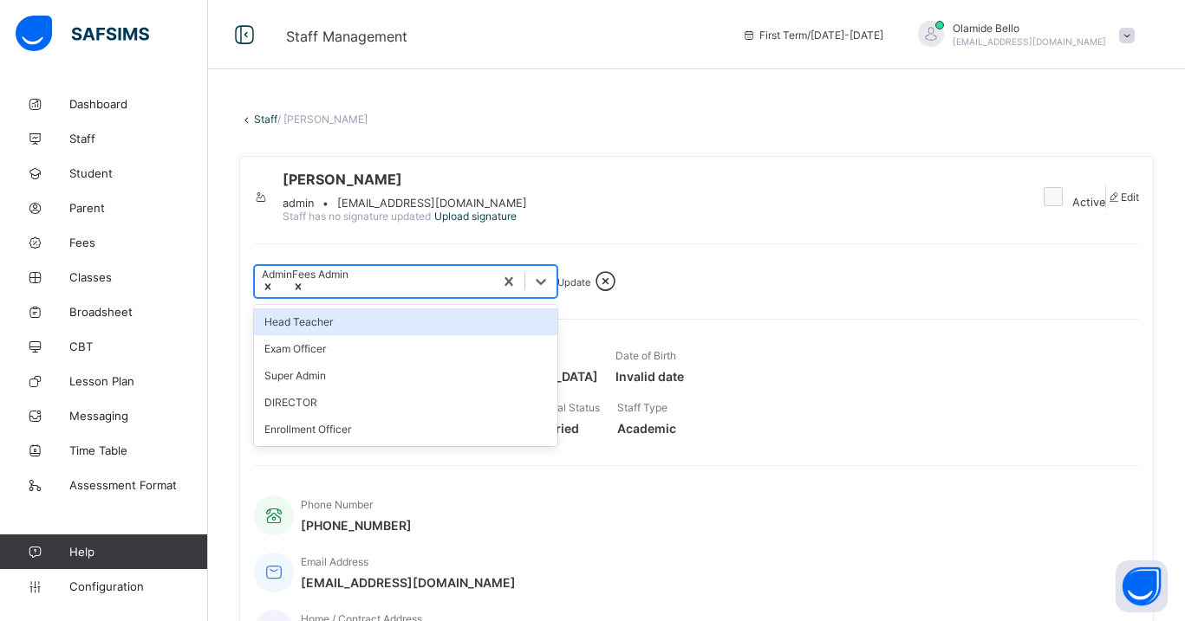
click at [590, 289] on span "Update" at bounding box center [573, 282] width 33 height 12
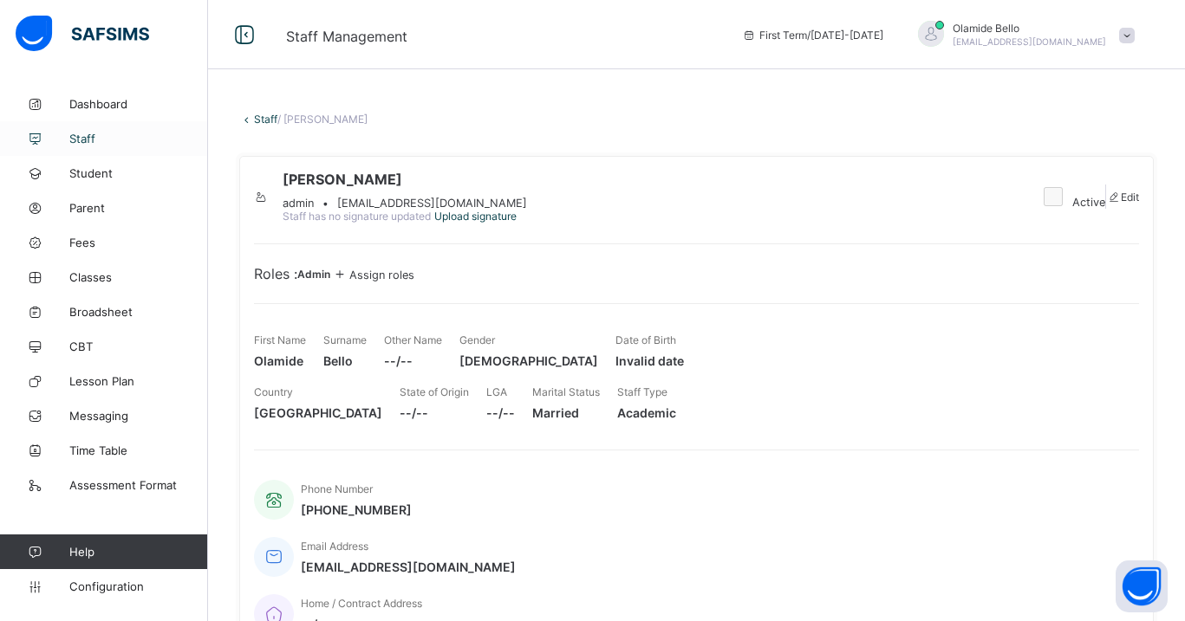
click at [97, 143] on span "Staff" at bounding box center [138, 139] width 139 height 14
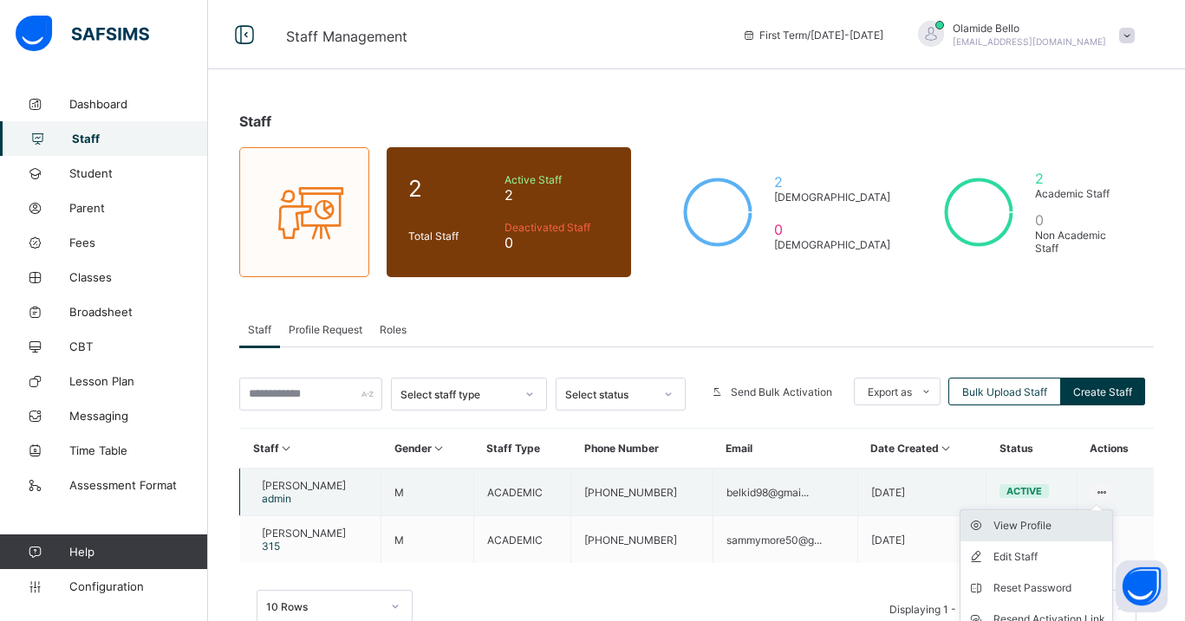
click at [1040, 517] on div "View Profile" at bounding box center [1049, 525] width 112 height 17
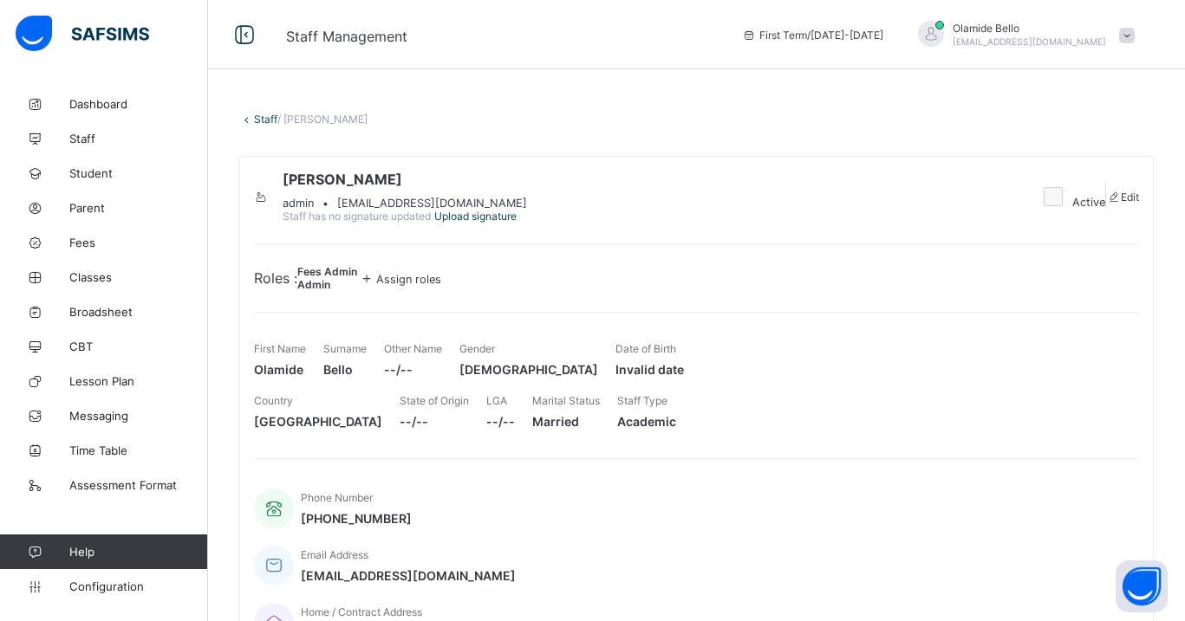
click at [258, 121] on link "Staff" at bounding box center [265, 119] width 23 height 13
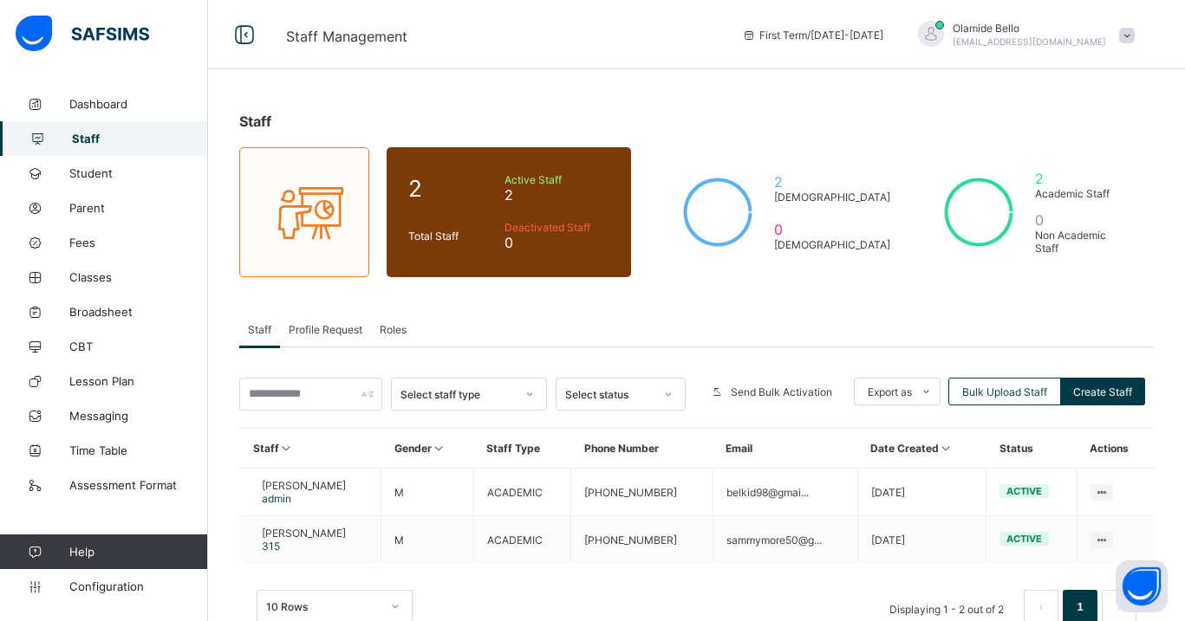
click at [382, 326] on span "Roles" at bounding box center [393, 329] width 27 height 13
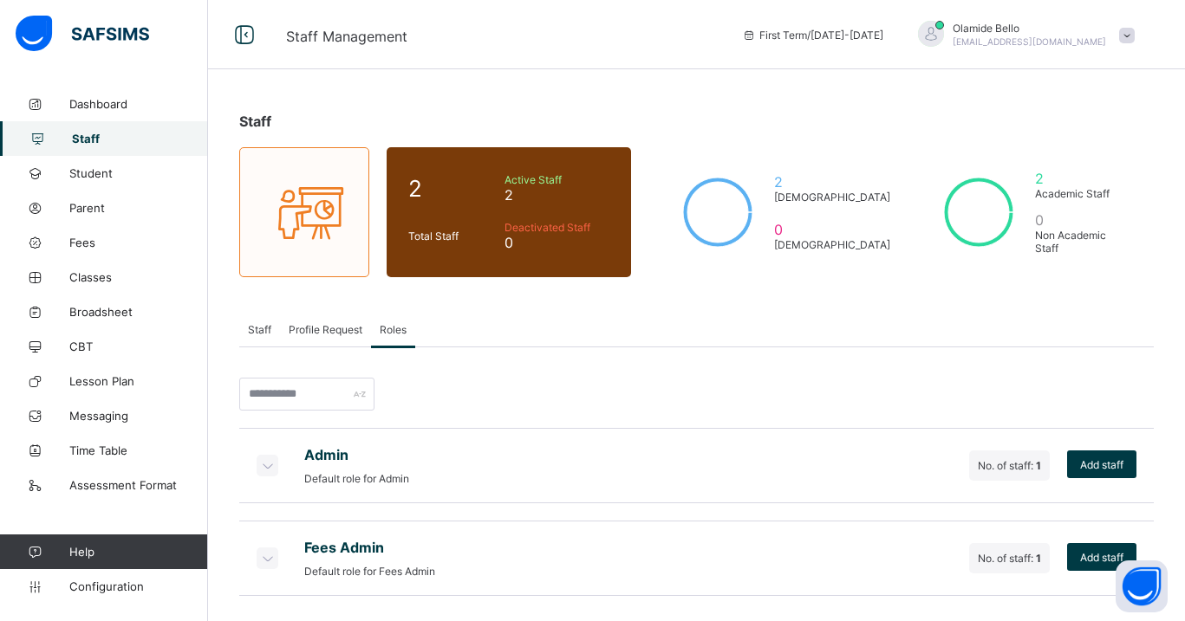
click at [268, 464] on icon at bounding box center [266, 465] width 19 height 17
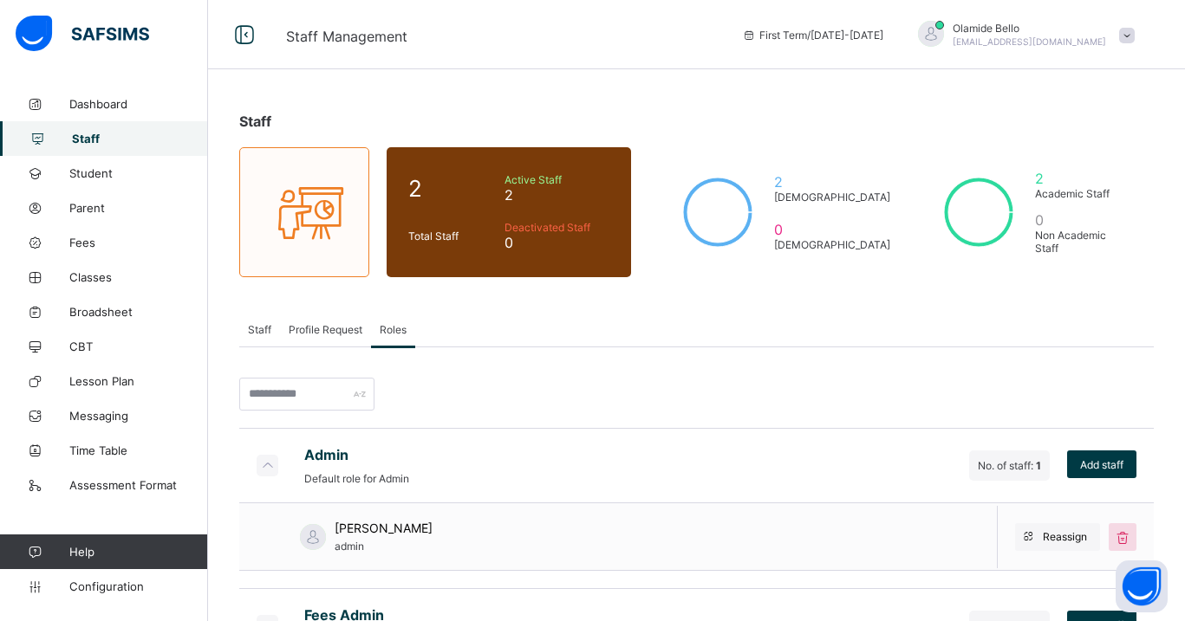
click at [268, 464] on icon at bounding box center [266, 465] width 19 height 17
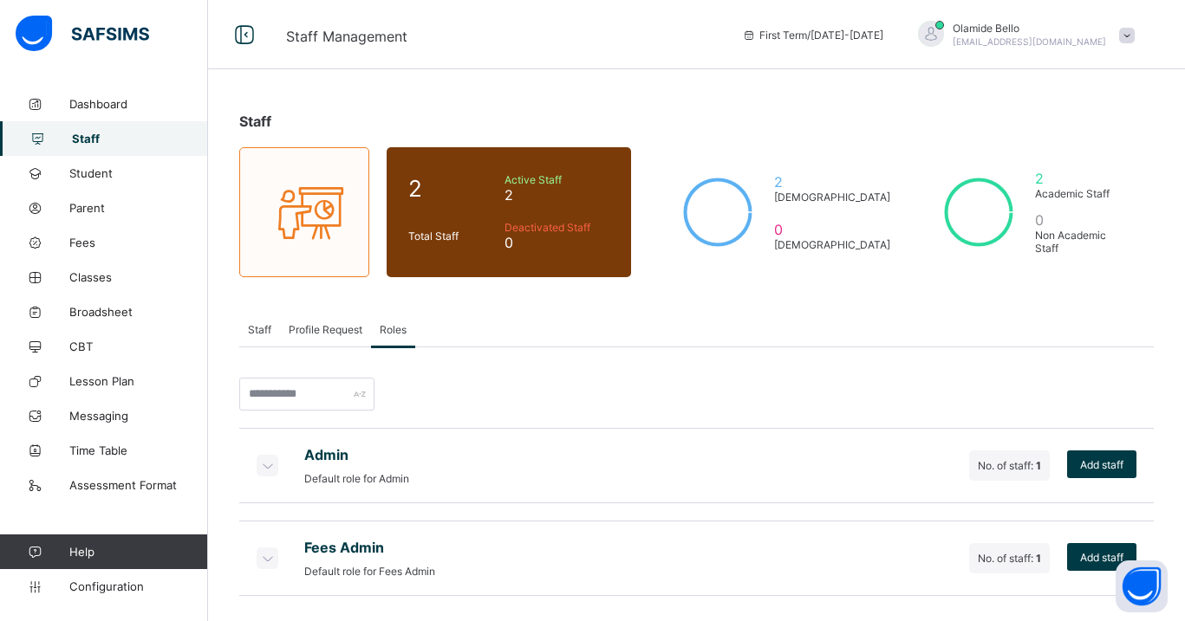
click at [271, 459] on icon at bounding box center [266, 465] width 19 height 17
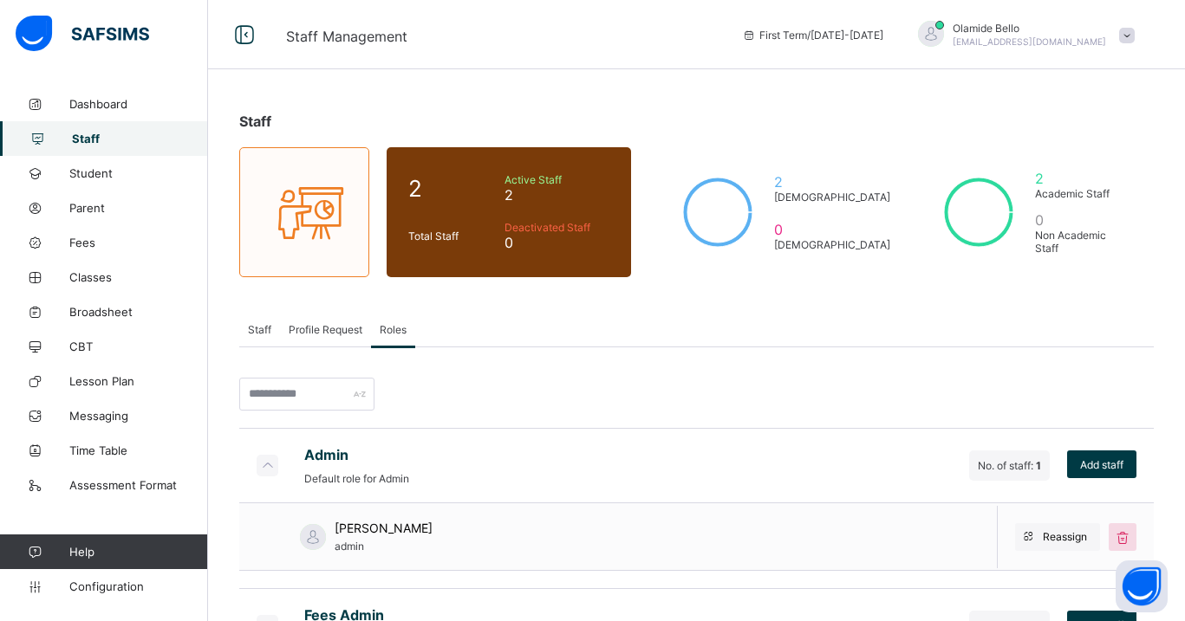
click at [271, 459] on icon at bounding box center [266, 465] width 19 height 17
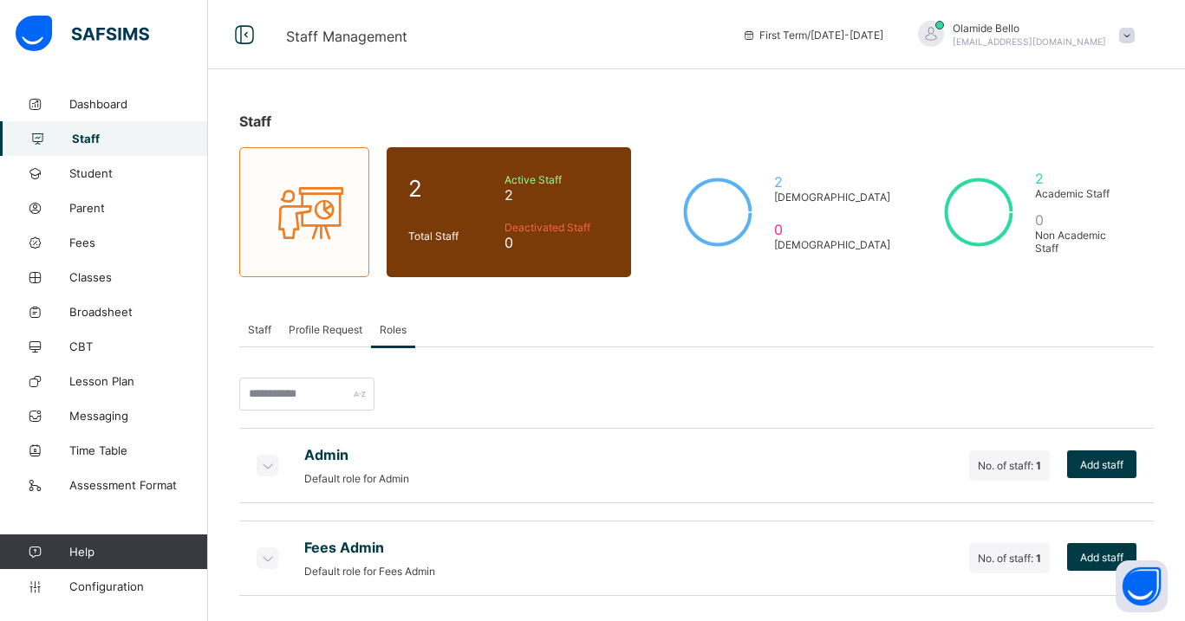
click at [270, 561] on icon at bounding box center [266, 558] width 19 height 17
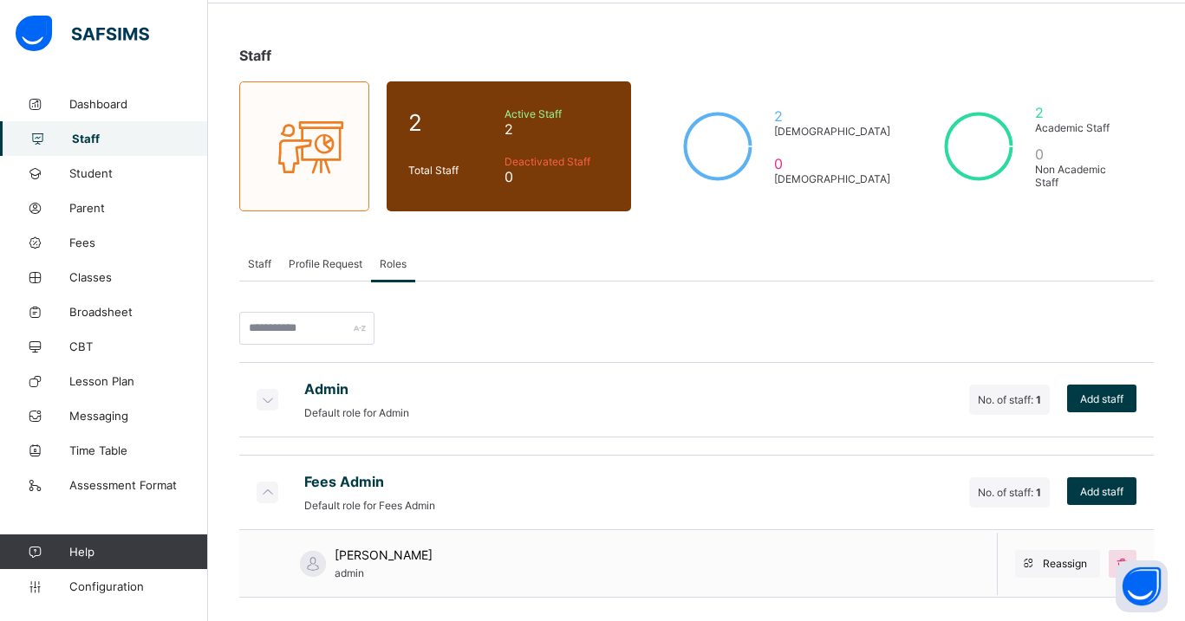
click at [270, 484] on icon at bounding box center [266, 492] width 19 height 17
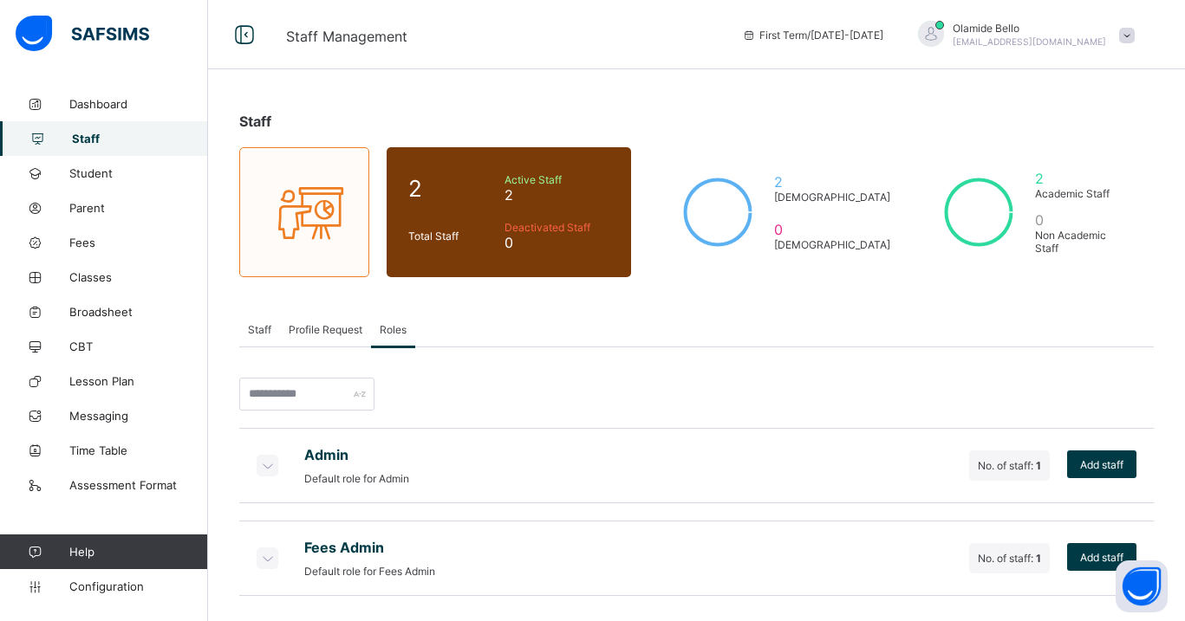
click at [263, 334] on span "Staff" at bounding box center [259, 329] width 23 height 13
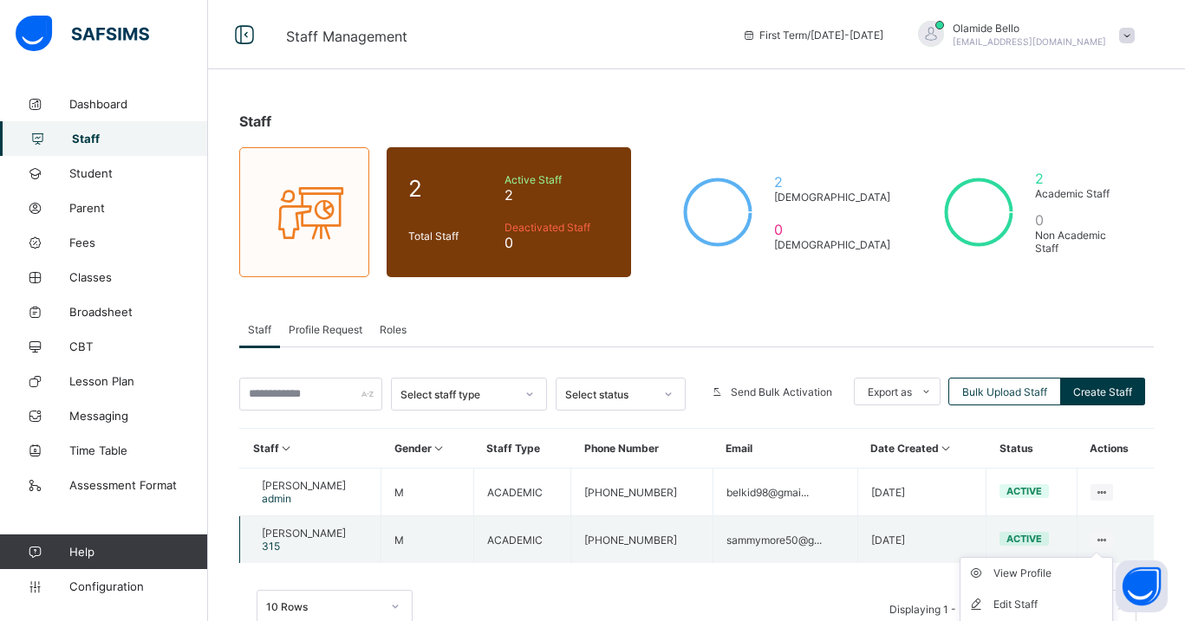
click at [1102, 537] on icon at bounding box center [1102, 540] width 15 height 13
click at [1035, 571] on div "View Profile" at bounding box center [1049, 573] width 112 height 17
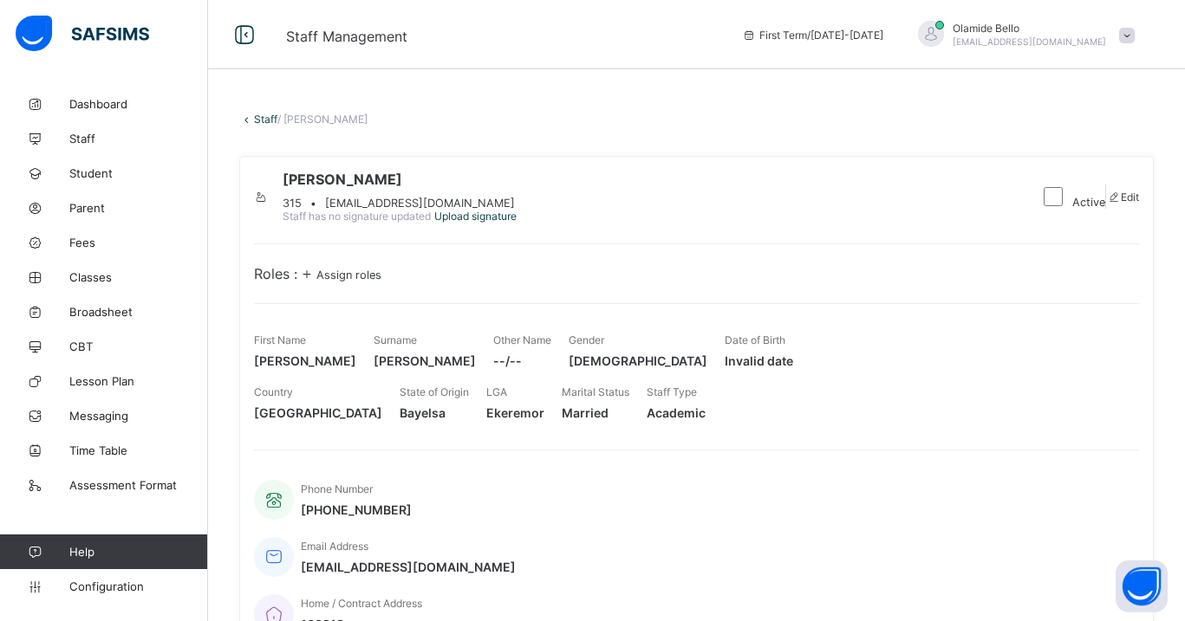
click at [316, 283] on icon at bounding box center [306, 273] width 19 height 17
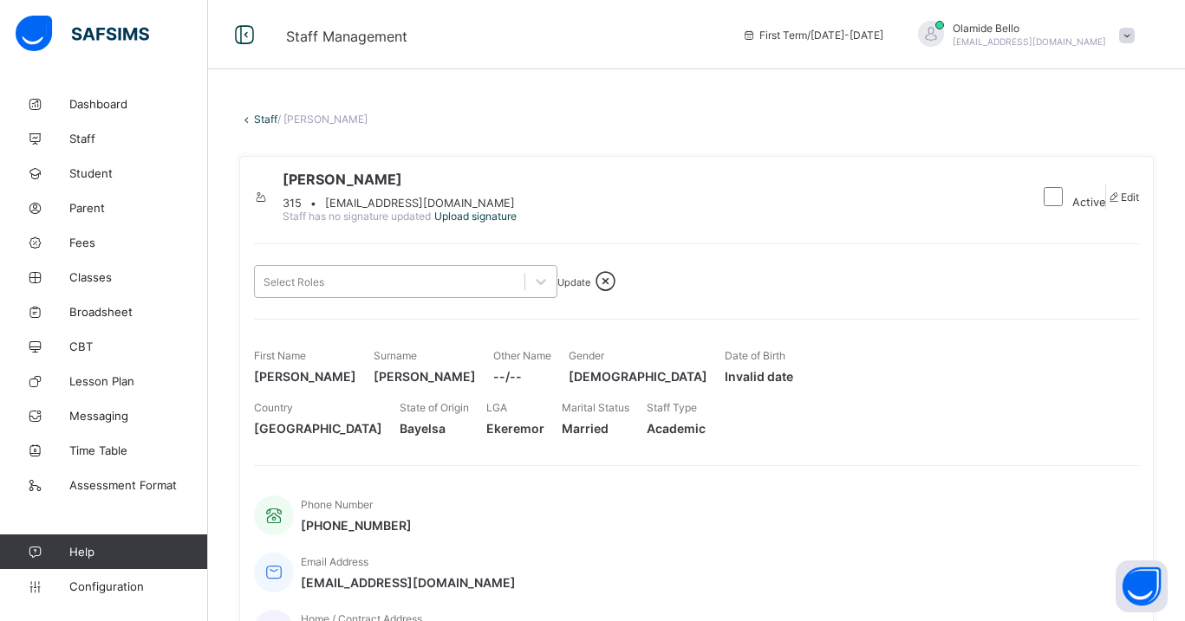
click at [367, 294] on div "Select Roles" at bounding box center [390, 282] width 270 height 24
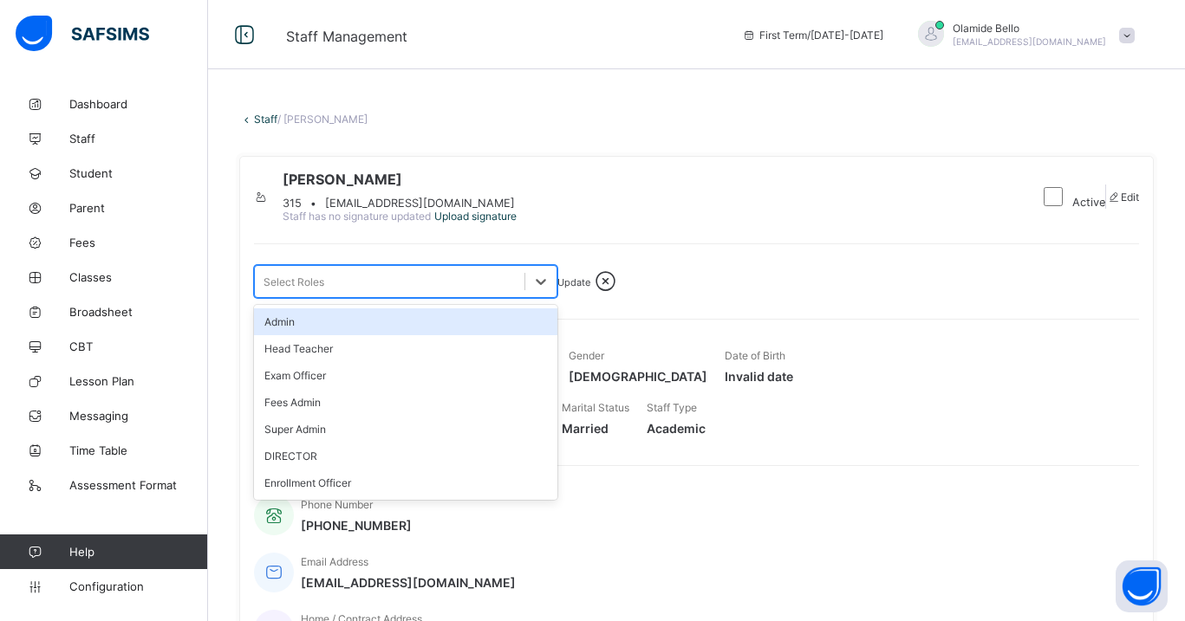
click at [347, 335] on div "Admin" at bounding box center [405, 322] width 303 height 27
click at [590, 289] on div "Update" at bounding box center [573, 282] width 33 height 13
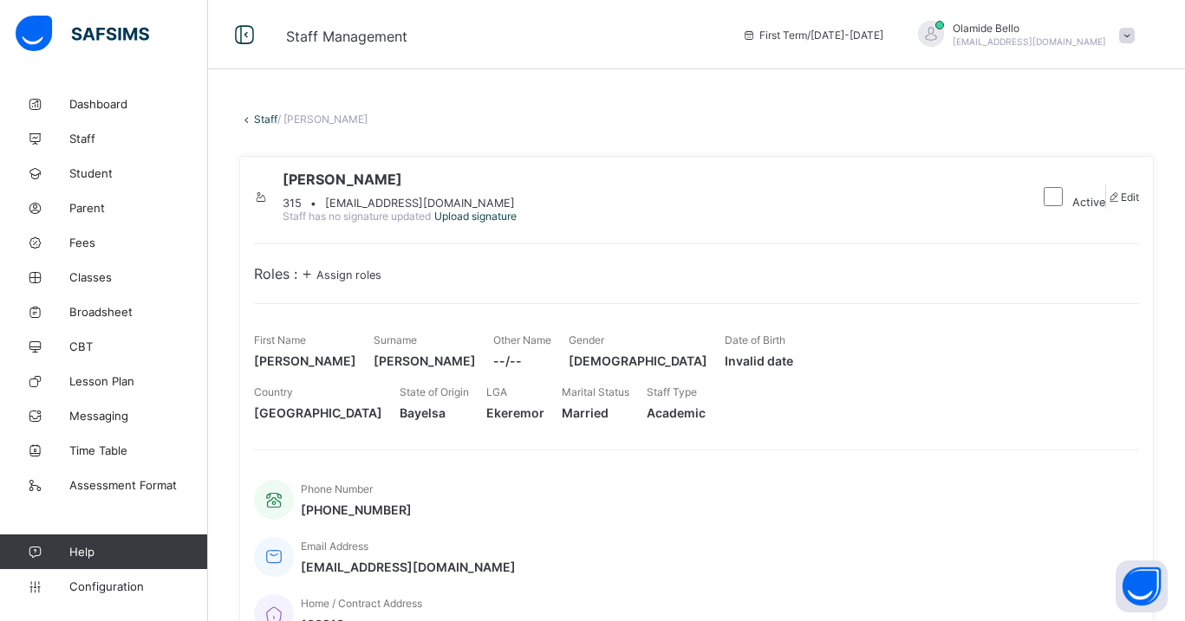
click at [246, 118] on icon at bounding box center [246, 119] width 15 height 13
click at [258, 118] on link "Staff" at bounding box center [265, 119] width 23 height 13
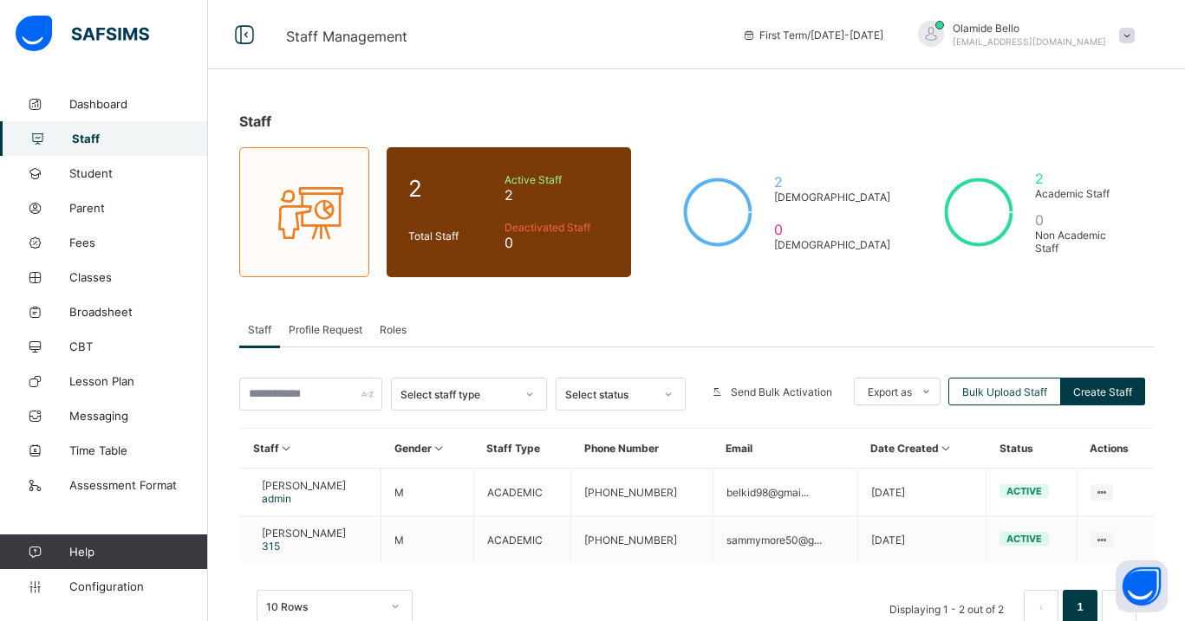
click at [385, 324] on span "Roles" at bounding box center [393, 329] width 27 height 13
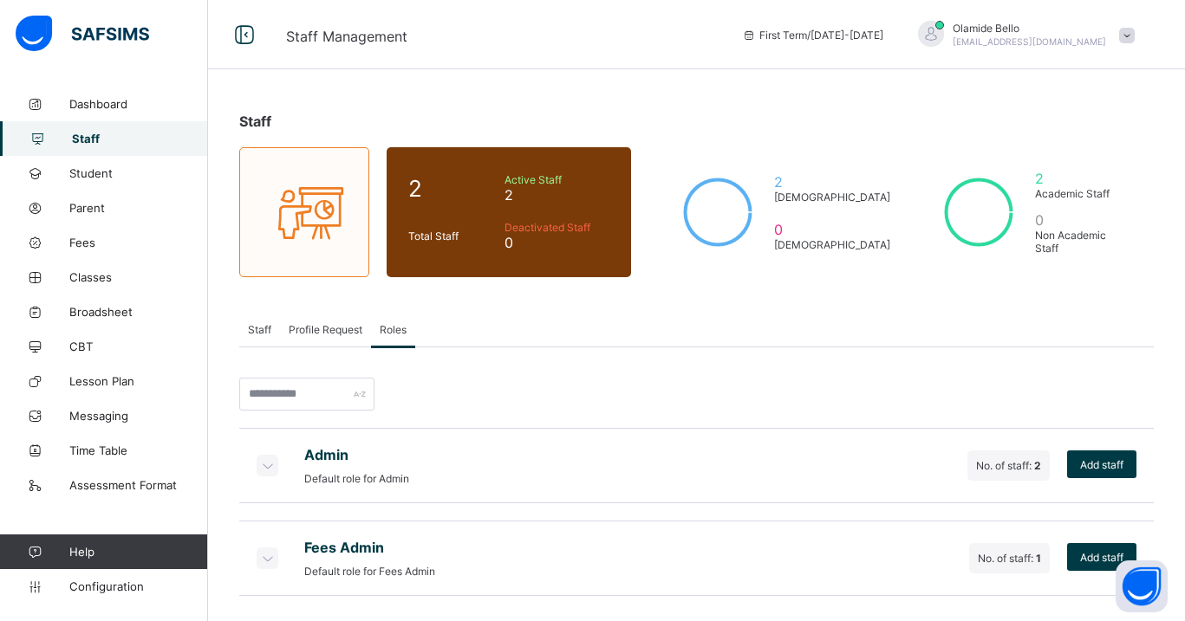
click at [274, 466] on icon at bounding box center [266, 465] width 19 height 17
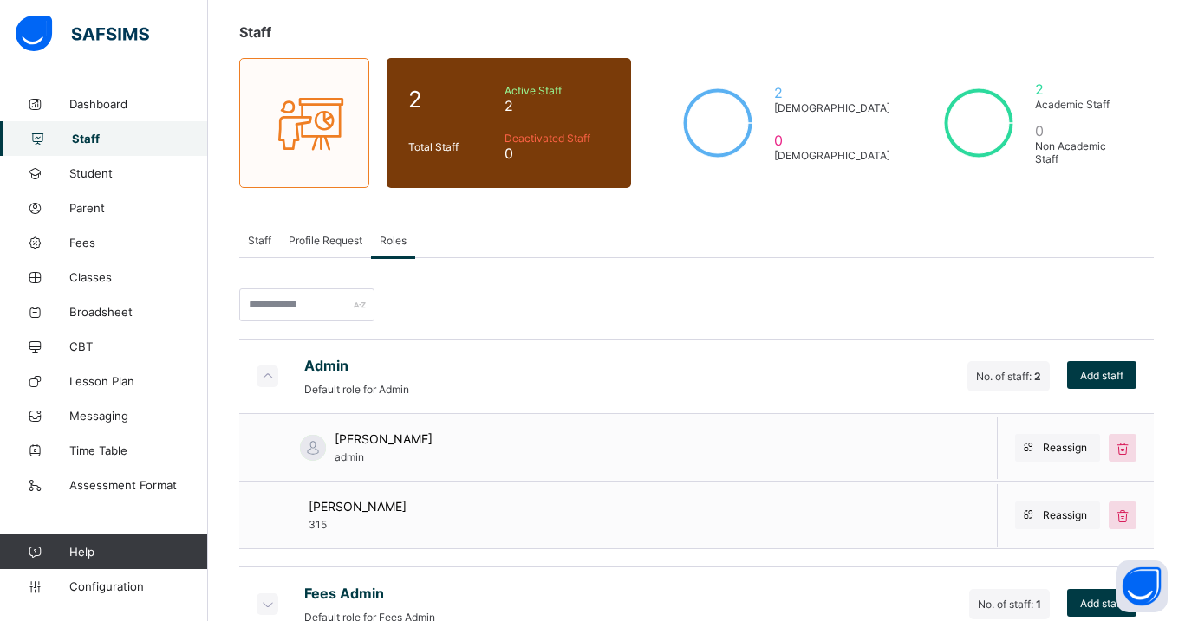
scroll to position [133, 0]
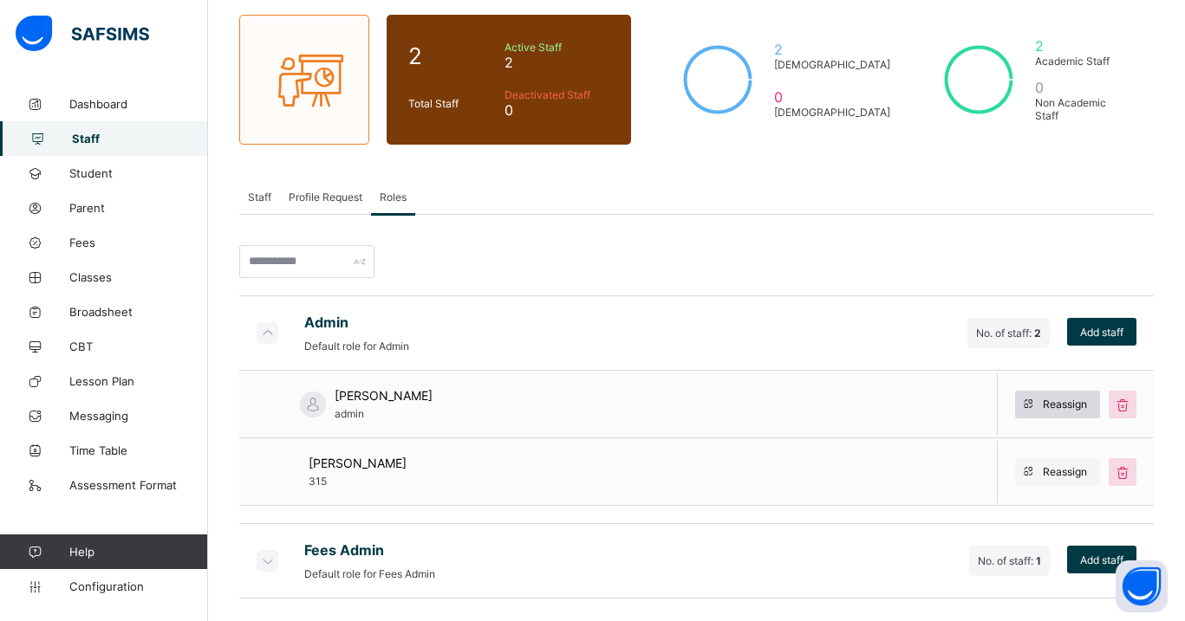
click at [1040, 407] on span at bounding box center [1029, 405] width 28 height 28
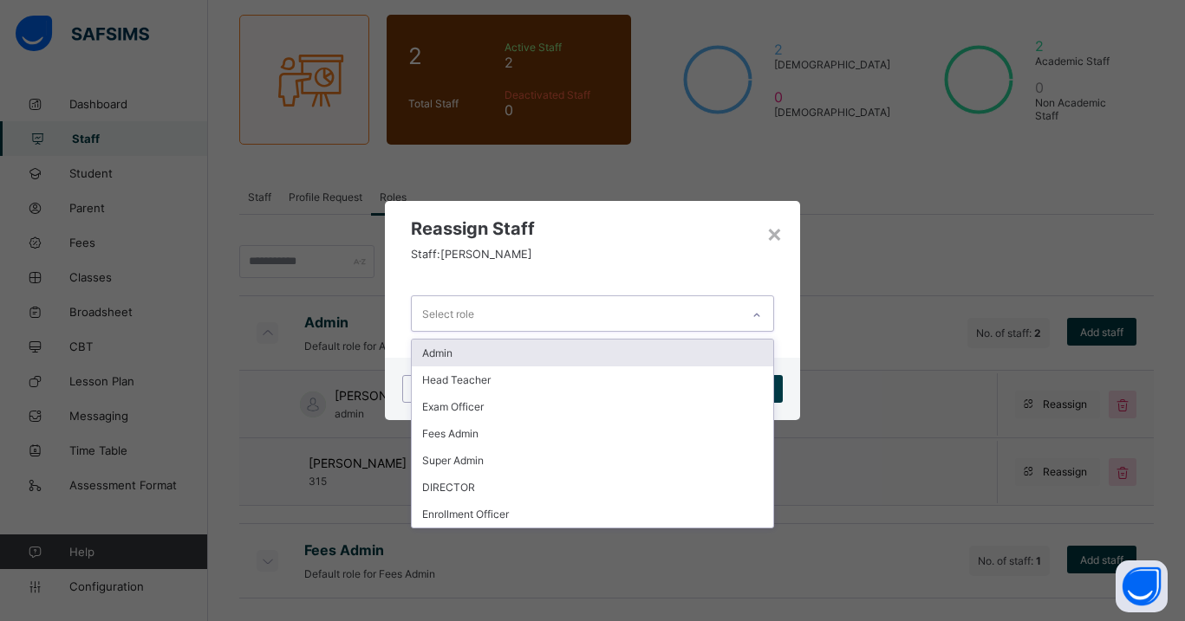
click at [742, 327] on div at bounding box center [756, 316] width 29 height 28
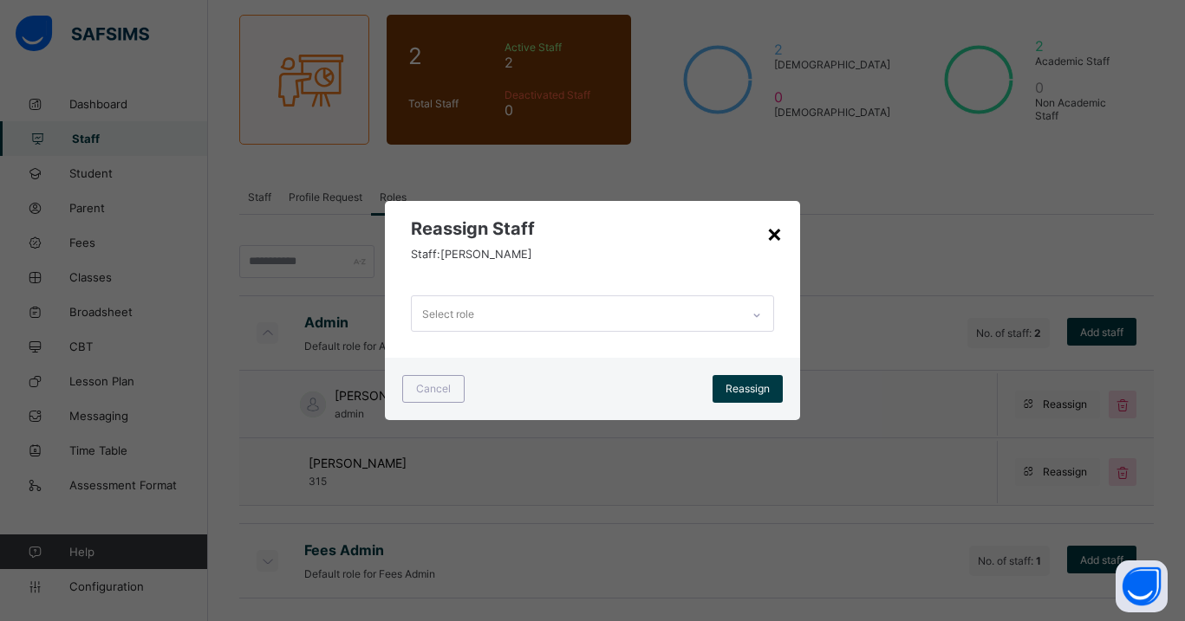
click at [773, 237] on div "×" at bounding box center [774, 232] width 16 height 29
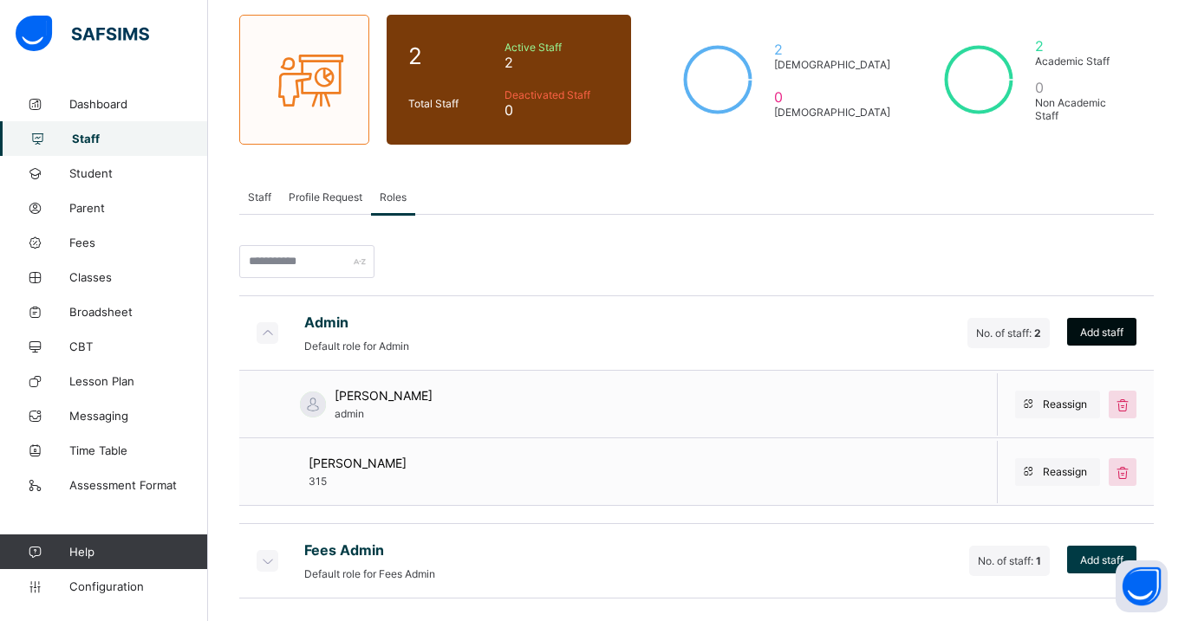
click at [1083, 335] on span "Add staff" at bounding box center [1101, 332] width 43 height 13
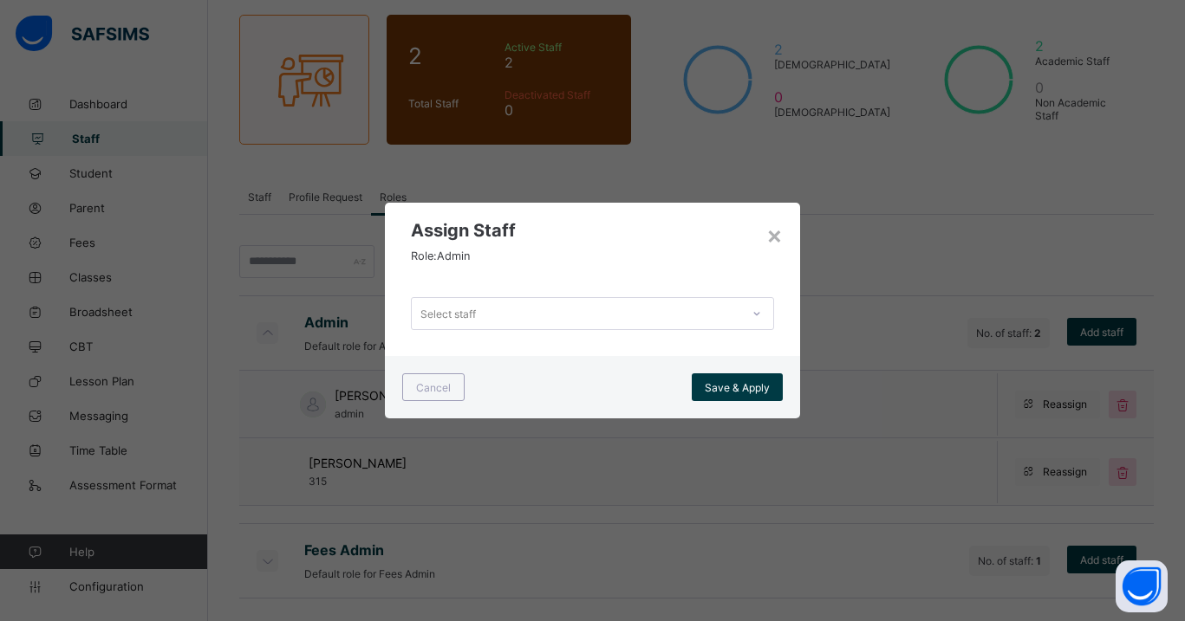
click at [698, 326] on div "Select staff" at bounding box center [592, 313] width 362 height 33
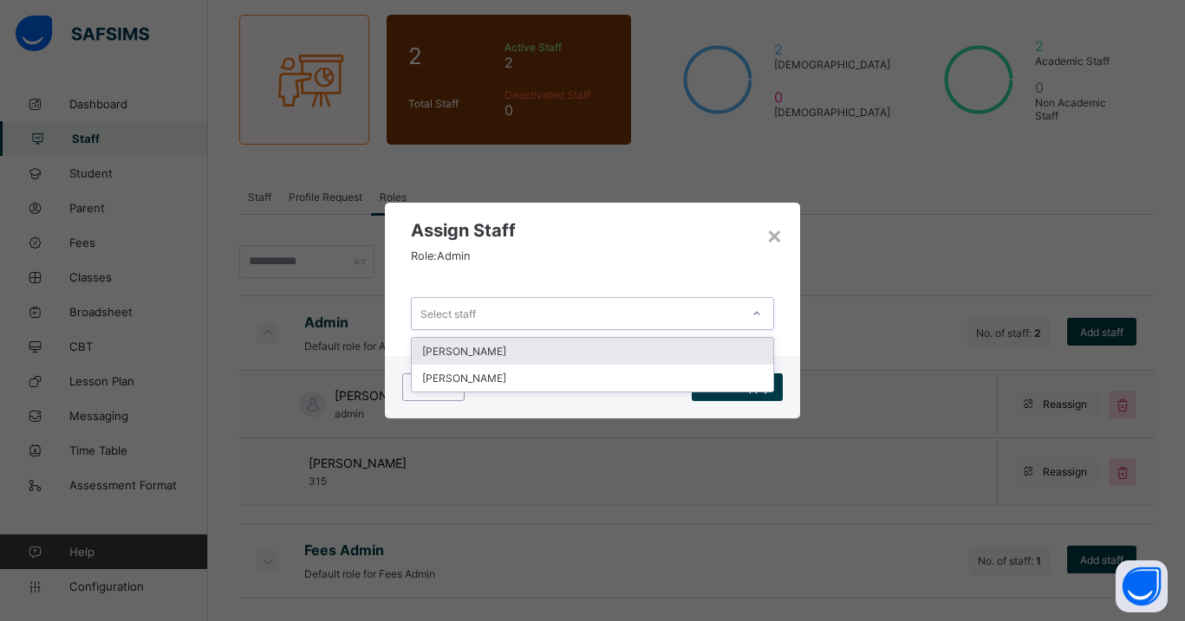
click at [734, 268] on div "Assign Staff Role: Admin" at bounding box center [592, 237] width 414 height 68
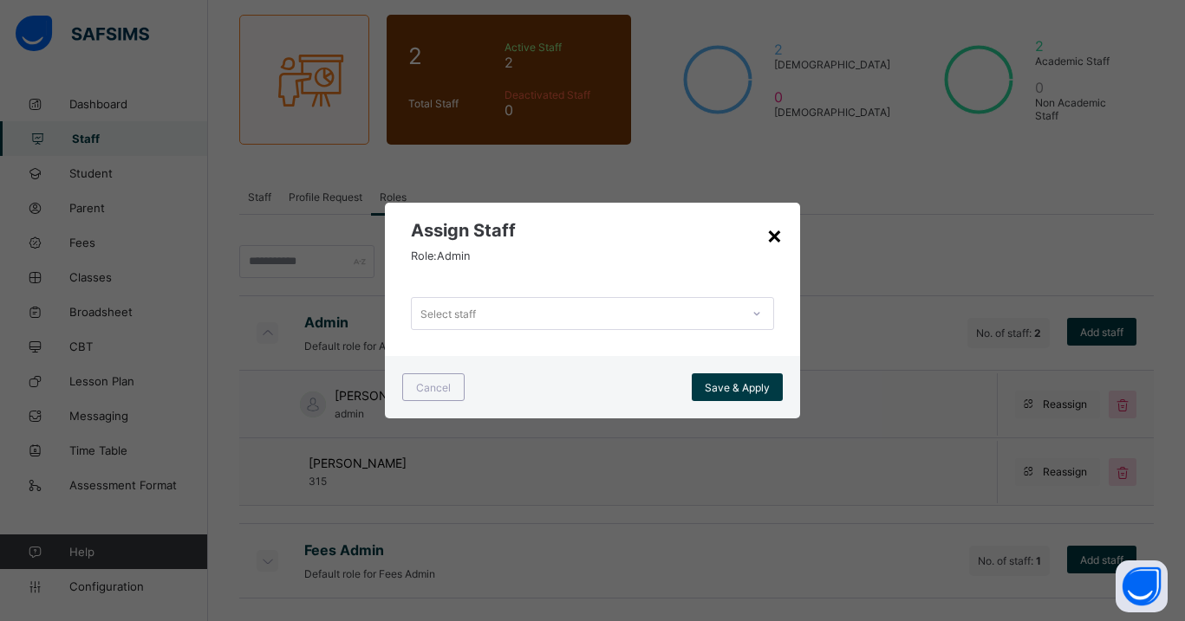
click at [777, 232] on div "×" at bounding box center [774, 234] width 16 height 29
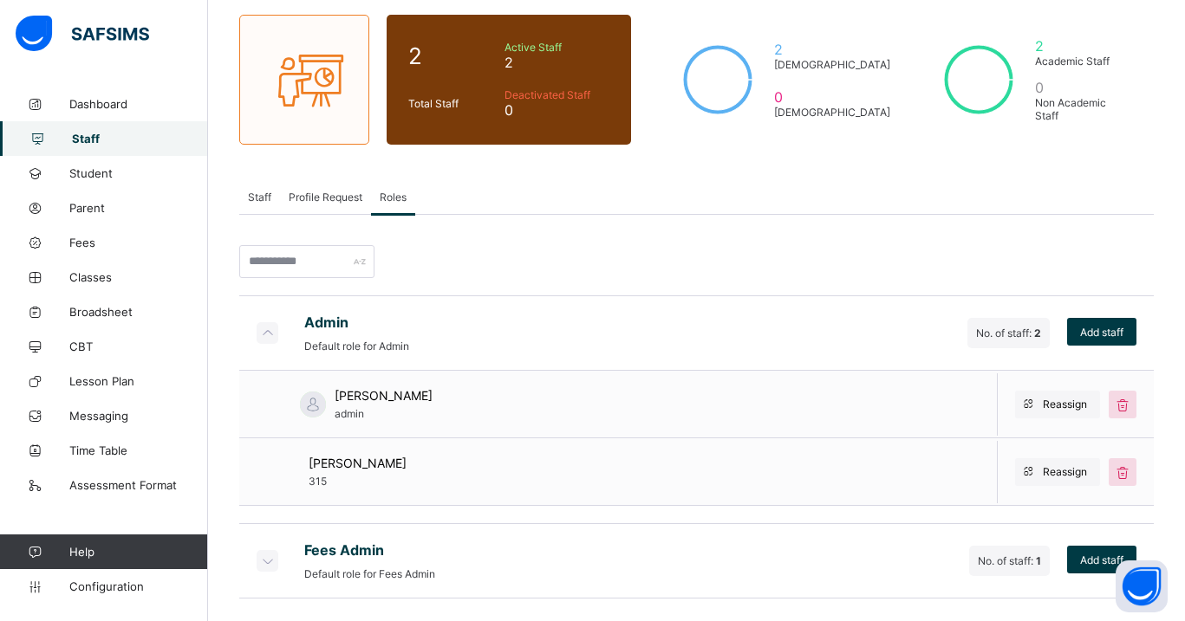
click at [268, 335] on icon at bounding box center [266, 332] width 19 height 17
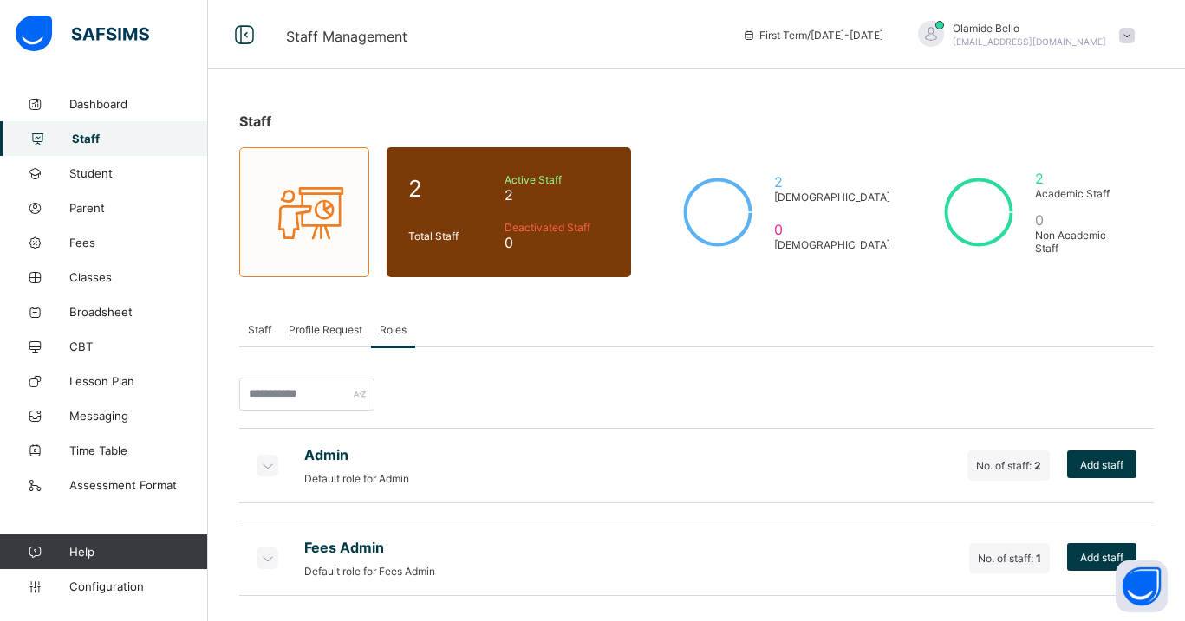
click at [319, 329] on span "Profile Request" at bounding box center [326, 329] width 74 height 13
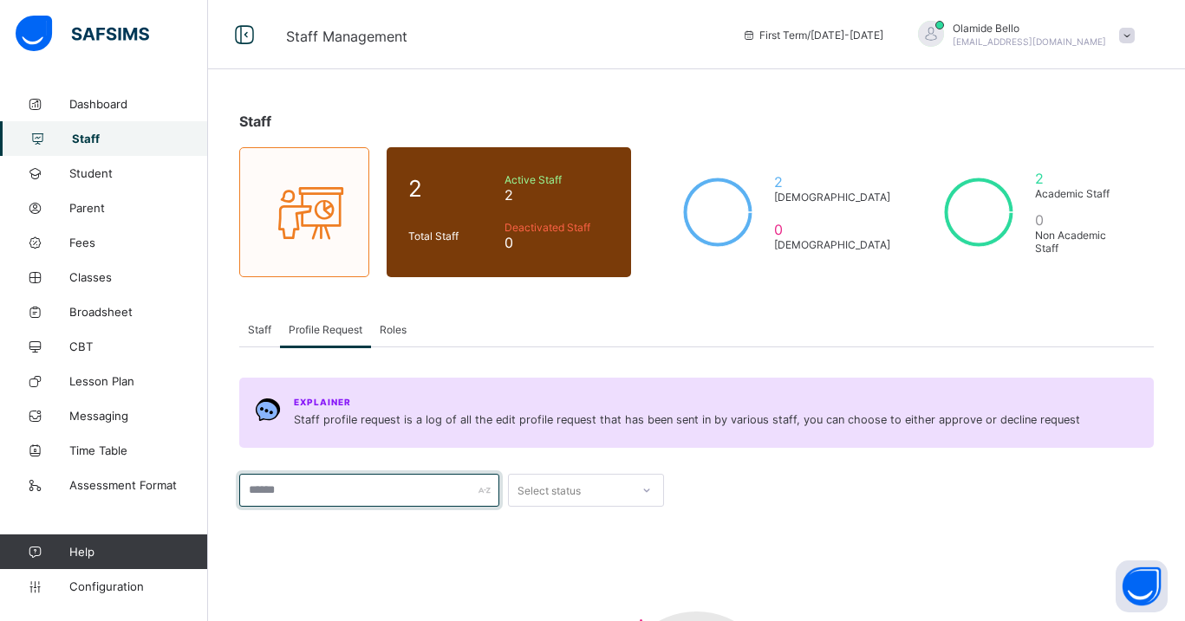
click at [392, 478] on input "text" at bounding box center [369, 490] width 260 height 33
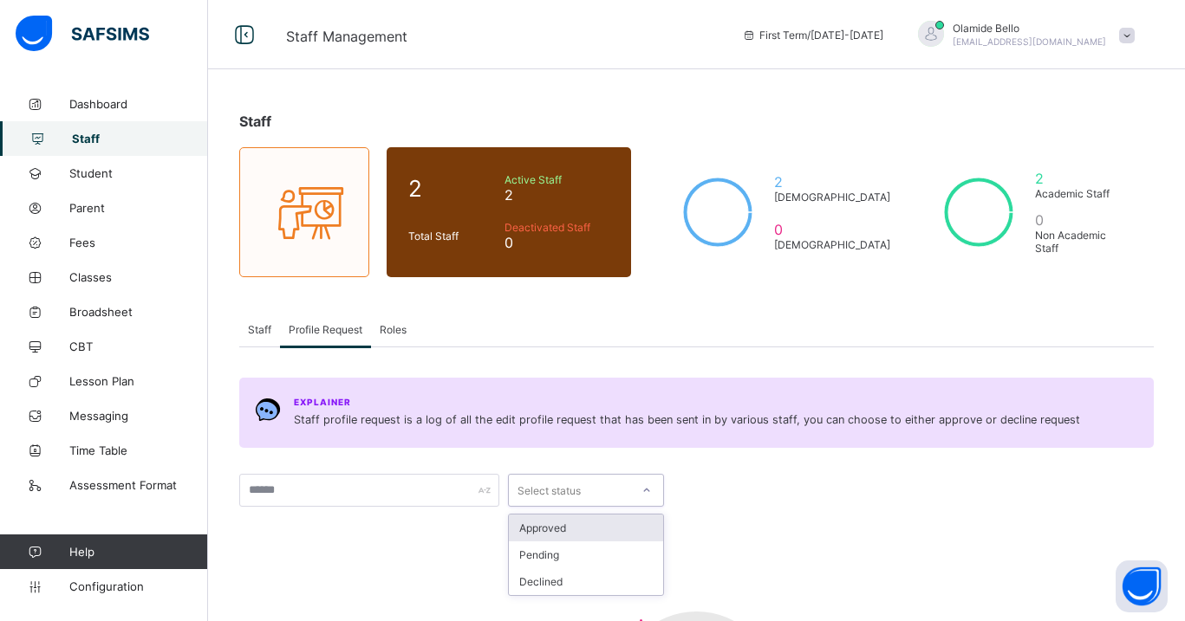
click at [557, 493] on div "Select status" at bounding box center [548, 490] width 63 height 33
click at [707, 504] on div at bounding box center [913, 490] width 481 height 33
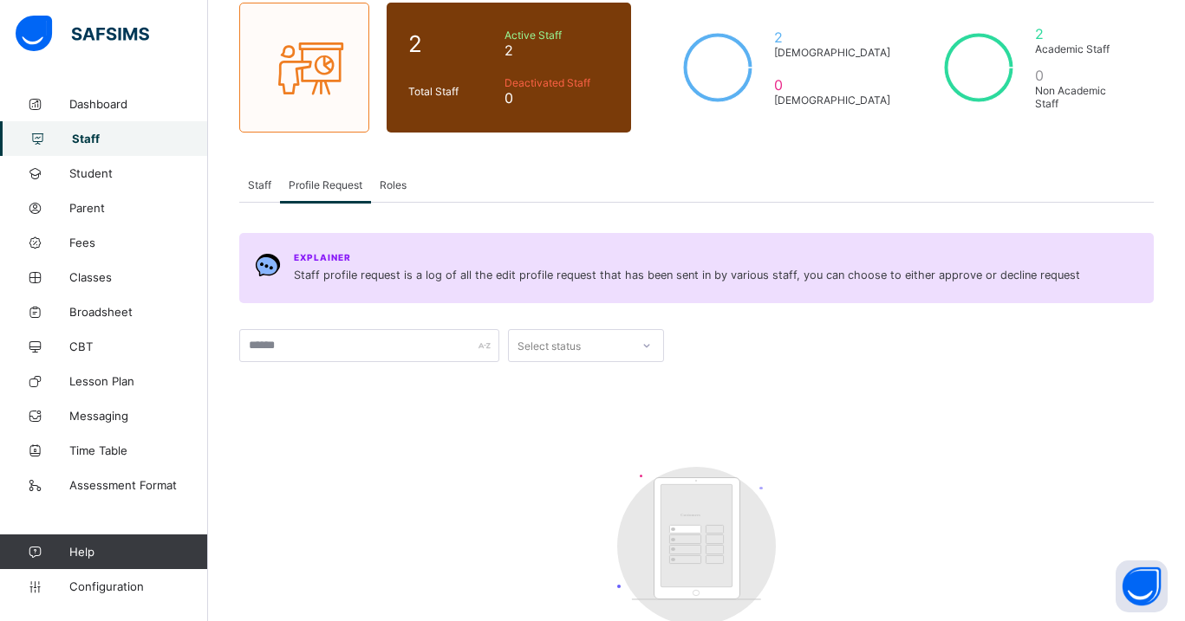
scroll to position [144, 0]
click at [140, 491] on span "Assessment Format" at bounding box center [138, 485] width 139 height 14
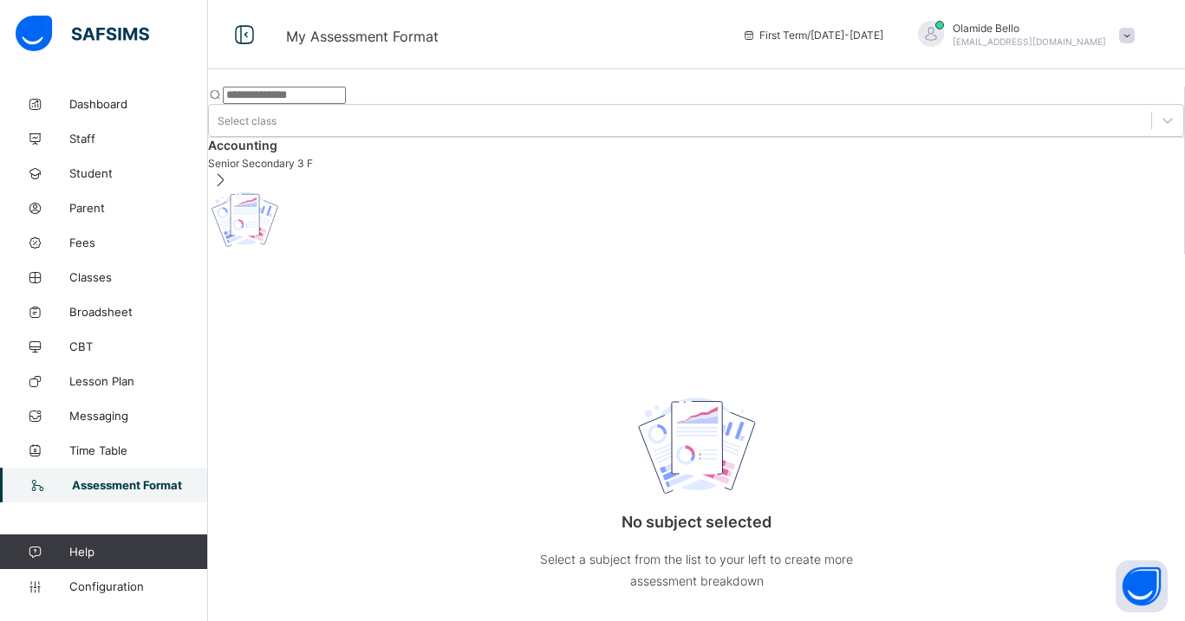
click at [346, 94] on input "text" at bounding box center [284, 95] width 123 height 17
click at [276, 114] on div "Select class" at bounding box center [247, 120] width 59 height 13
click at [386, 170] on span "Senior Secondary 3 F" at bounding box center [696, 163] width 976 height 13
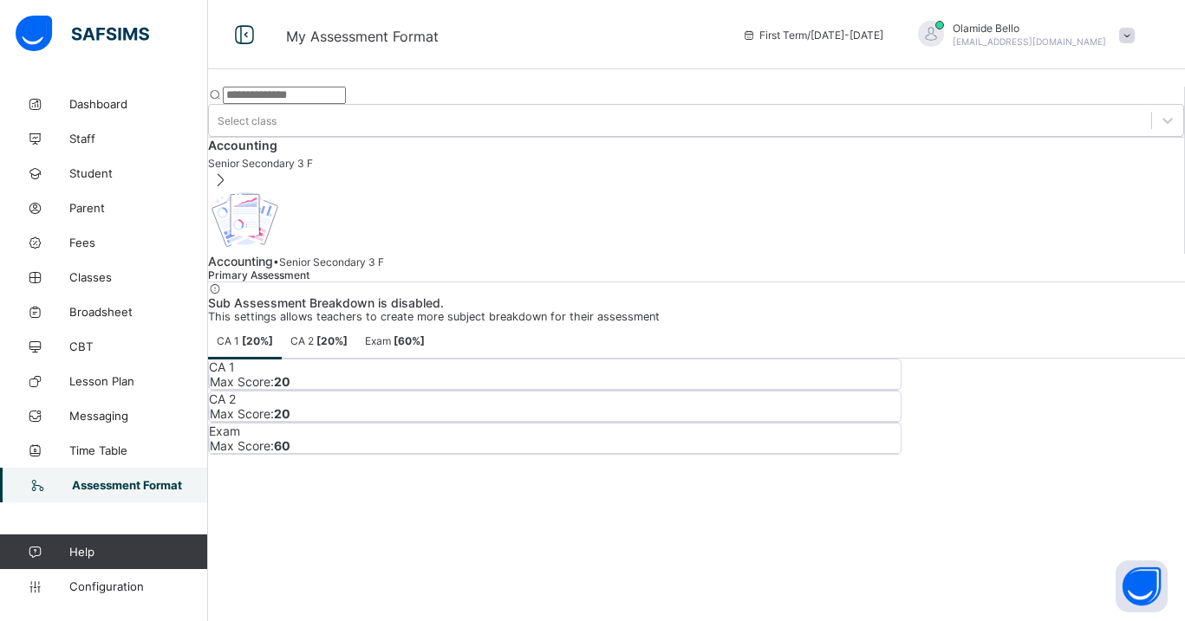
click at [348, 335] on b "[ 20 %]" at bounding box center [331, 341] width 31 height 13
click at [425, 335] on b "[ 60 %]" at bounding box center [409, 341] width 31 height 13
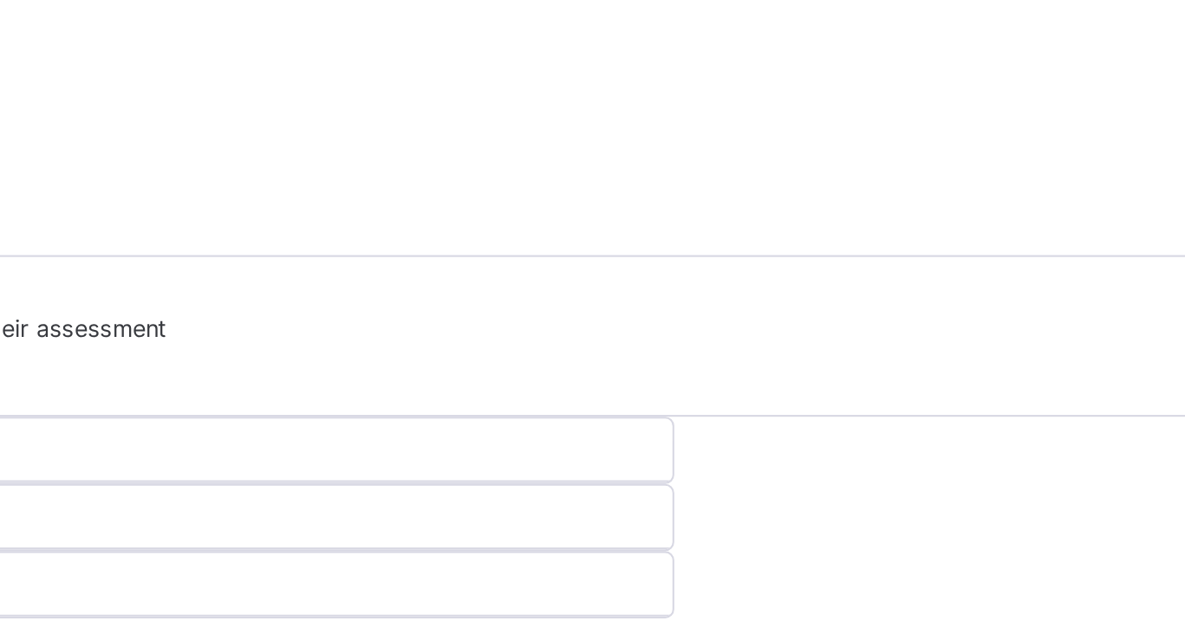
click at [901, 424] on div "Exam Max Score: 60" at bounding box center [555, 438] width 692 height 29
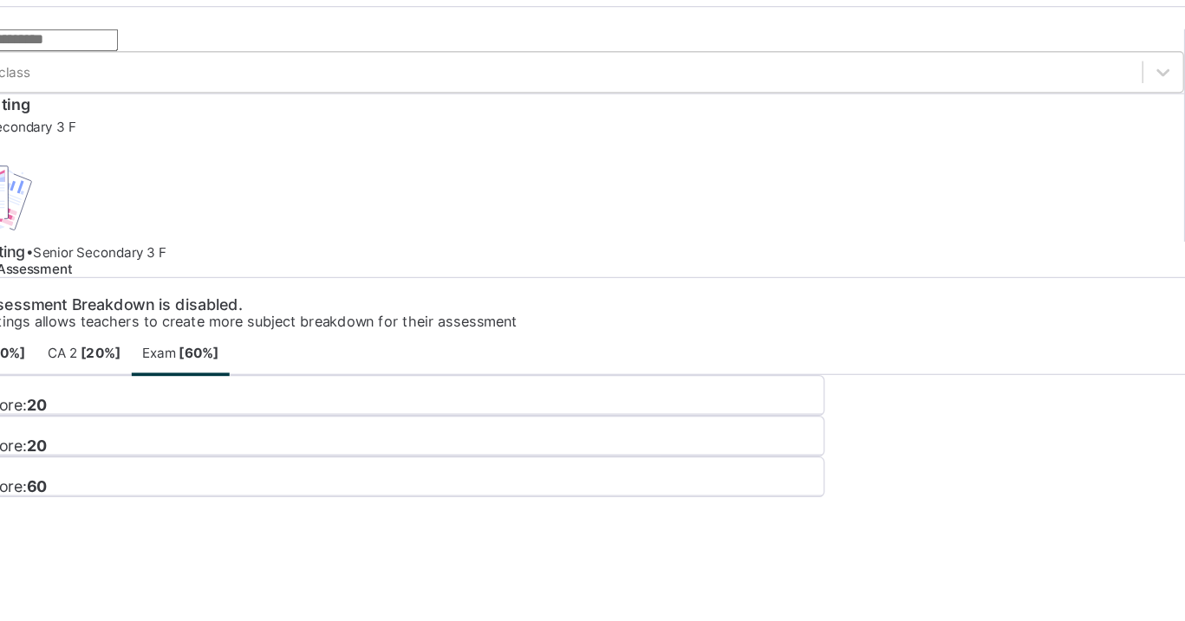
click at [825, 424] on div "Exam Max Score: 60" at bounding box center [555, 439] width 692 height 30
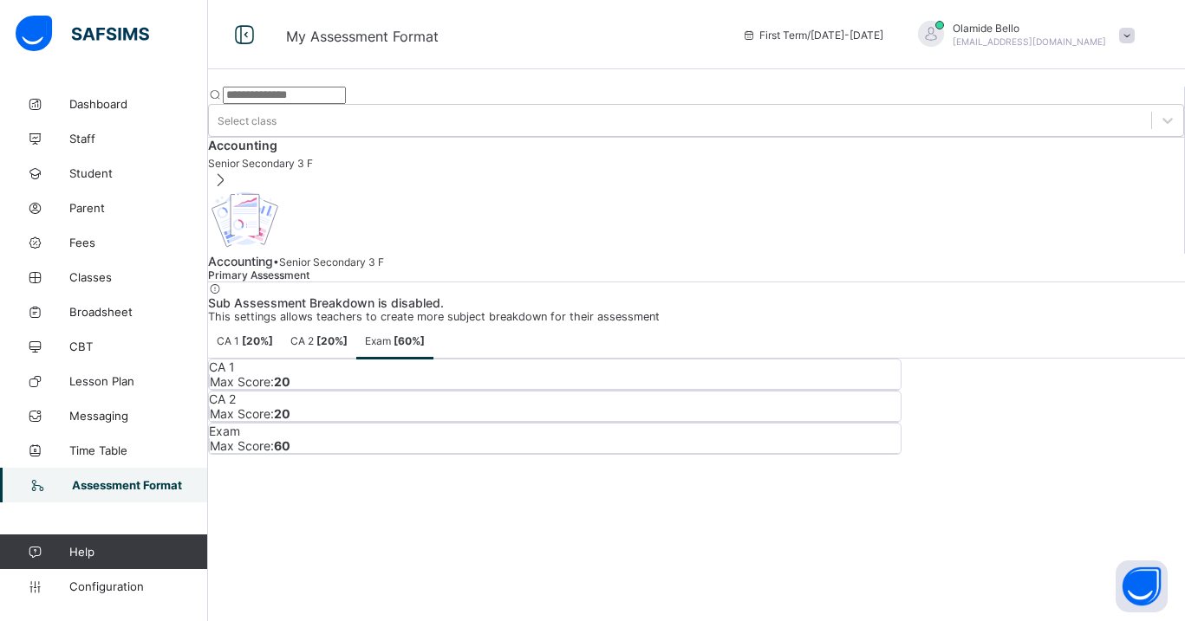
click at [290, 439] on span "Max Score: 60" at bounding box center [250, 446] width 81 height 15
click at [124, 114] on link "Dashboard" at bounding box center [104, 104] width 208 height 35
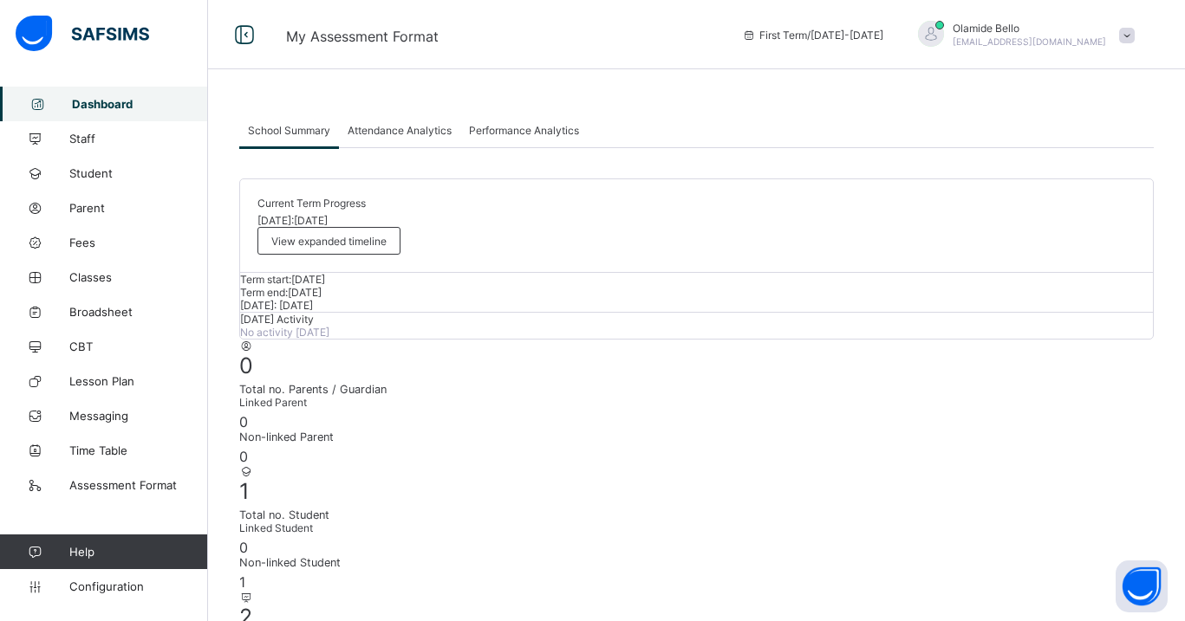
click at [414, 120] on div "Attendance Analytics" at bounding box center [399, 130] width 121 height 35
click at [424, 126] on span "Attendance Analytics" at bounding box center [400, 130] width 104 height 13
click at [436, 132] on span "Attendance Analytics" at bounding box center [400, 130] width 104 height 13
click at [519, 122] on div "Performance Analytics" at bounding box center [523, 130] width 127 height 35
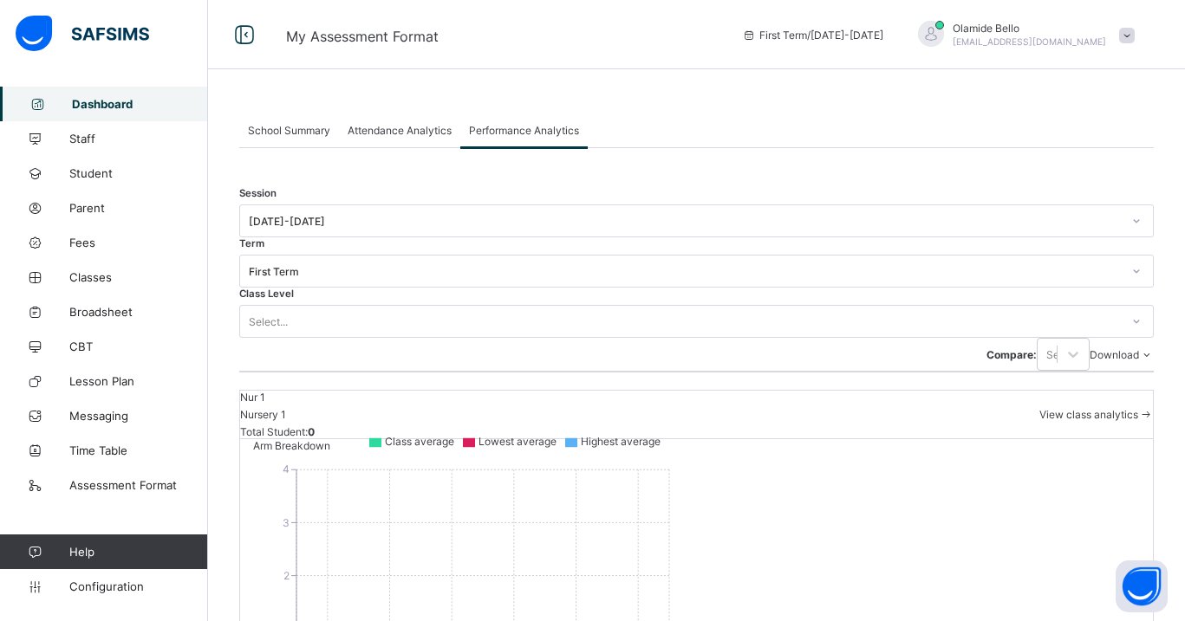
click at [422, 134] on span "Attendance Analytics" at bounding box center [400, 130] width 104 height 13
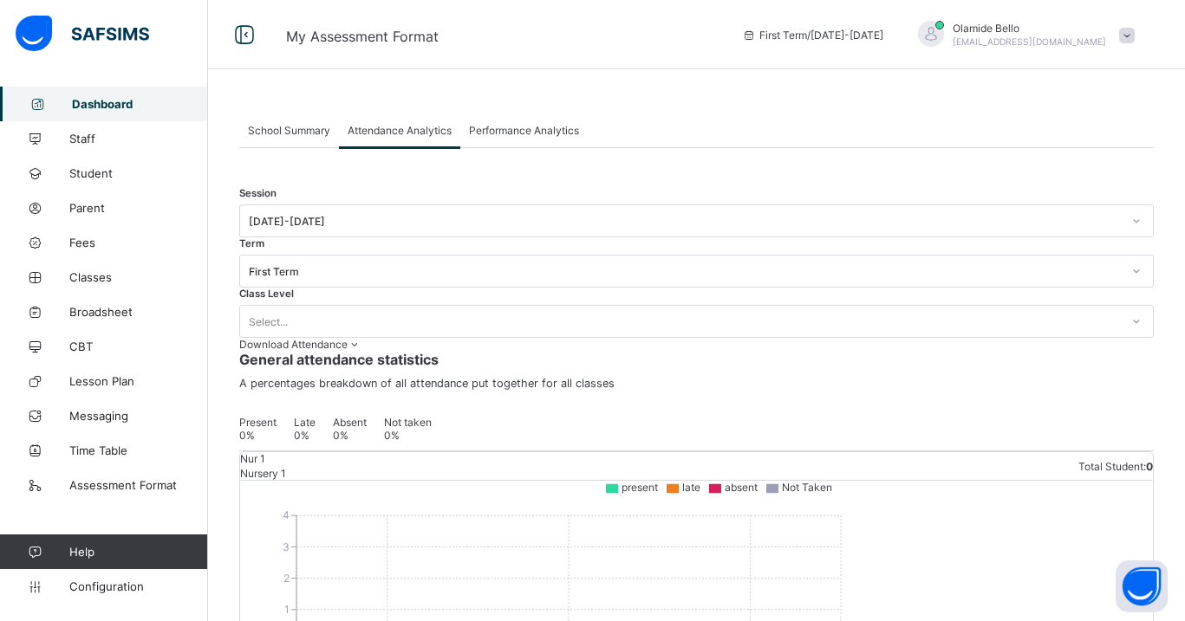
click at [513, 133] on span "Performance Analytics" at bounding box center [524, 130] width 110 height 13
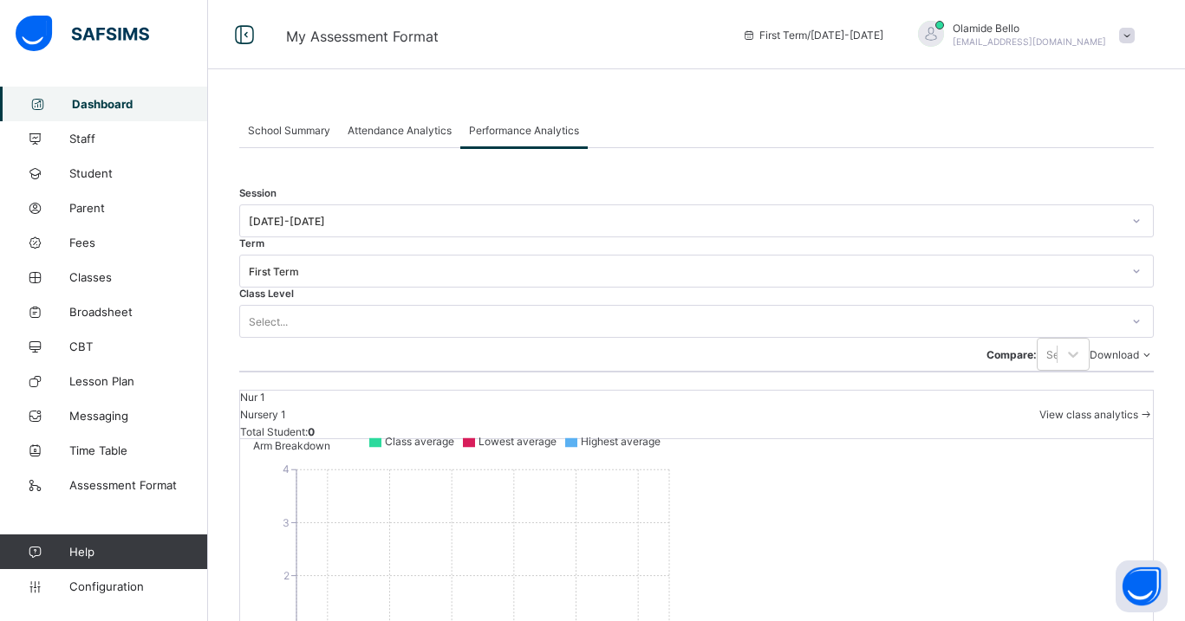
click at [417, 126] on span "Attendance Analytics" at bounding box center [400, 130] width 104 height 13
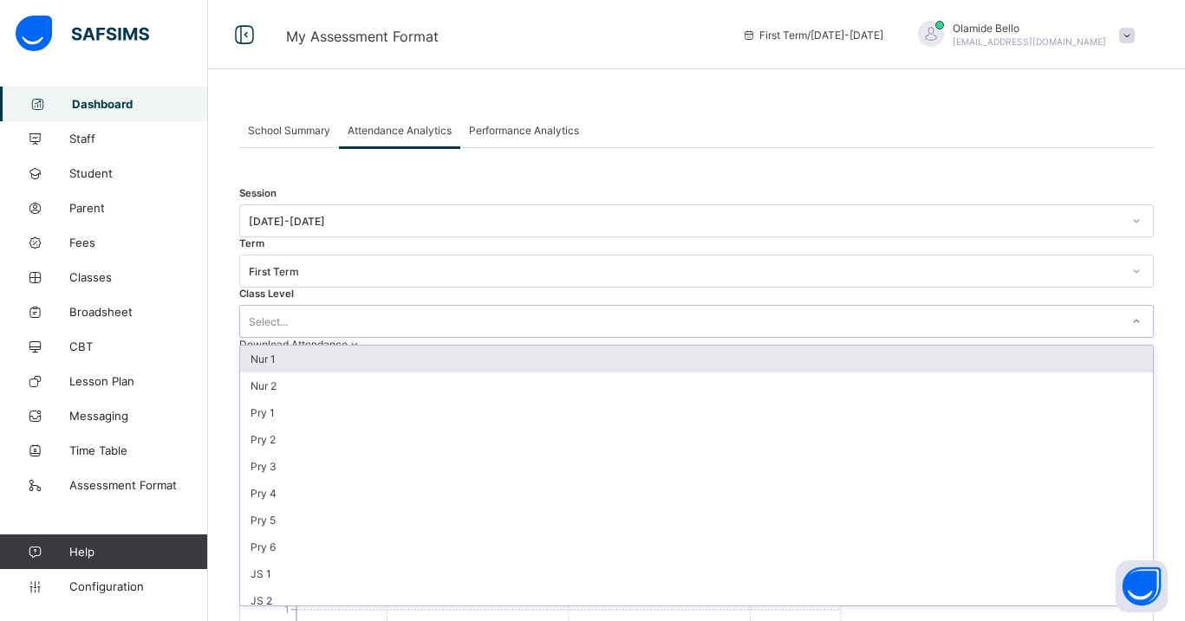
click at [288, 305] on div "Select..." at bounding box center [268, 321] width 39 height 33
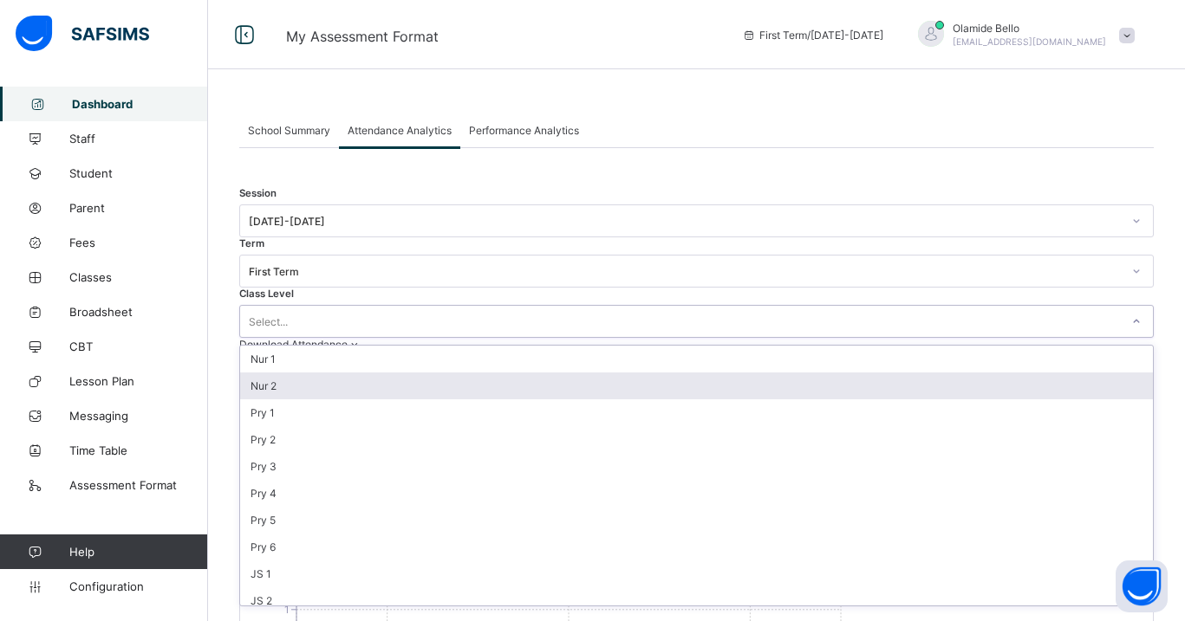
click at [546, 373] on div "Nur 2" at bounding box center [696, 386] width 913 height 27
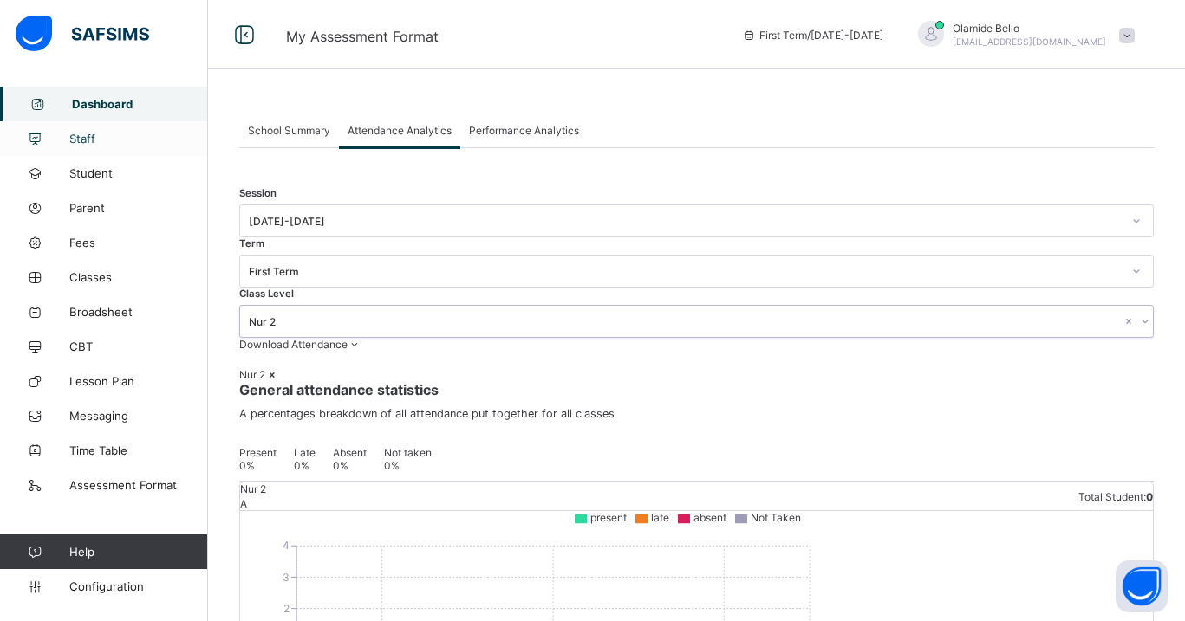
click at [94, 133] on span "Staff" at bounding box center [138, 139] width 139 height 14
